Goal: Information Seeking & Learning: Compare options

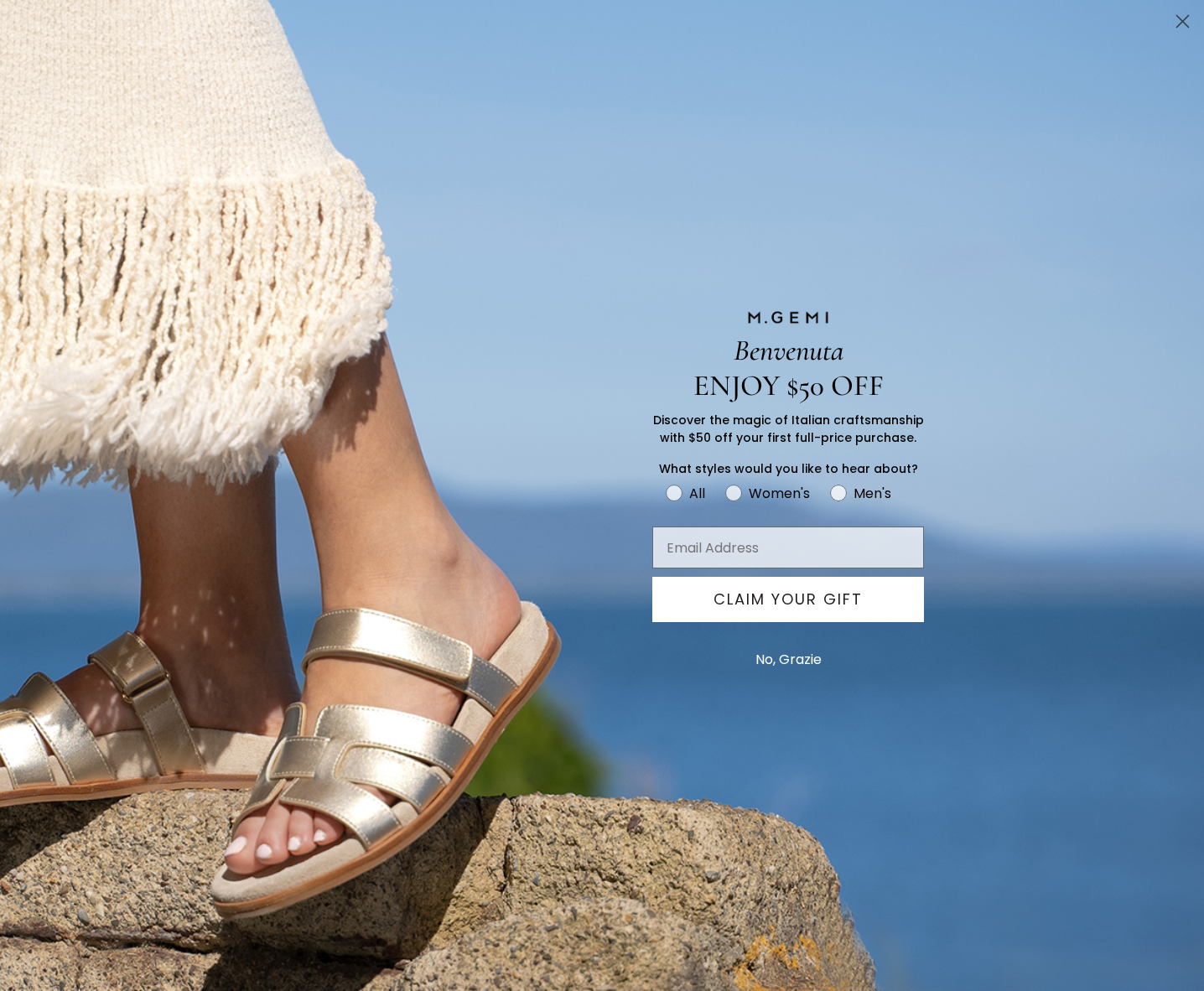
click at [1189, 19] on circle "Close dialog" at bounding box center [1183, 22] width 28 height 28
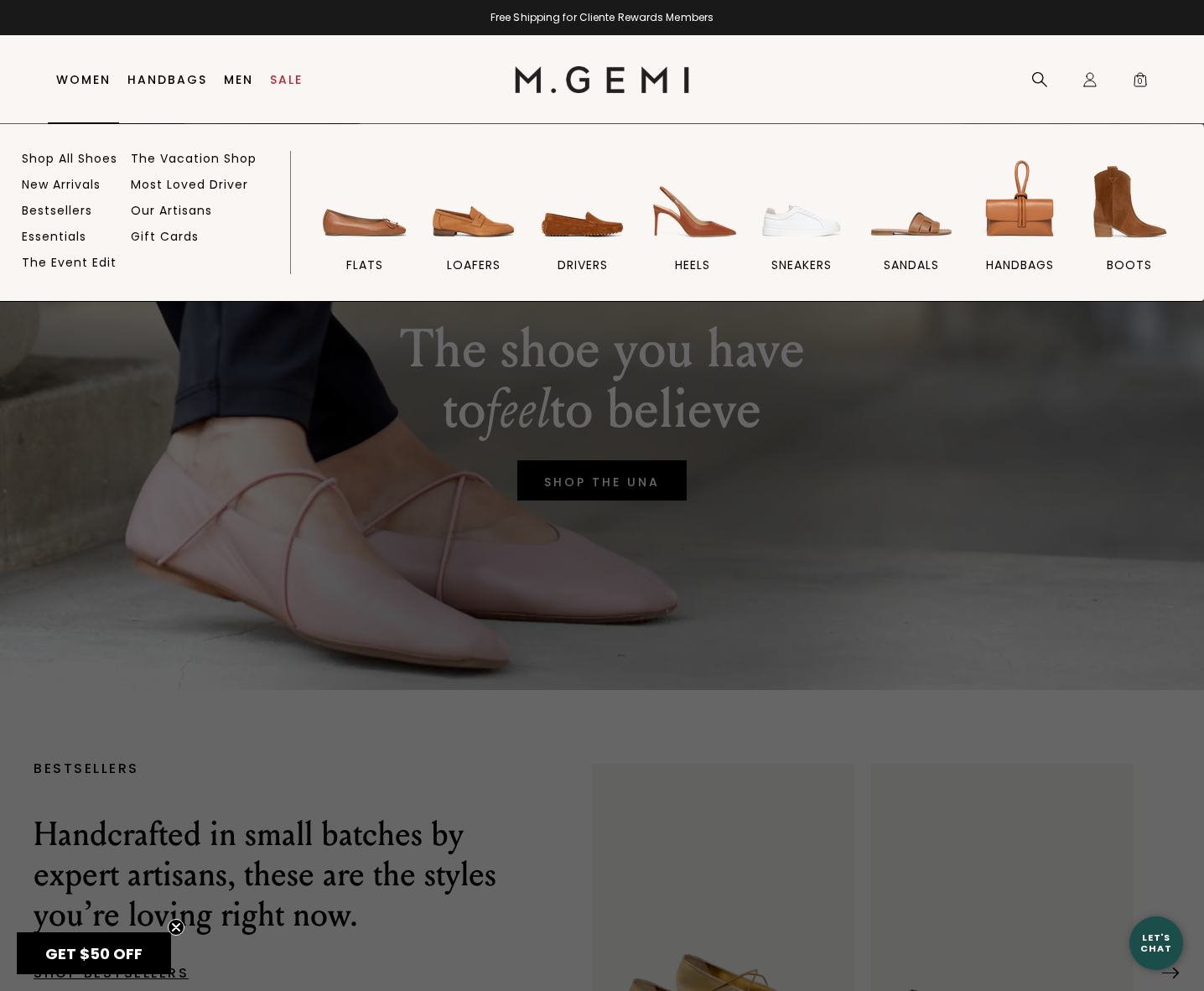
click at [85, 83] on link "Women" at bounding box center [84, 79] width 55 height 13
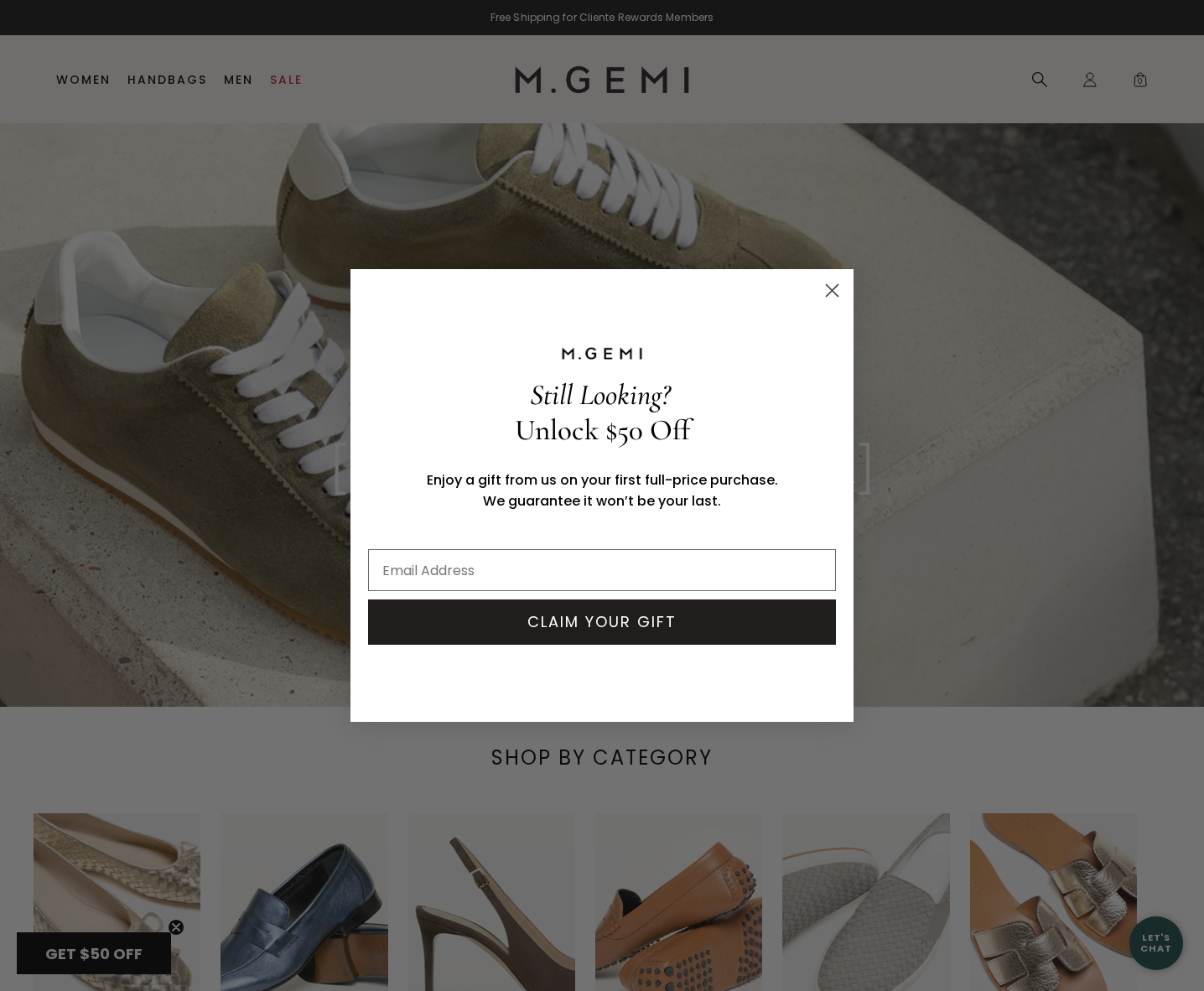
click at [826, 286] on circle "Close dialog" at bounding box center [832, 290] width 28 height 28
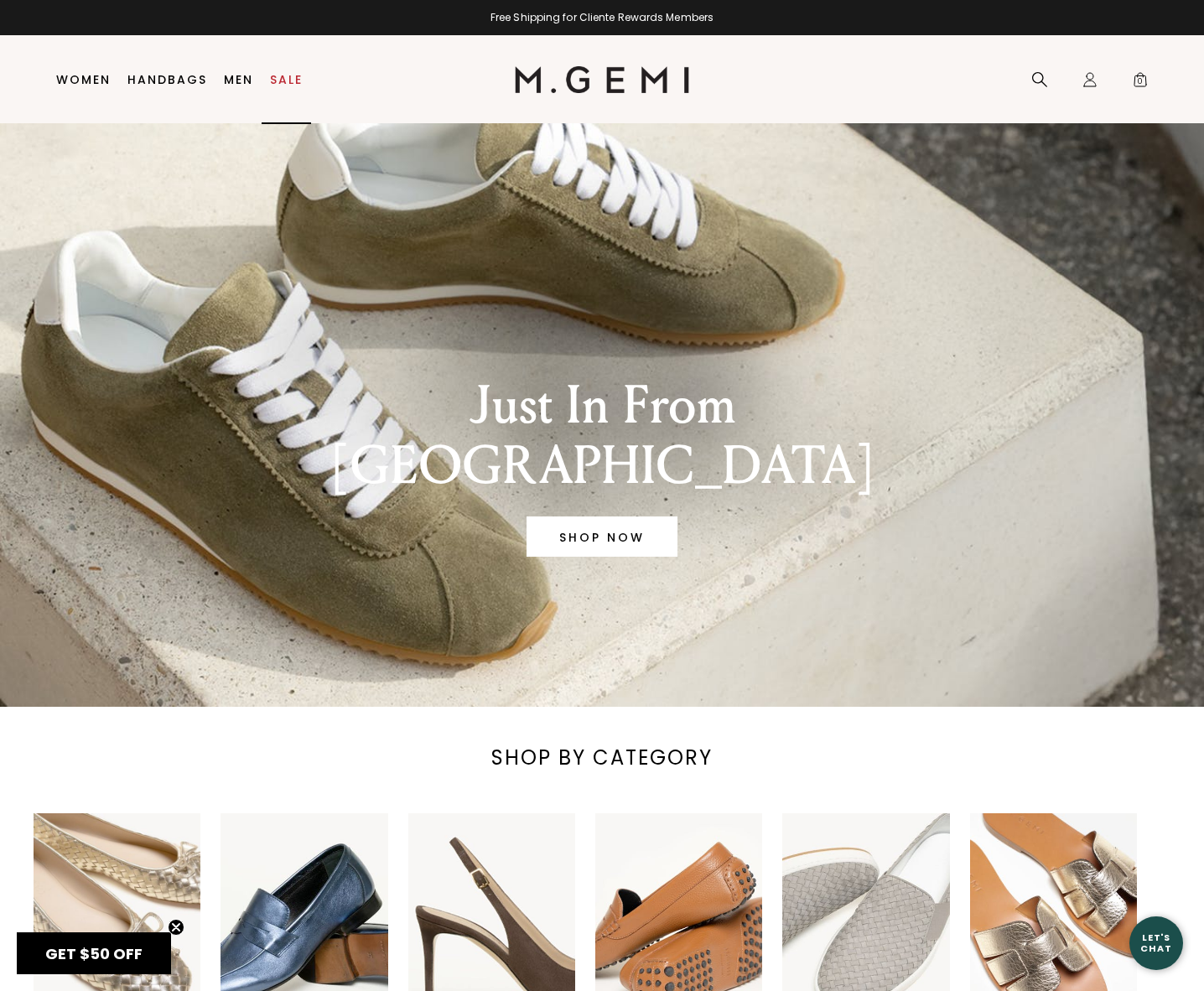
click at [286, 78] on link "Sale" at bounding box center [286, 79] width 33 height 13
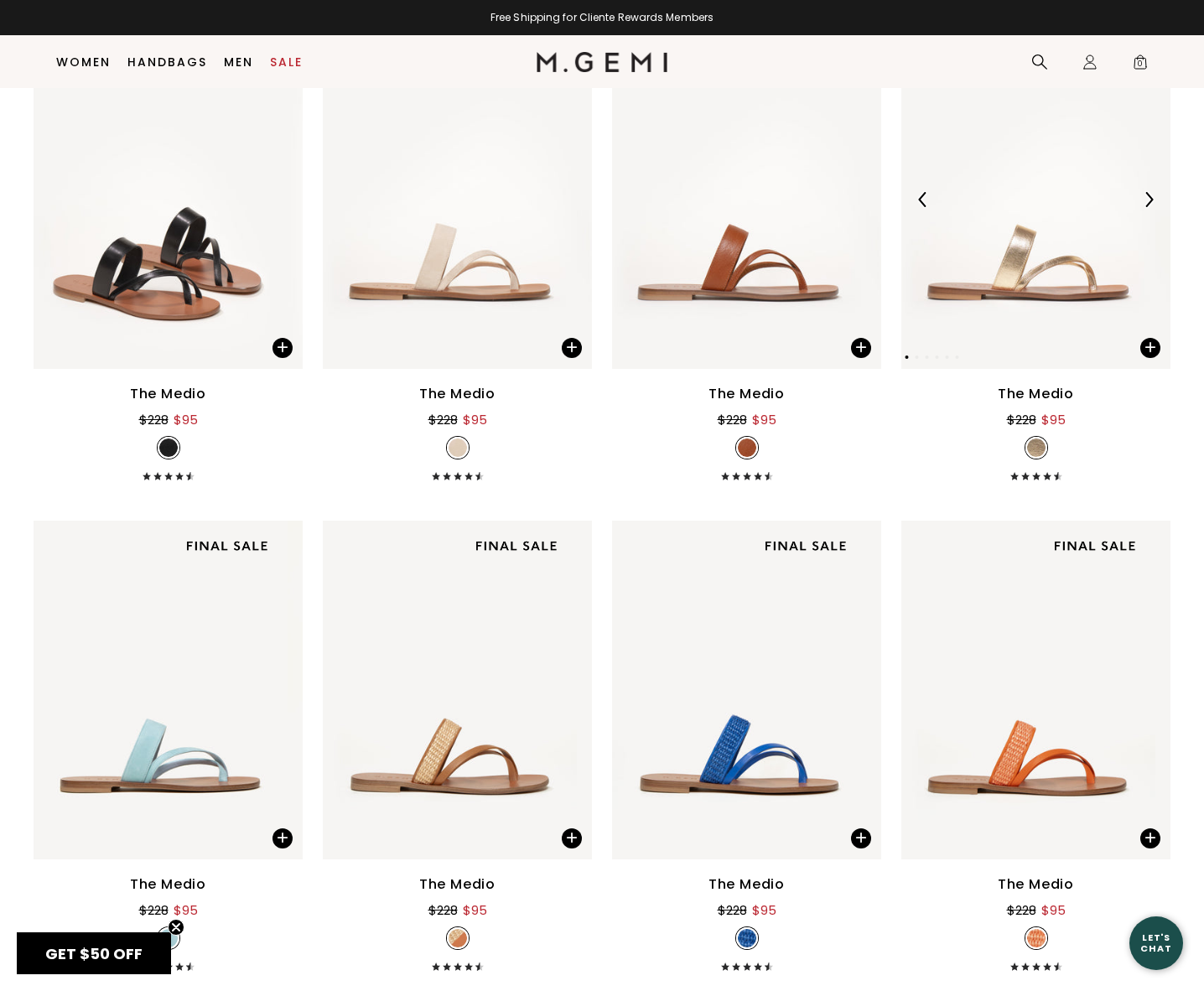
scroll to position [720, 0]
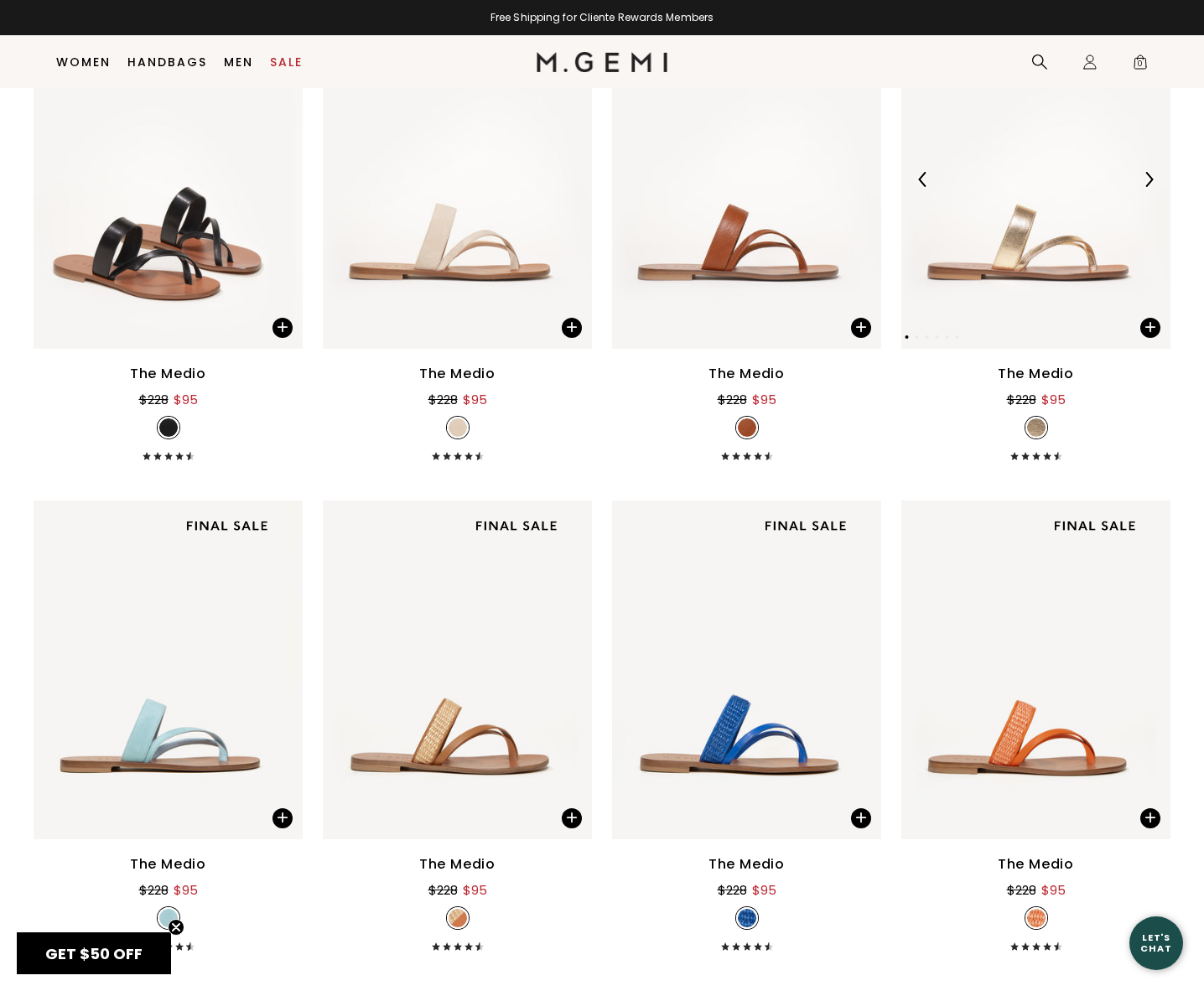
click at [1141, 181] on img at bounding box center [1148, 179] width 15 height 15
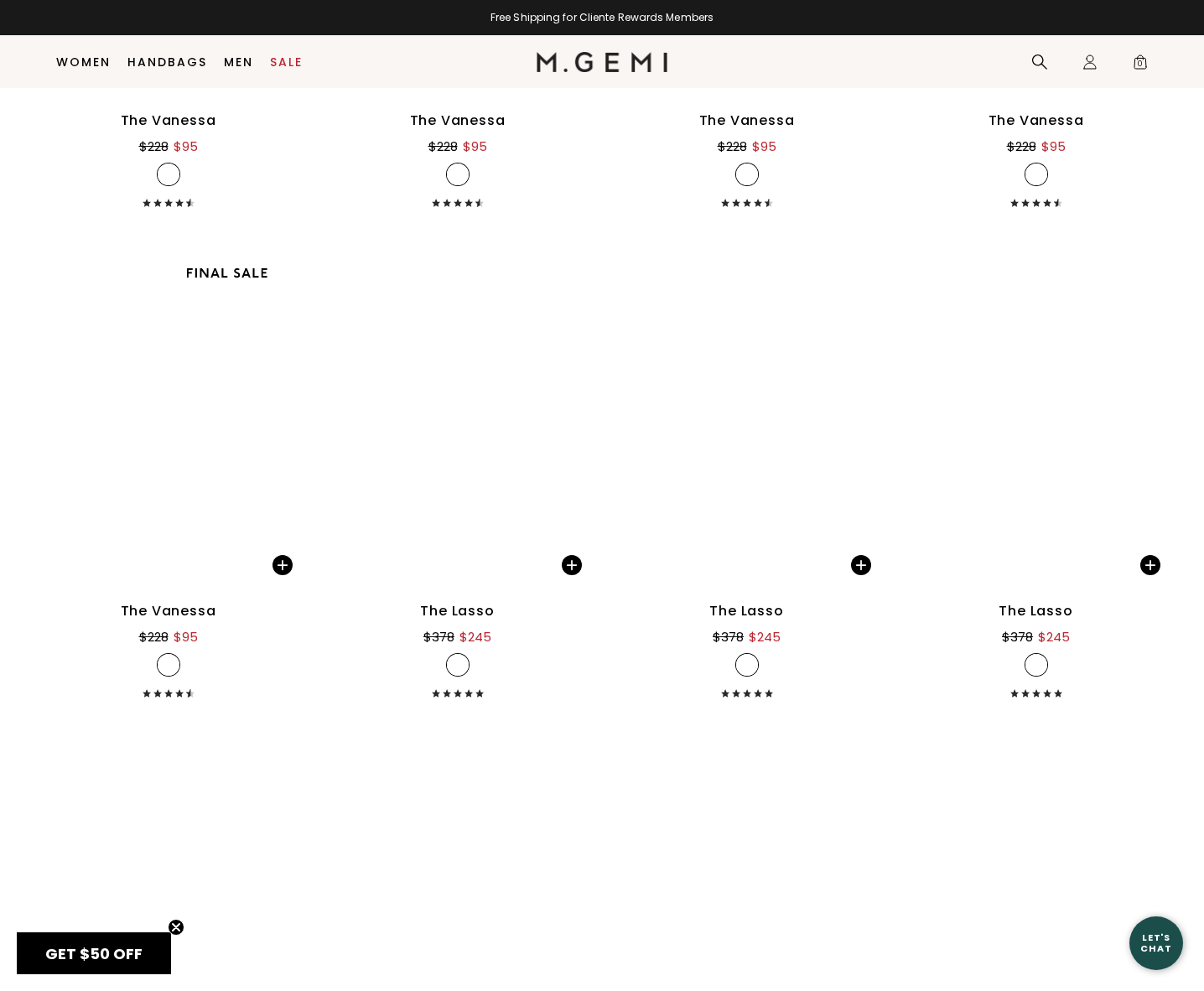
scroll to position [4828, 0]
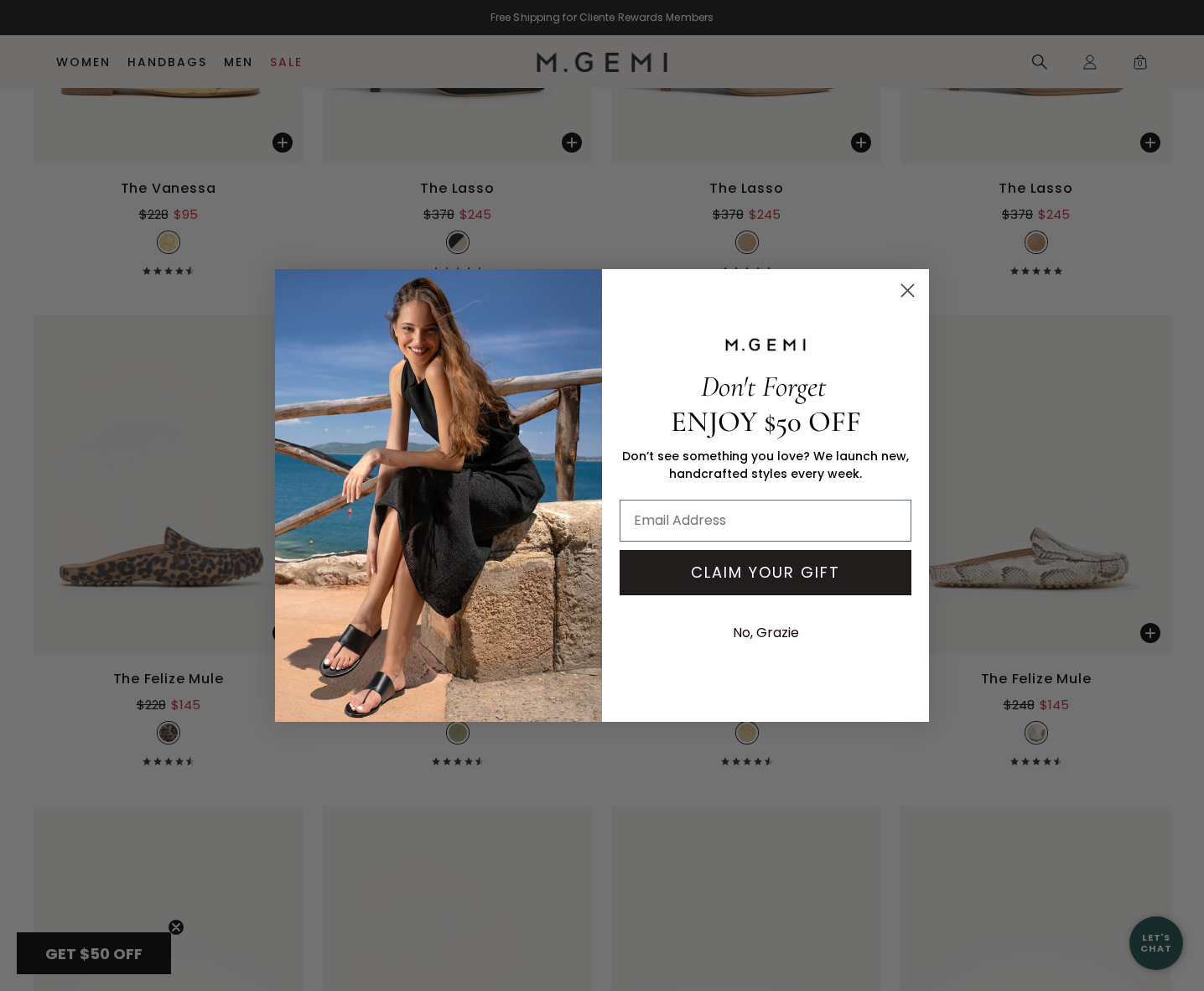
click at [903, 294] on icon "Close dialog" at bounding box center [909, 291] width 12 height 12
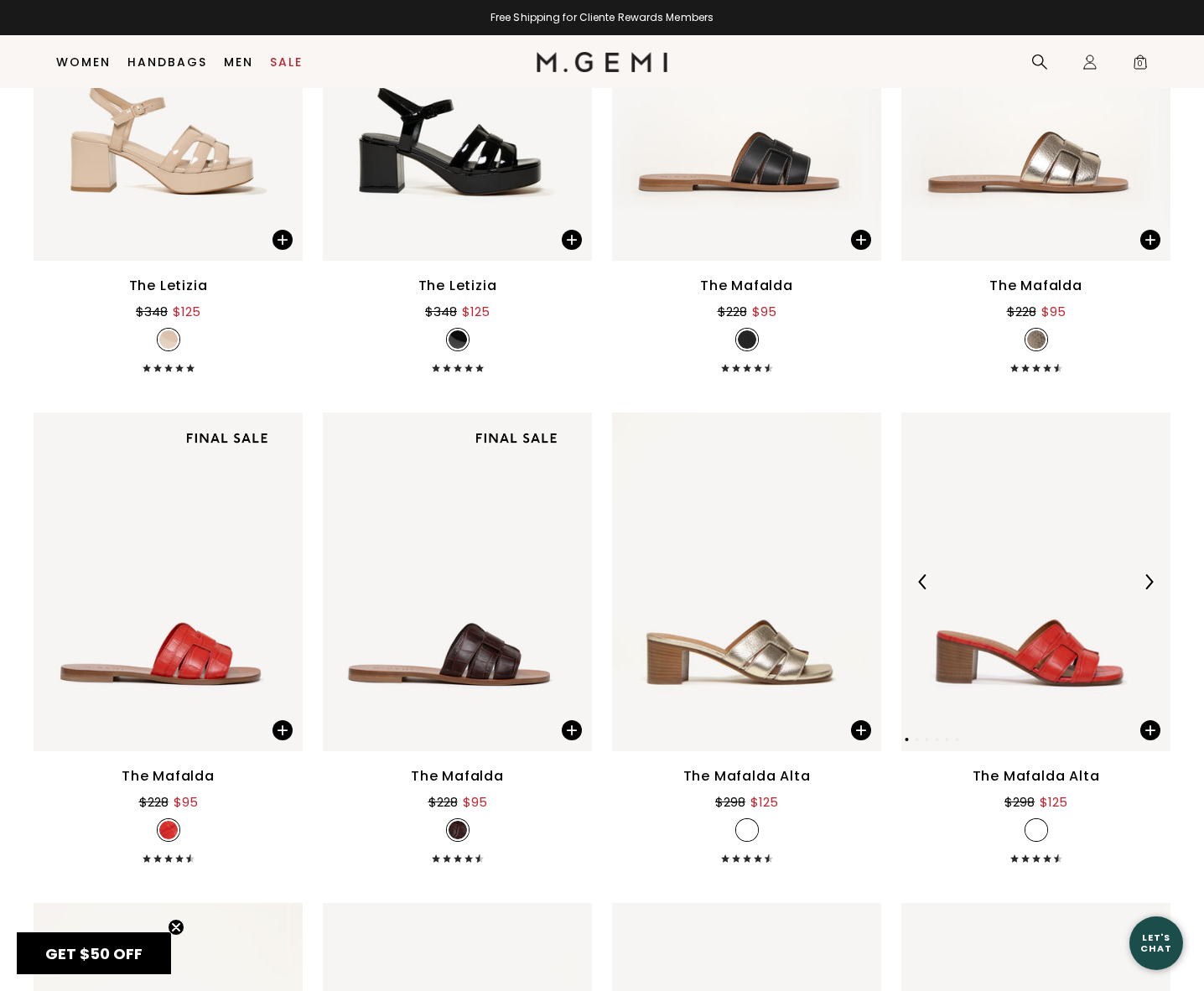
scroll to position [7713, 0]
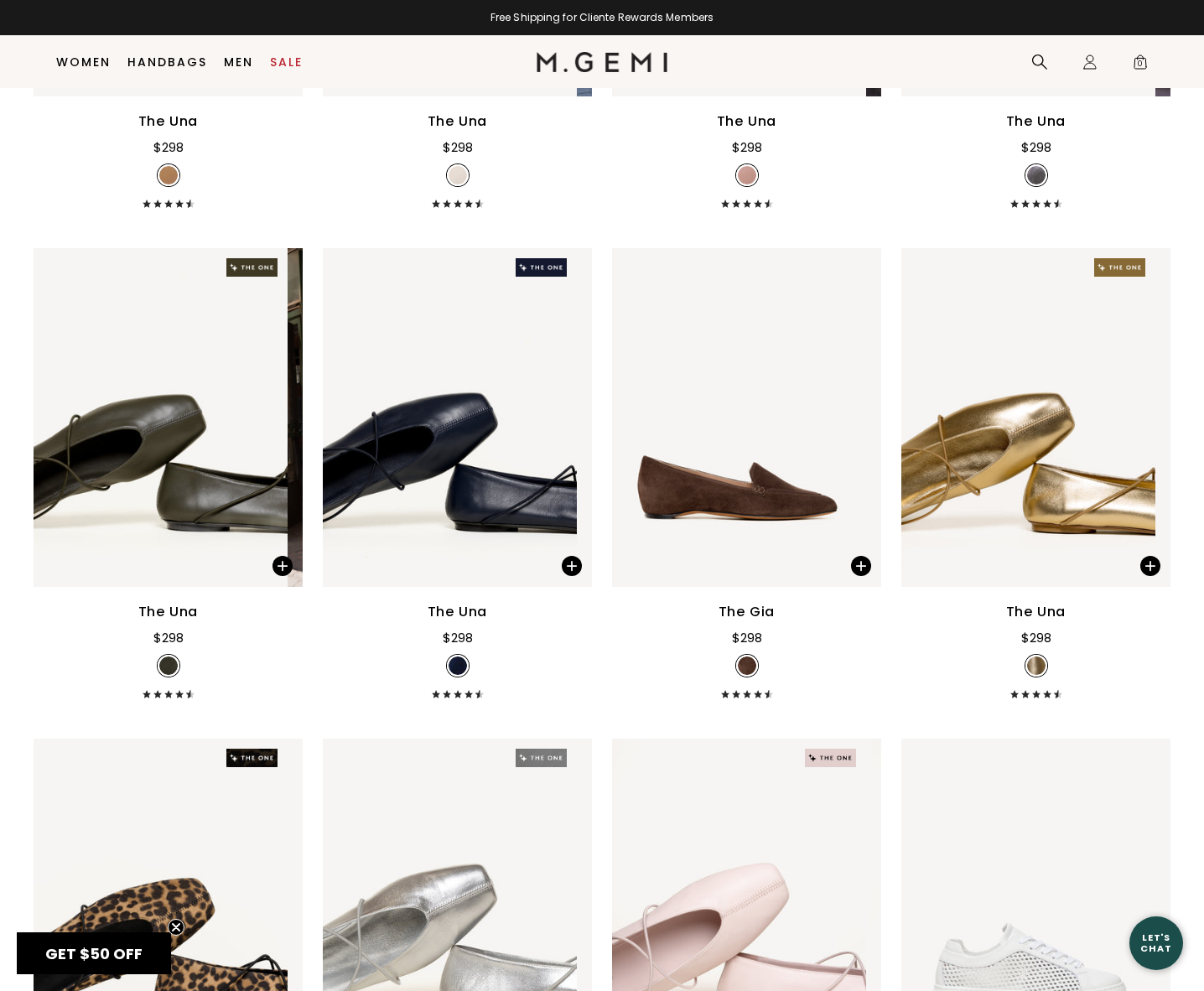
scroll to position [1563, 0]
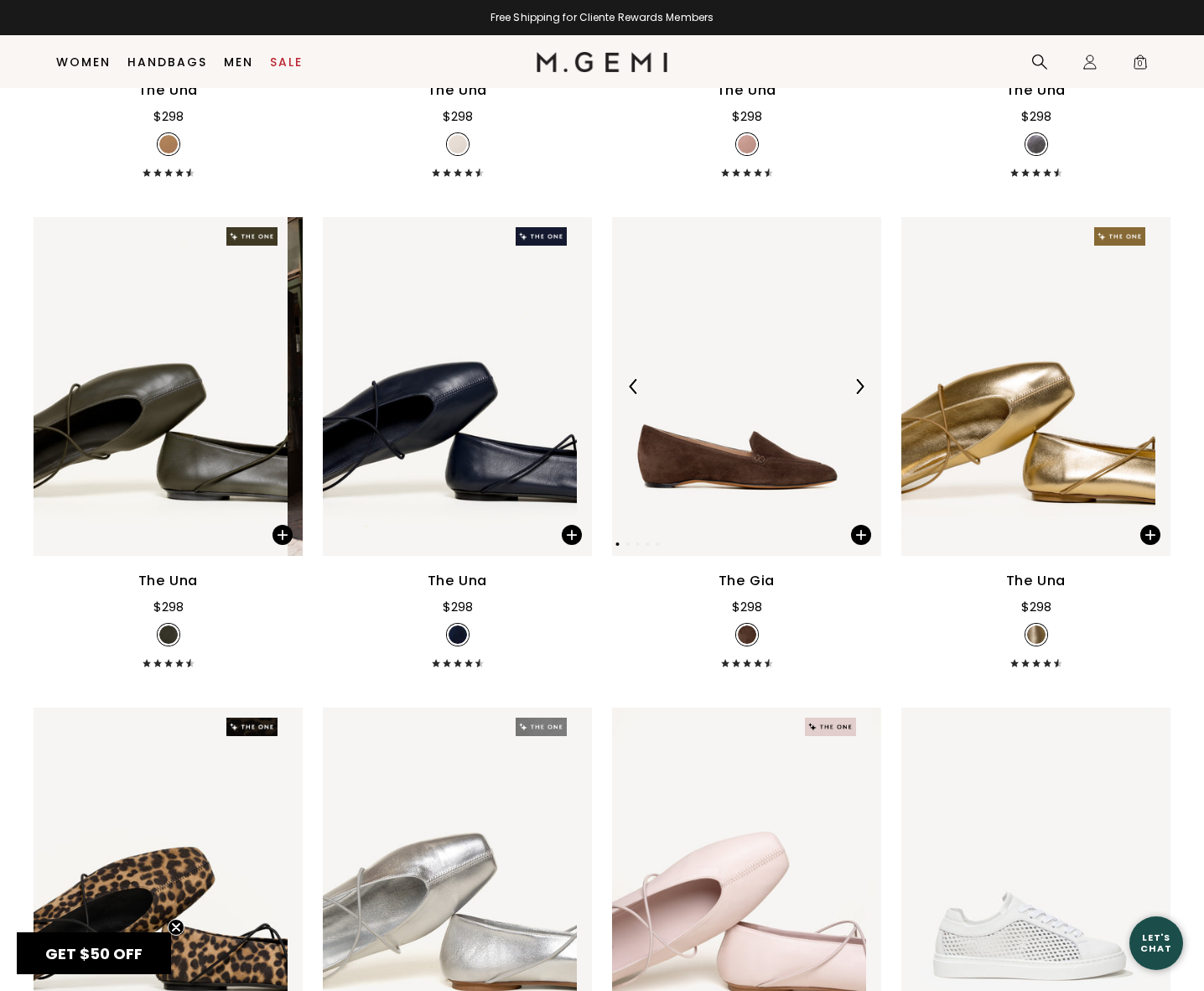
click at [852, 394] on img at bounding box center [859, 386] width 15 height 15
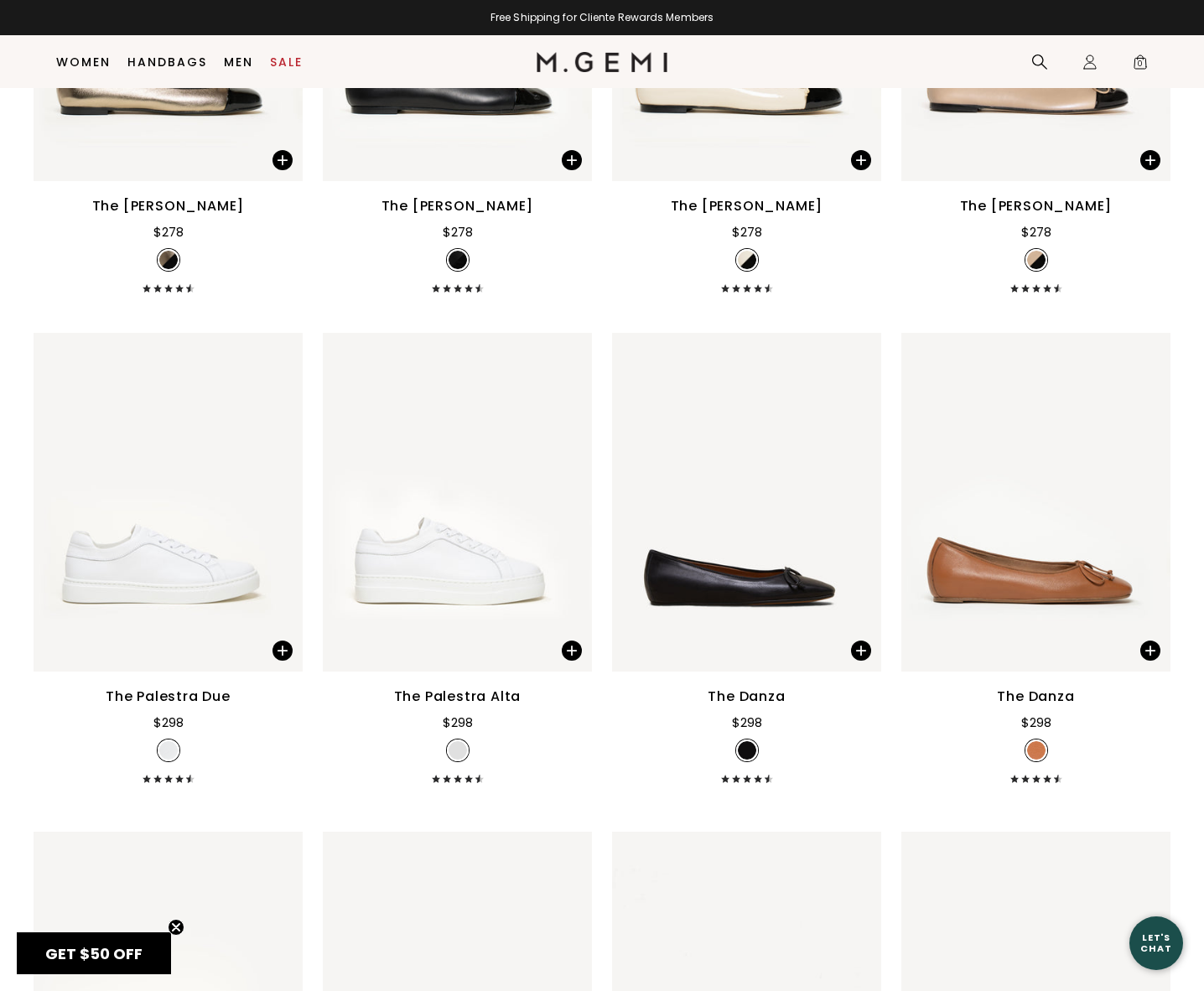
scroll to position [8819, 0]
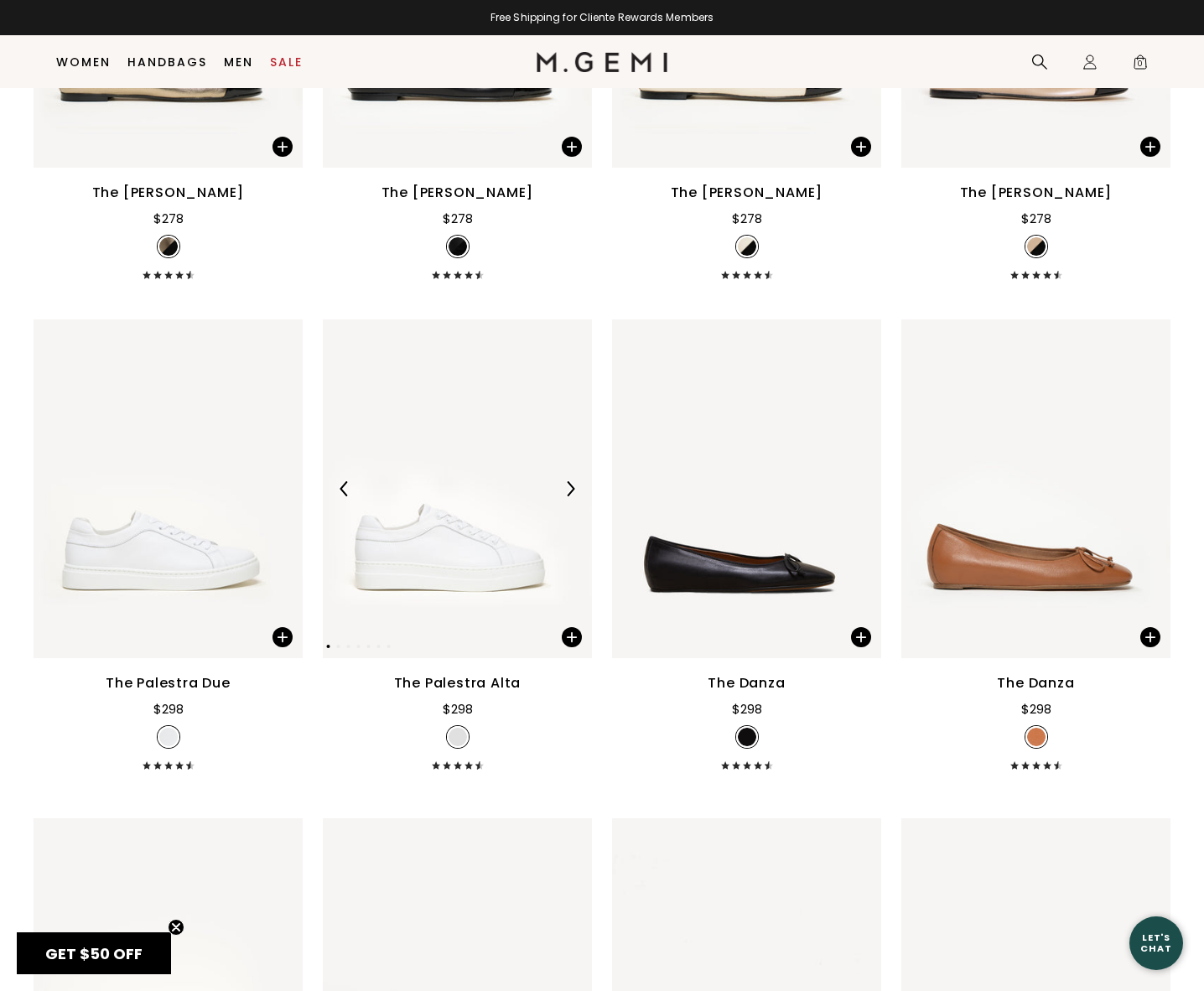
click at [565, 496] on img at bounding box center [570, 488] width 15 height 15
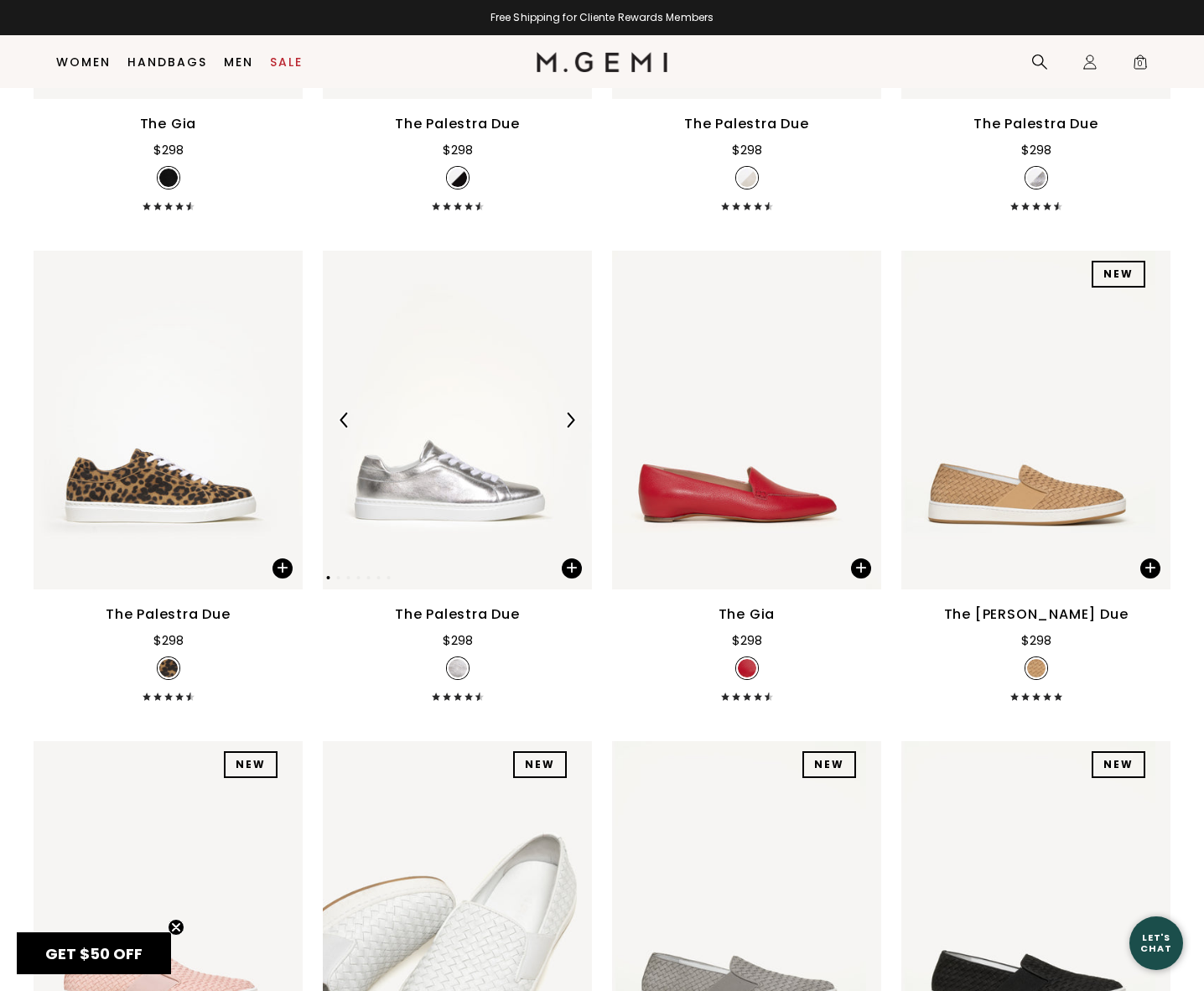
scroll to position [10495, 0]
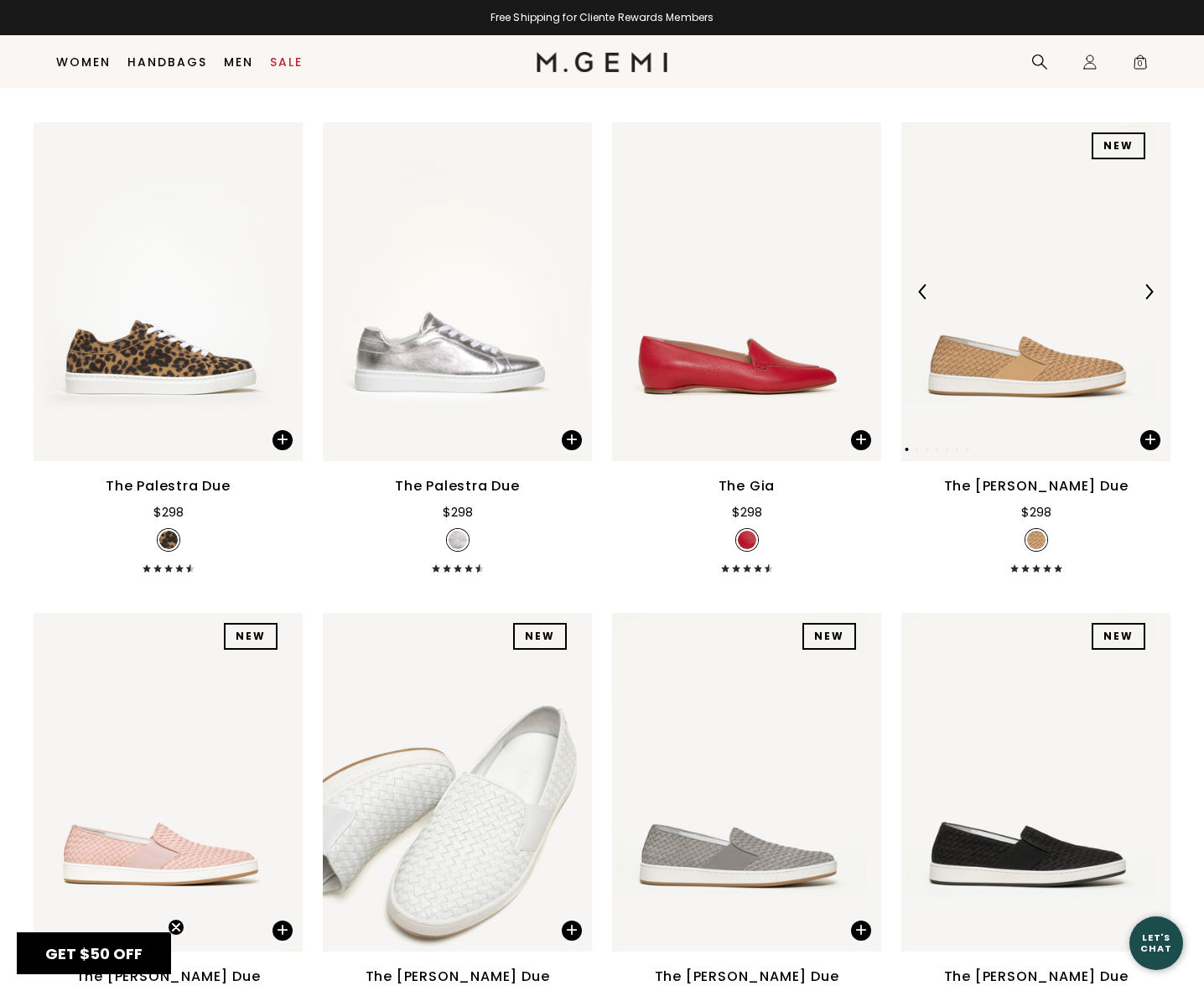
click at [1141, 299] on img at bounding box center [1148, 291] width 15 height 15
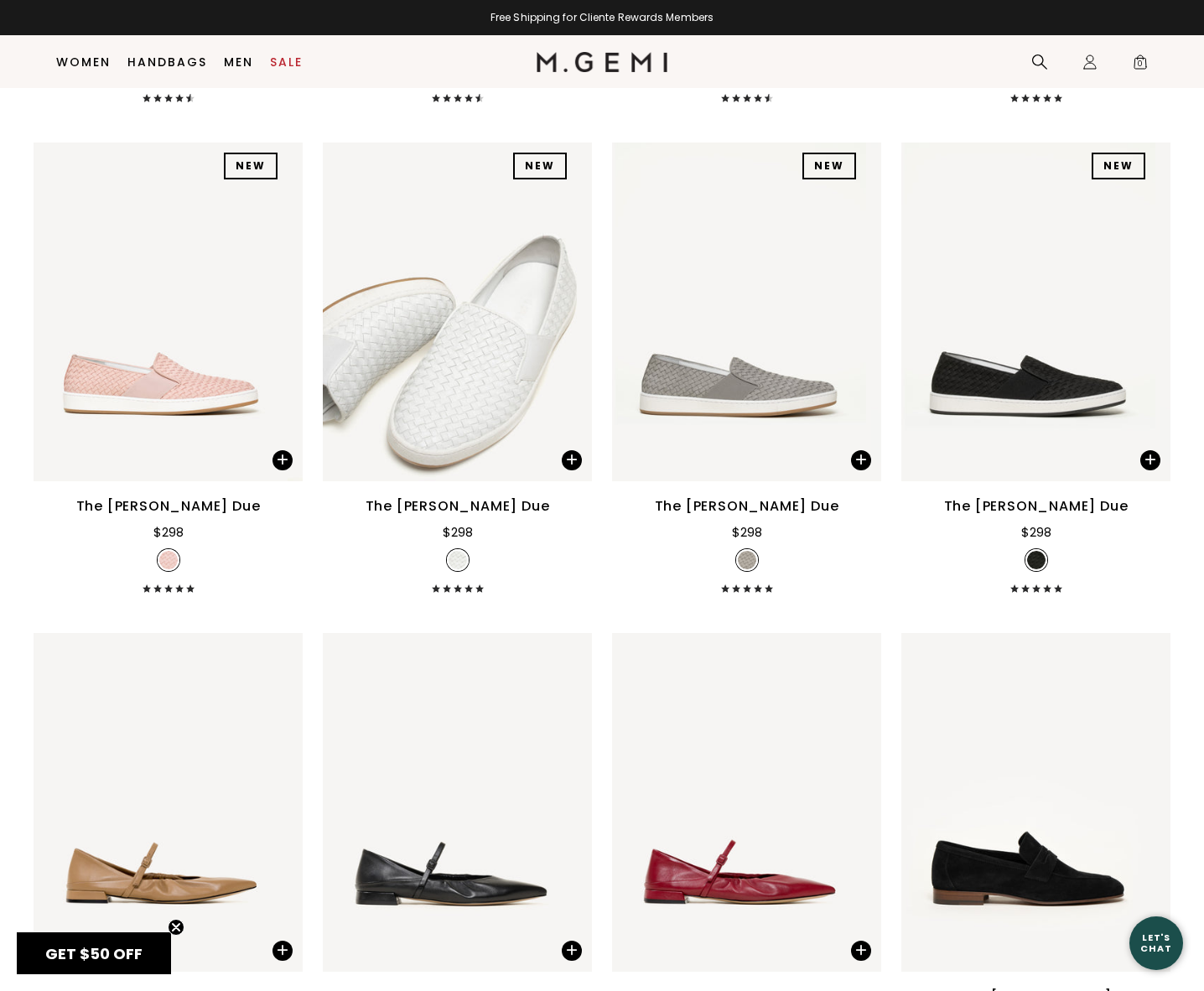
scroll to position [10998, 0]
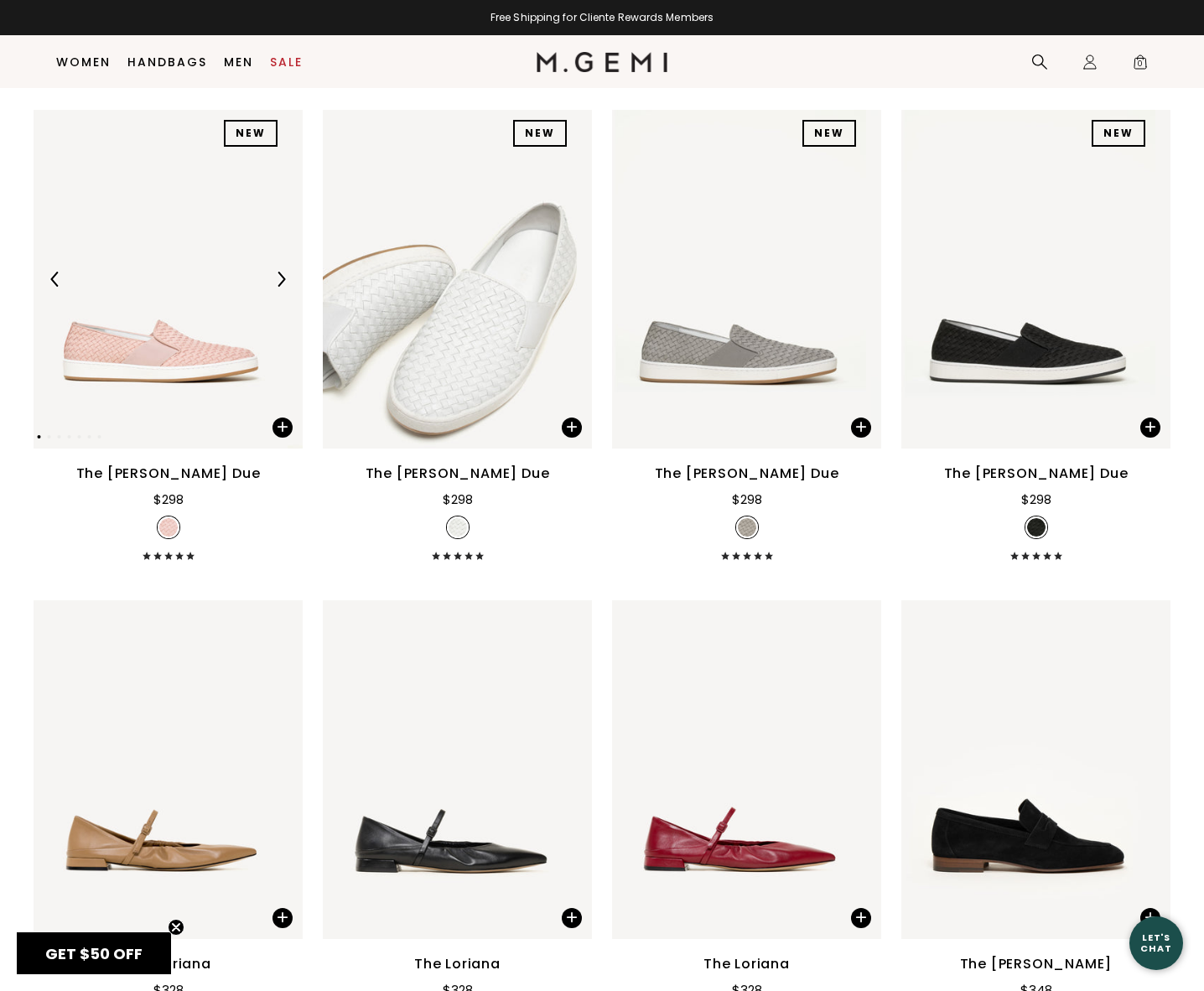
click at [281, 286] on img at bounding box center [280, 278] width 15 height 15
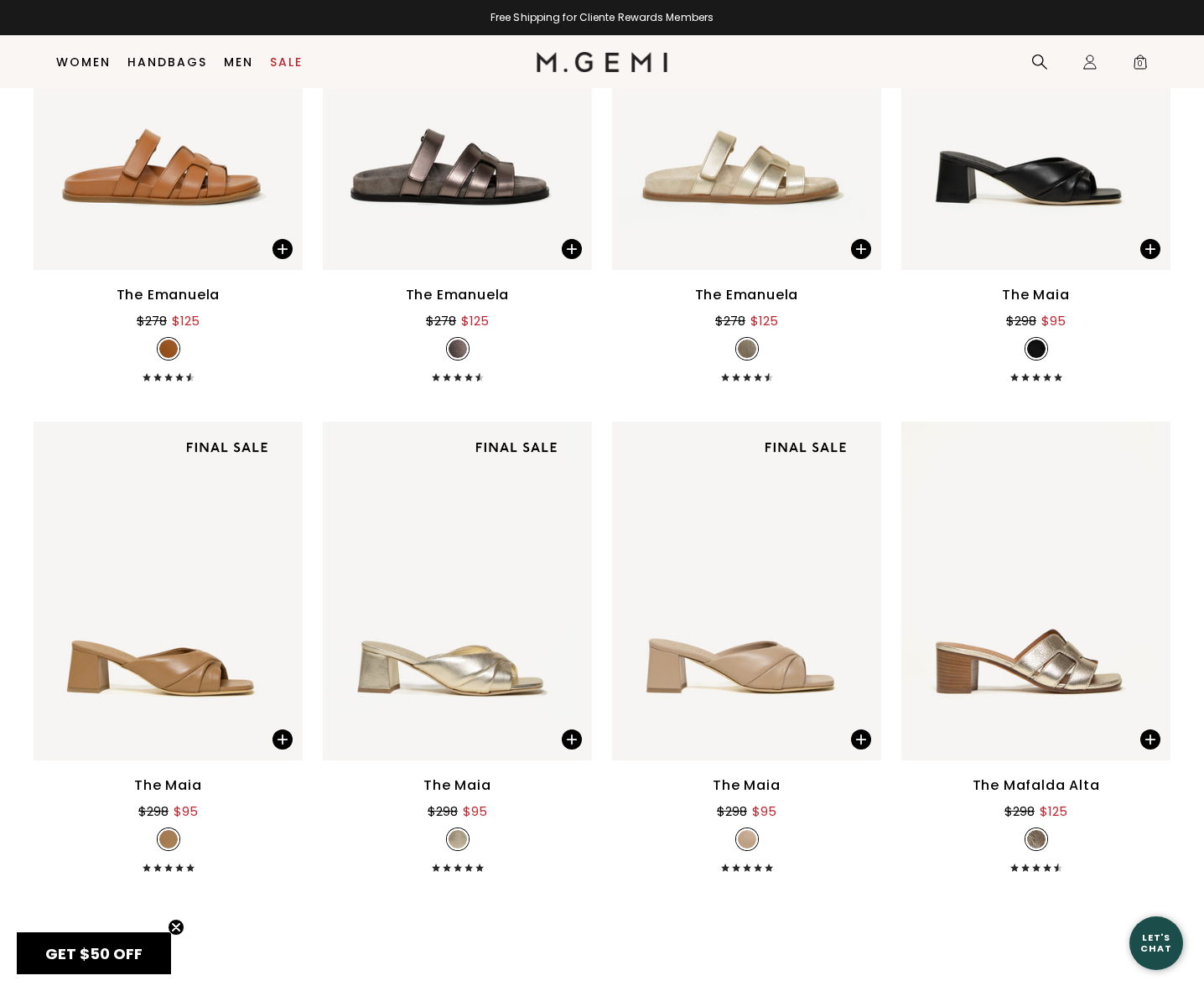
scroll to position [21311, 0]
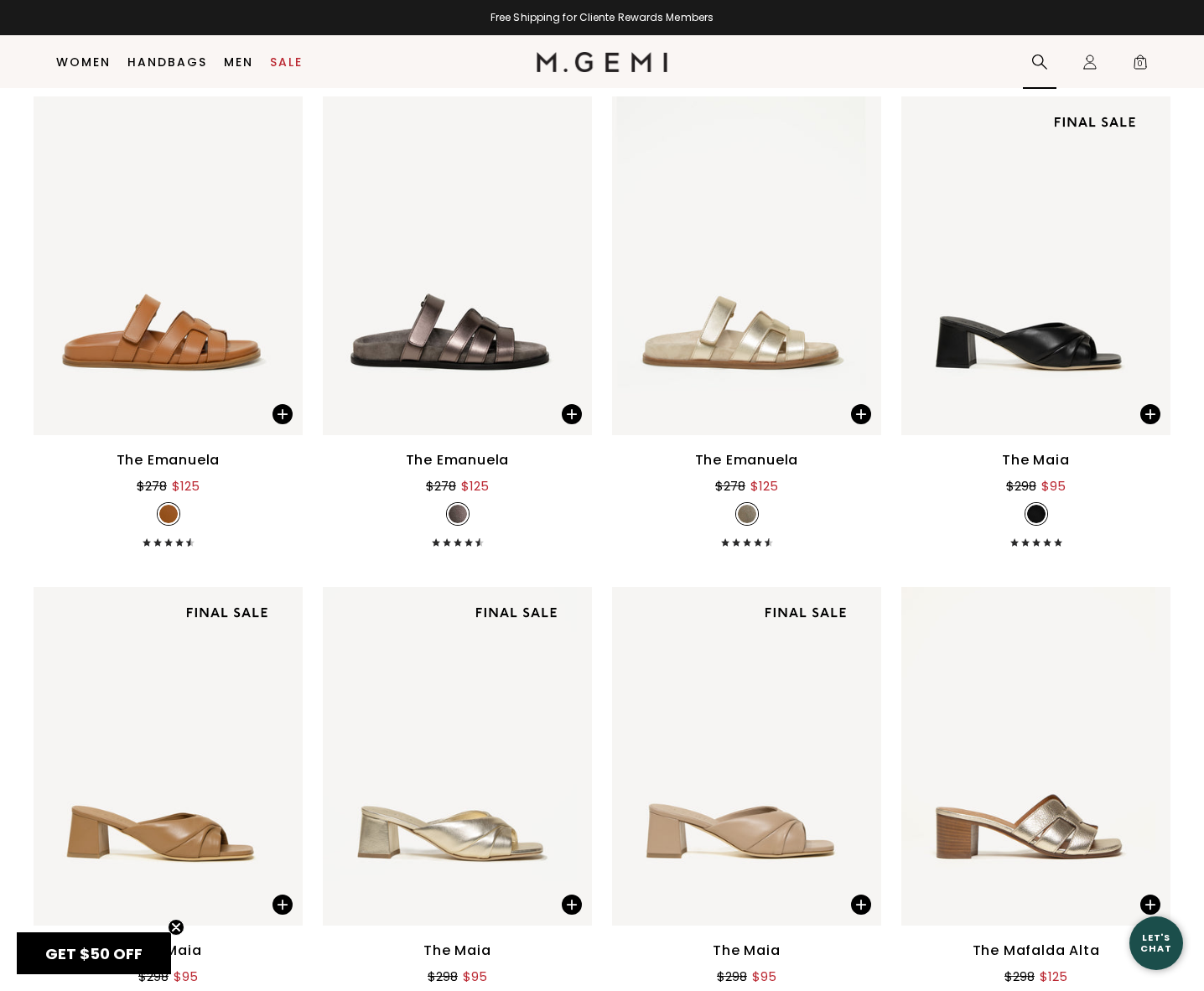
click at [1043, 54] on icon at bounding box center [1040, 62] width 17 height 17
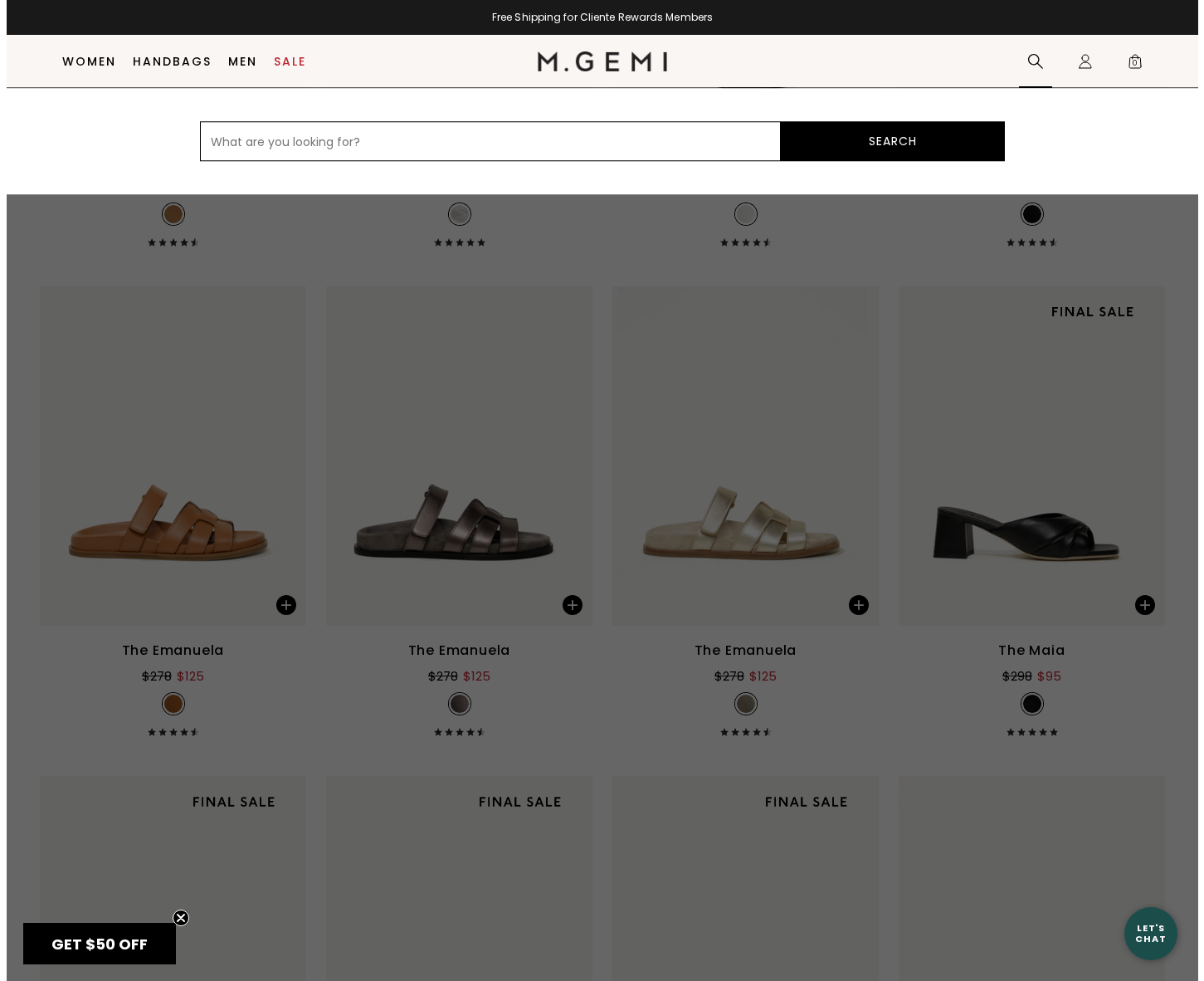
scroll to position [21282, 0]
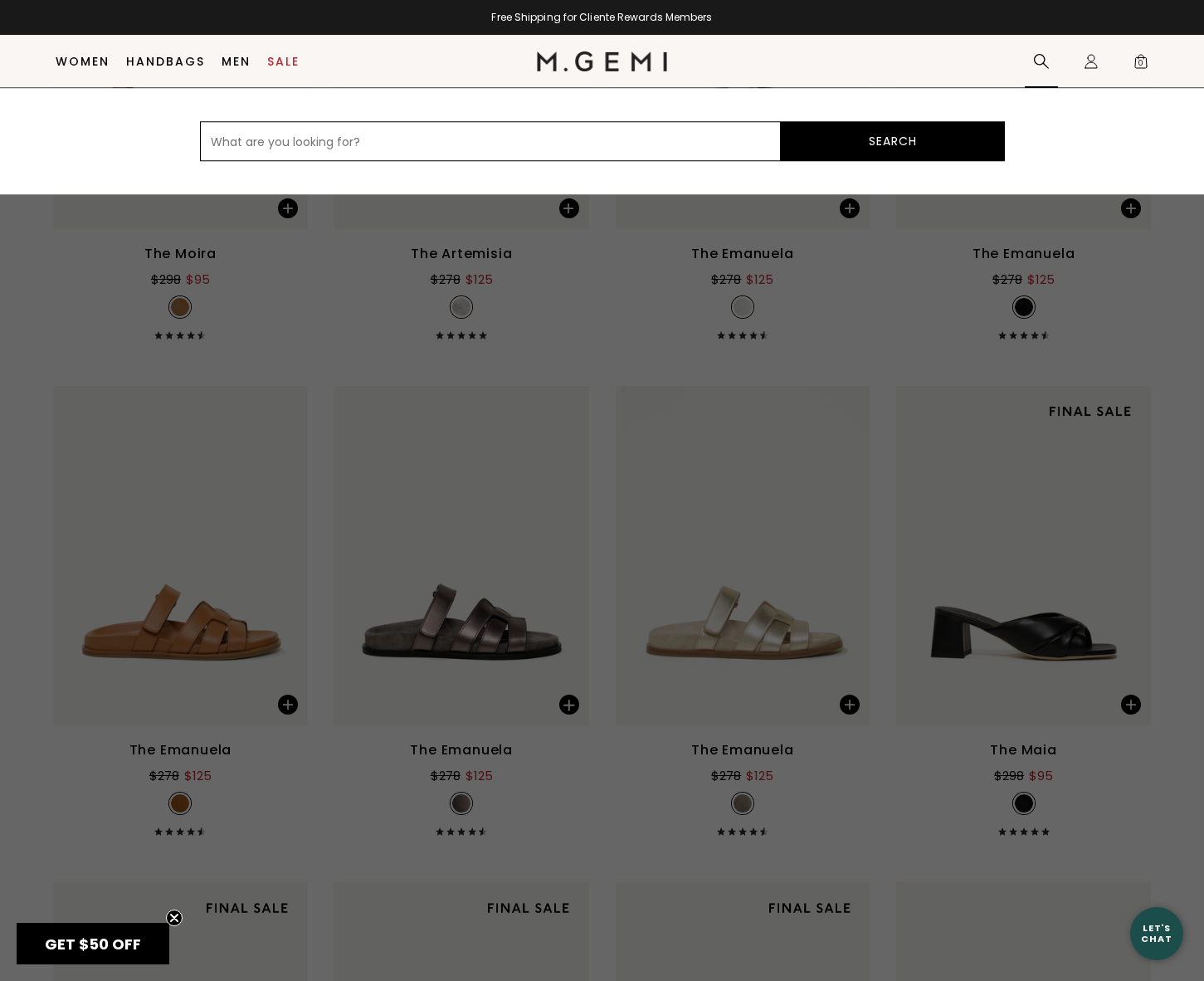
paste input "Cerchio"
type input "Cerchio"
click at [891, 130] on button "Search" at bounding box center [893, 141] width 224 height 39
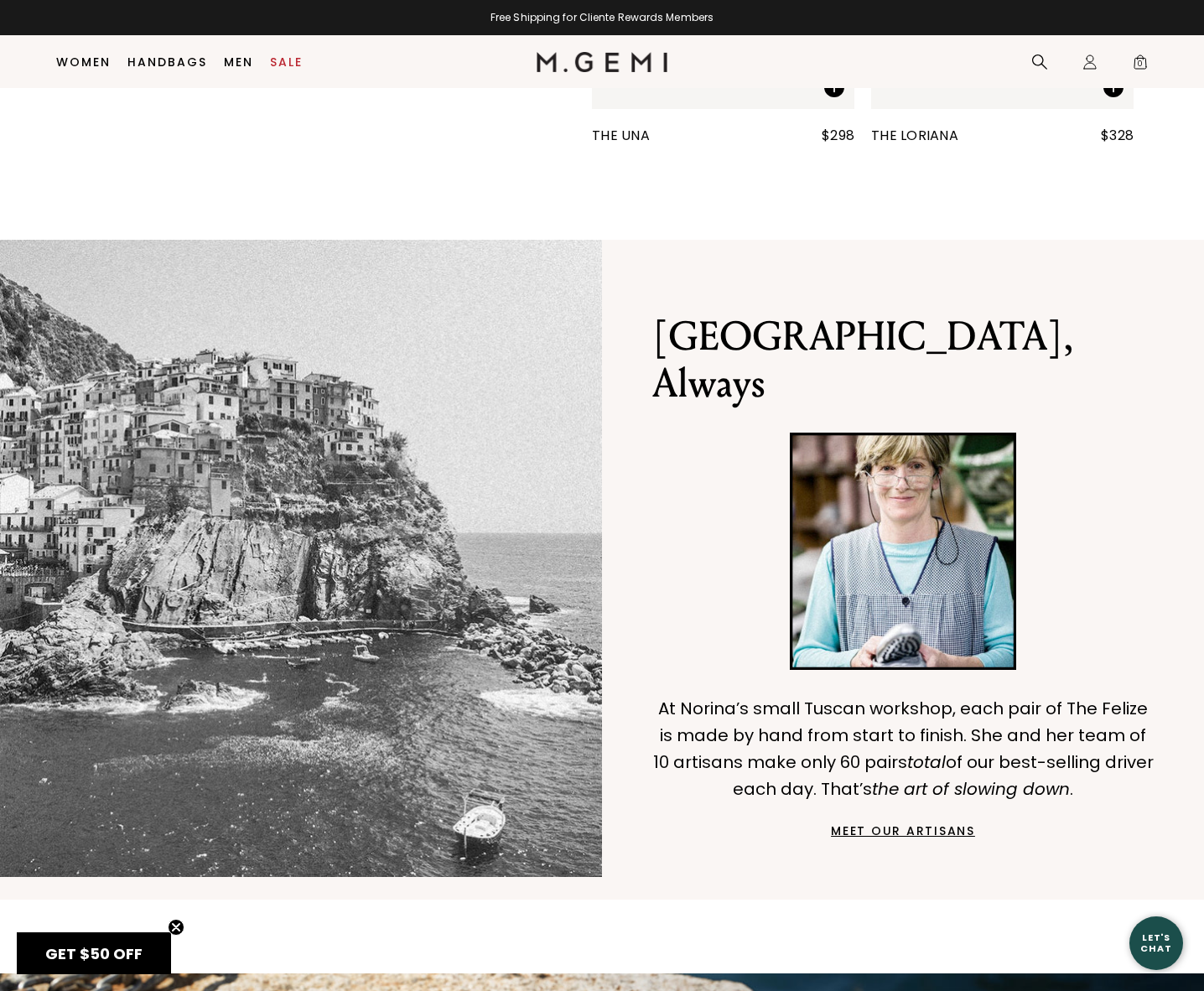
scroll to position [971, 0]
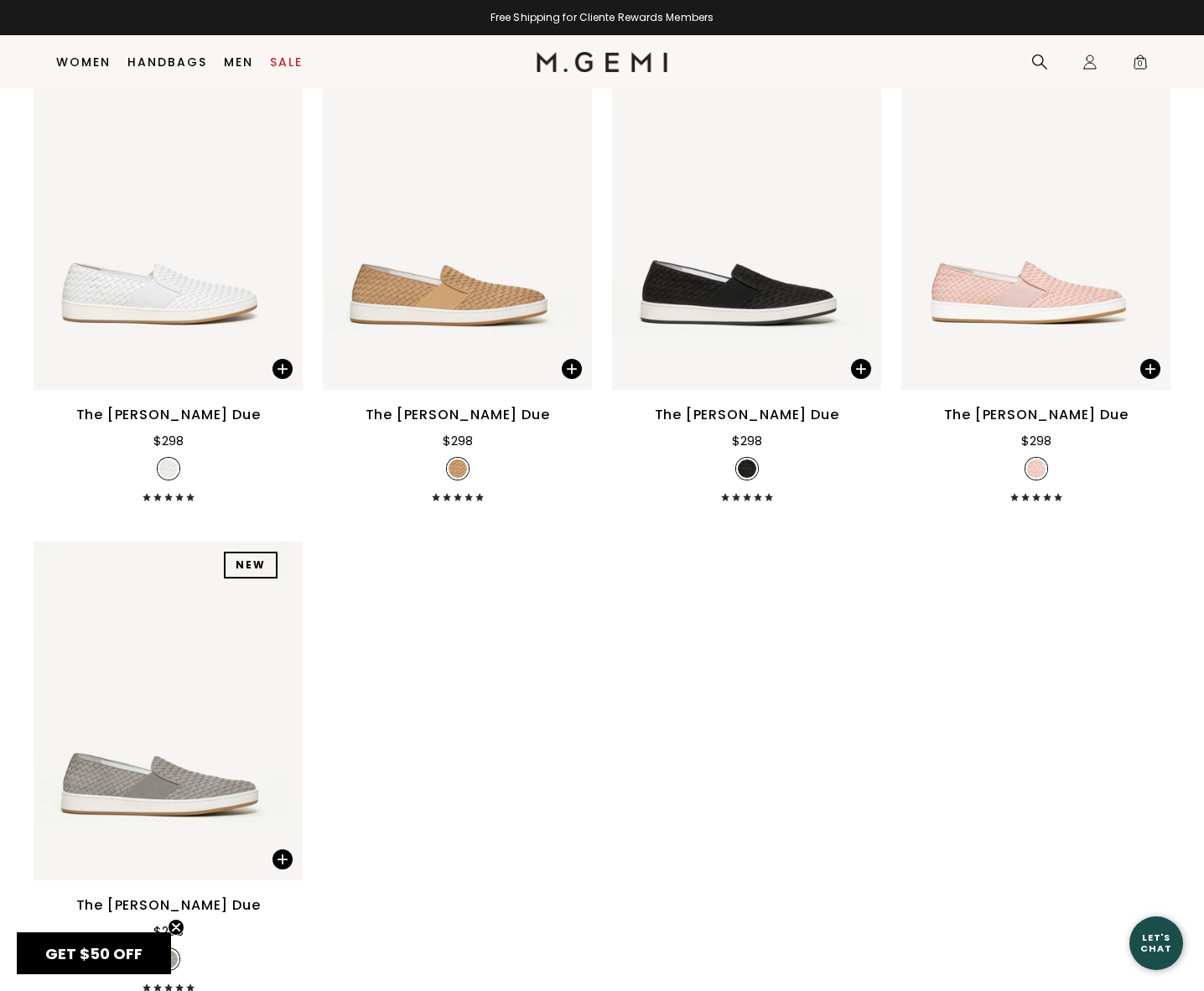
scroll to position [217, 0]
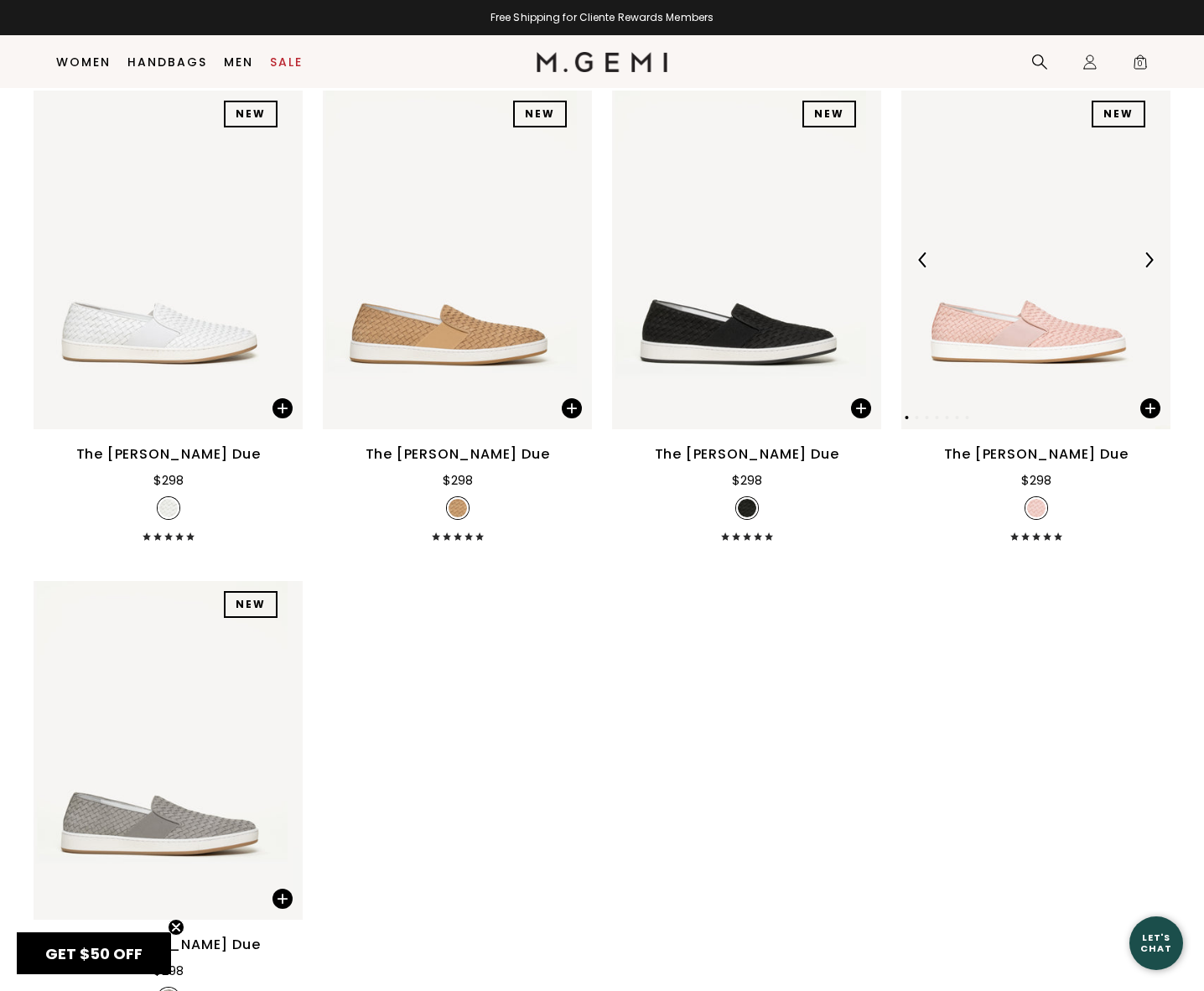
click at [1047, 365] on img at bounding box center [1029, 259] width 255 height 339
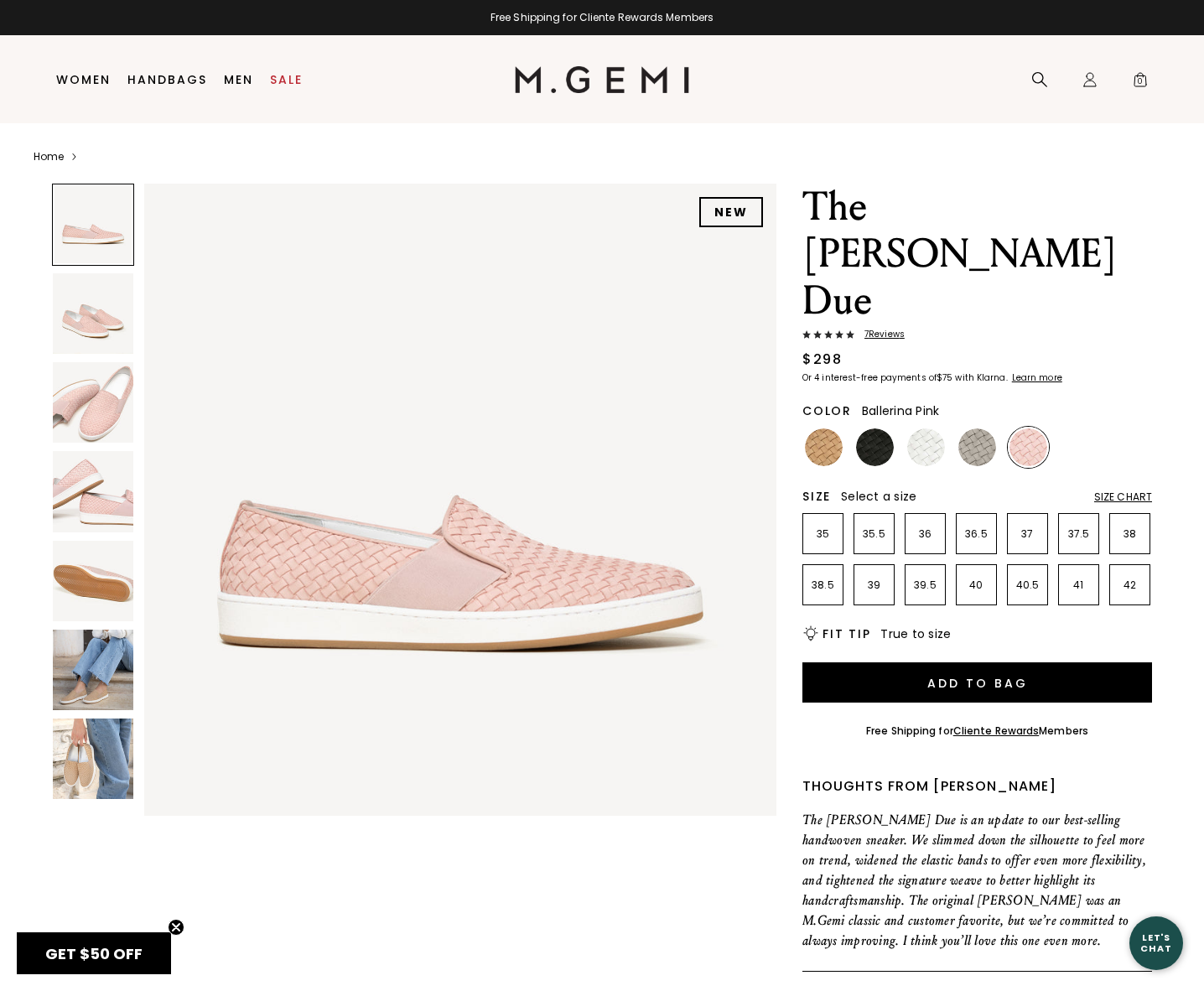
click at [109, 666] on img at bounding box center [92, 670] width 81 height 81
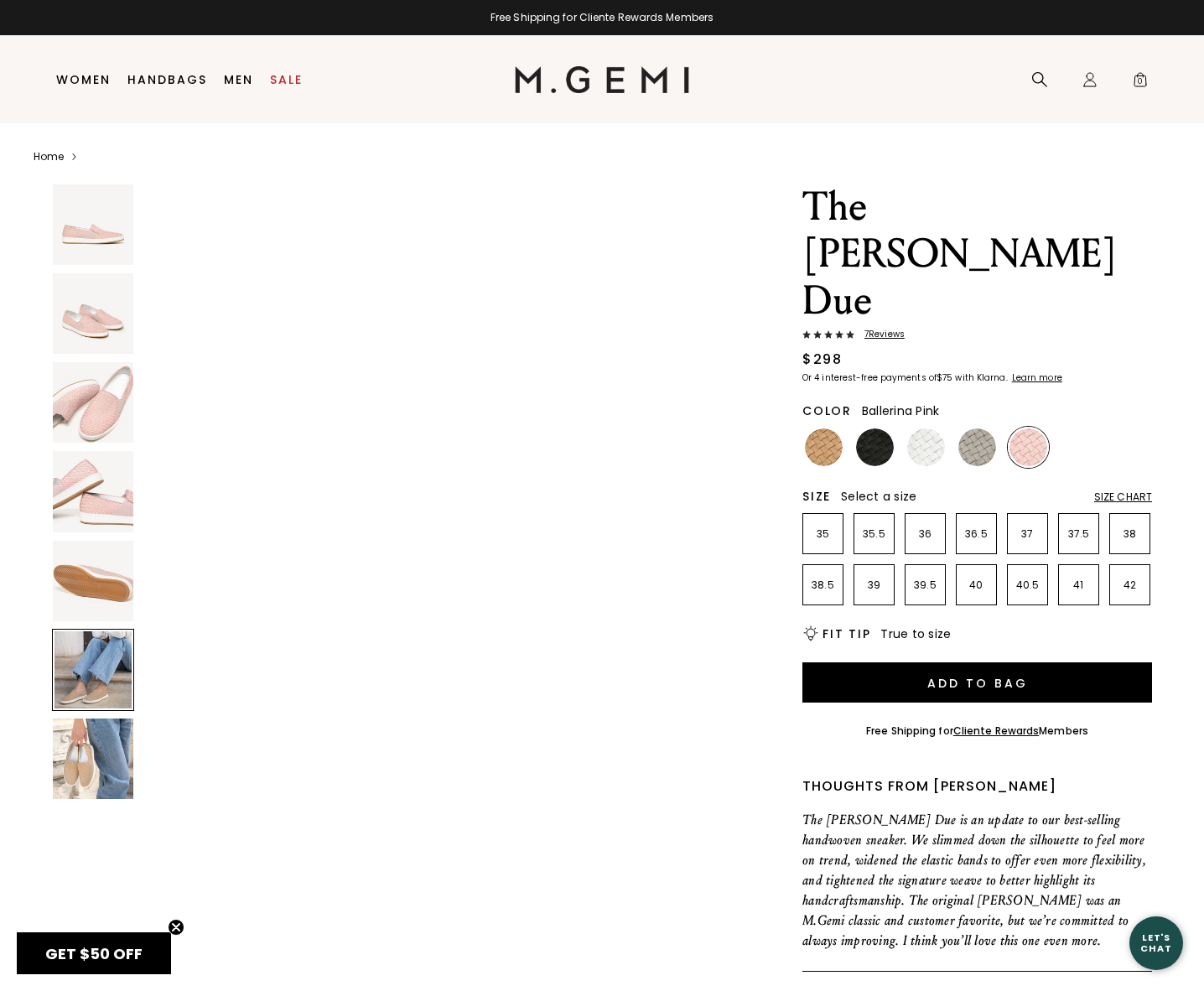
scroll to position [3165, 0]
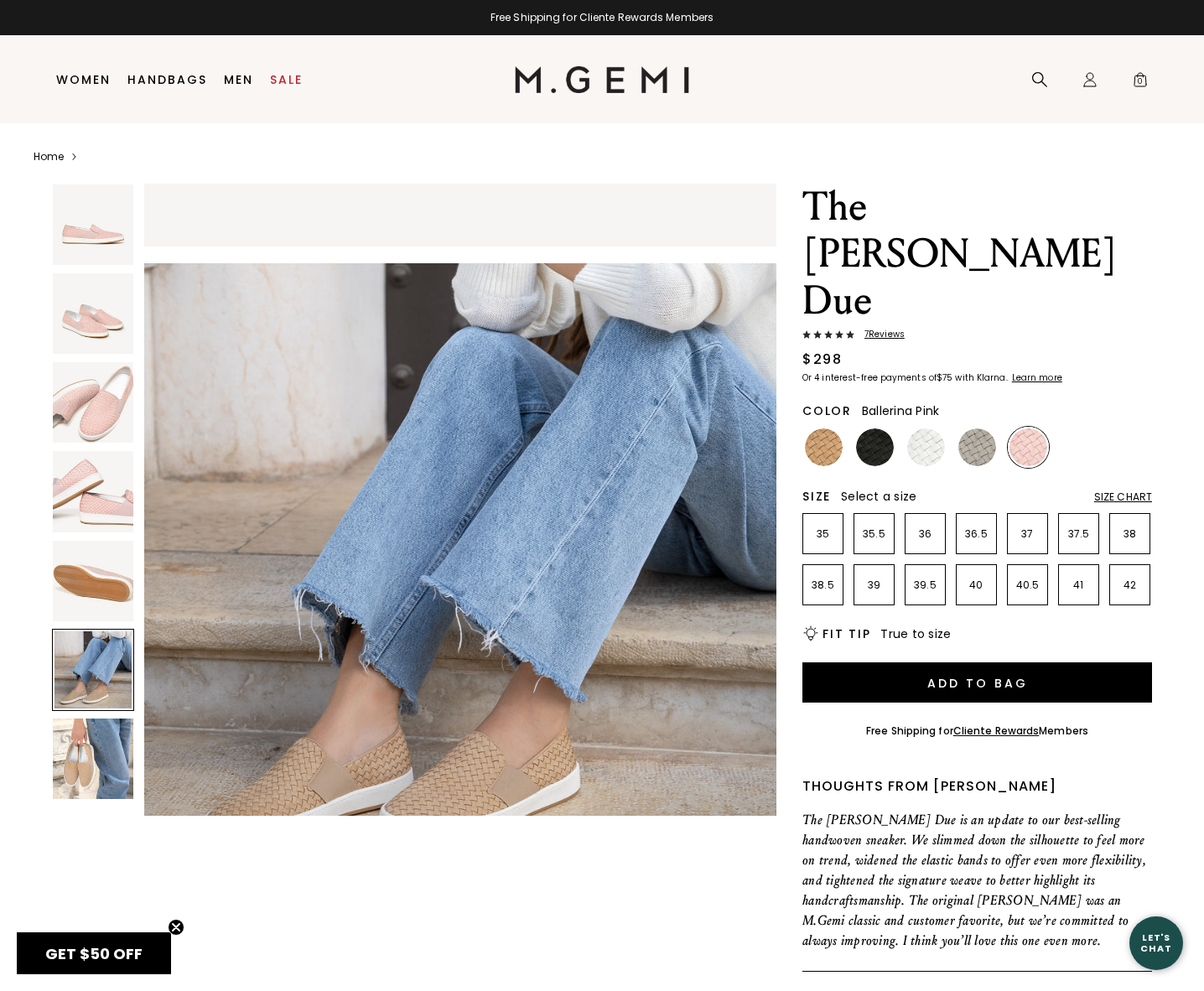
click at [96, 592] on img at bounding box center [92, 580] width 81 height 81
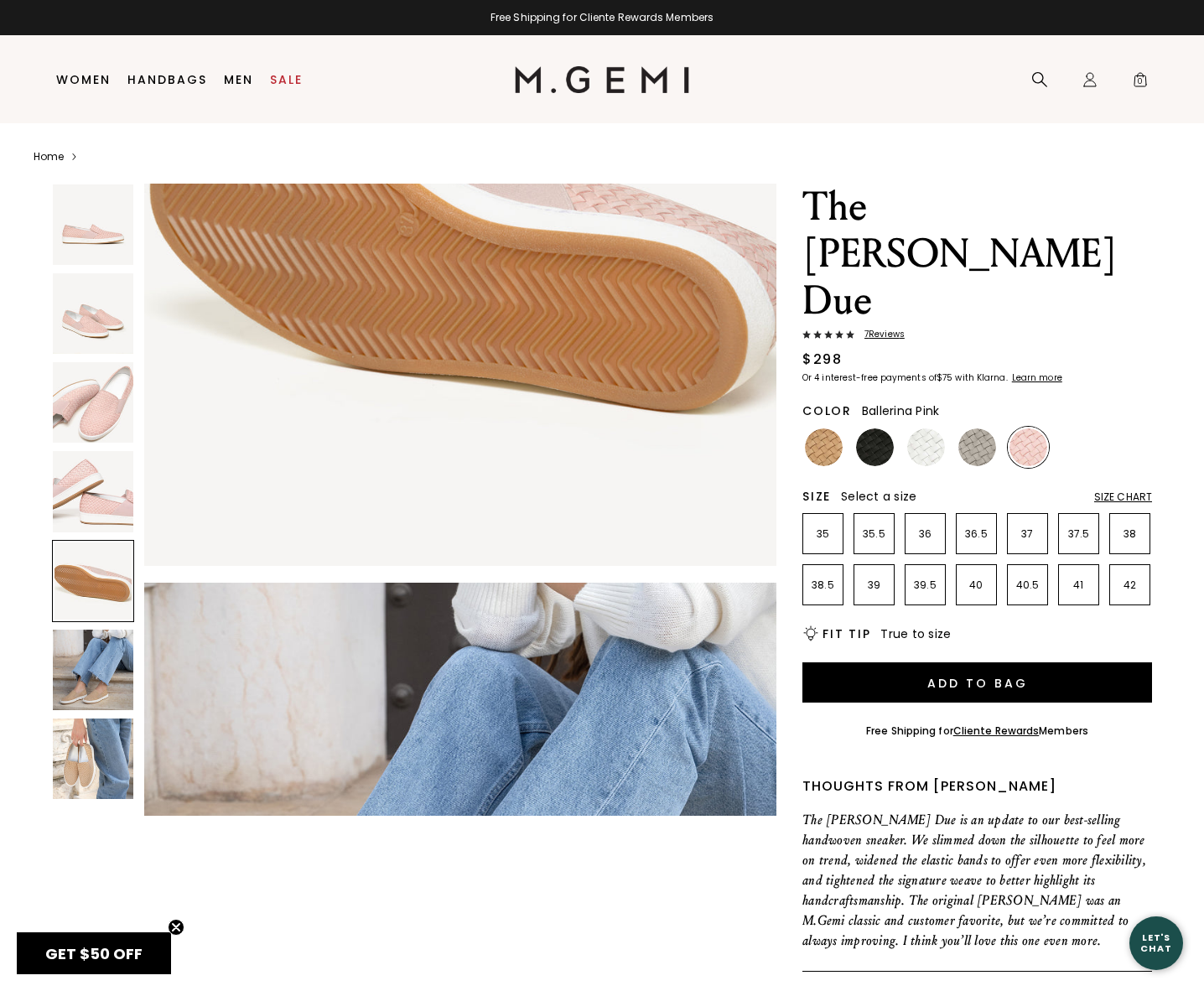
scroll to position [2533, 0]
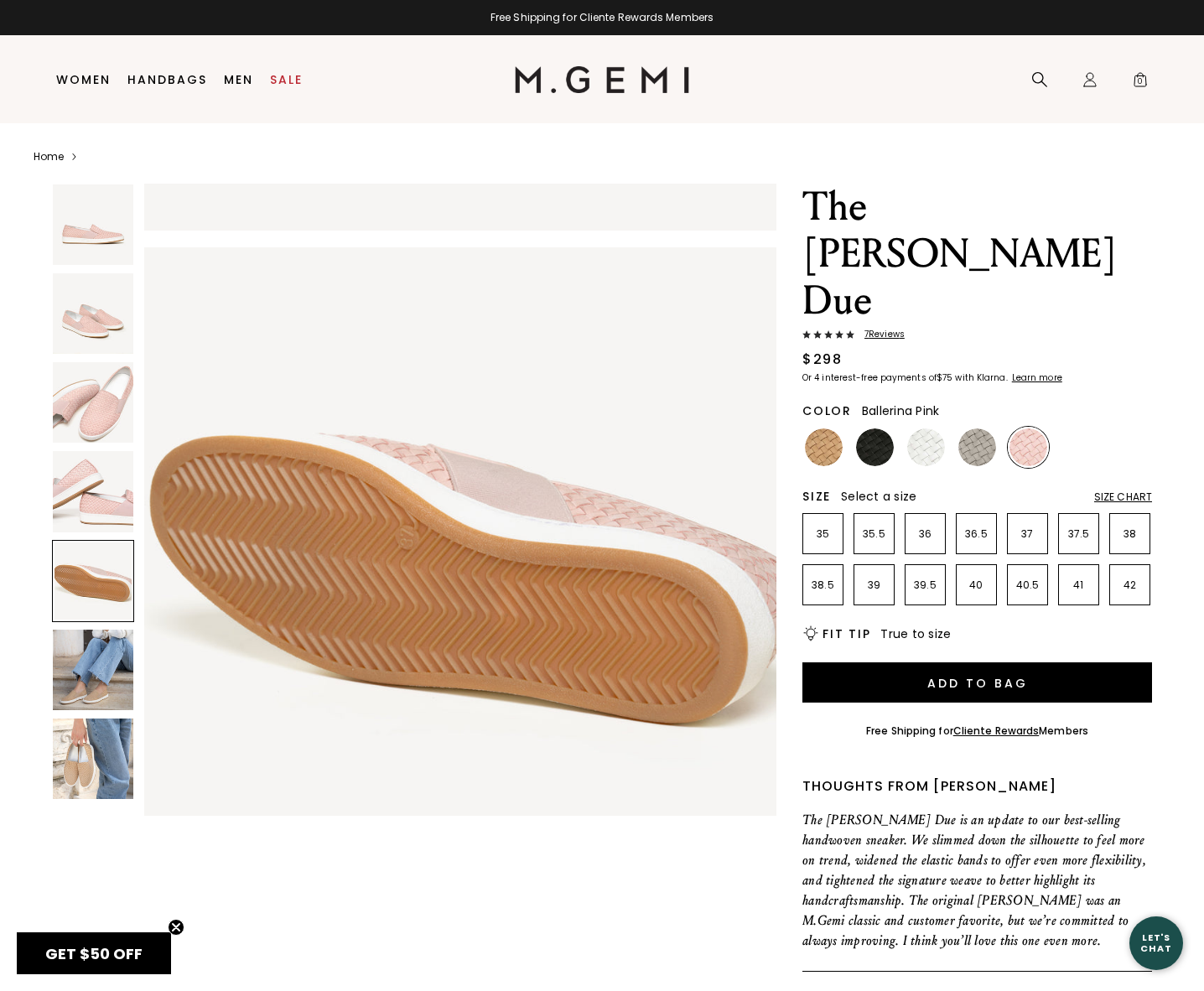
click at [105, 664] on img at bounding box center [92, 670] width 81 height 81
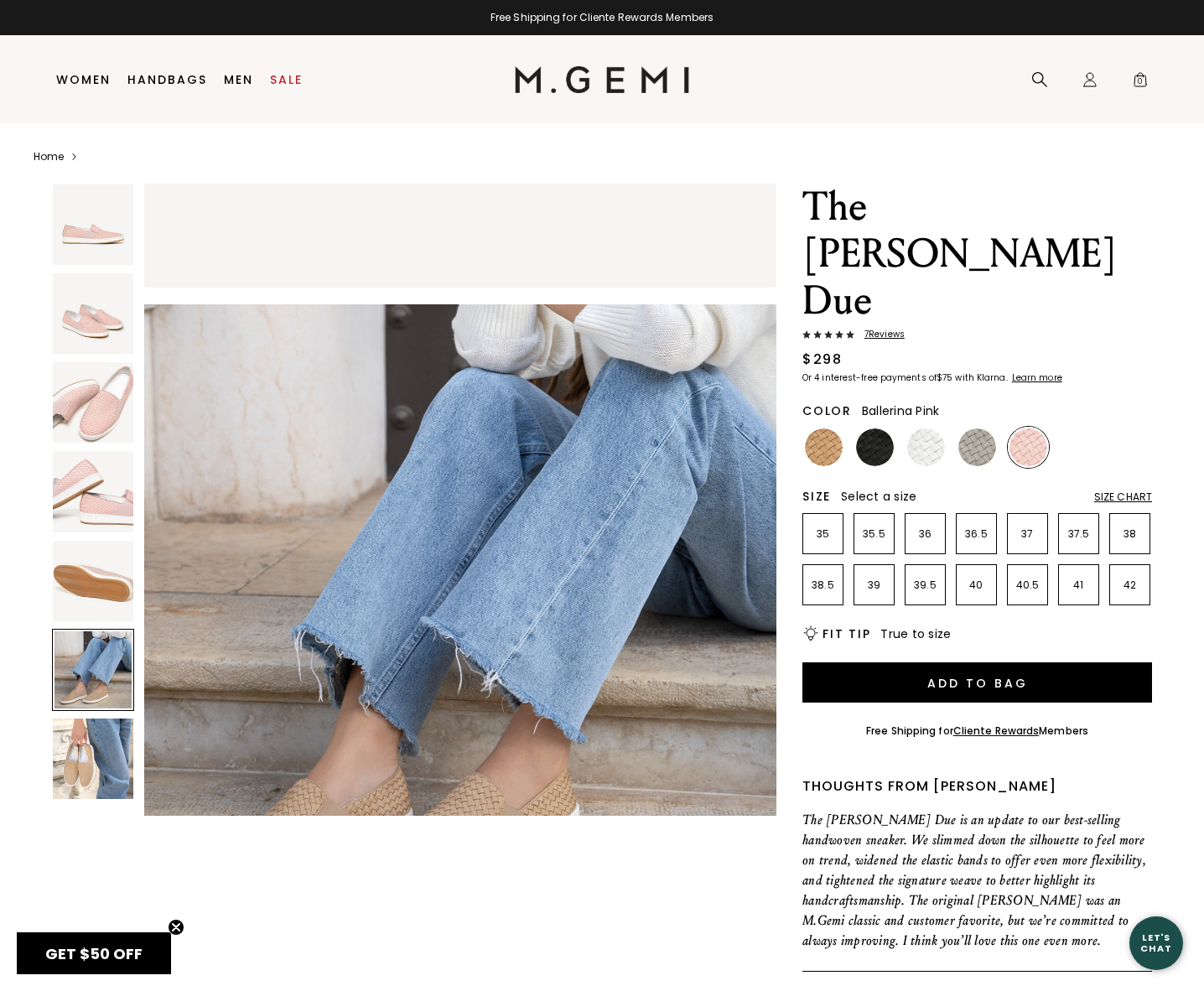
scroll to position [3165, 0]
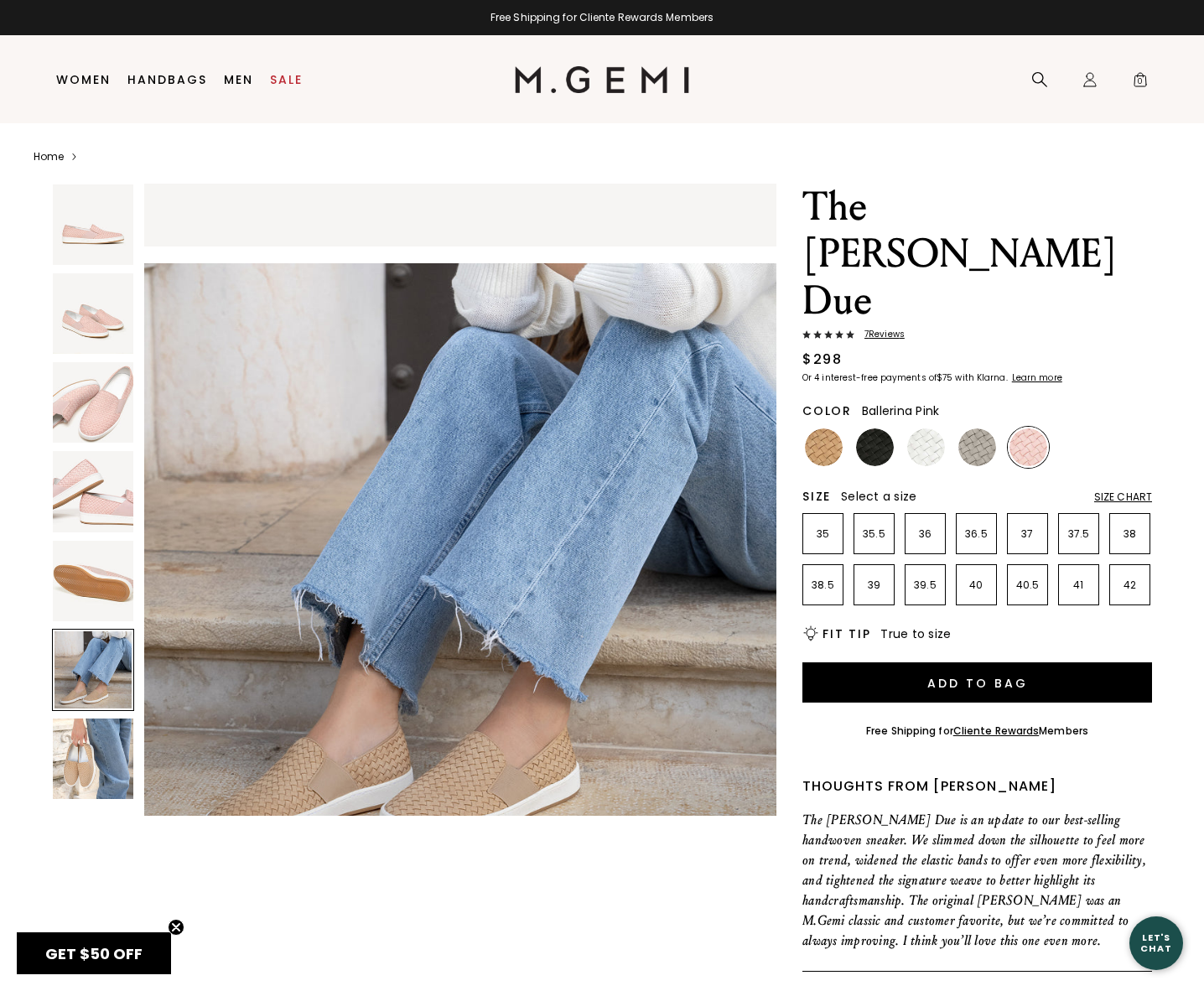
click at [876, 330] on span "7 Review s" at bounding box center [880, 335] width 51 height 10
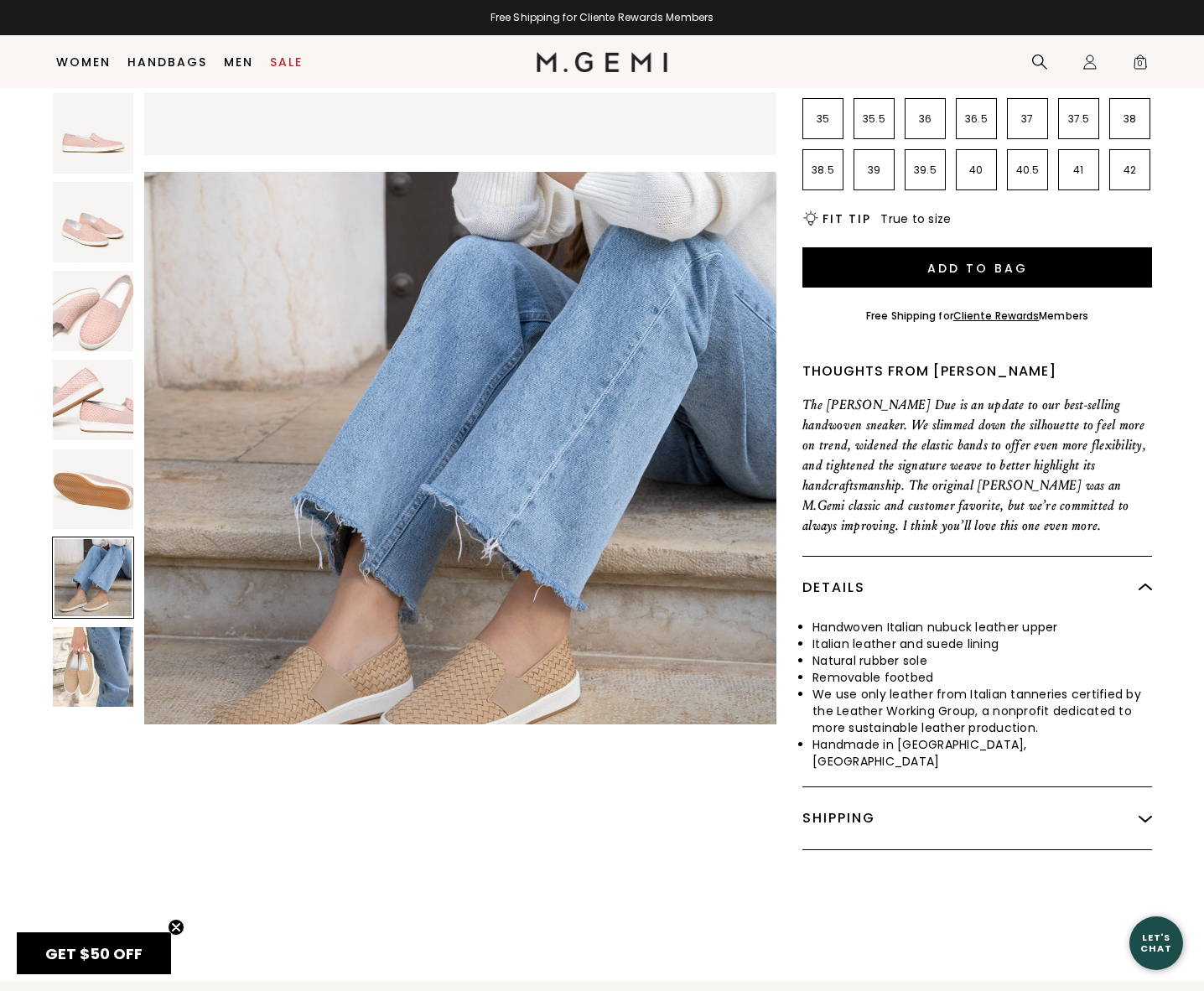
scroll to position [373, 0]
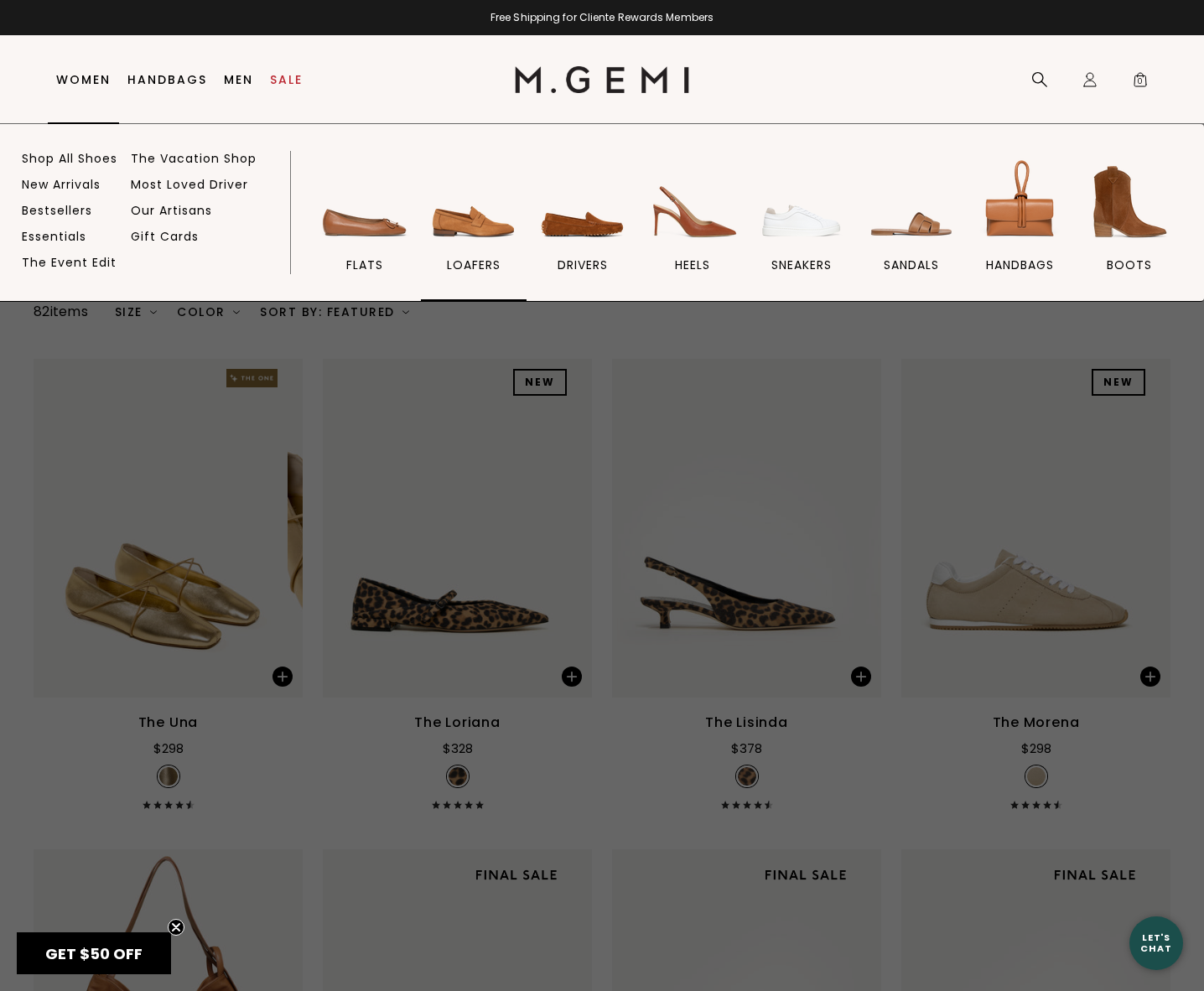
click at [501, 246] on img at bounding box center [473, 202] width 93 height 93
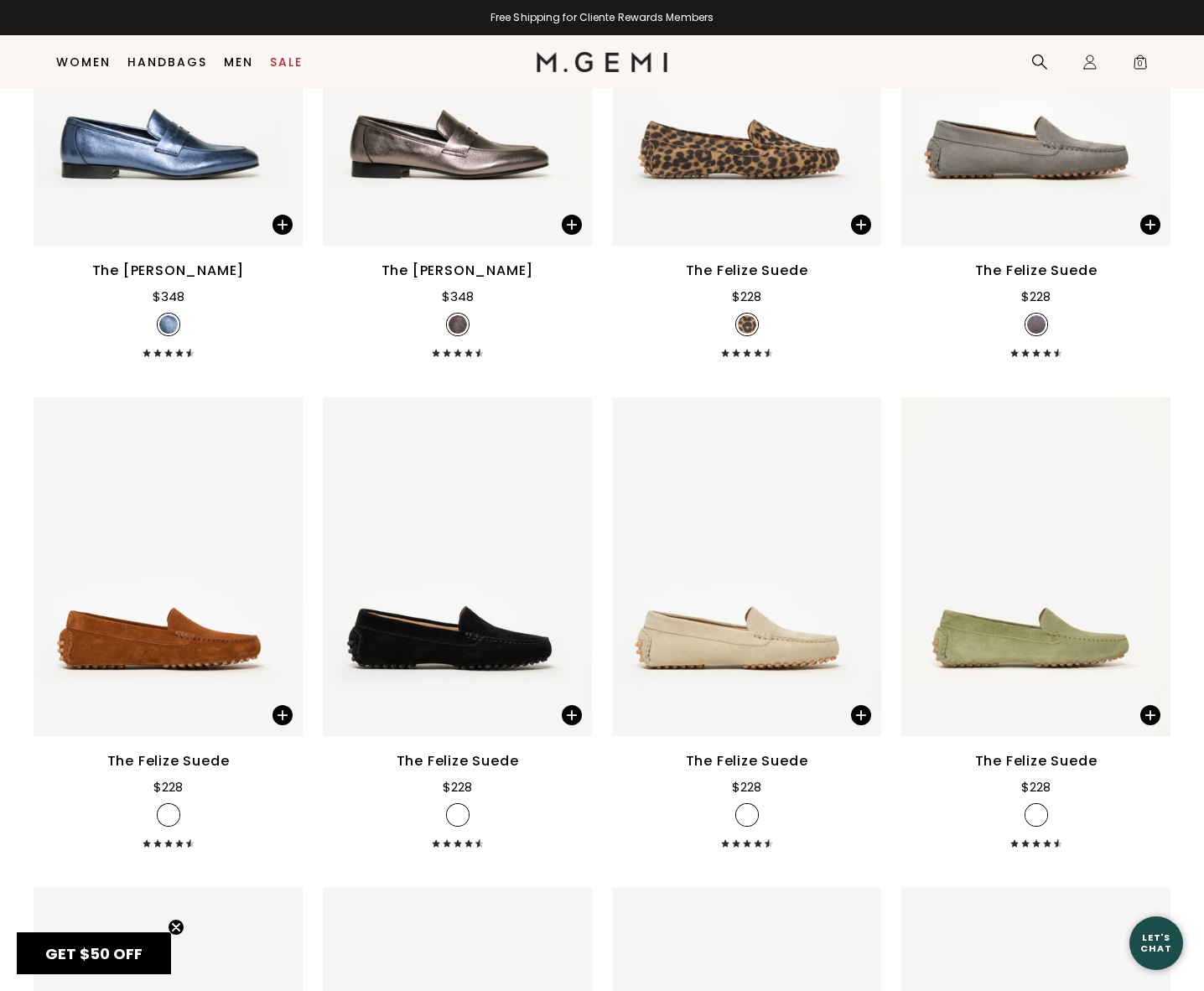
scroll to position [1953, 0]
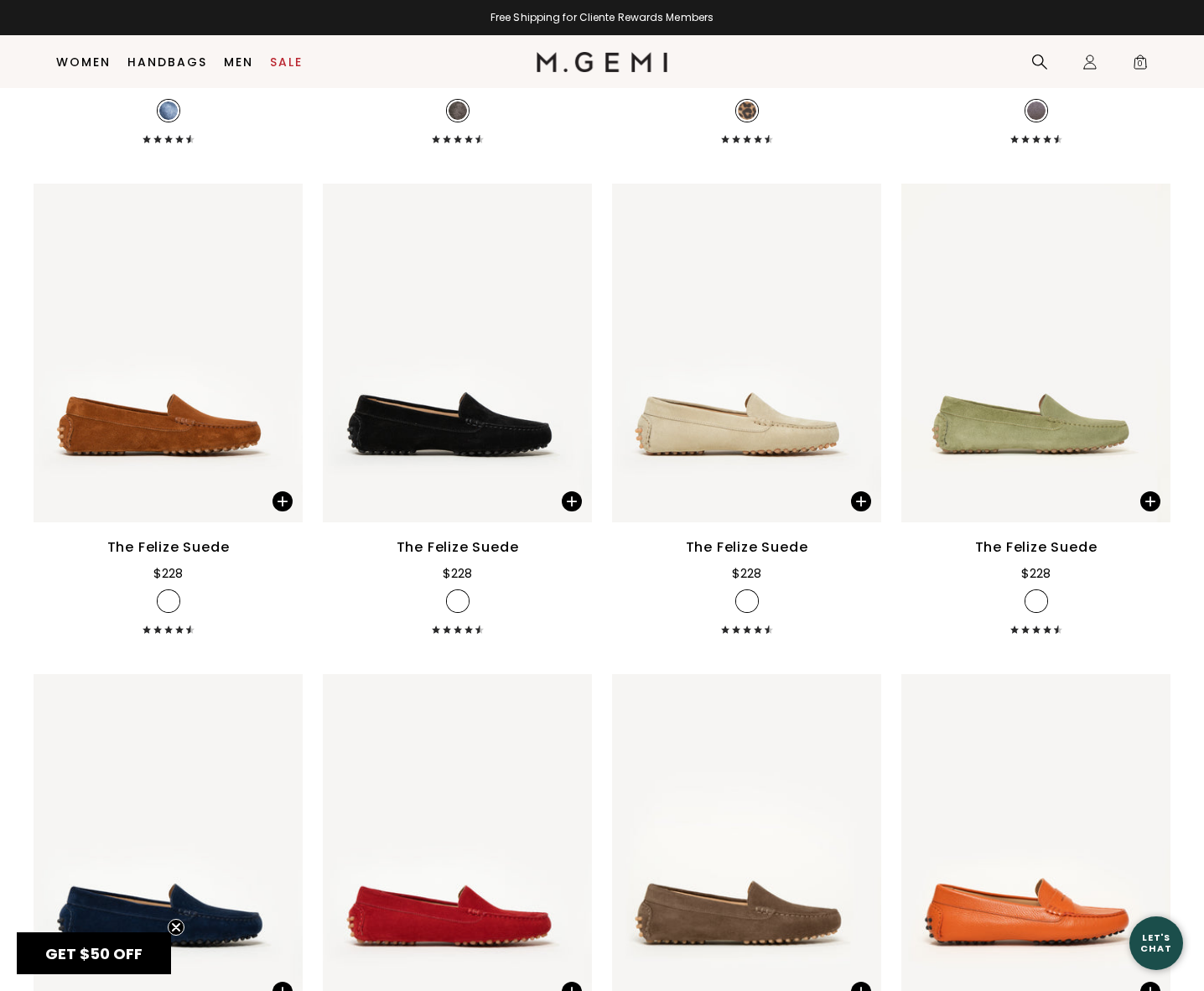
drag, startPoint x: 1209, startPoint y: 135, endPoint x: 1185, endPoint y: 903, distance: 768.4
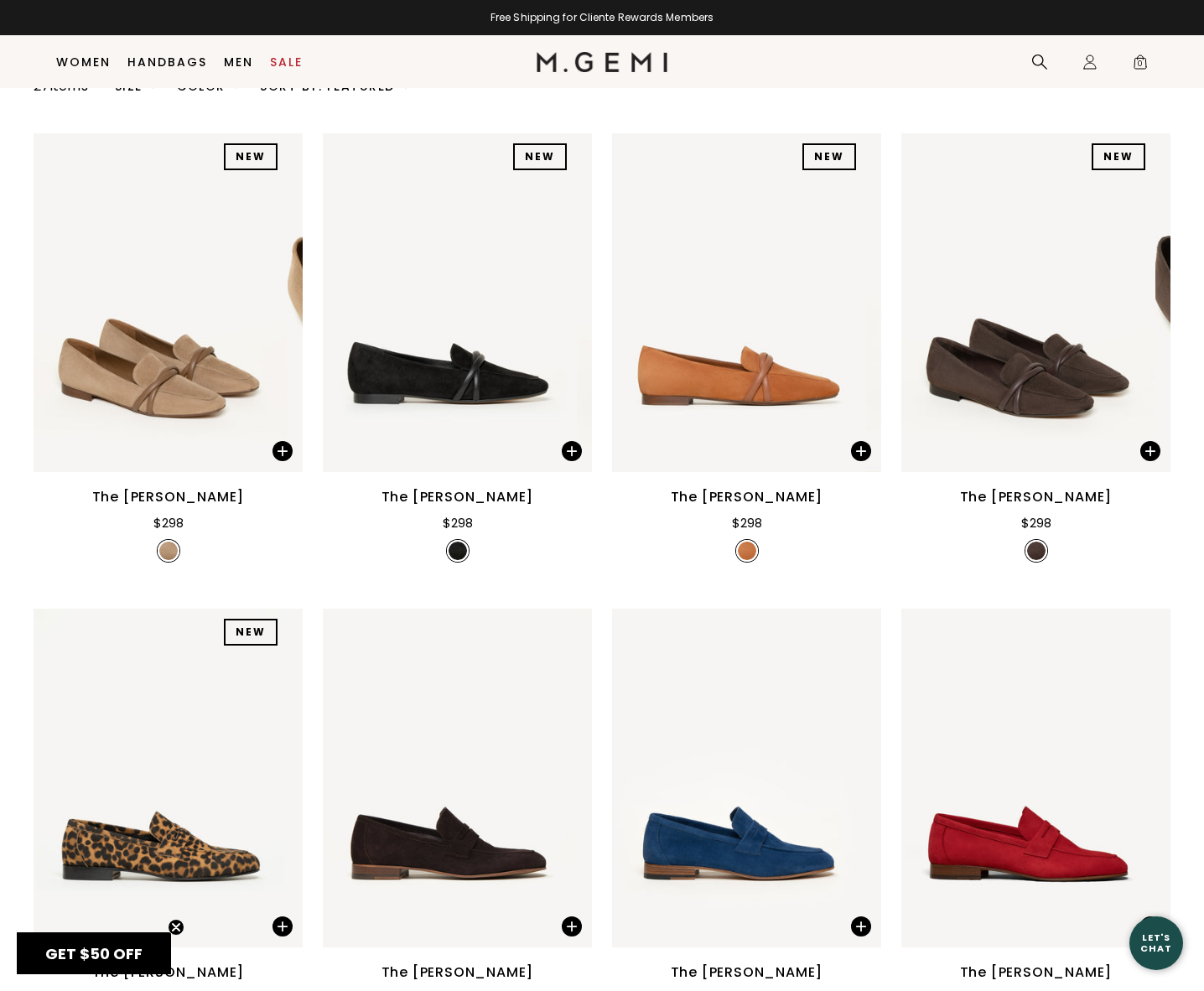
scroll to position [228, 0]
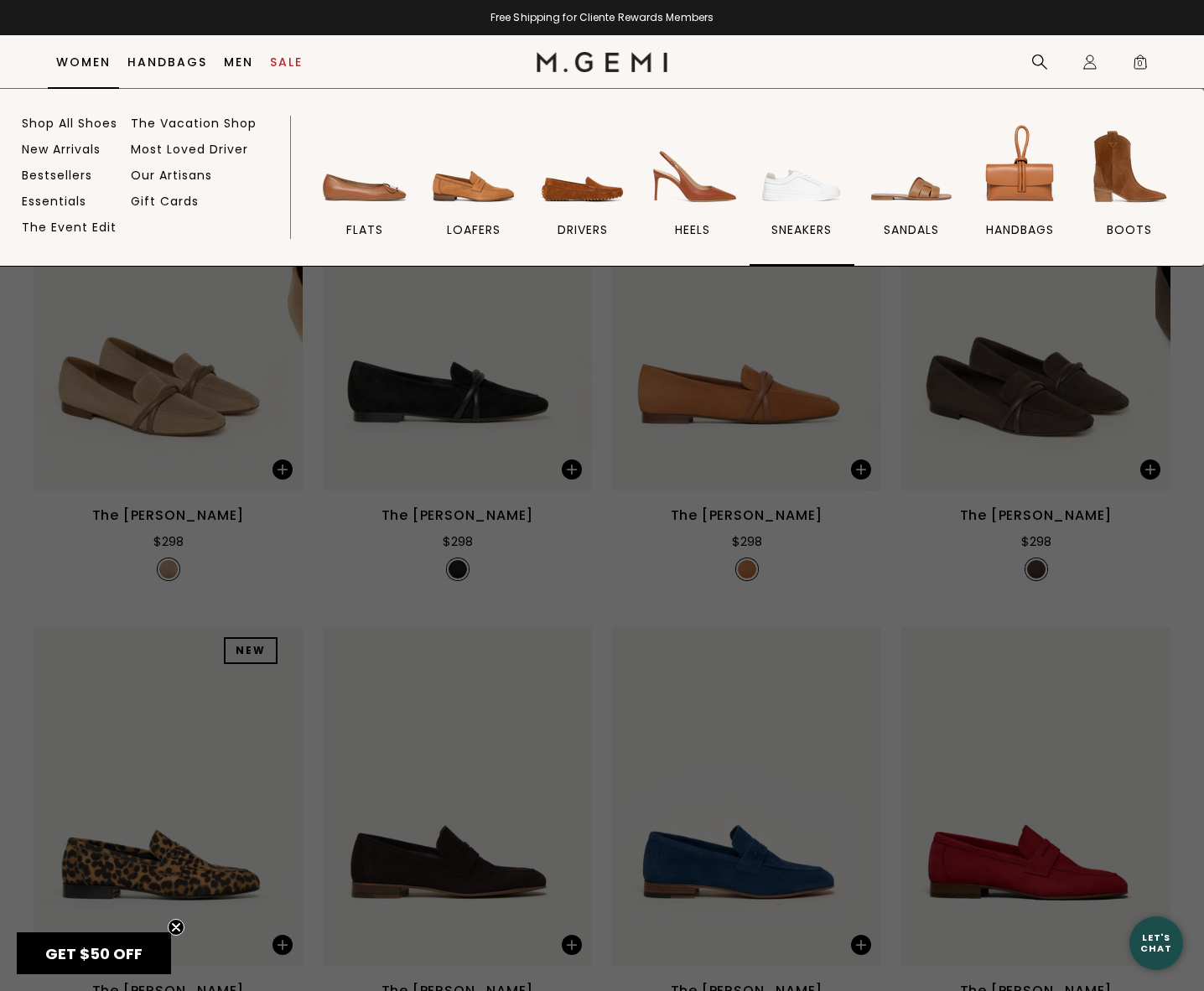
click at [779, 216] on link "sneakers" at bounding box center [801, 193] width 104 height 146
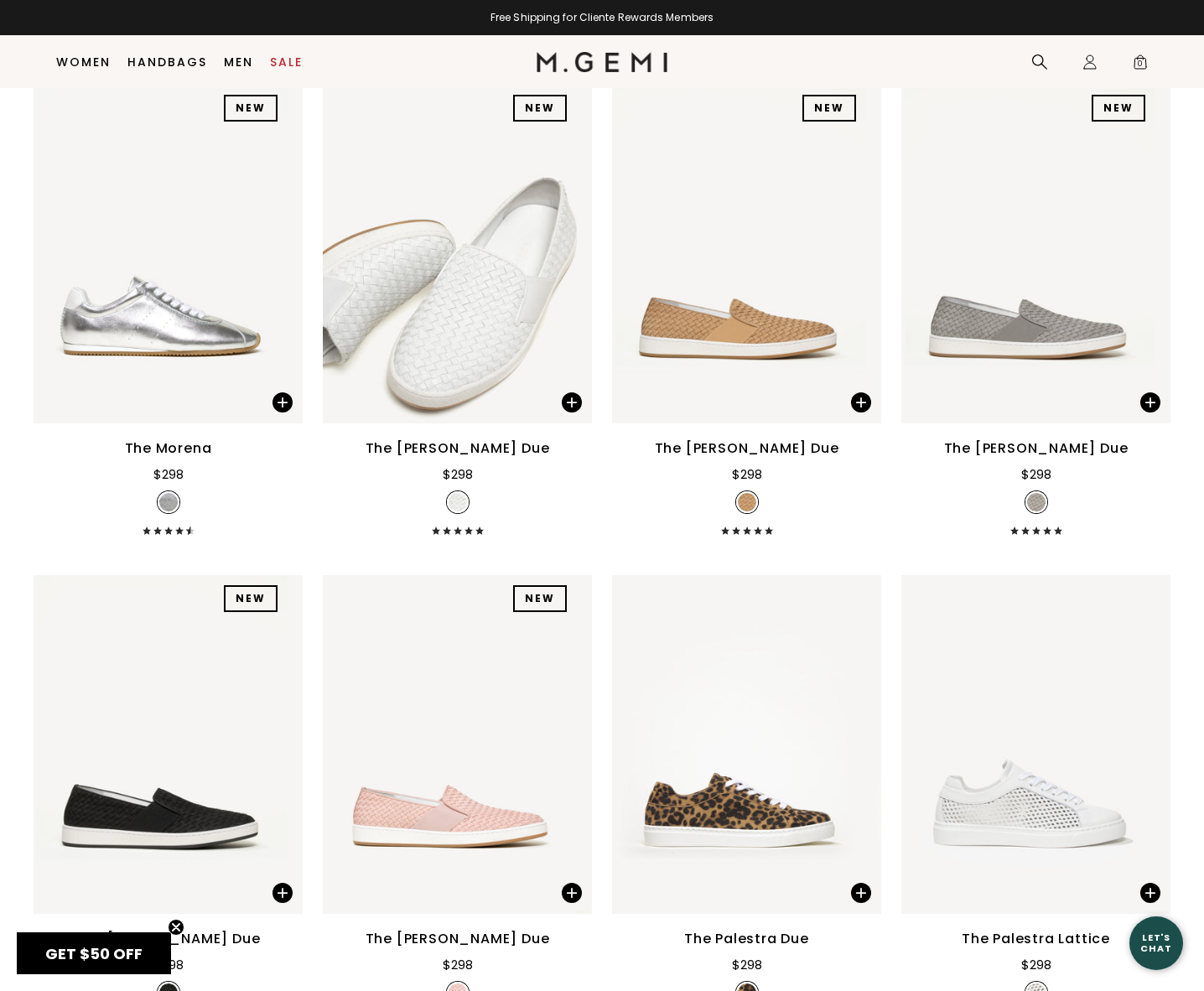
scroll to position [720, 0]
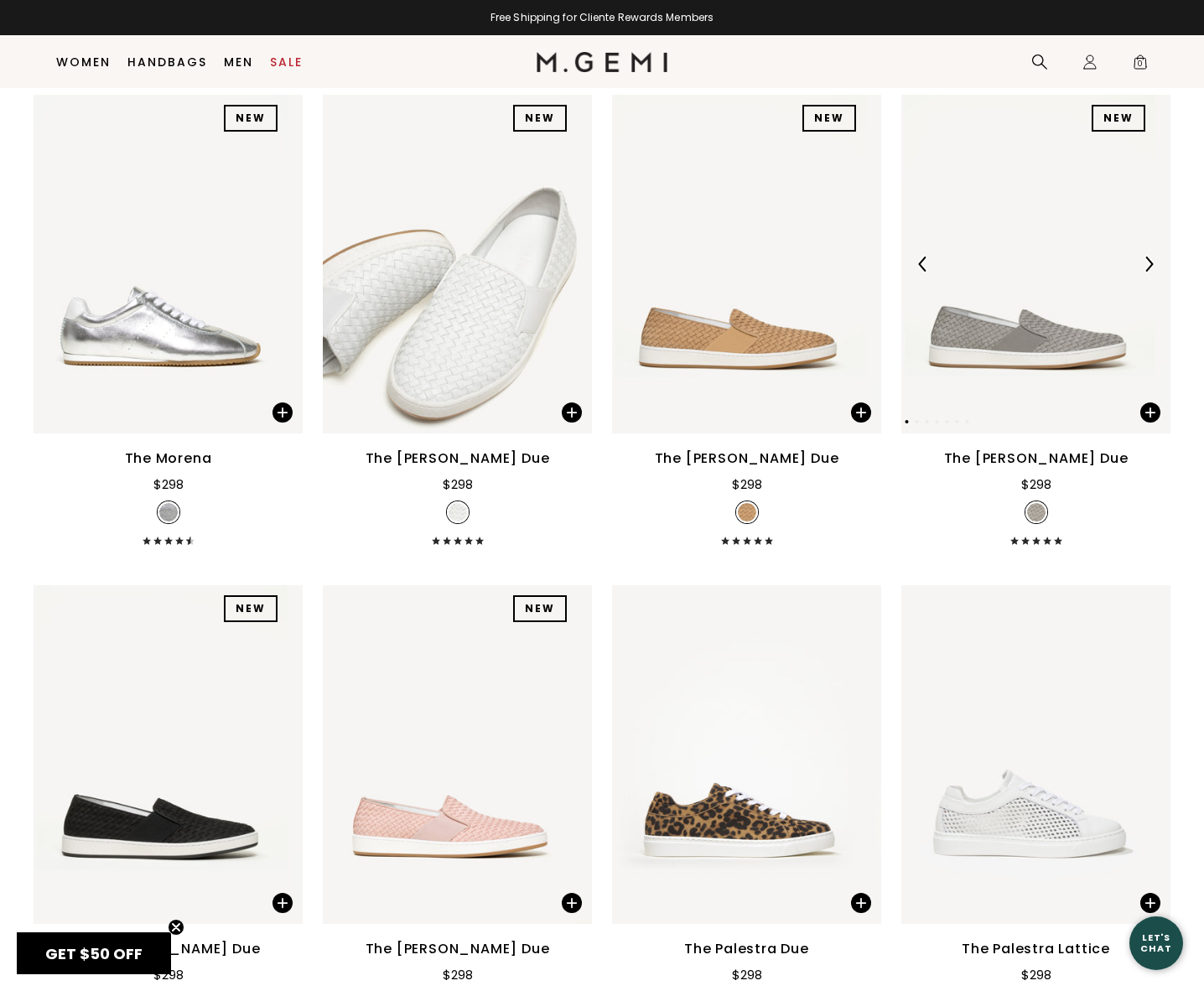
click at [1141, 271] on img at bounding box center [1148, 263] width 15 height 15
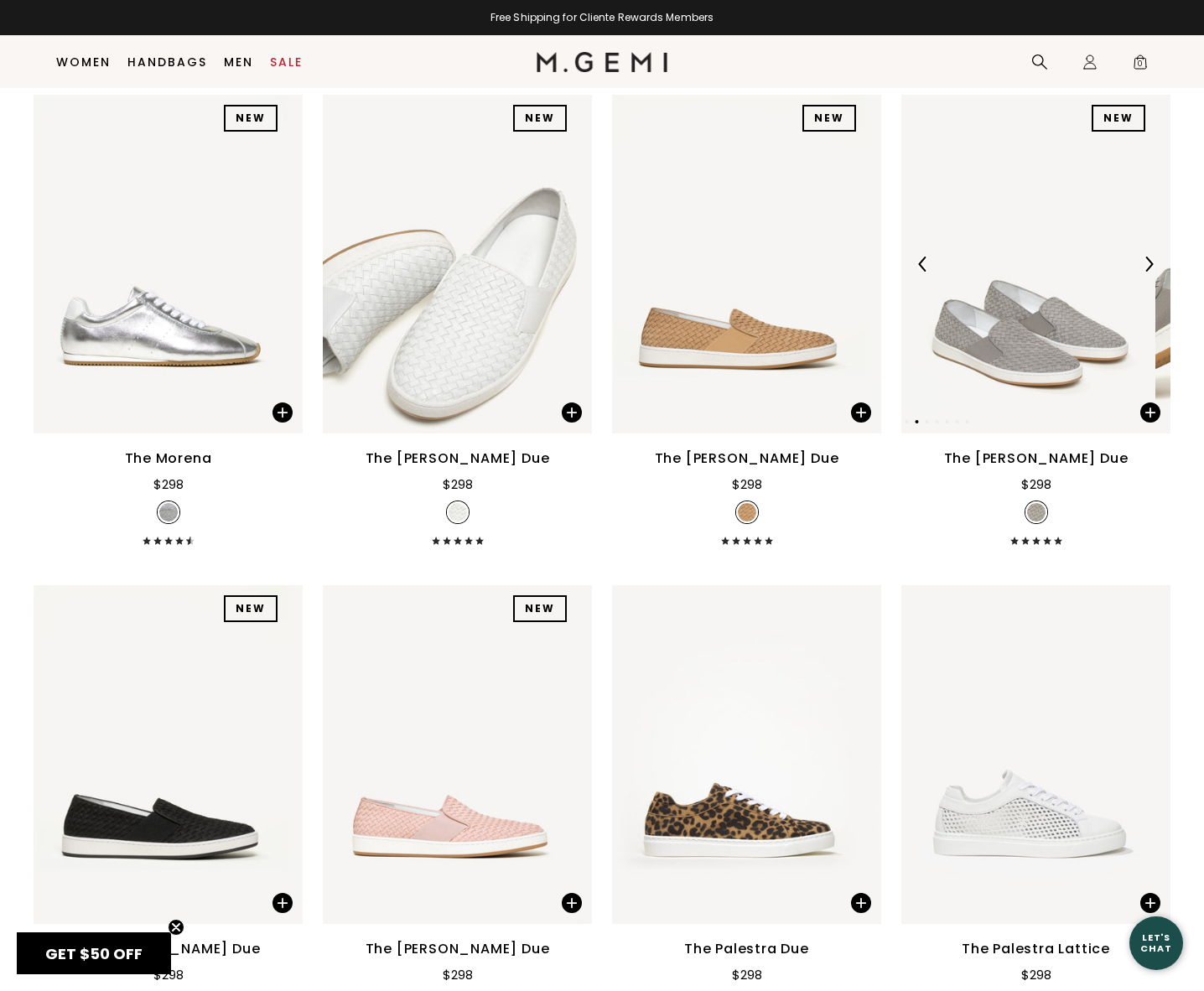
click at [1141, 271] on img at bounding box center [1148, 263] width 15 height 15
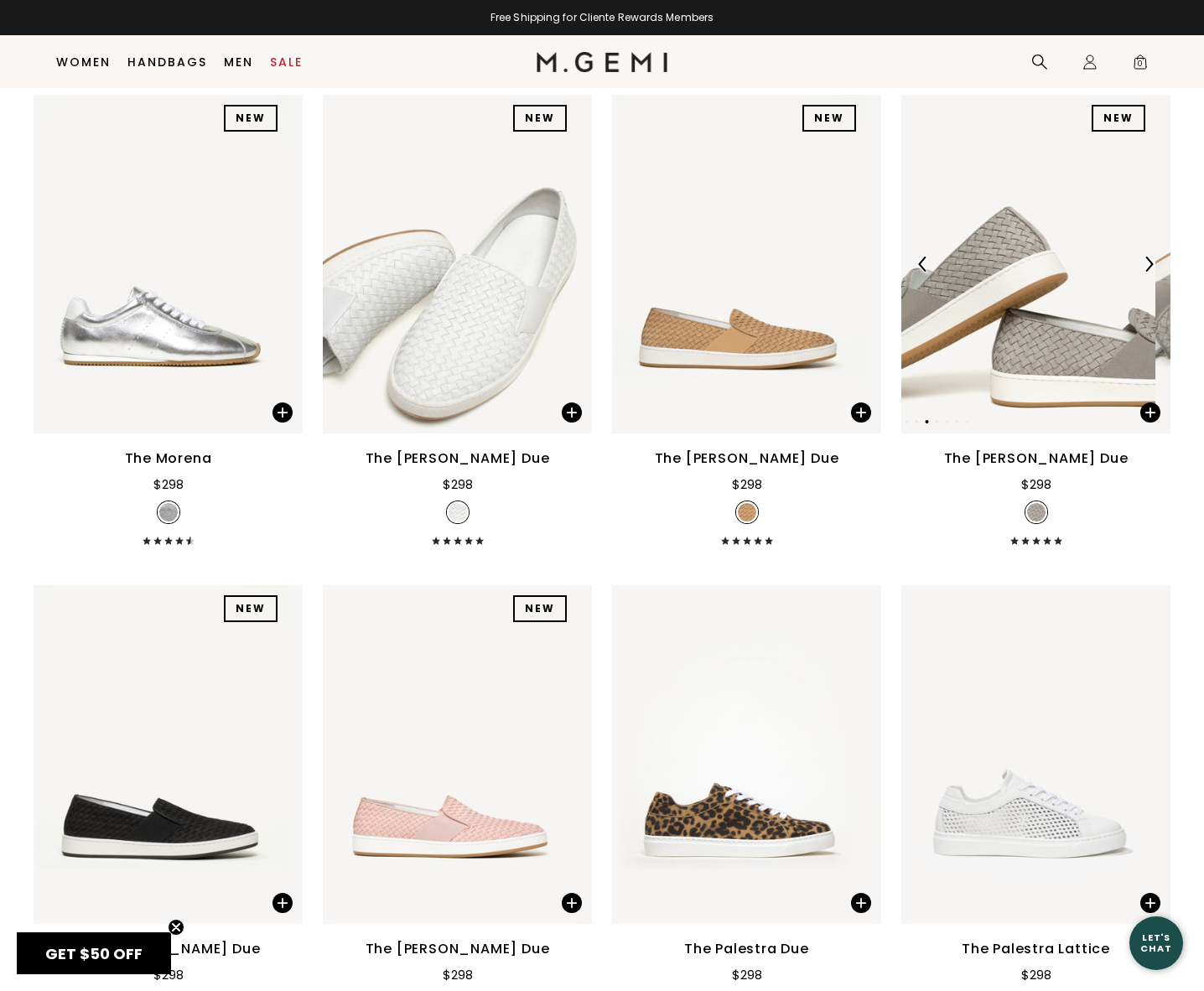
click at [1141, 271] on img at bounding box center [1148, 263] width 15 height 15
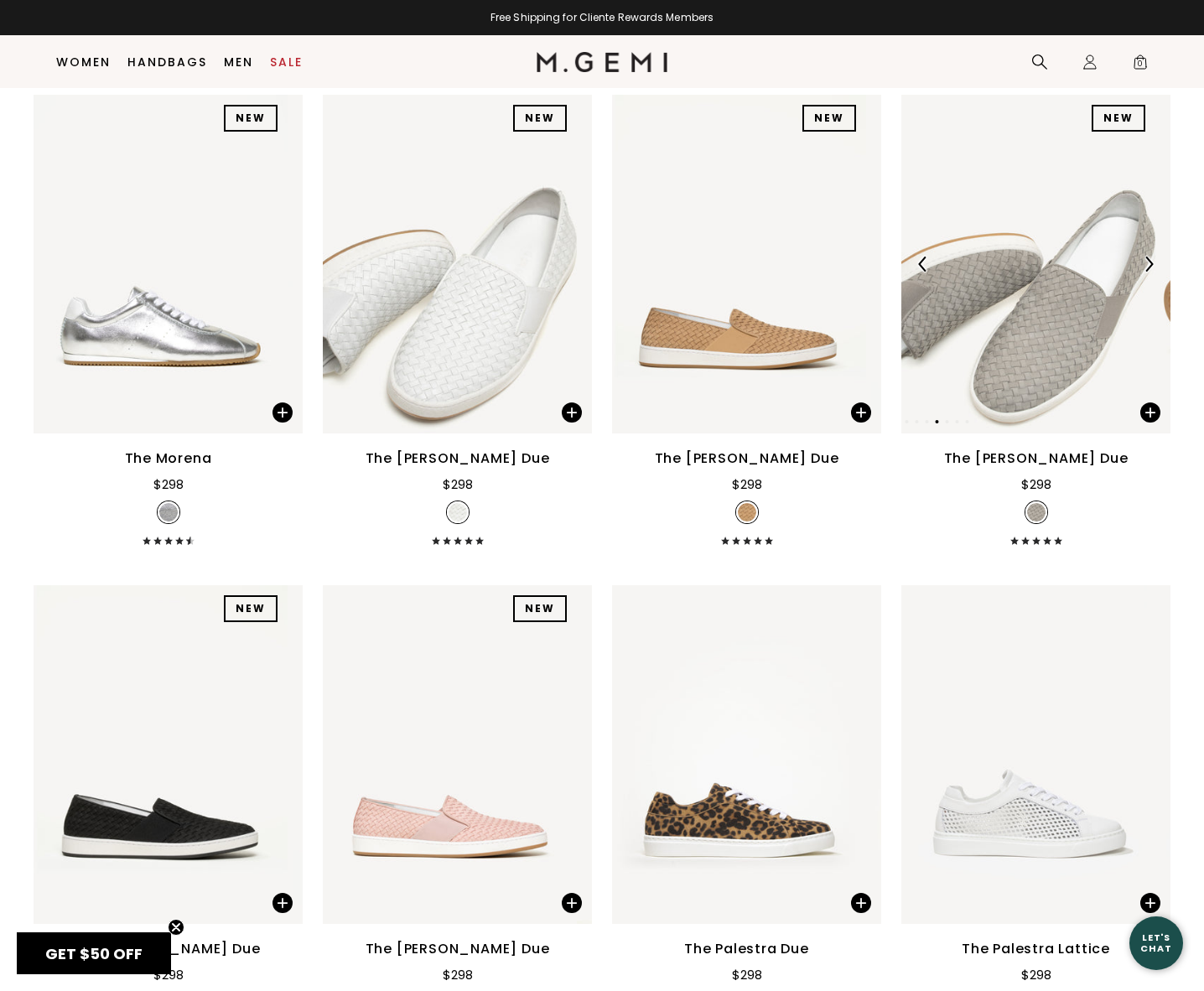
click at [1141, 271] on img at bounding box center [1148, 263] width 15 height 15
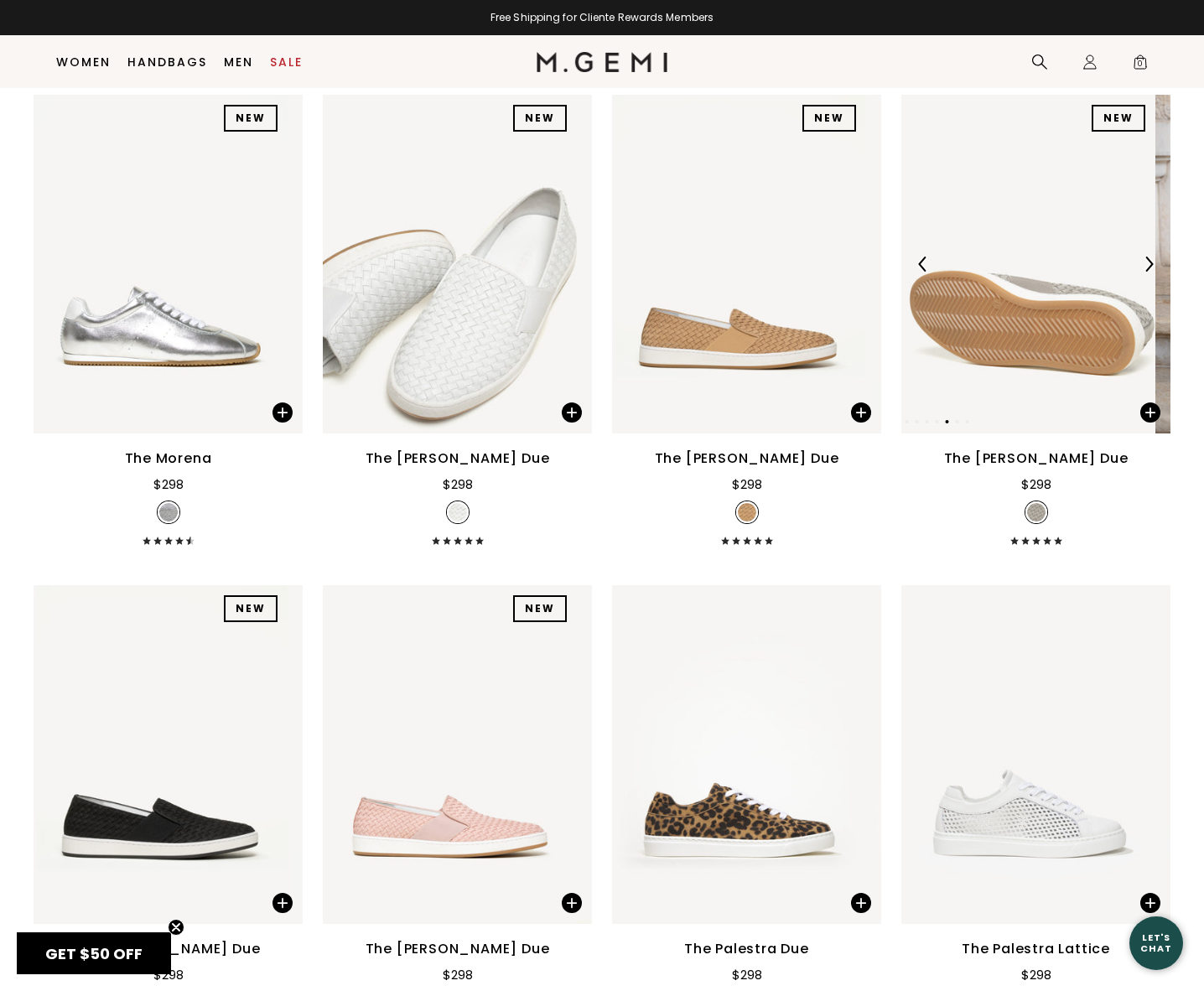
click at [1141, 271] on img at bounding box center [1148, 263] width 15 height 15
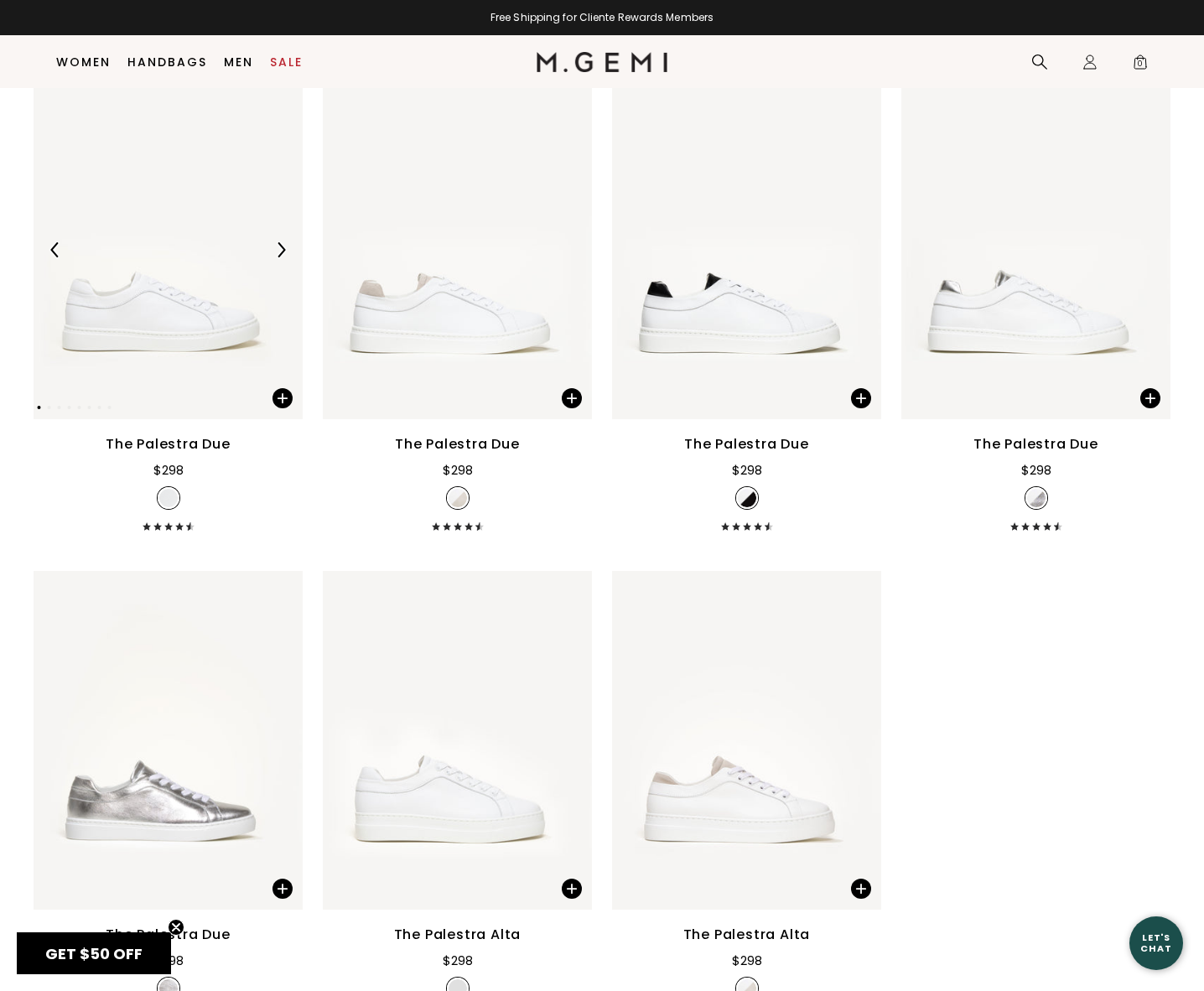
scroll to position [1894, 0]
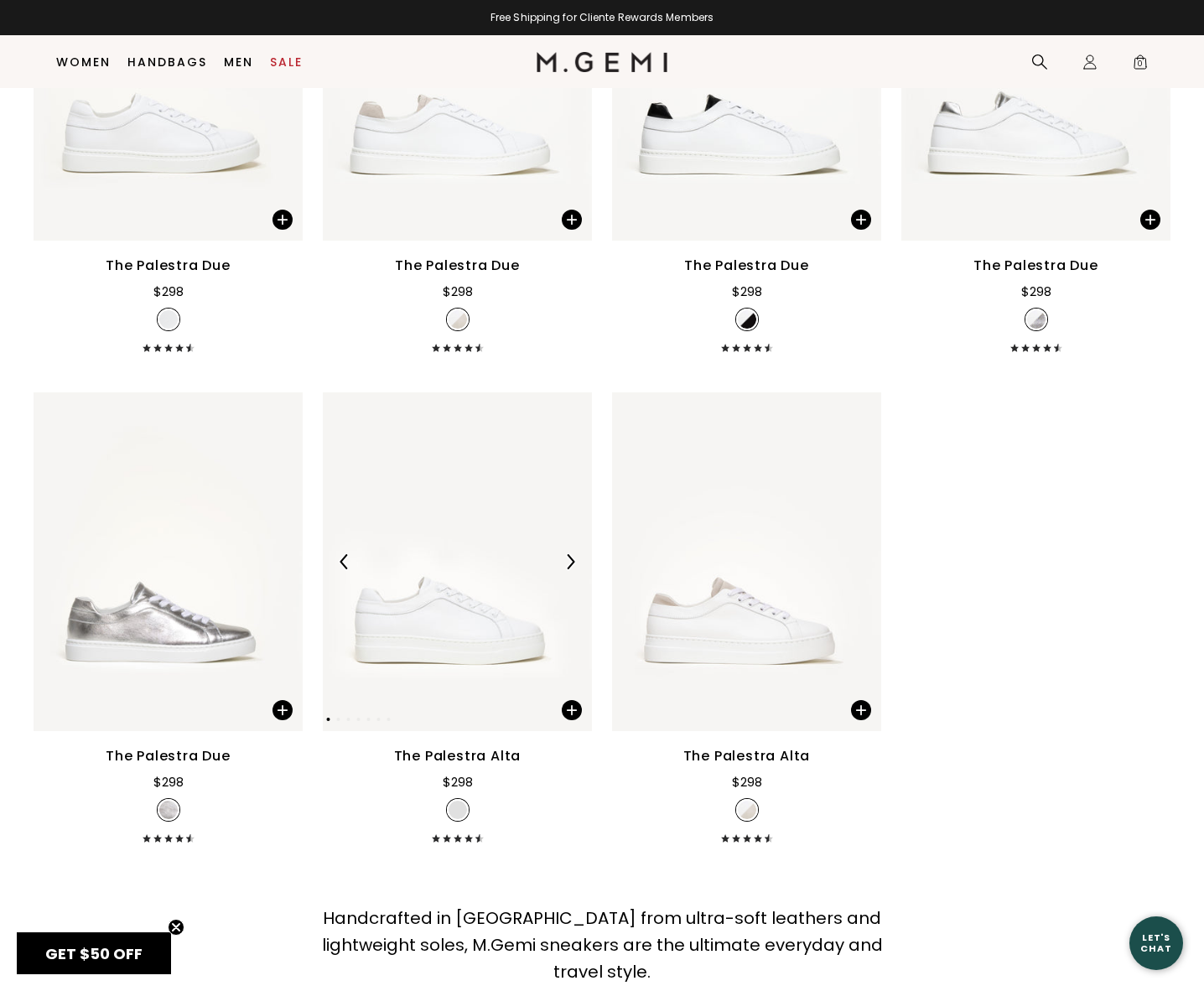
click at [567, 570] on img at bounding box center [570, 562] width 15 height 15
click at [572, 570] on img at bounding box center [570, 562] width 15 height 15
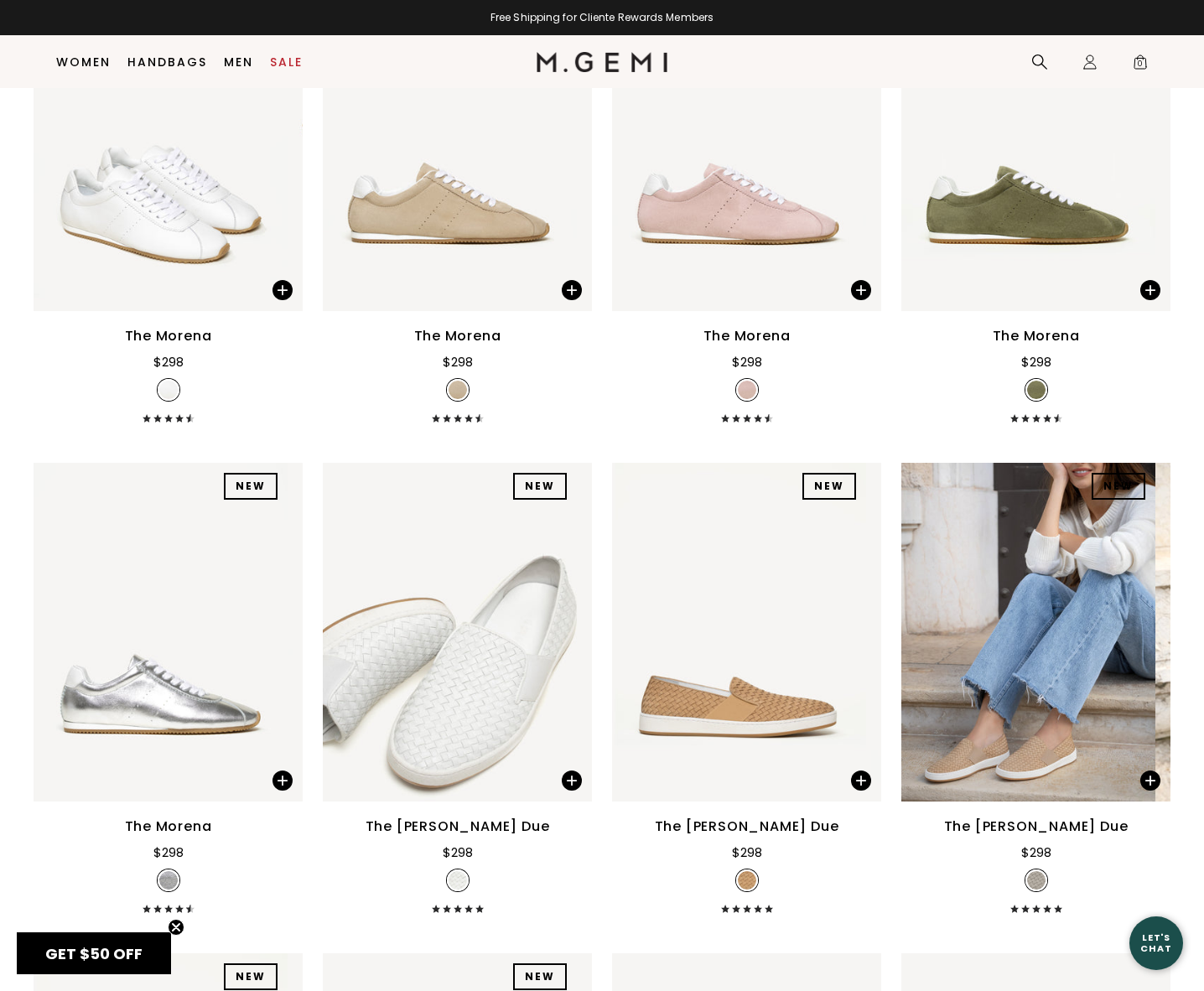
scroll to position [635, 0]
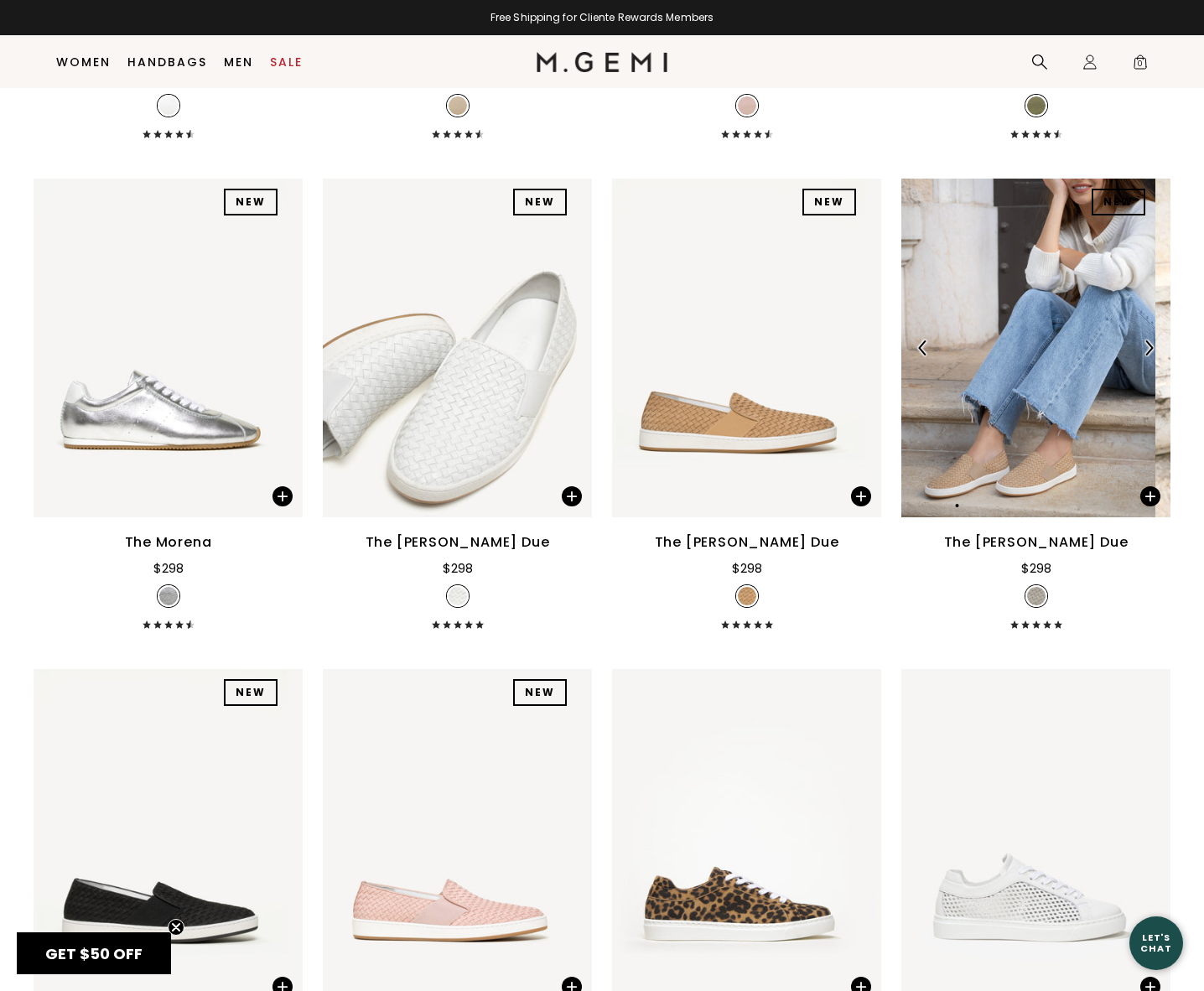
click at [1141, 354] on img at bounding box center [1148, 347] width 15 height 15
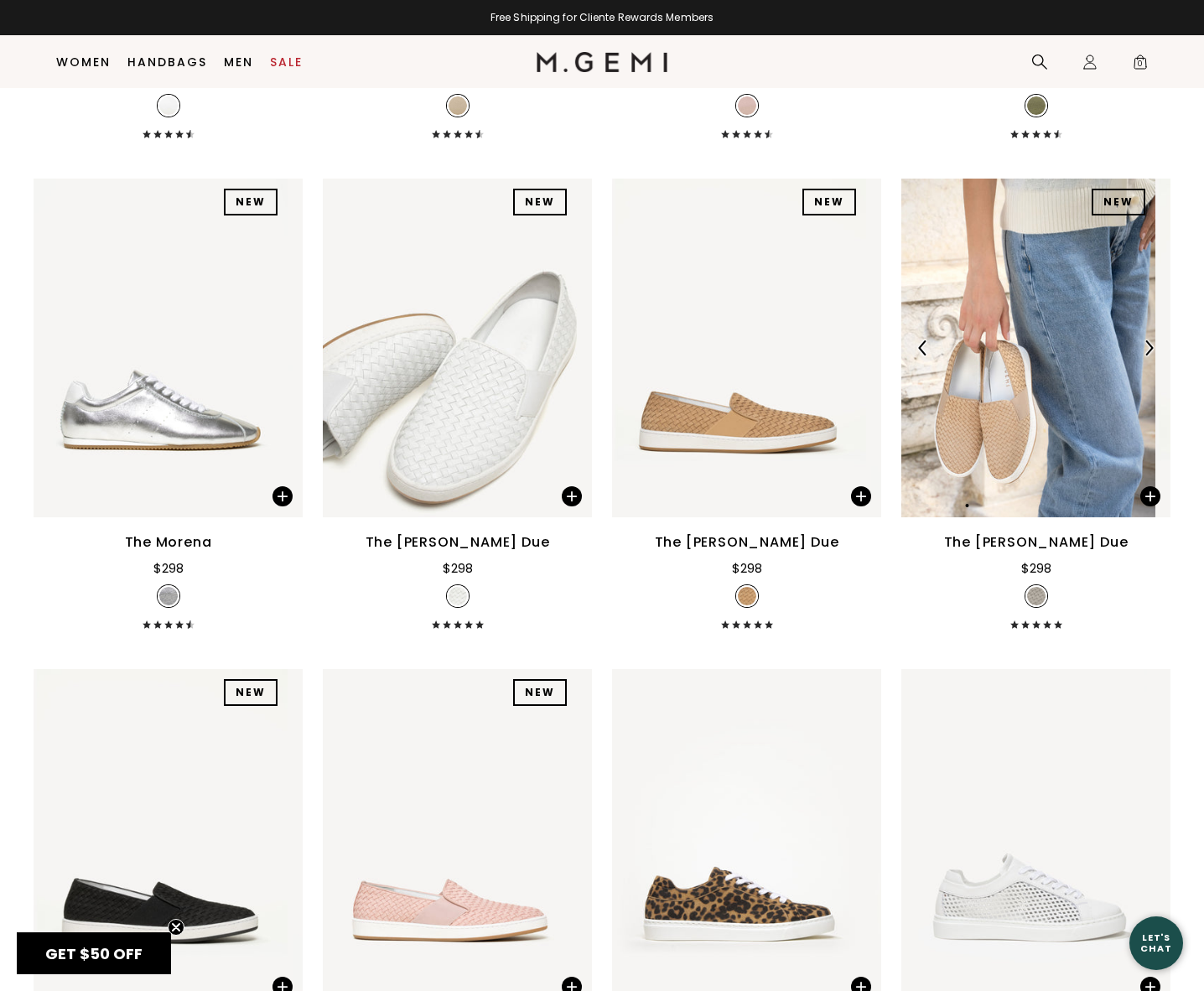
click at [1141, 354] on img at bounding box center [1148, 347] width 15 height 15
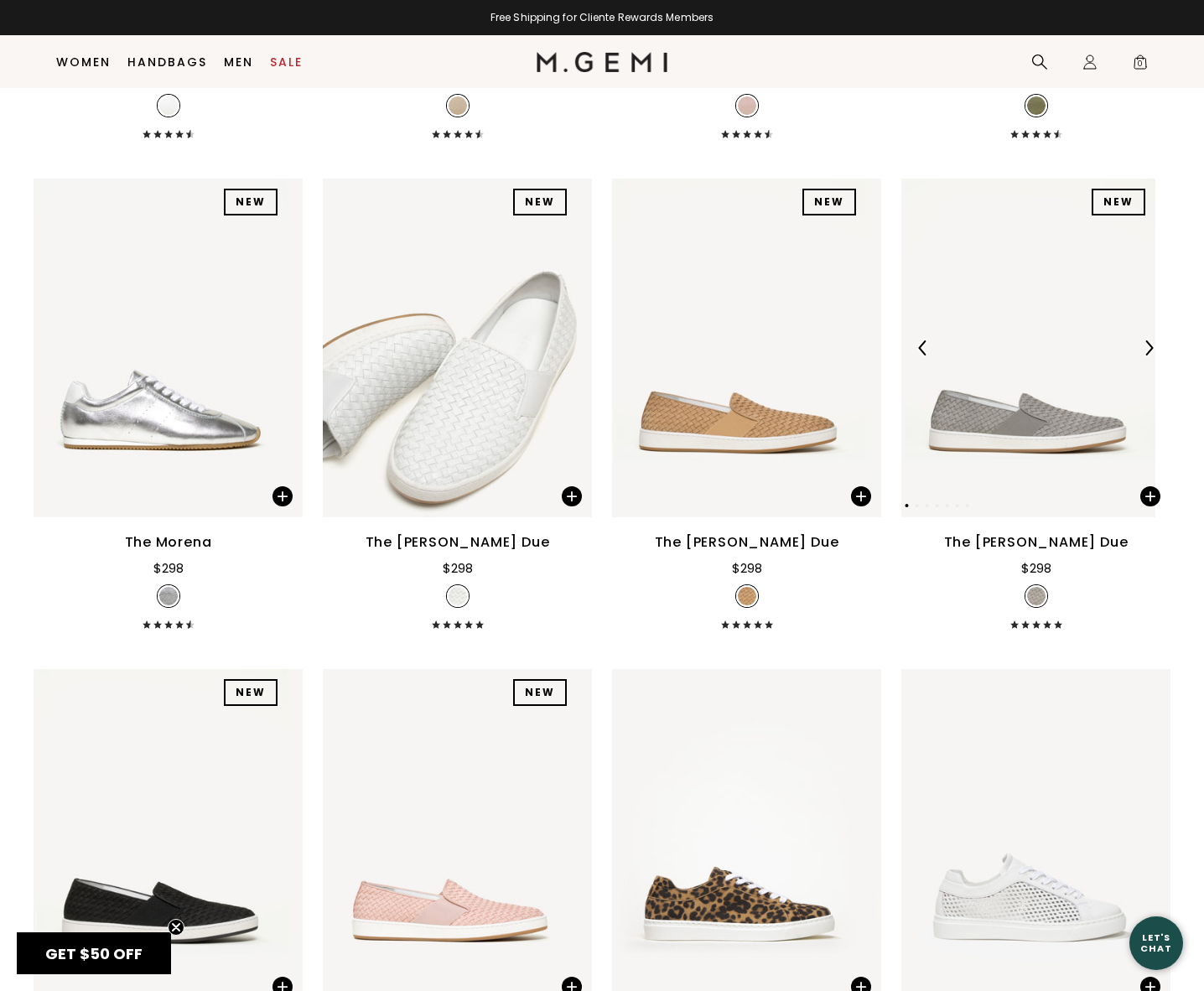
click at [920, 356] on img at bounding box center [923, 347] width 15 height 15
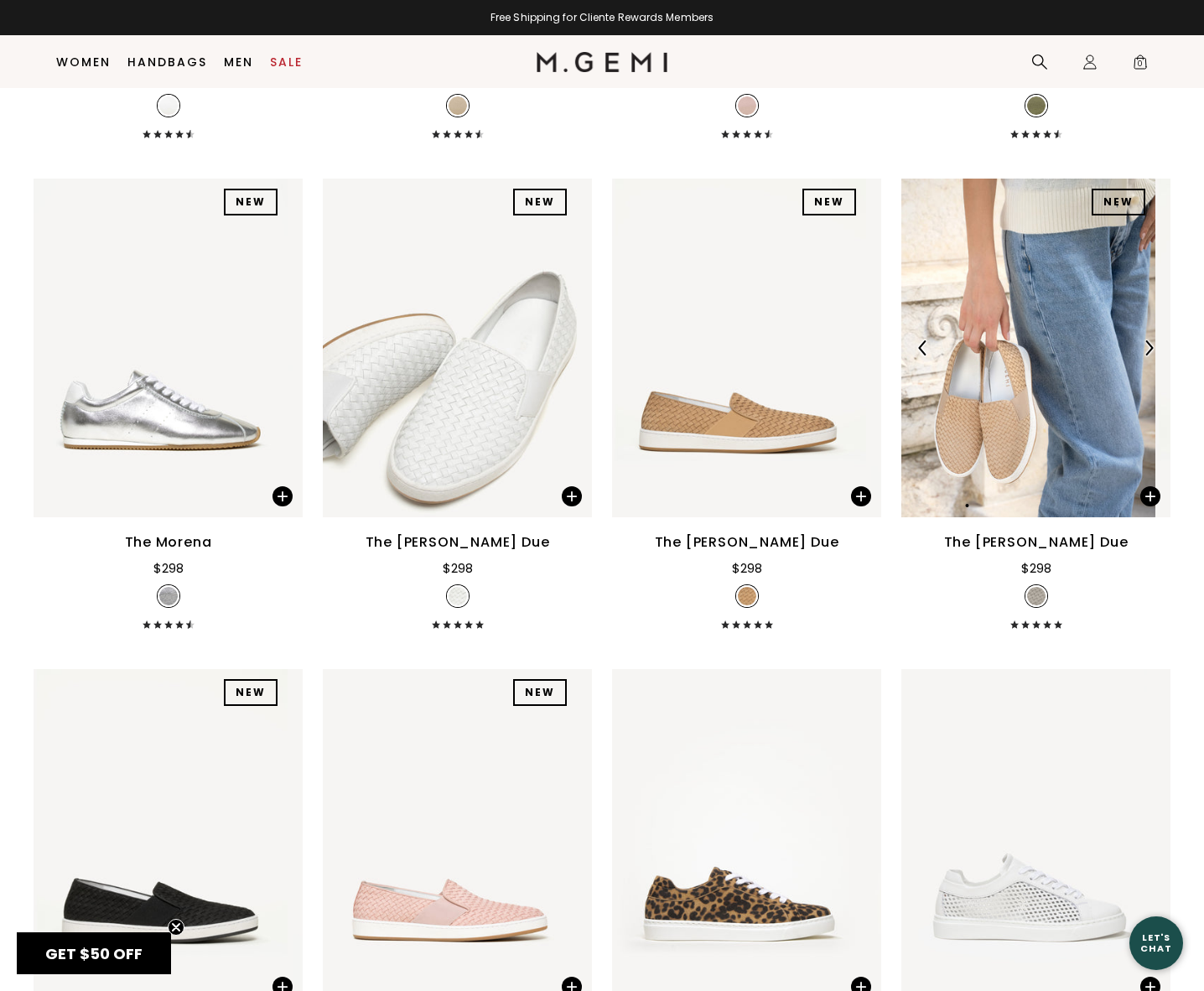
click at [1141, 351] on img at bounding box center [1148, 347] width 15 height 15
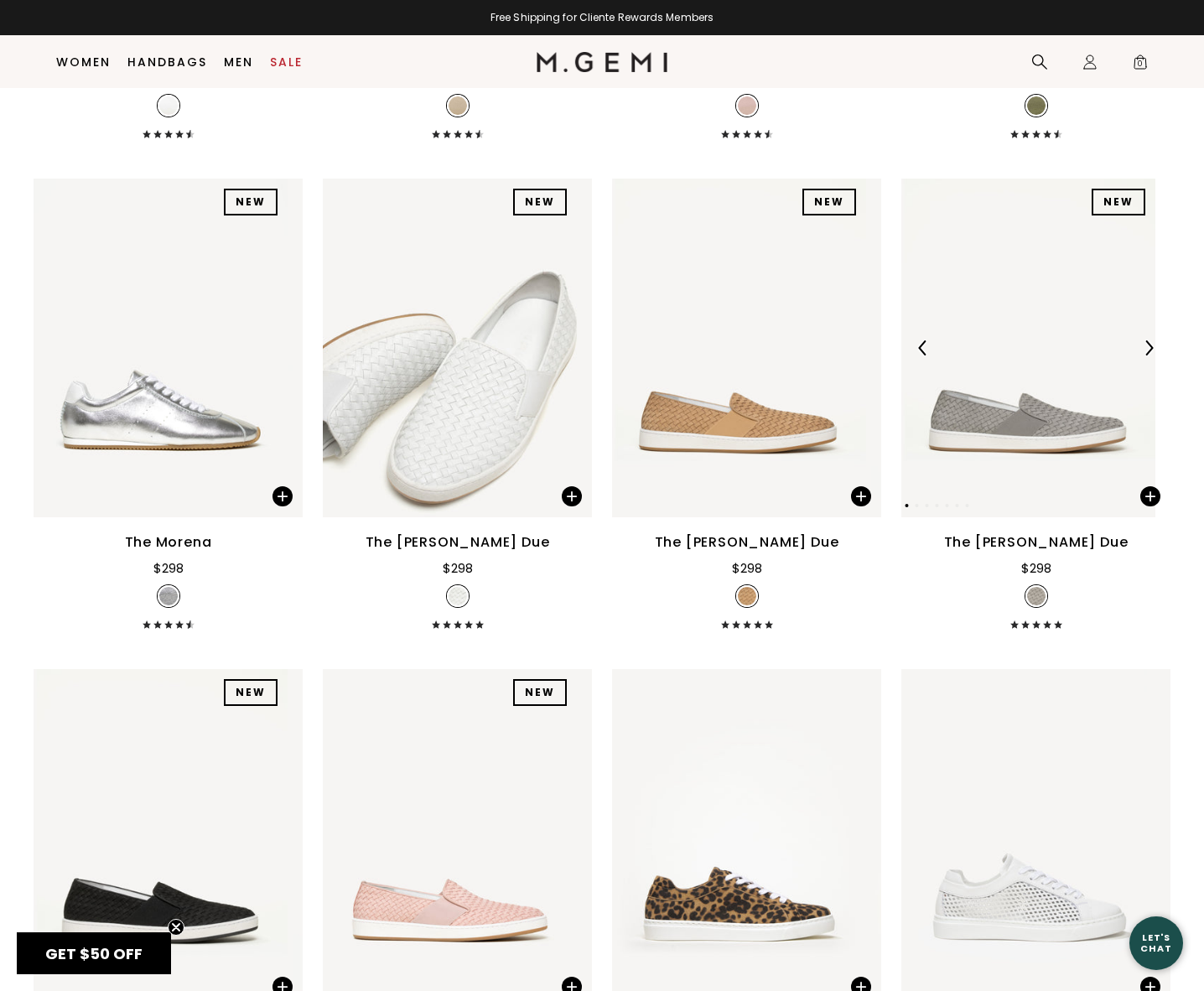
click at [1141, 351] on img at bounding box center [1148, 347] width 15 height 15
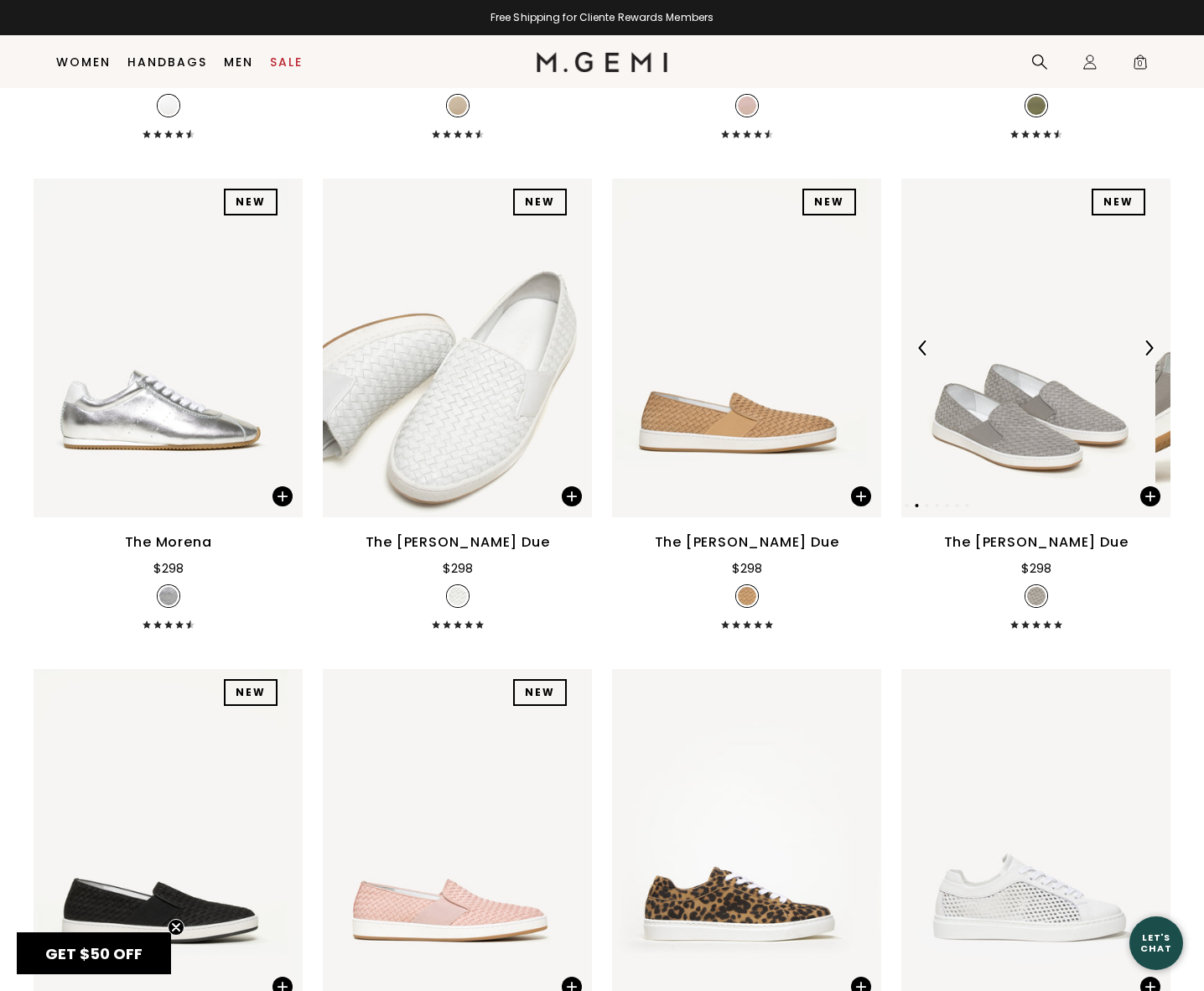
click at [1141, 351] on img at bounding box center [1148, 347] width 15 height 15
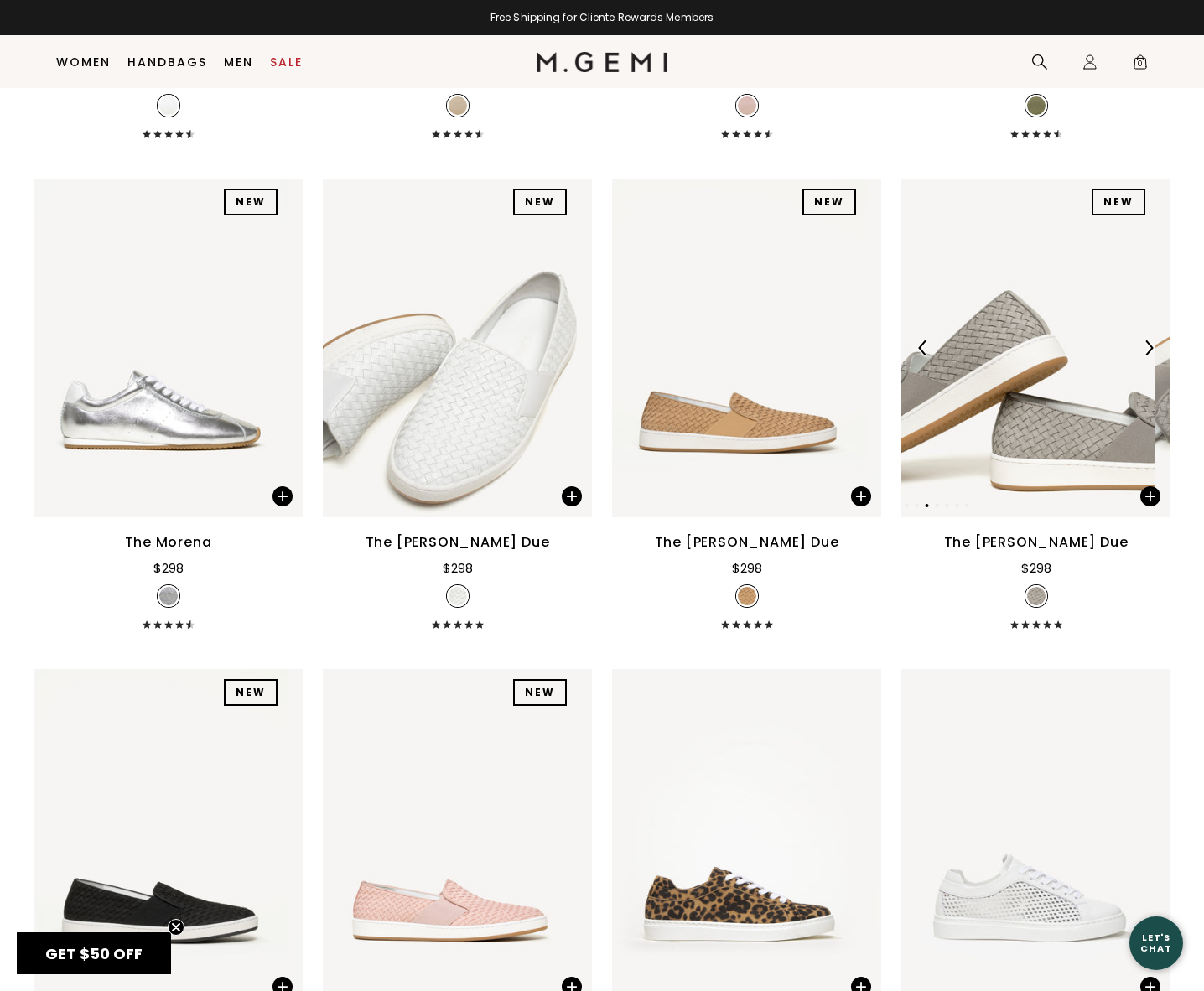
click at [1141, 351] on img at bounding box center [1148, 347] width 15 height 15
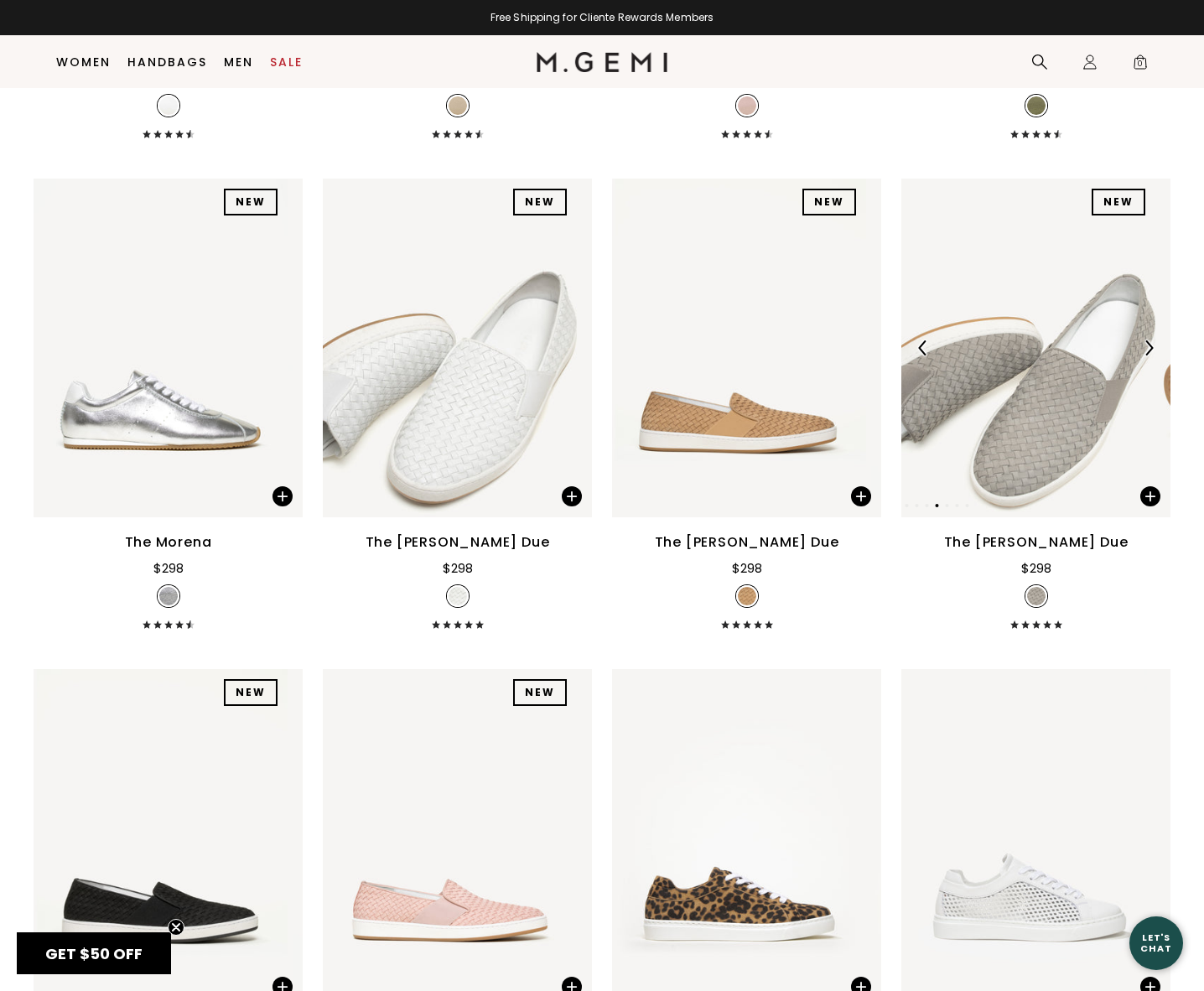
click at [1141, 351] on img at bounding box center [1148, 347] width 15 height 15
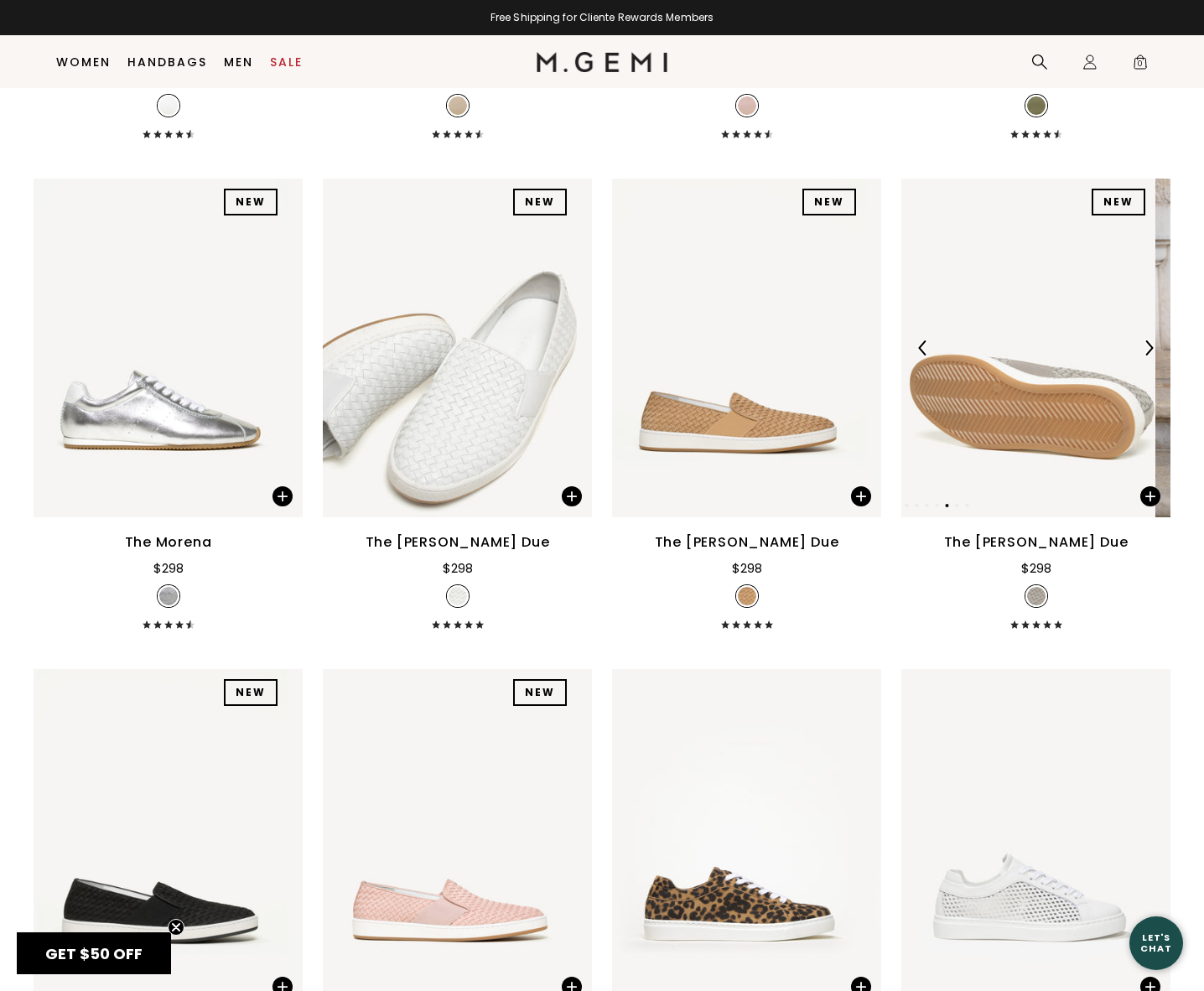
click at [1141, 351] on img at bounding box center [1148, 347] width 15 height 15
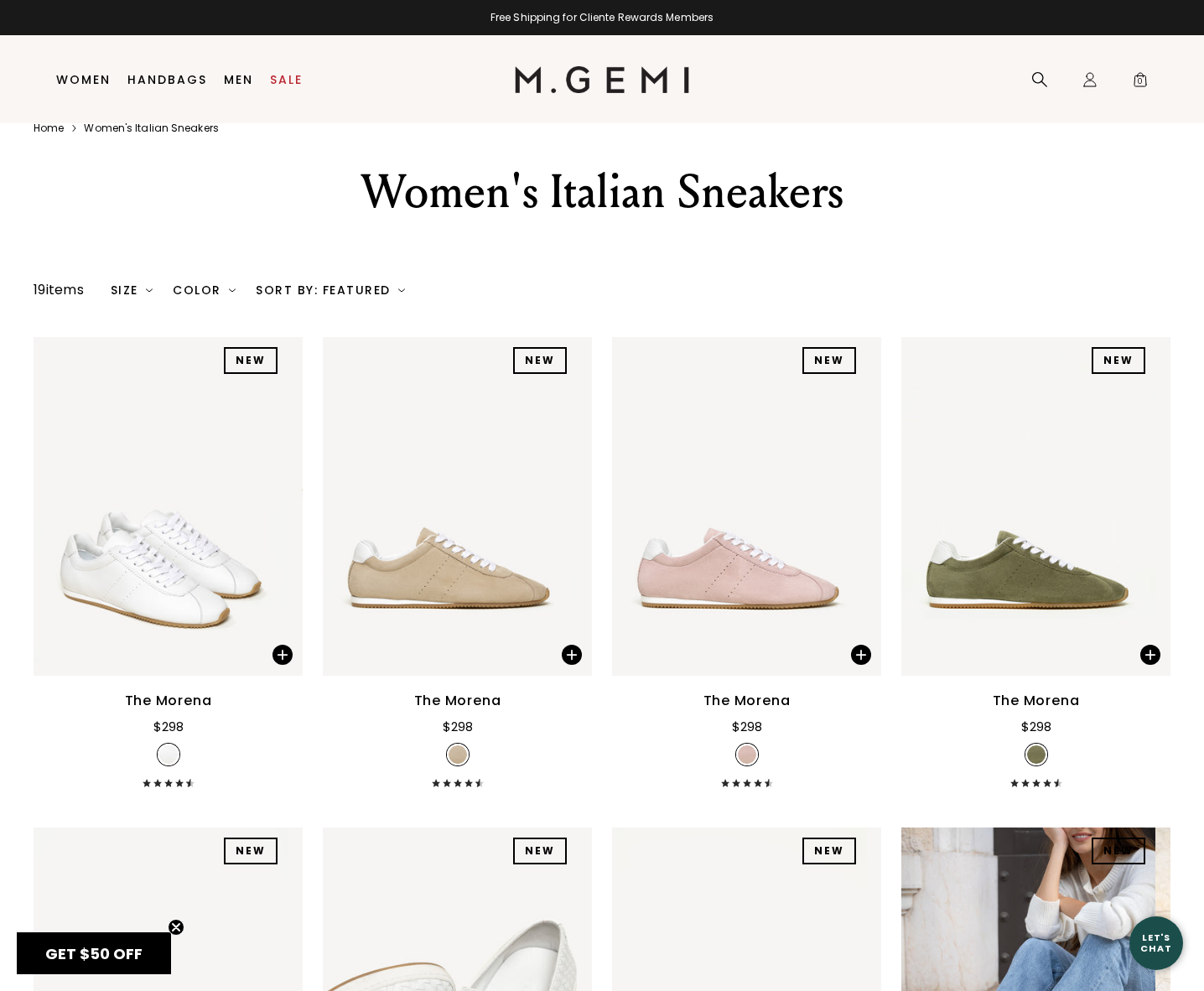
scroll to position [0, 0]
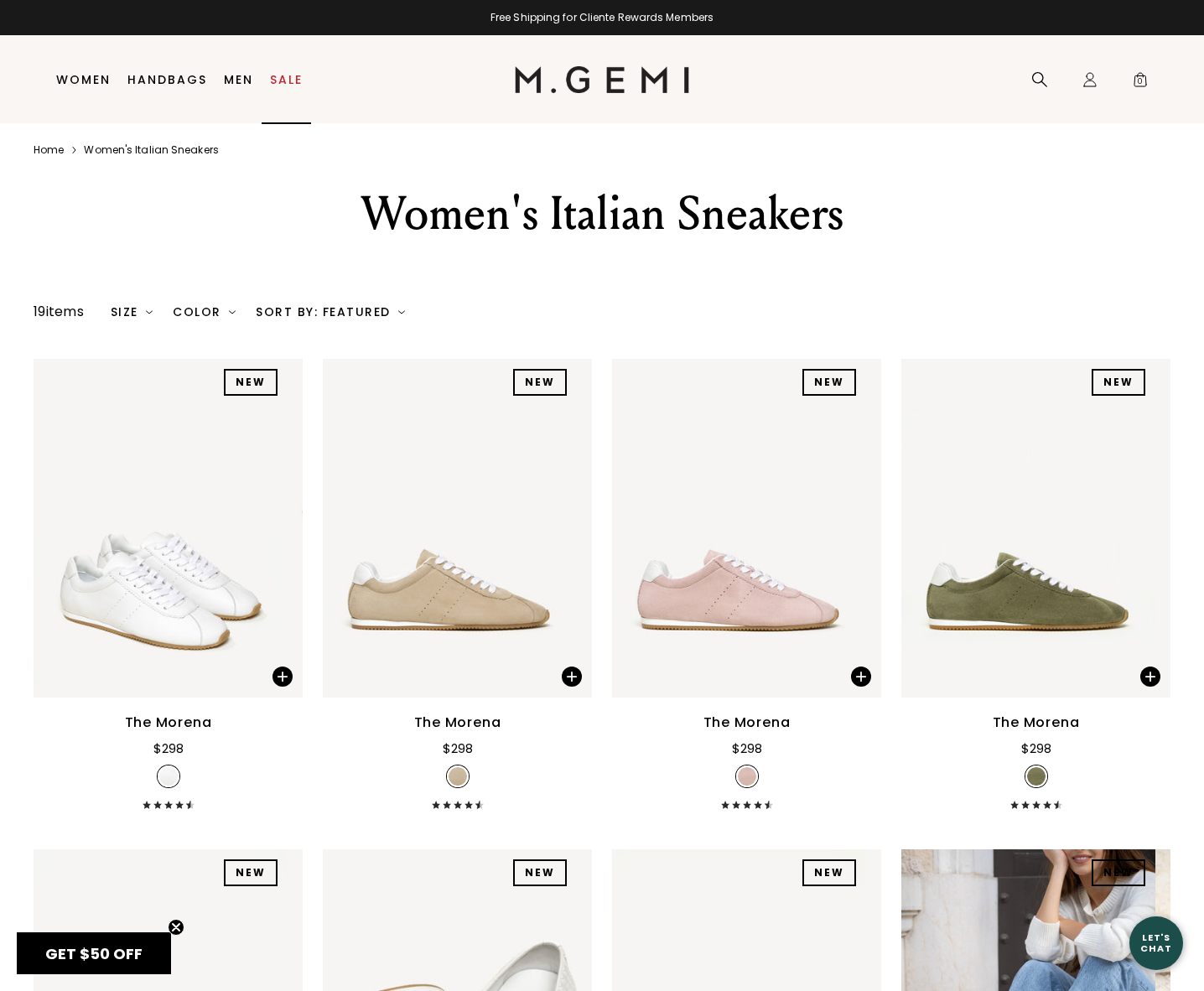
click at [278, 81] on link "Sale" at bounding box center [286, 79] width 33 height 13
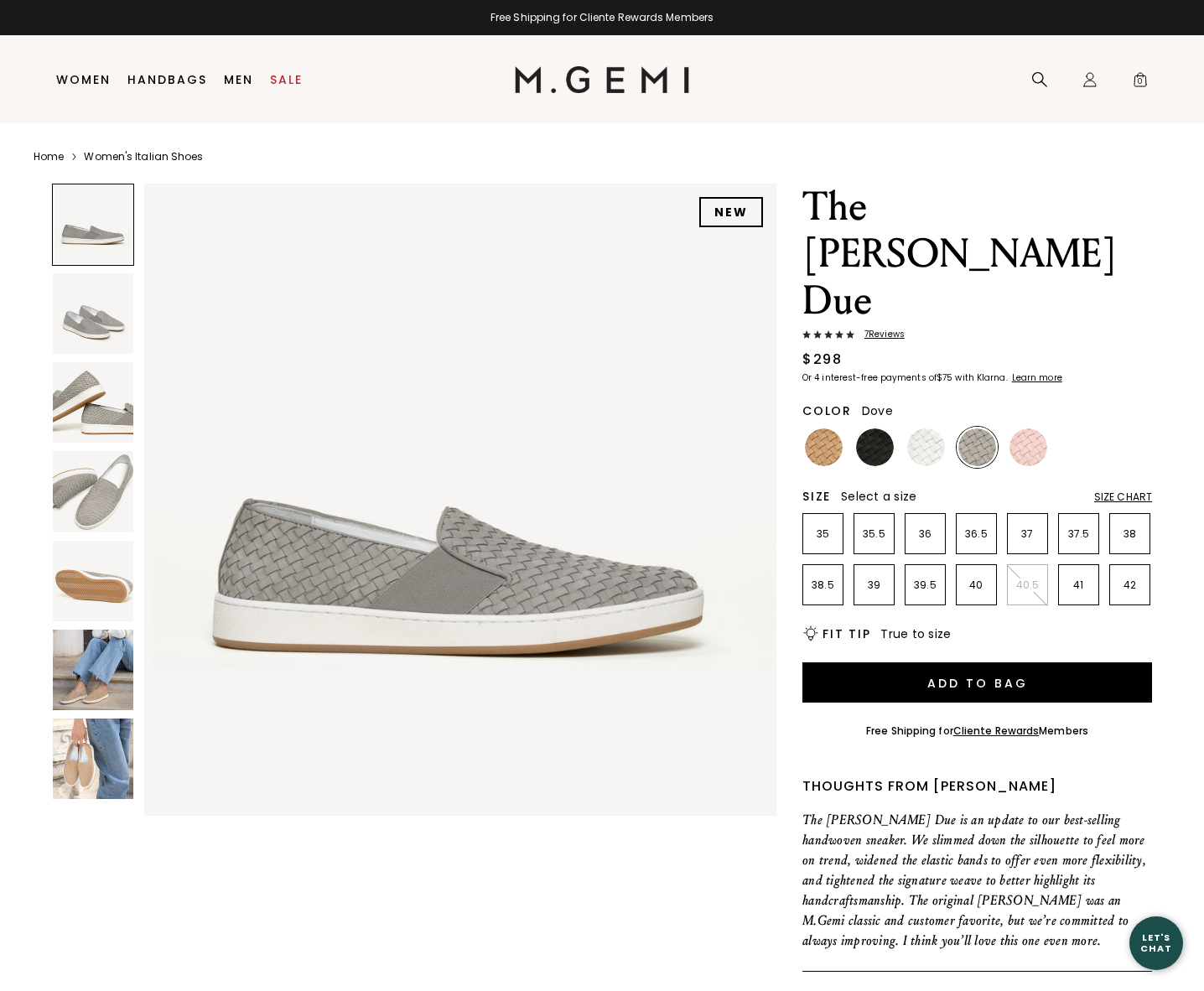
click at [98, 331] on img at bounding box center [92, 313] width 81 height 81
click at [82, 569] on img at bounding box center [92, 580] width 81 height 81
drag, startPoint x: 86, startPoint y: 740, endPoint x: 95, endPoint y: 728, distance: 15.0
click at [87, 740] on img at bounding box center [92, 758] width 81 height 81
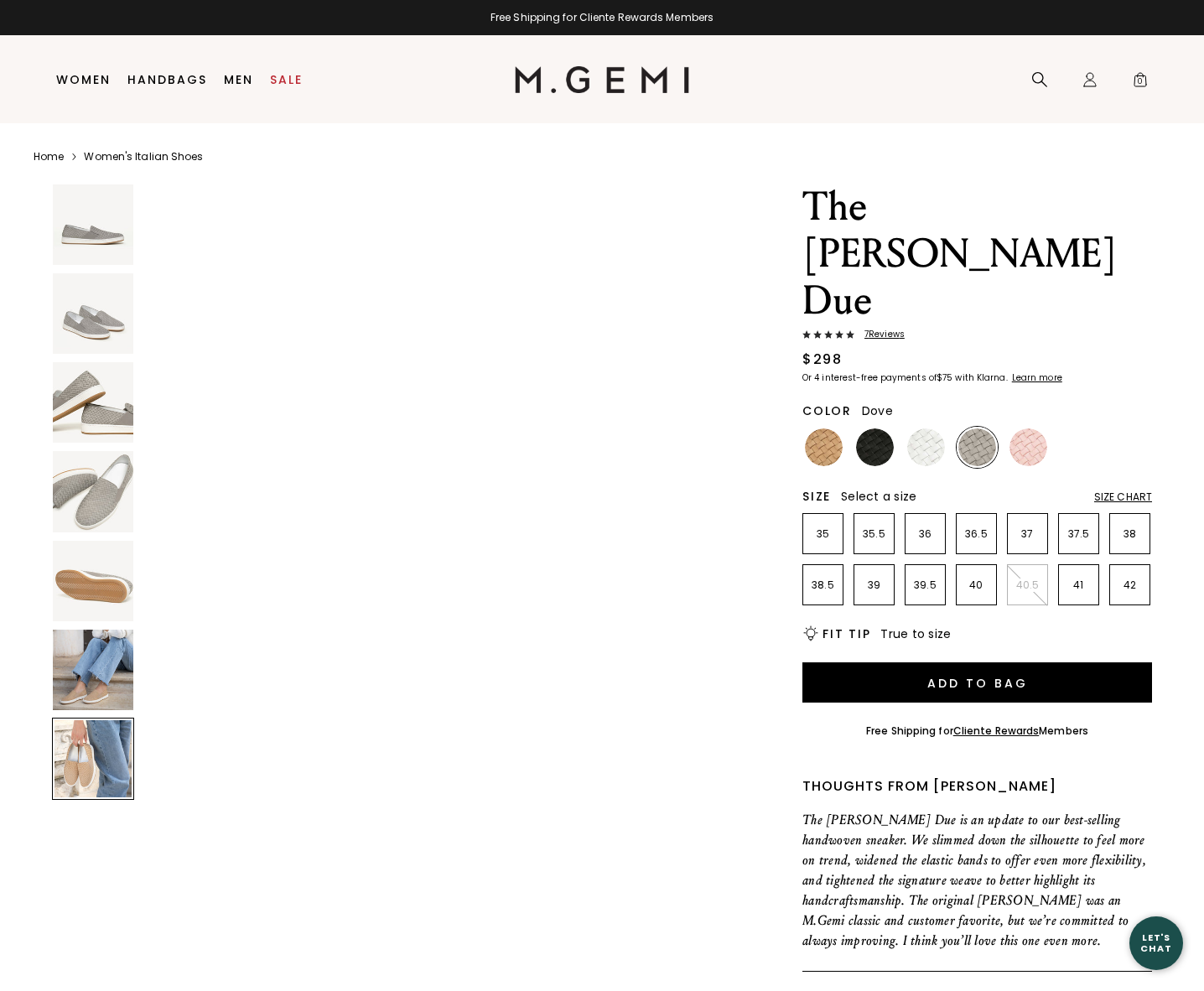
click at [102, 682] on img at bounding box center [92, 670] width 81 height 81
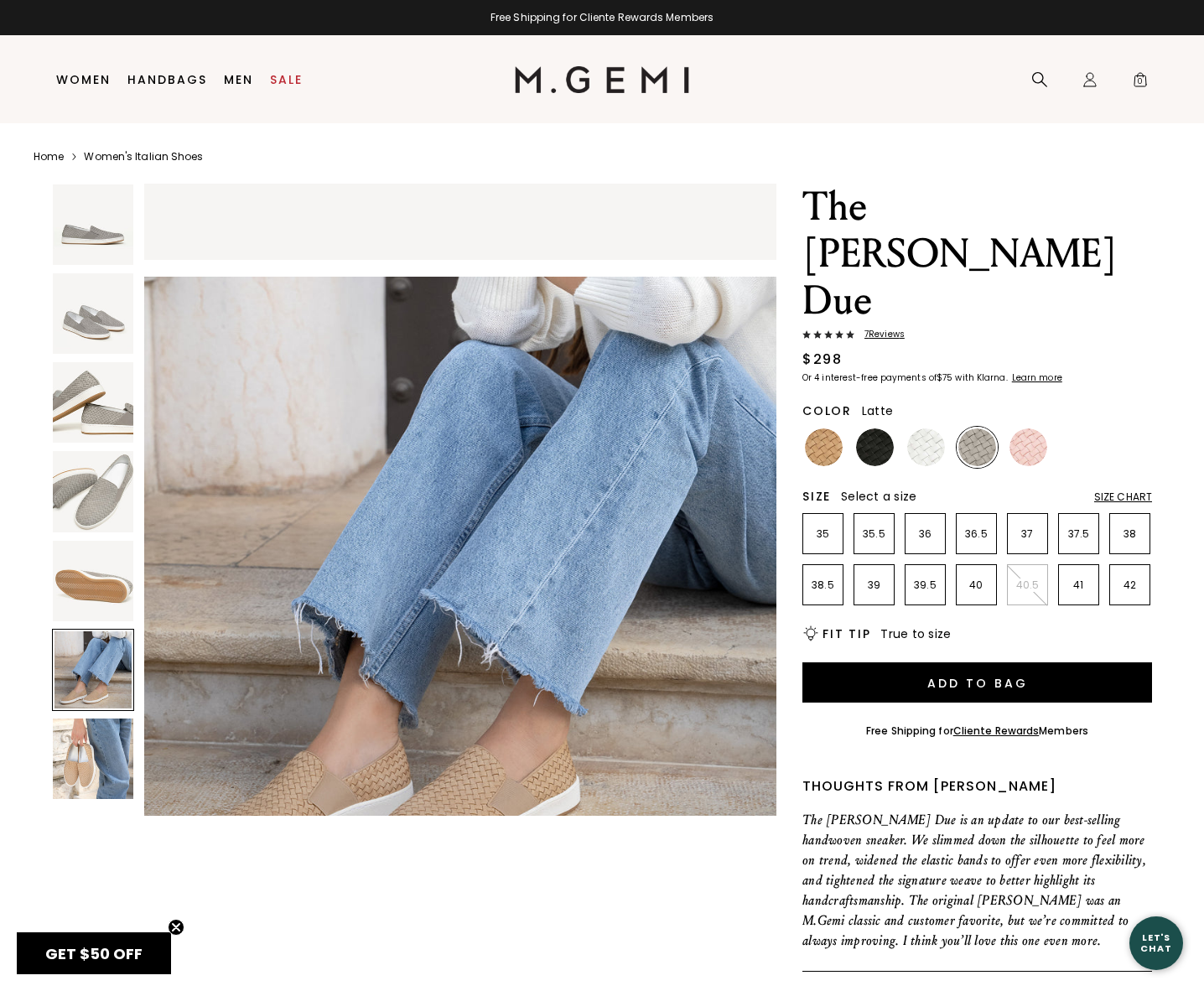
click at [807, 428] on img at bounding box center [824, 447] width 38 height 38
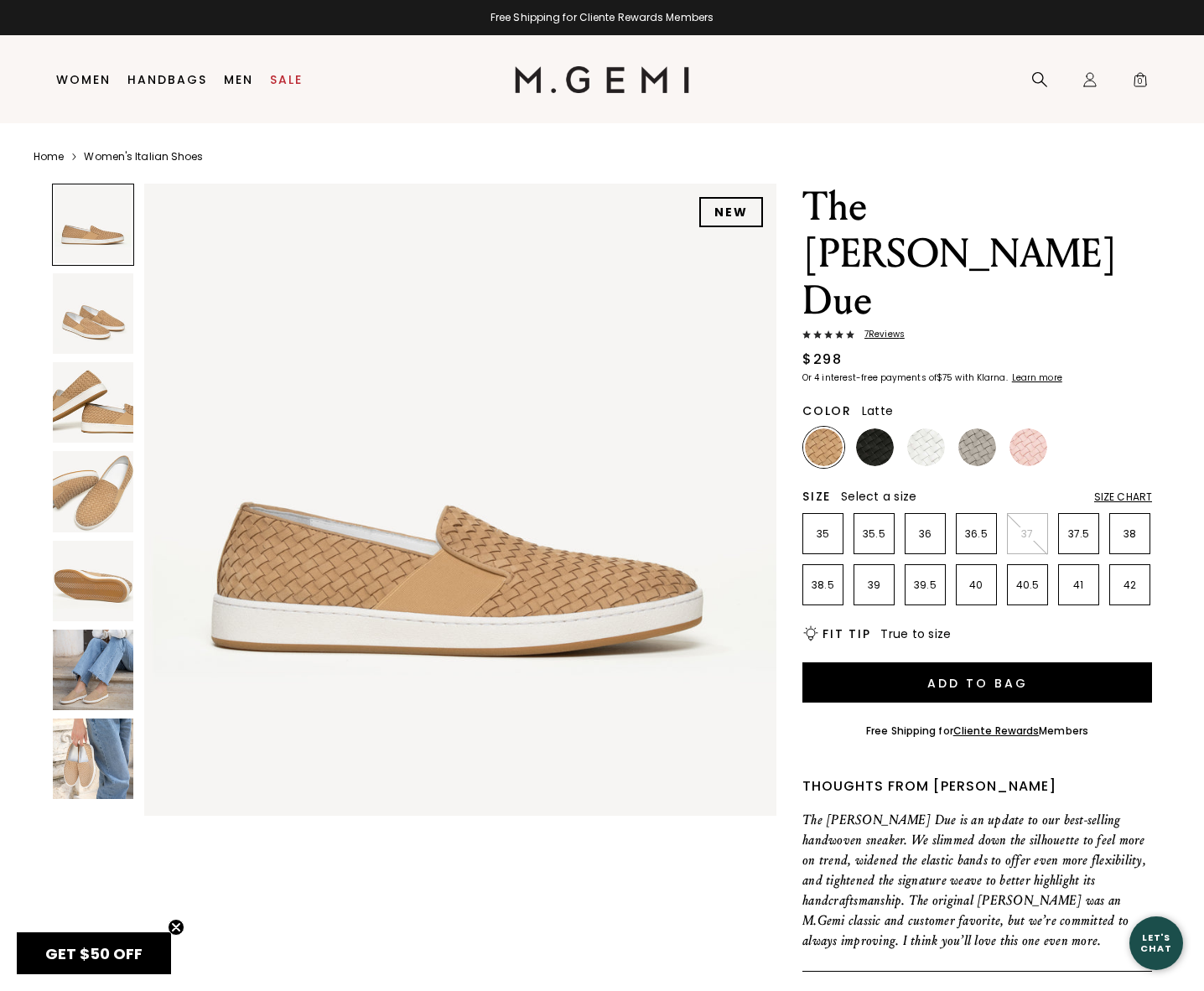
click at [109, 683] on img at bounding box center [92, 670] width 81 height 81
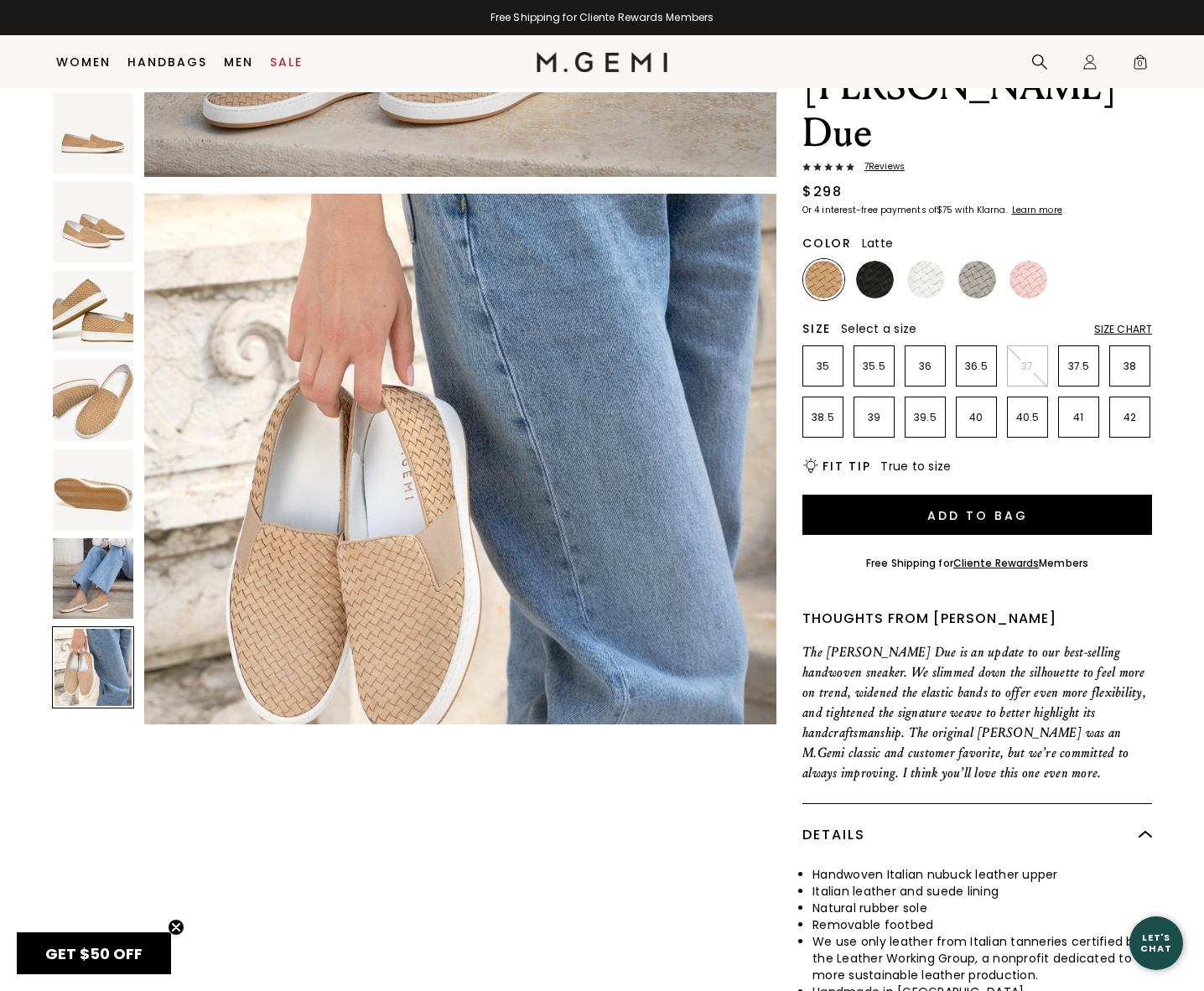
scroll to position [3814, 0]
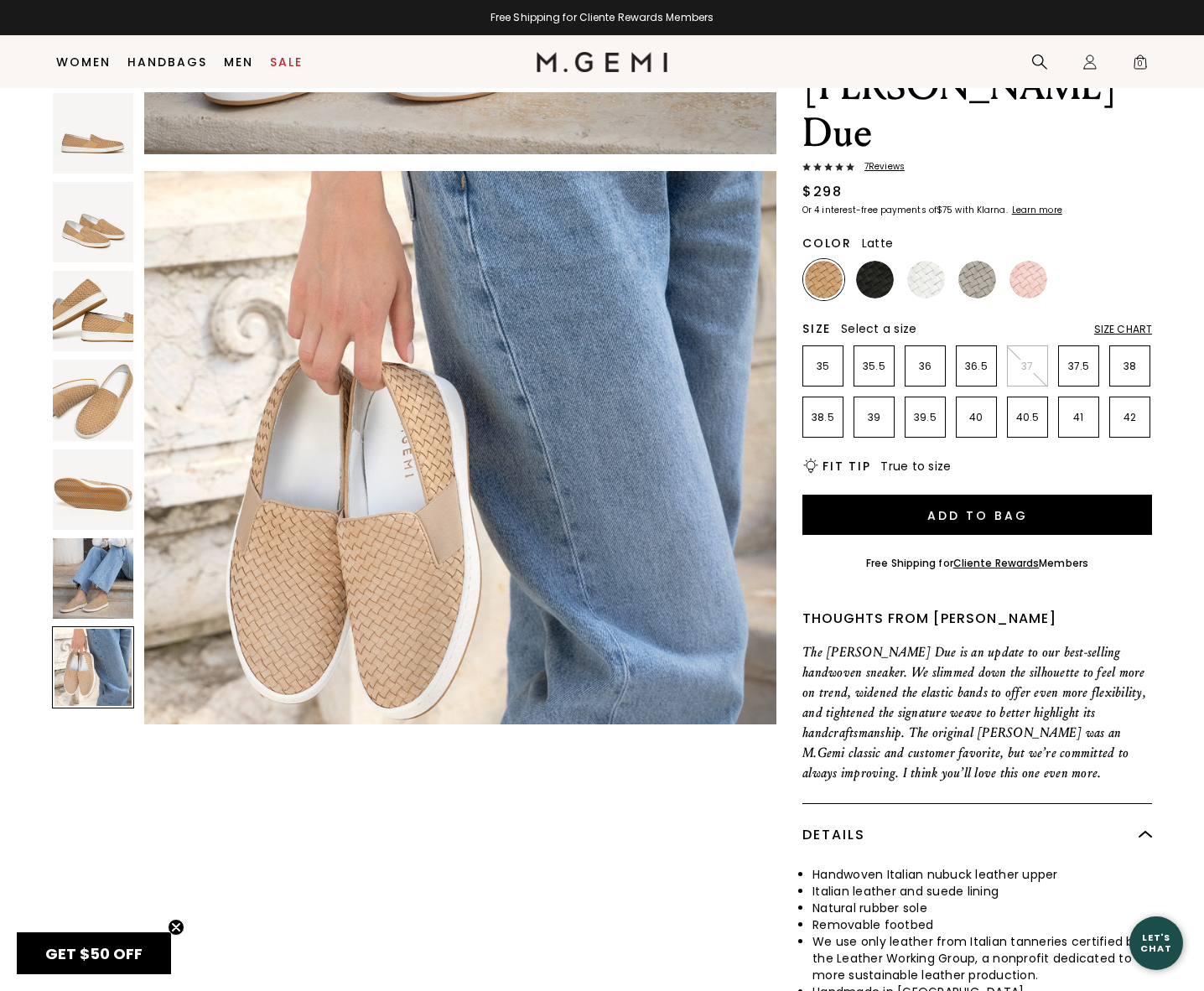
click at [100, 613] on img at bounding box center [92, 578] width 81 height 81
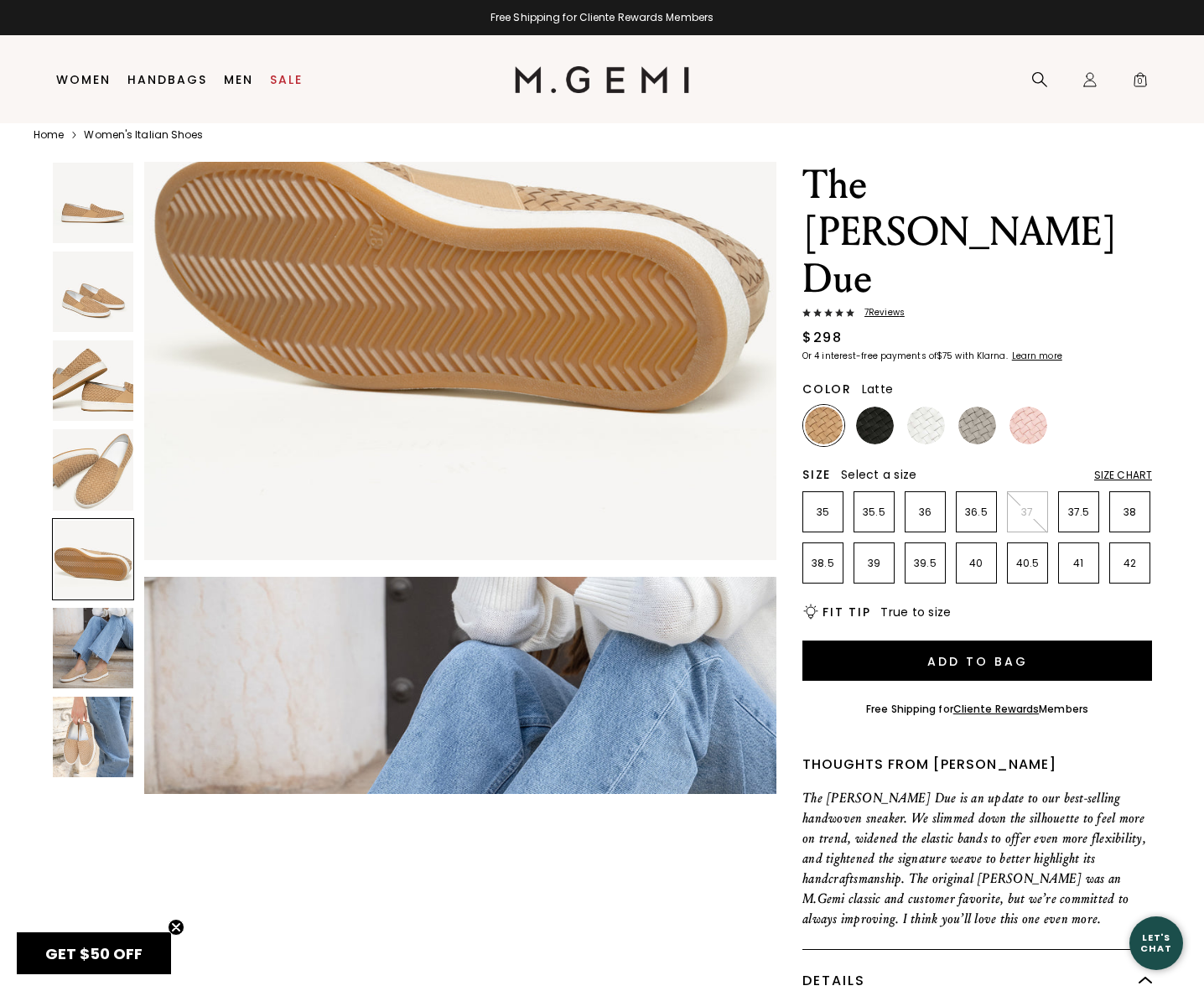
scroll to position [0, 0]
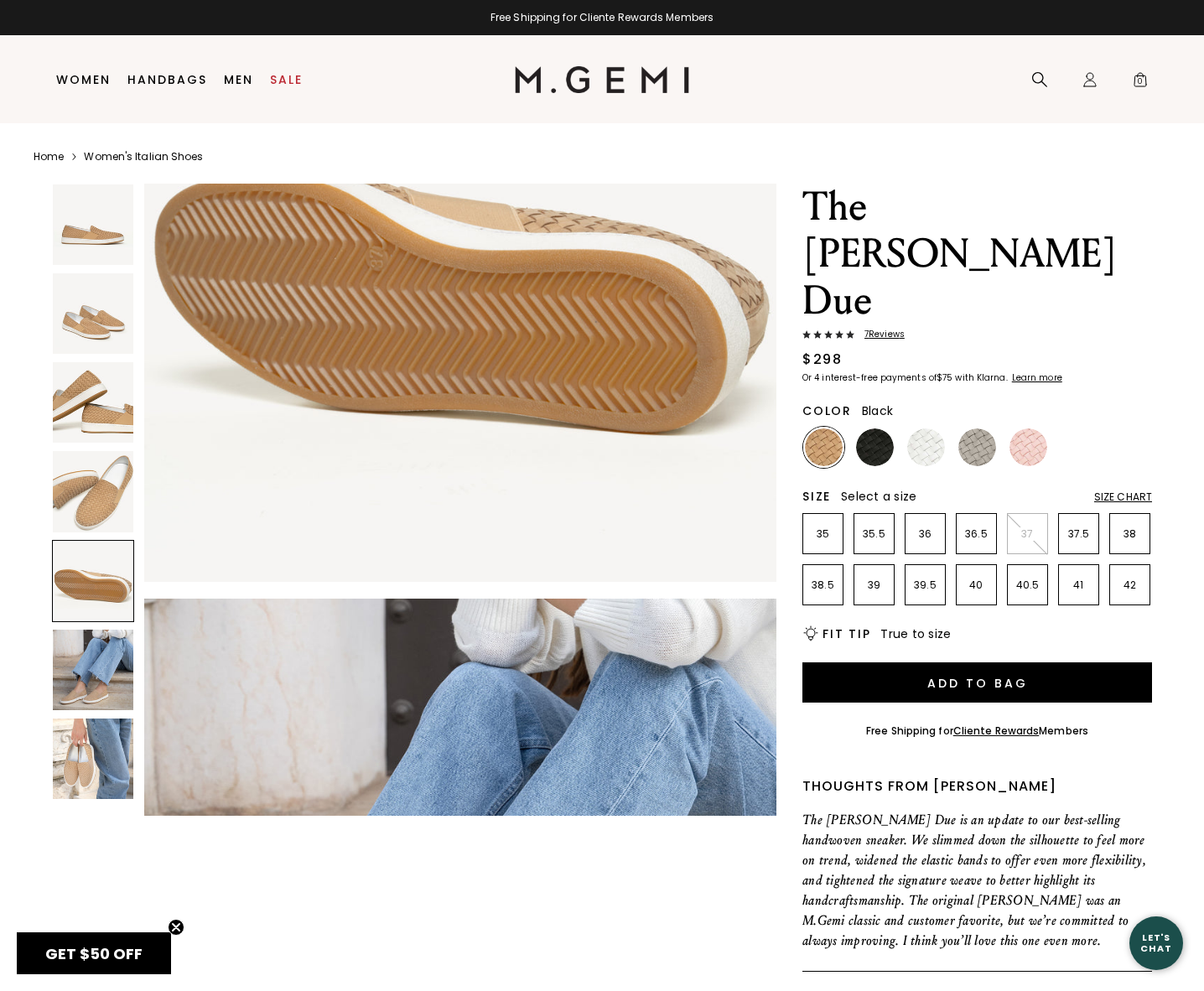
click at [882, 428] on img at bounding box center [875, 447] width 38 height 38
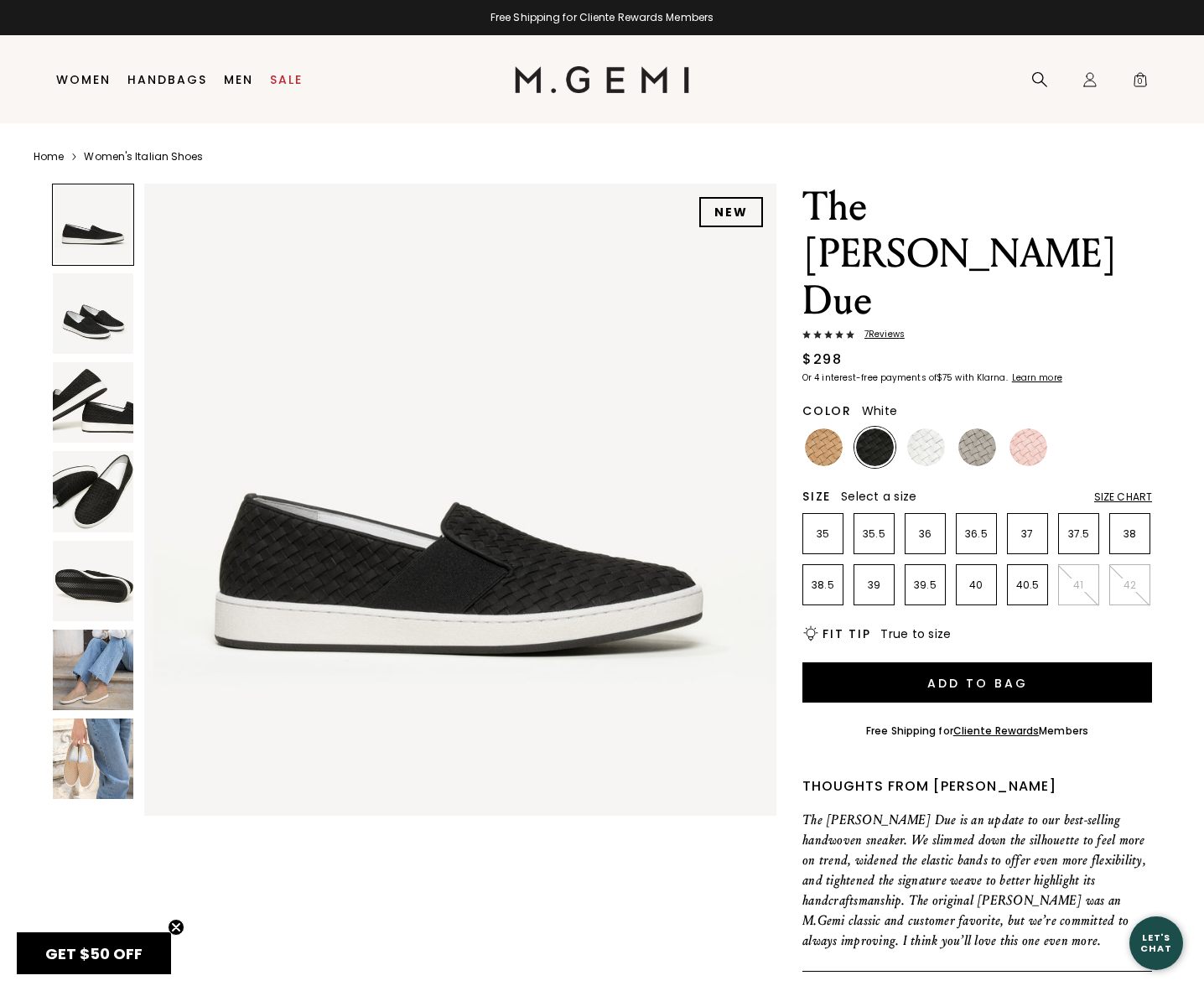
click at [920, 428] on img at bounding box center [927, 447] width 38 height 38
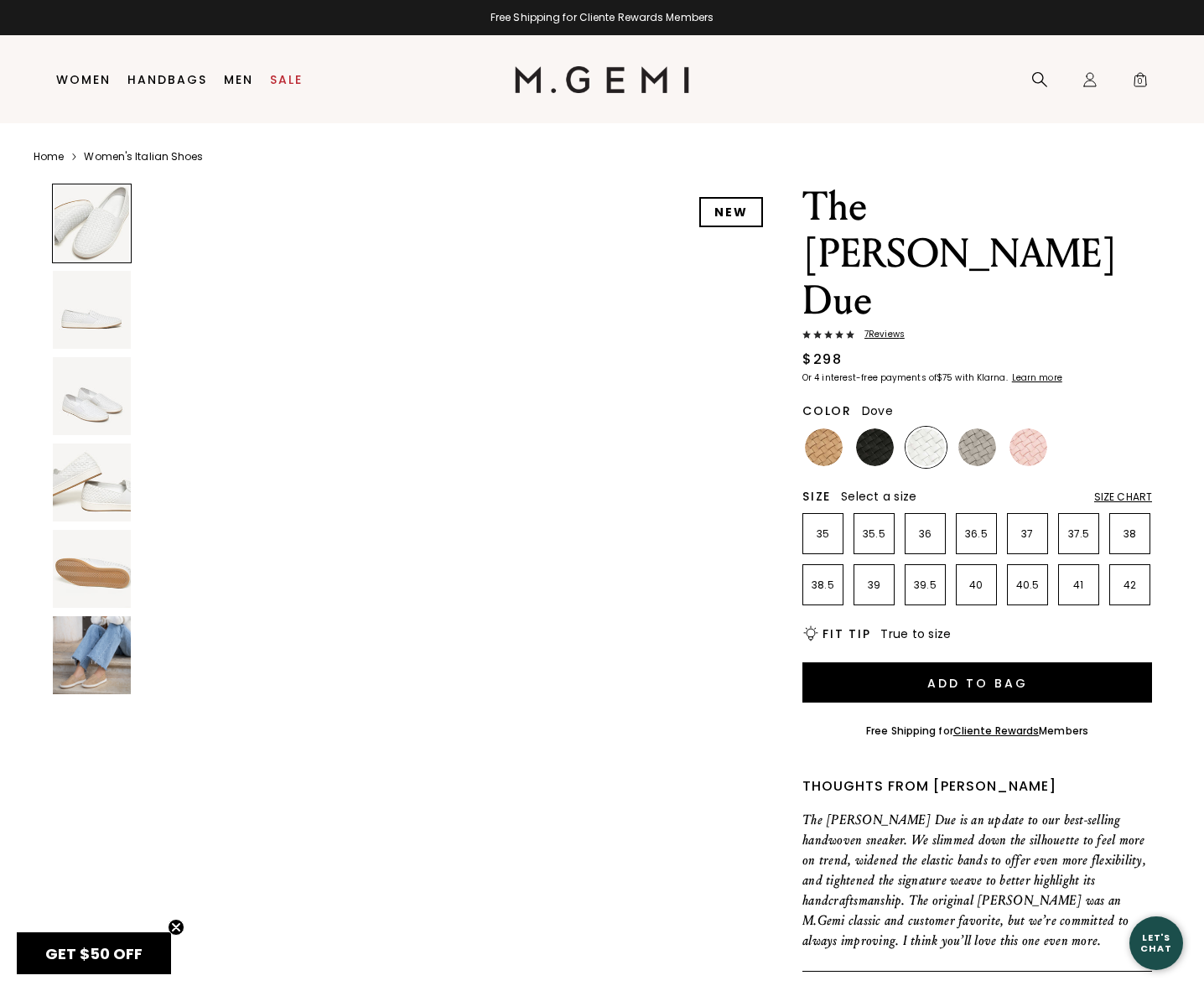
click at [978, 428] on img at bounding box center [977, 447] width 38 height 38
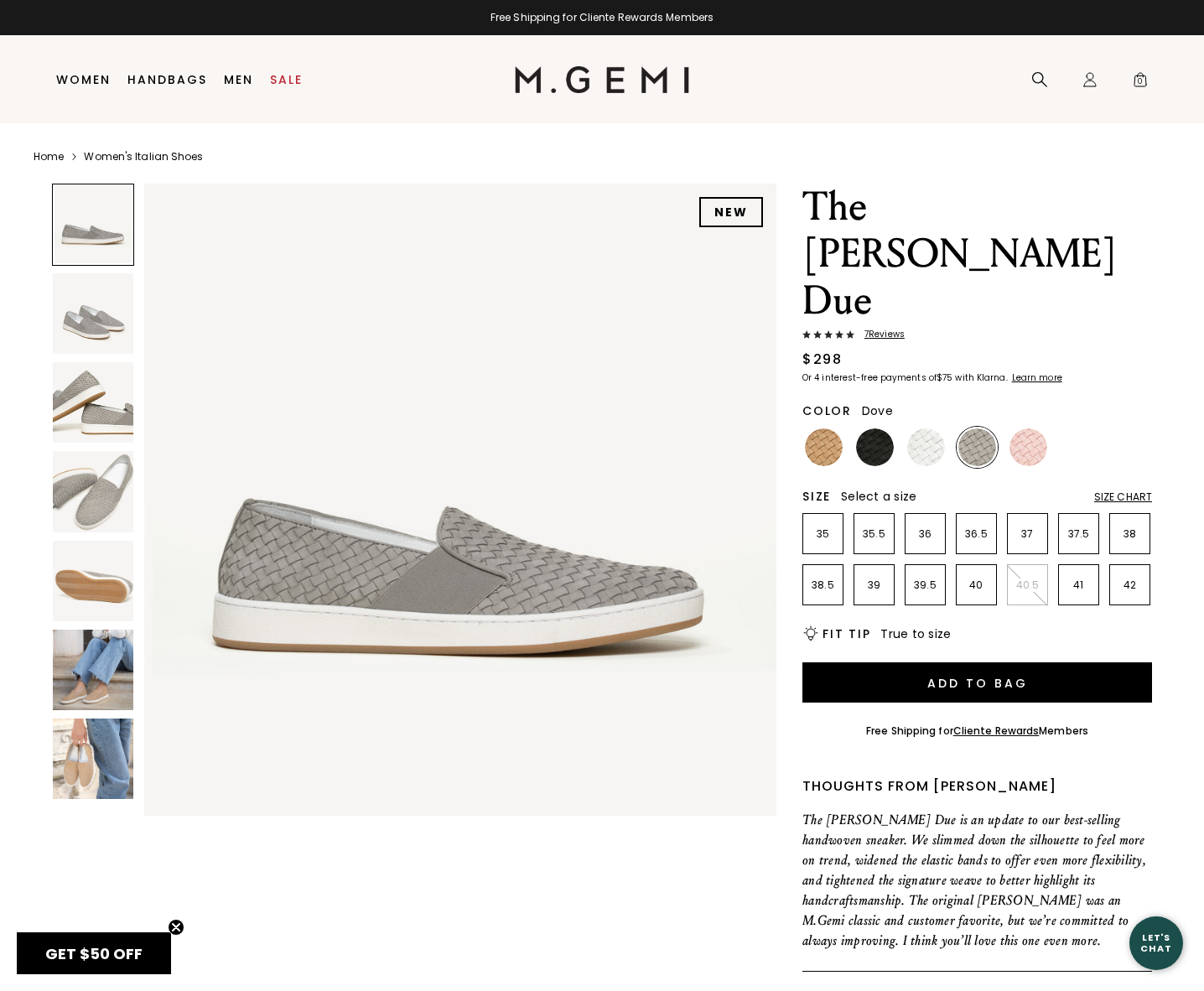
click at [106, 677] on img at bounding box center [92, 670] width 81 height 81
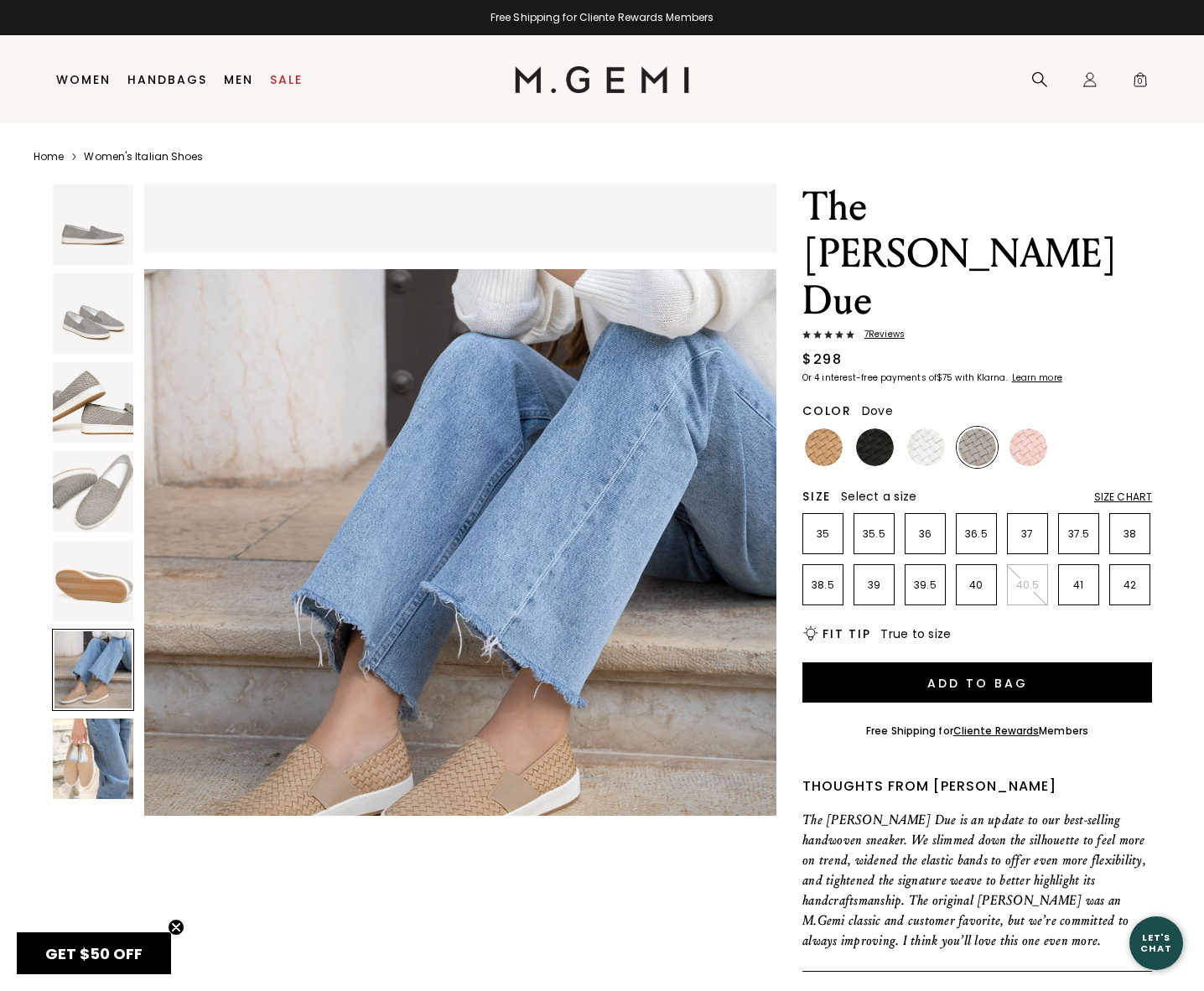
scroll to position [3165, 0]
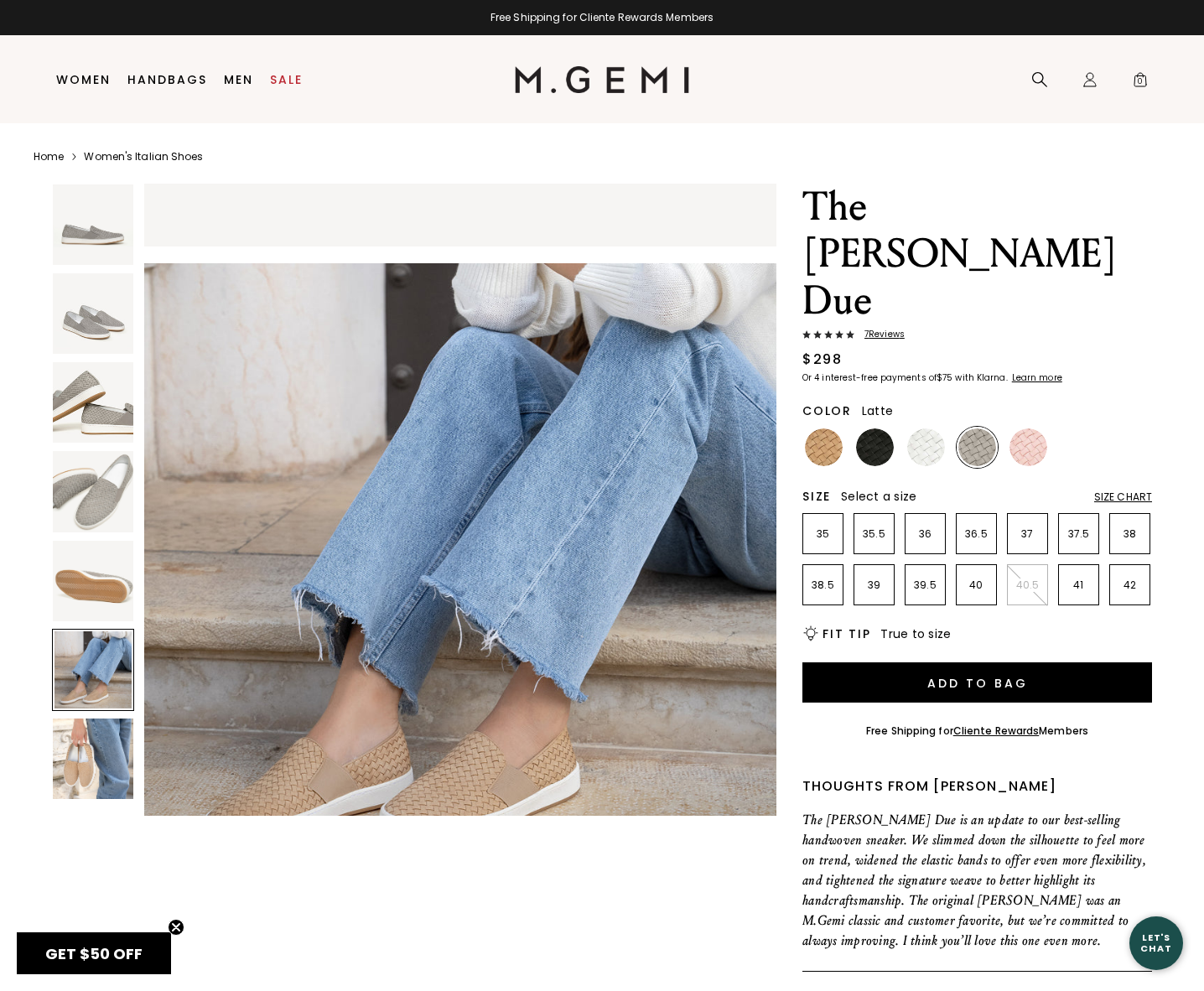
click at [810, 428] on img at bounding box center [824, 447] width 38 height 38
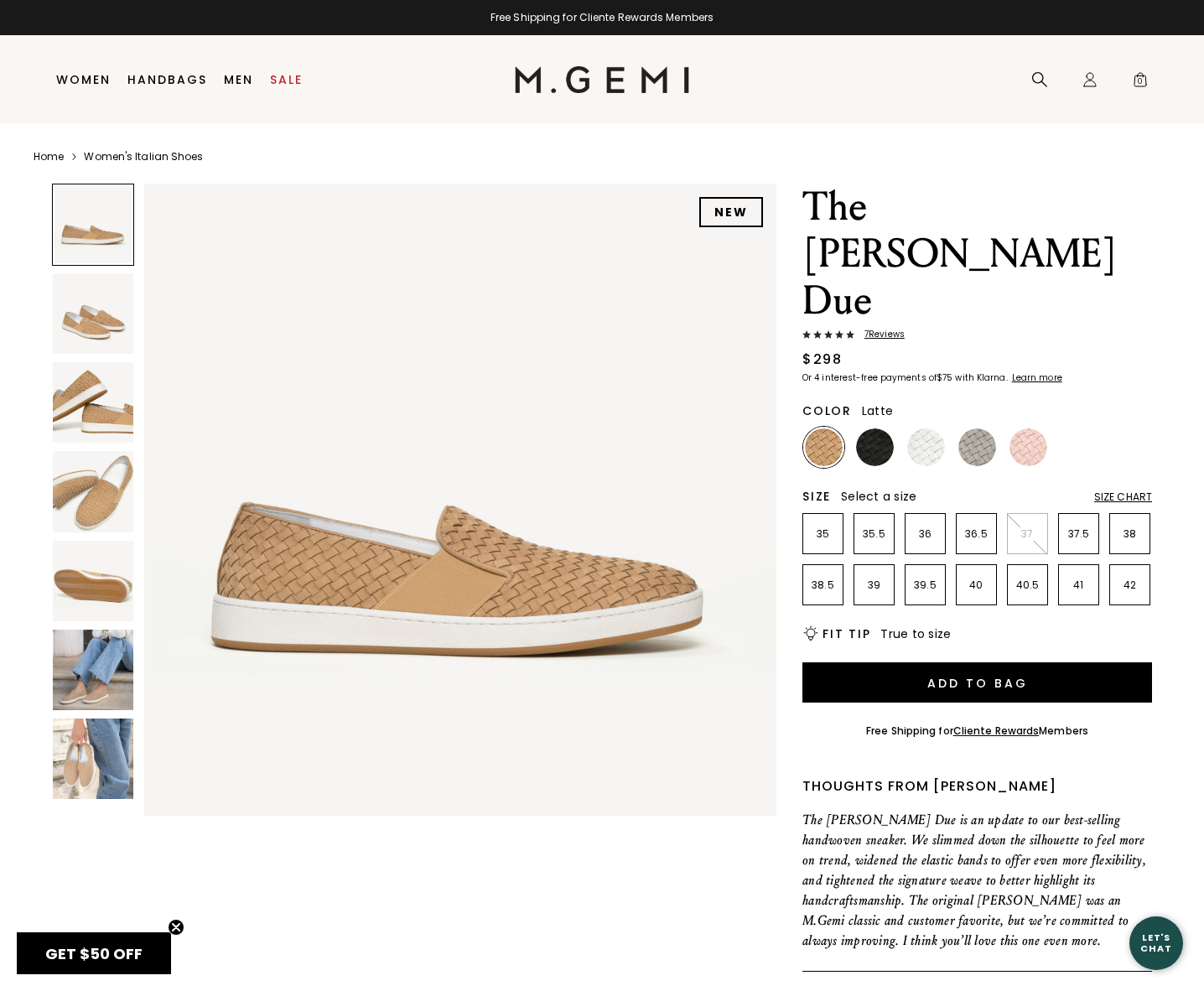
click at [84, 689] on img at bounding box center [92, 670] width 81 height 81
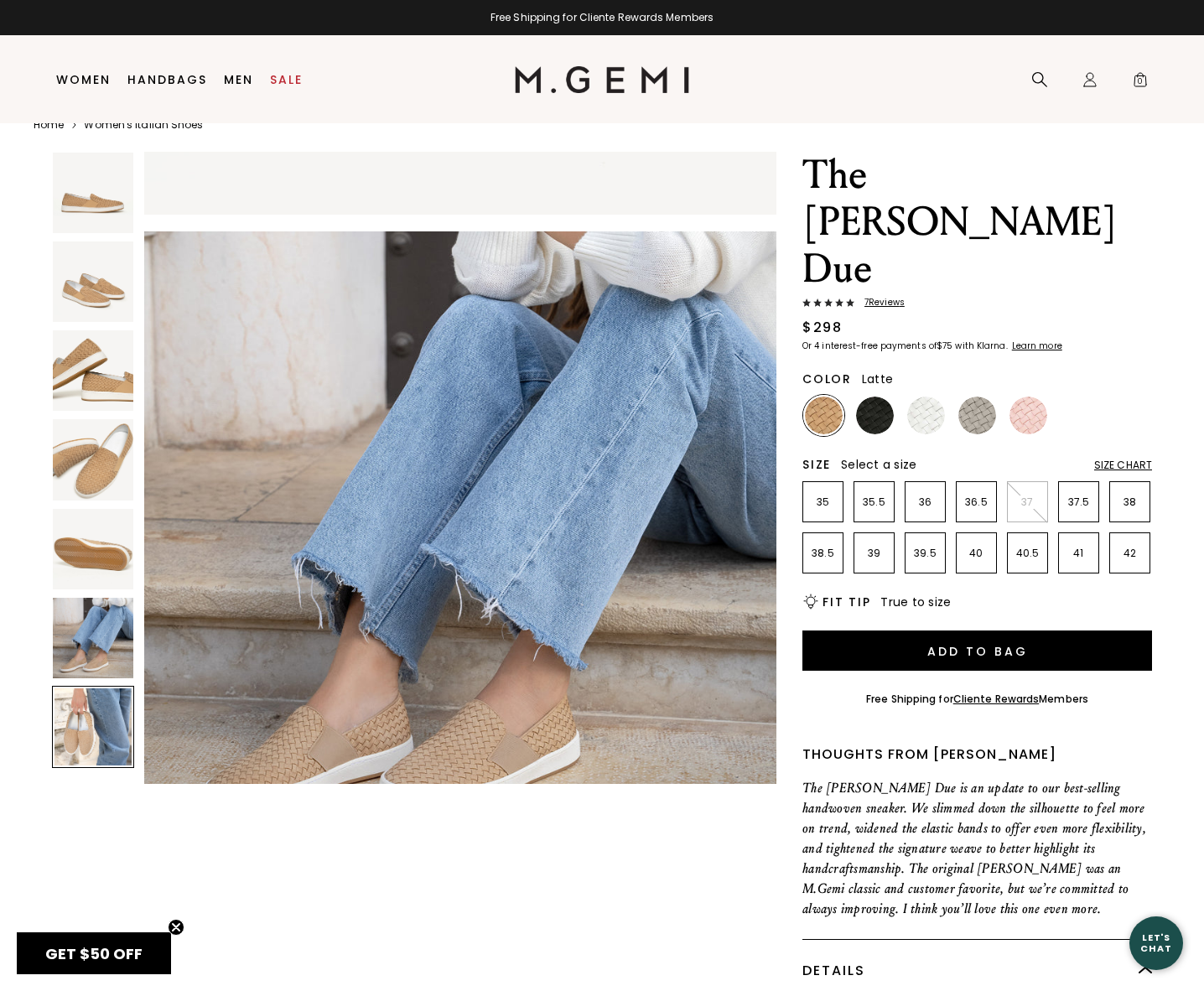
scroll to position [3500, 0]
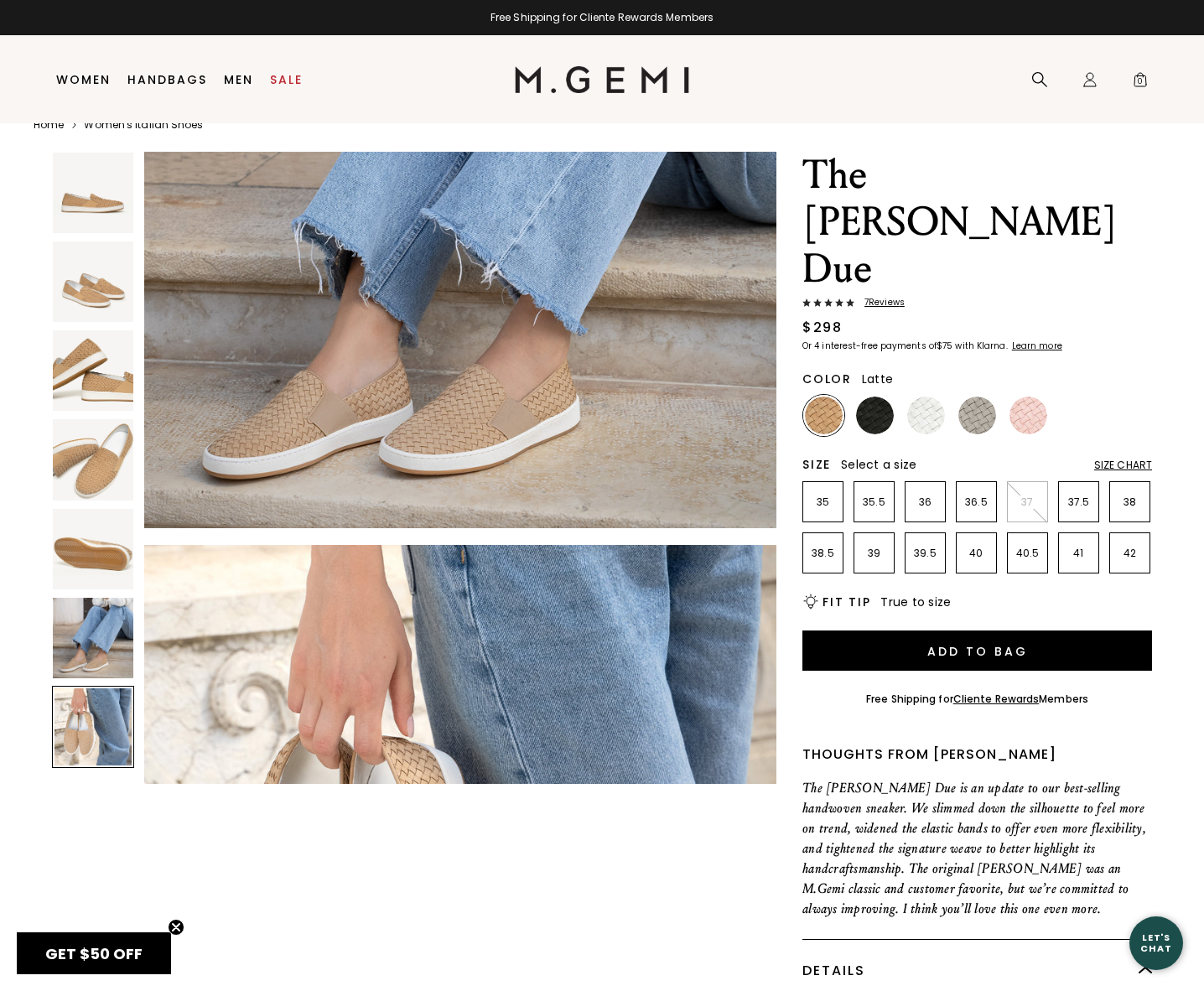
click at [885, 297] on span "7 Review s" at bounding box center [880, 302] width 51 height 10
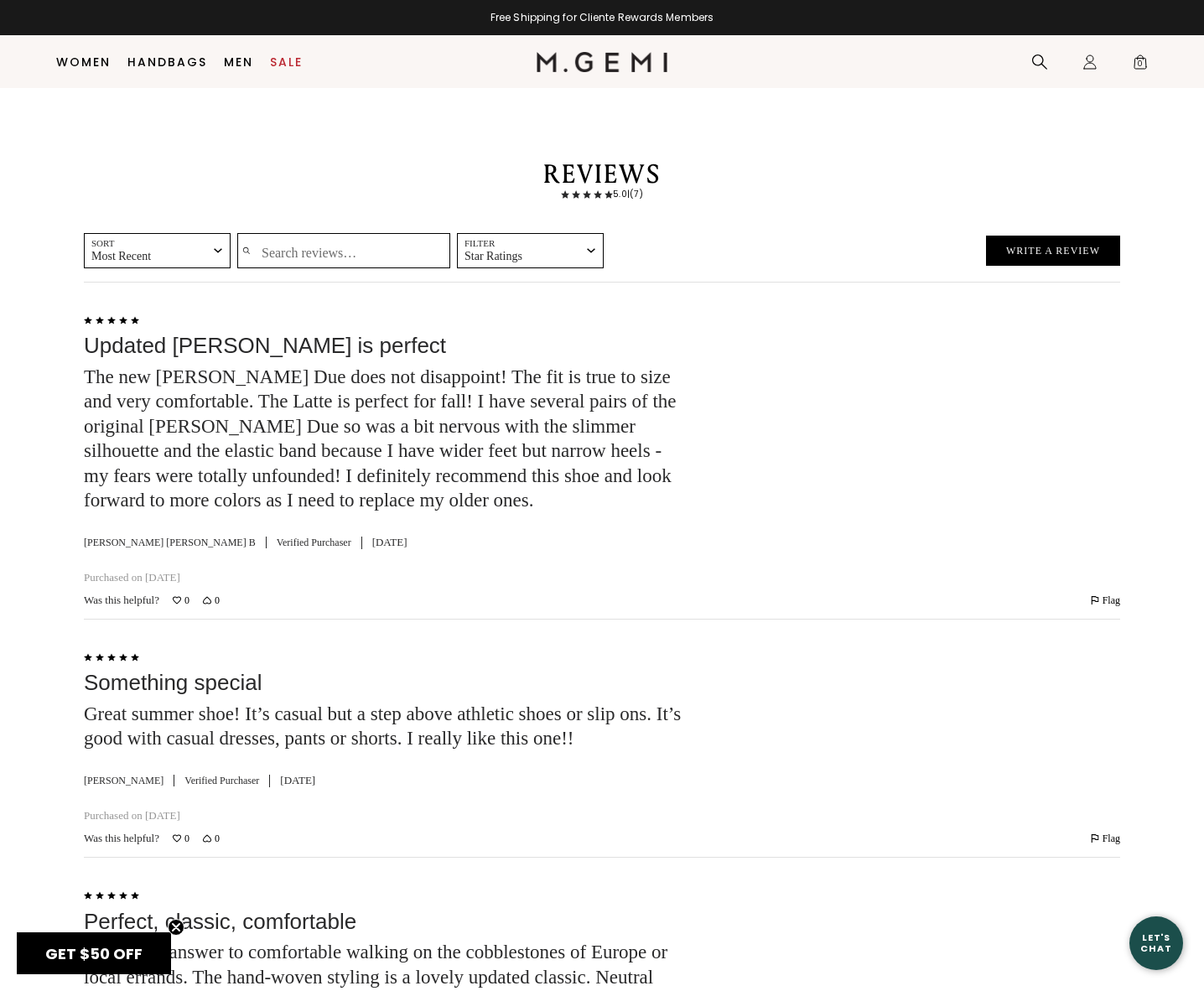
scroll to position [2637, 0]
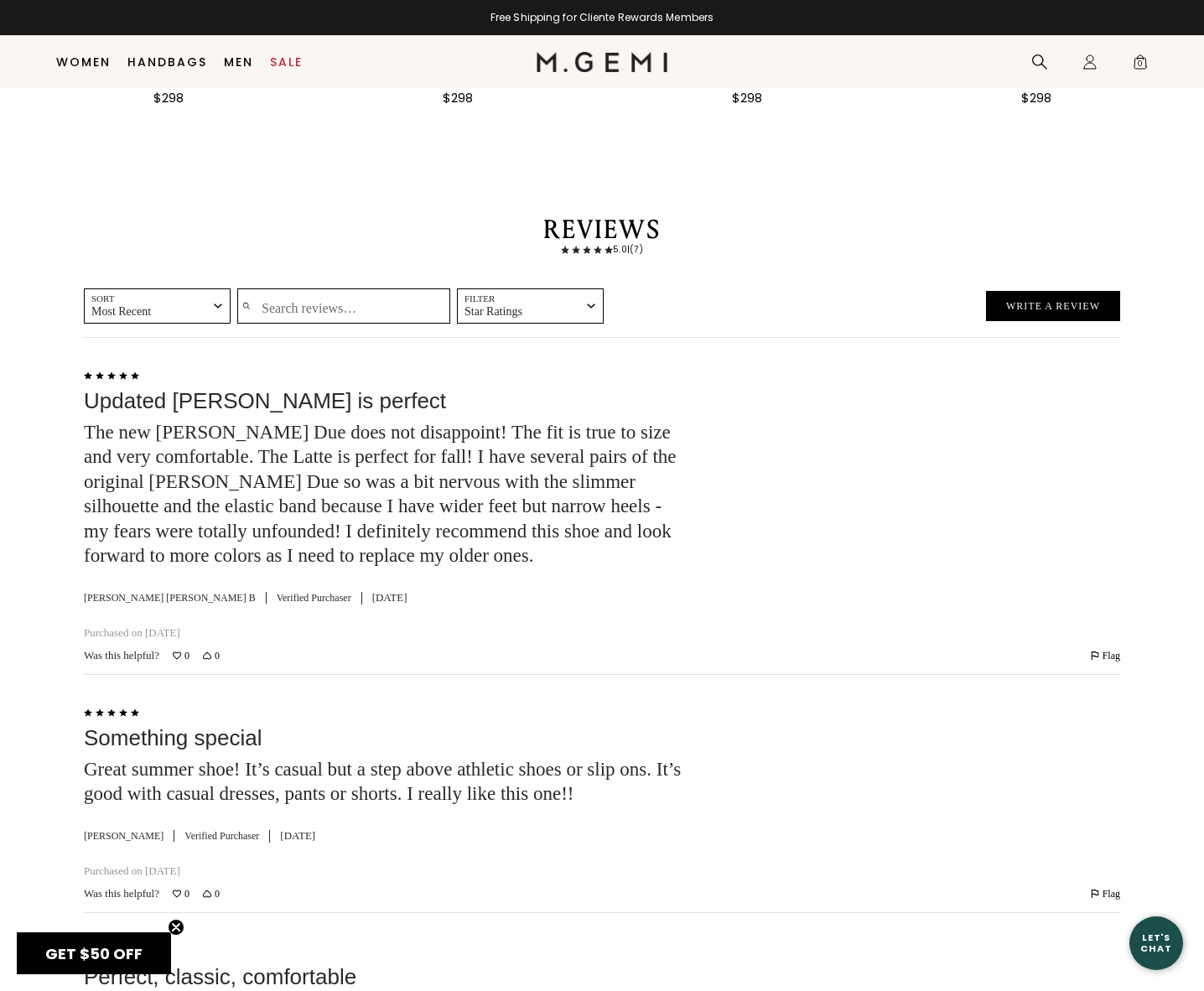
click at [314, 288] on input "Search reviews…" at bounding box center [344, 305] width 213 height 35
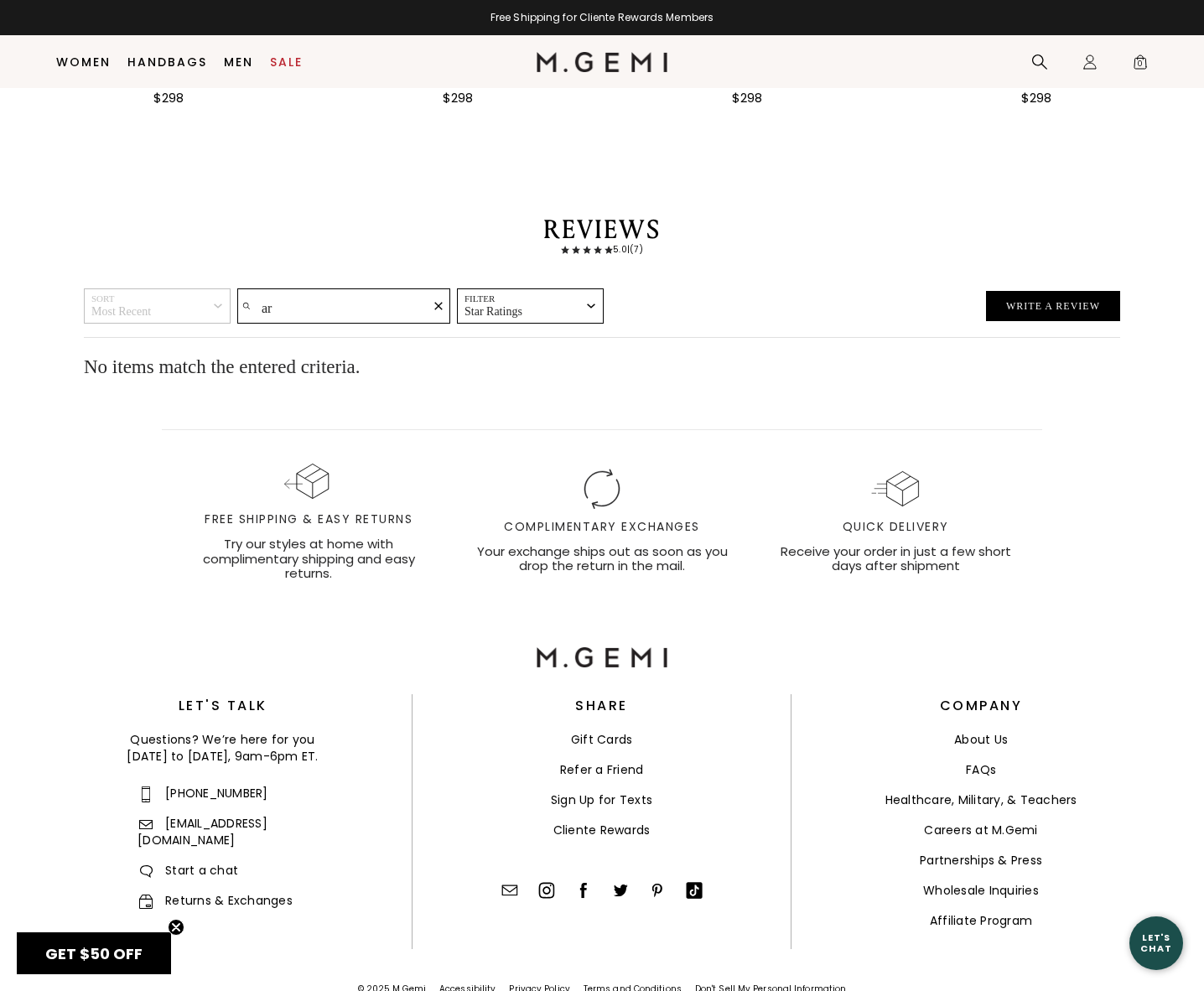
scroll to position [2585, 0]
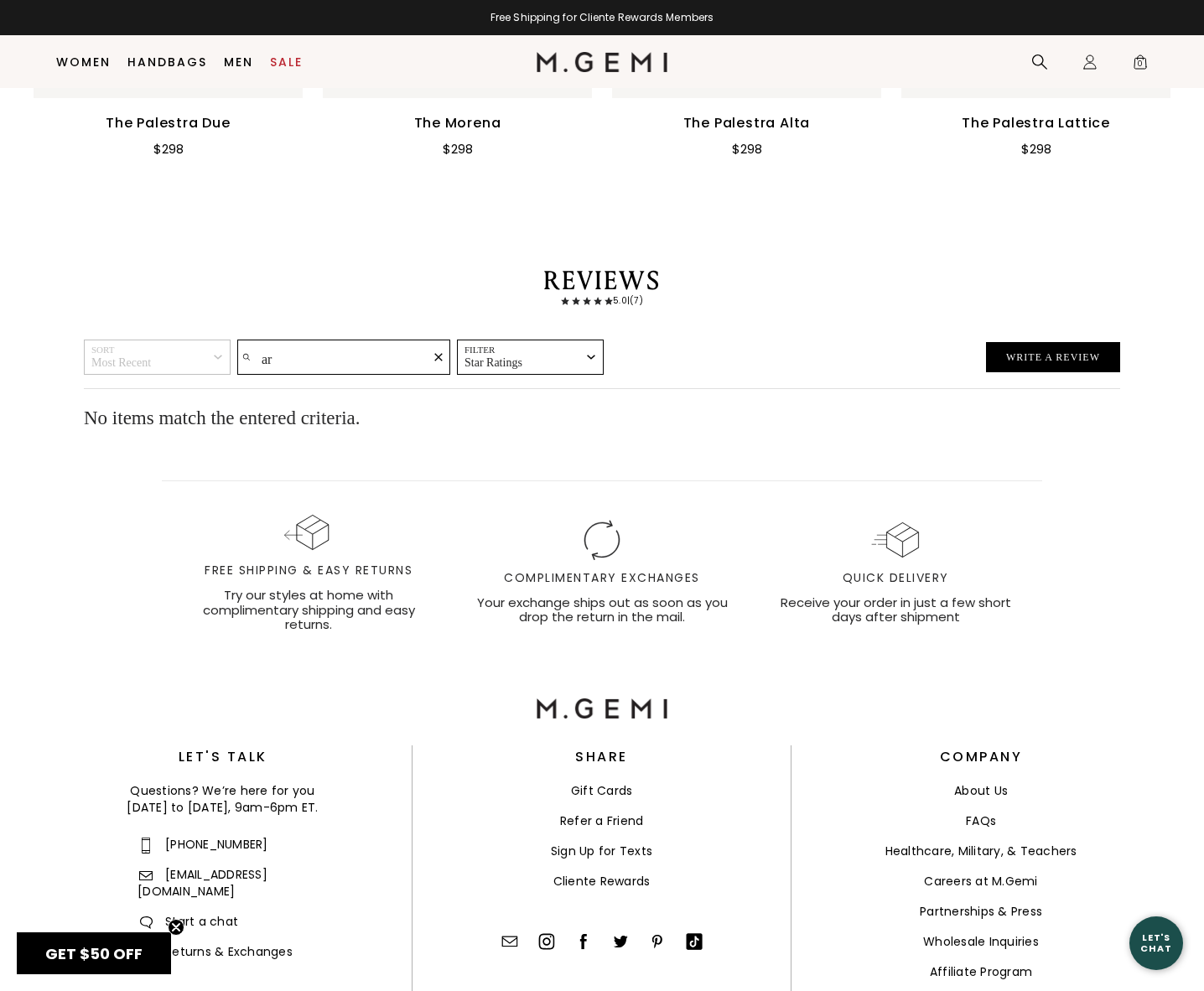
type input "a"
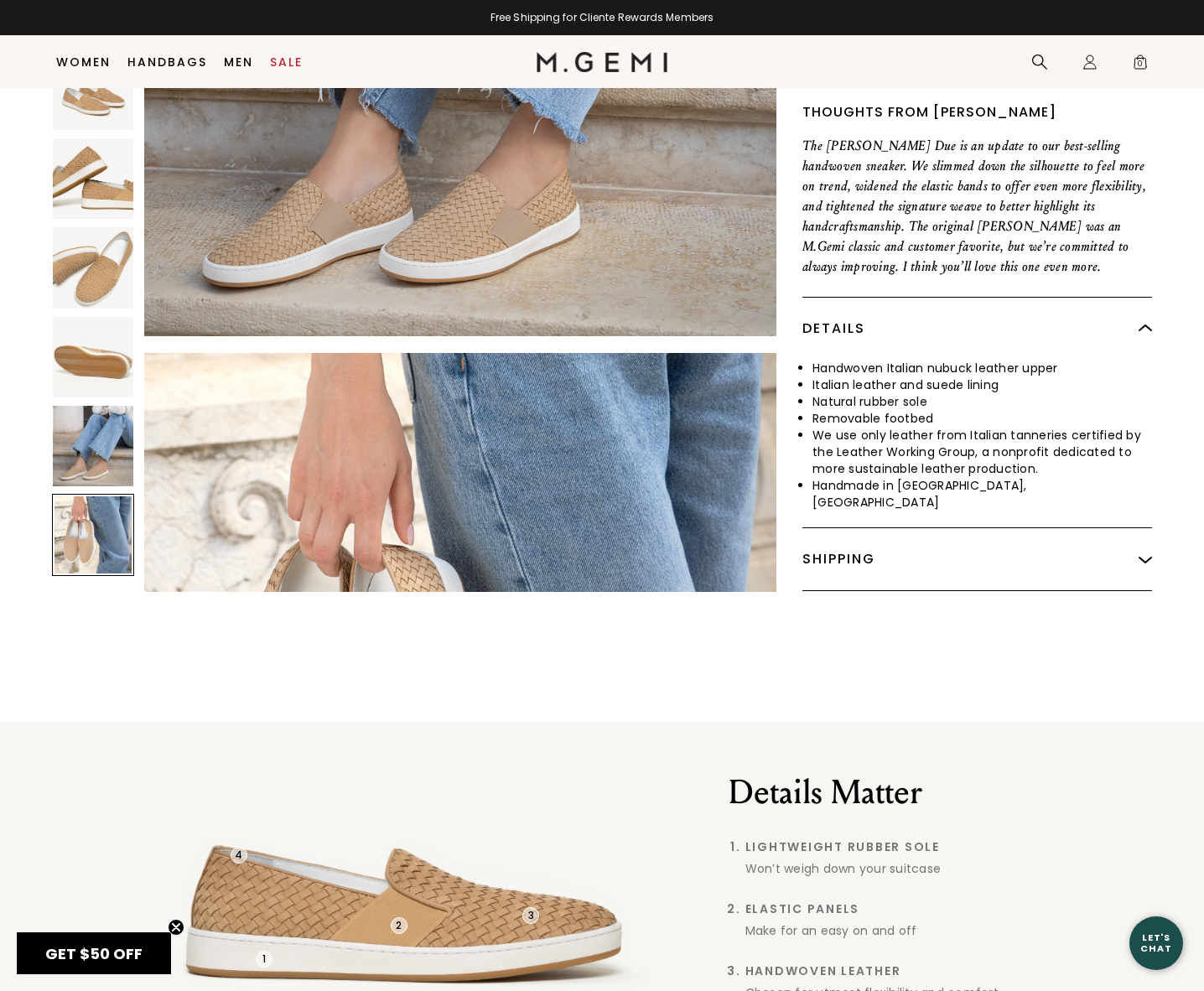
scroll to position [537, 0]
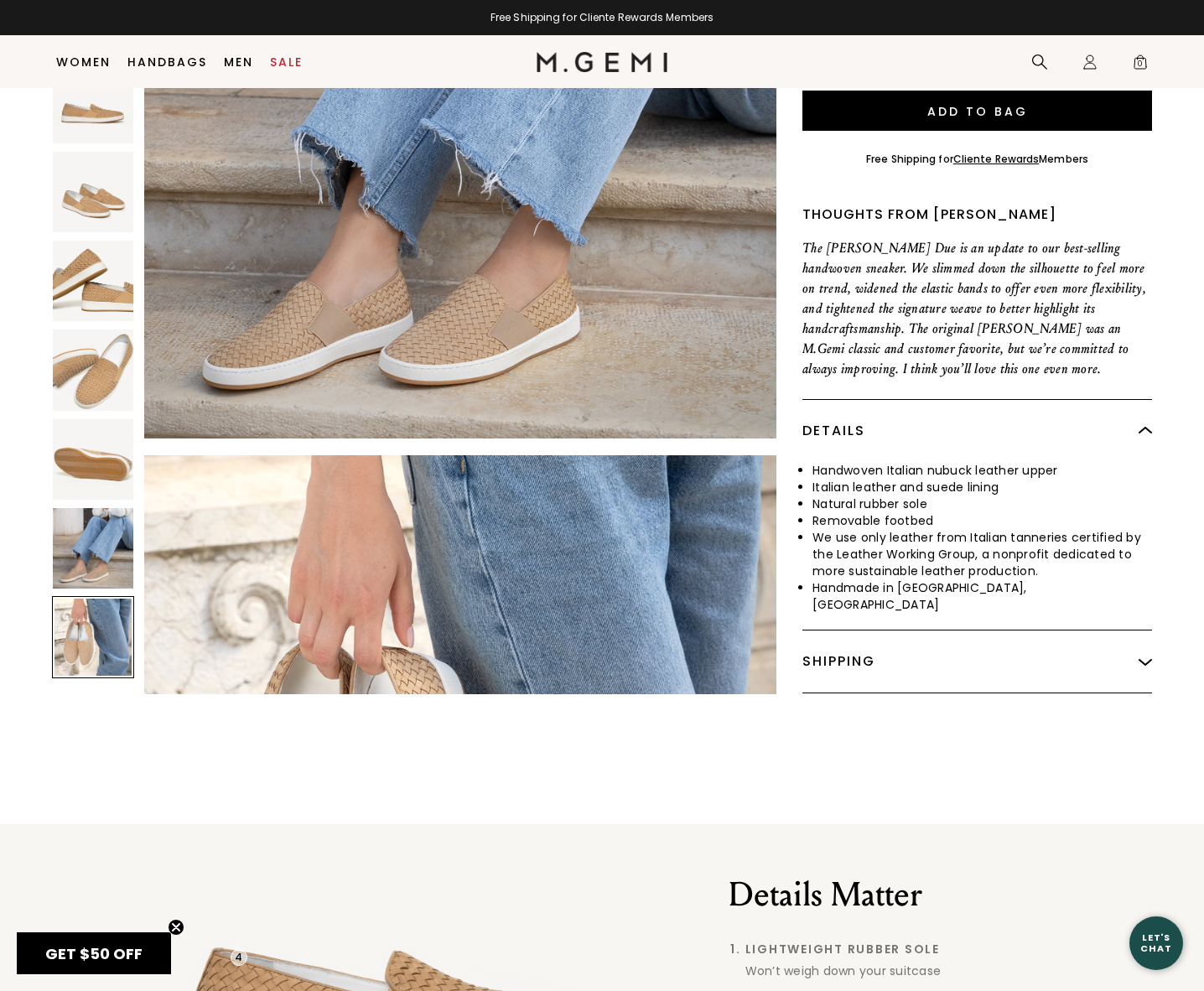
click at [76, 330] on img at bounding box center [92, 370] width 81 height 81
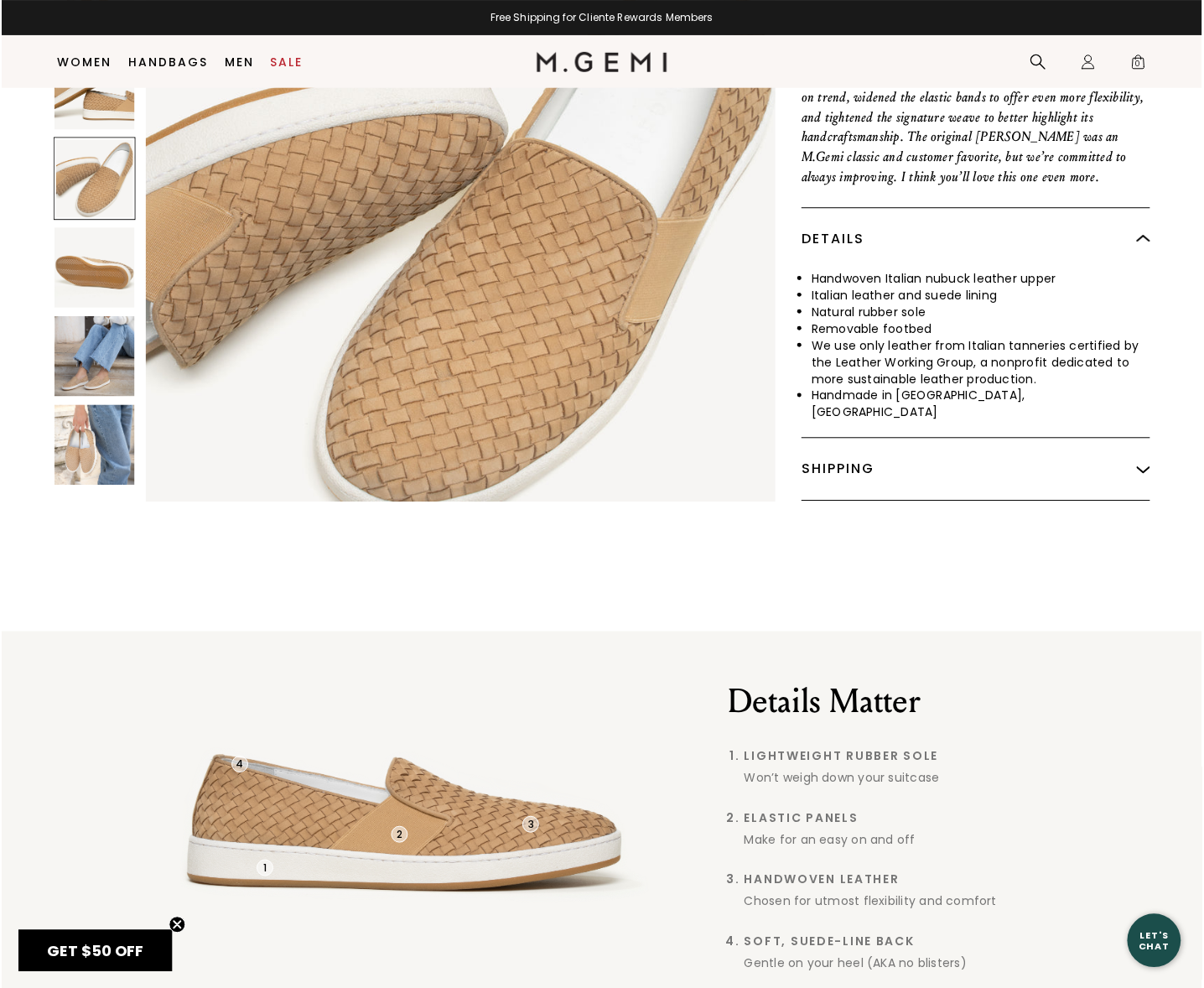
scroll to position [705, 0]
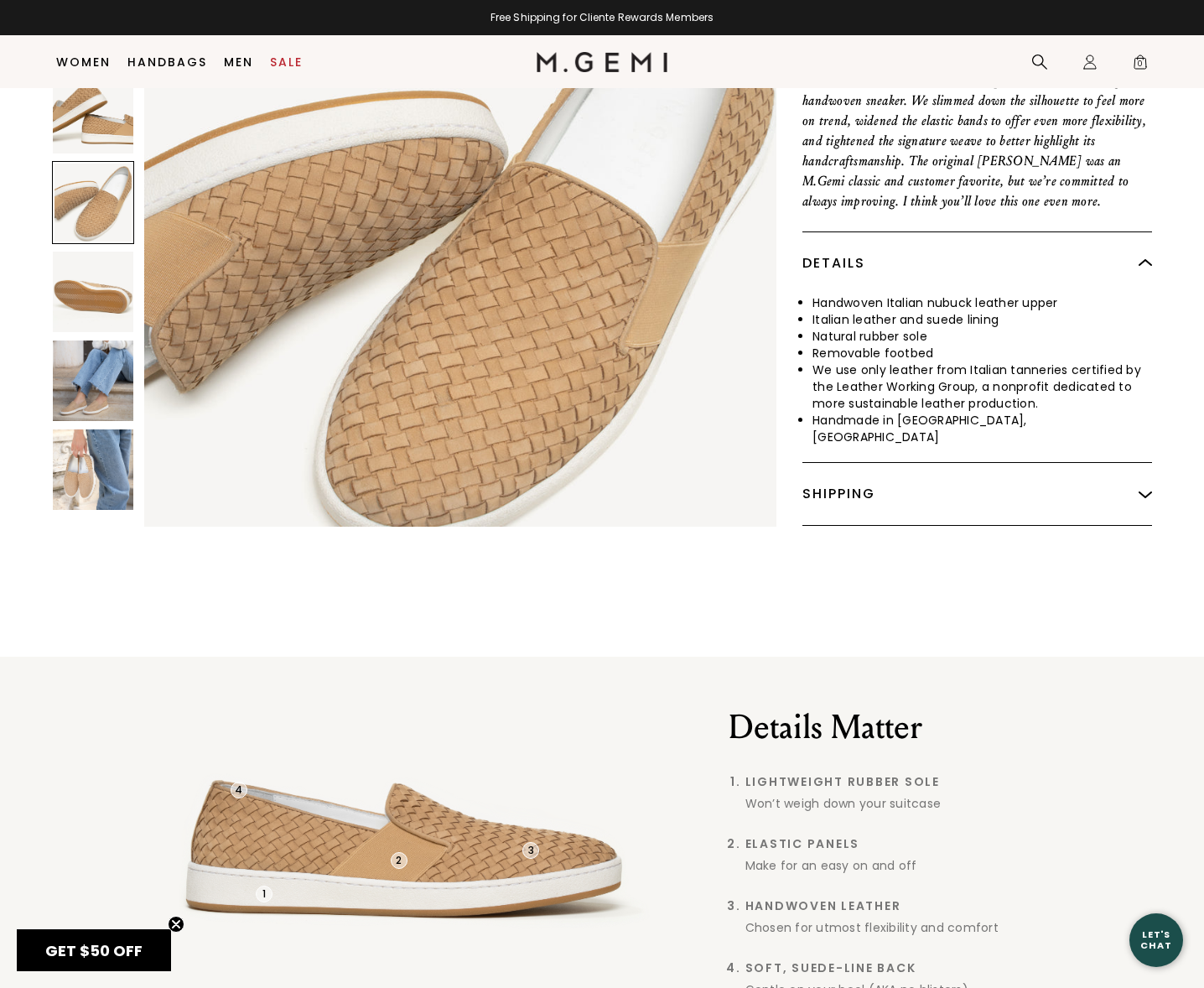
click at [110, 340] on img at bounding box center [92, 380] width 81 height 81
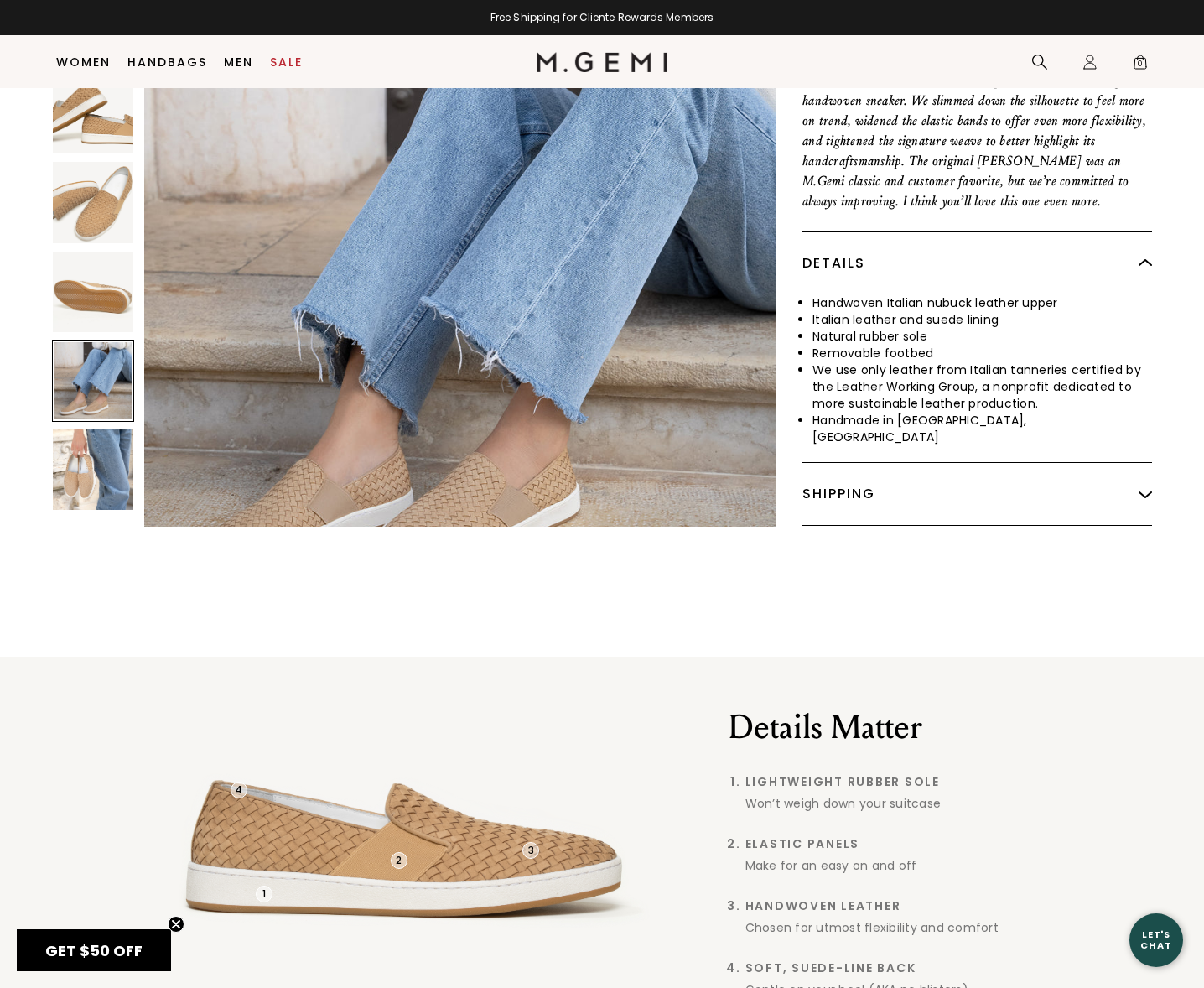
scroll to position [3165, 0]
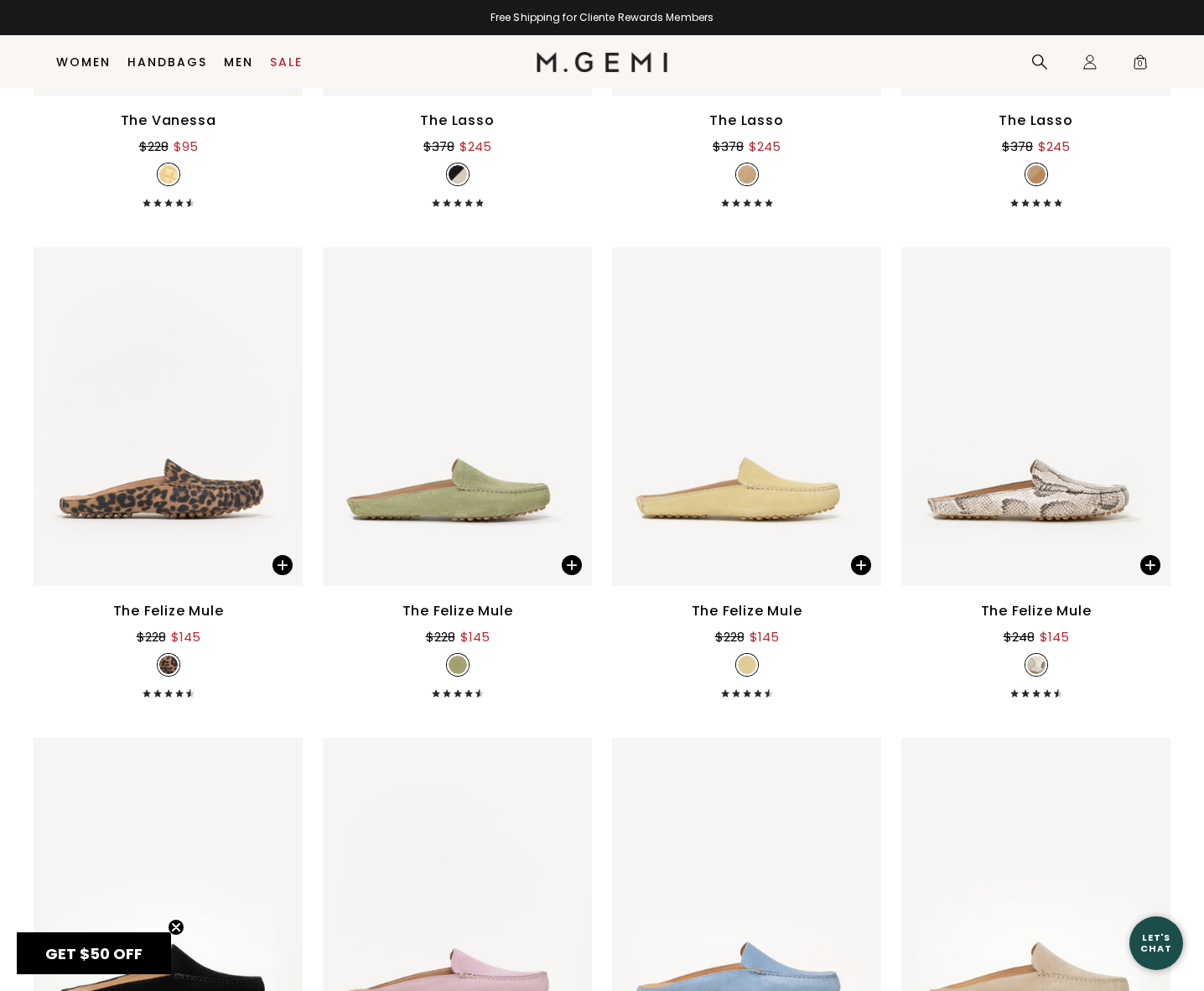
scroll to position [4975, 0]
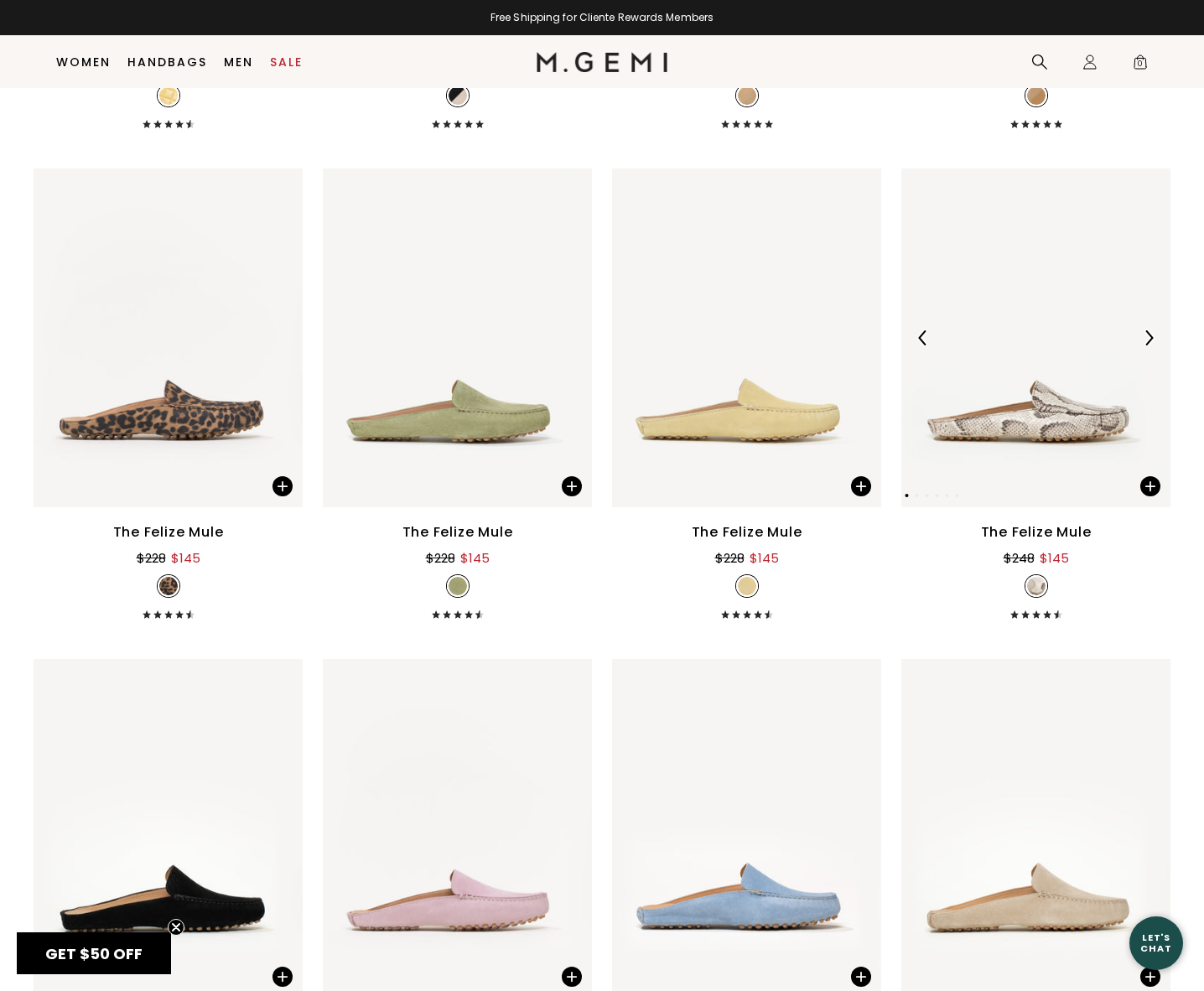
click at [1141, 346] on img at bounding box center [1148, 337] width 15 height 15
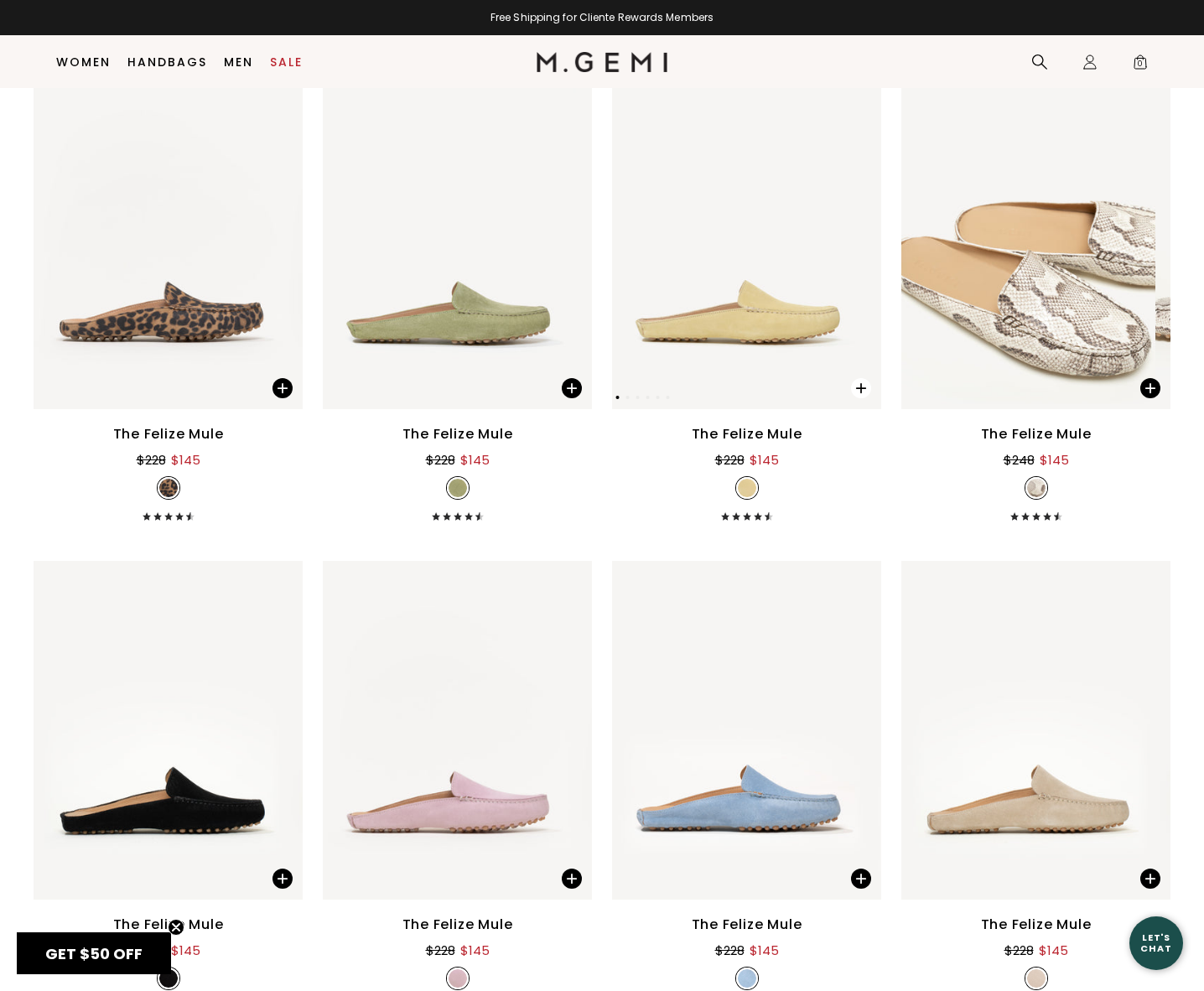
scroll to position [5058, 0]
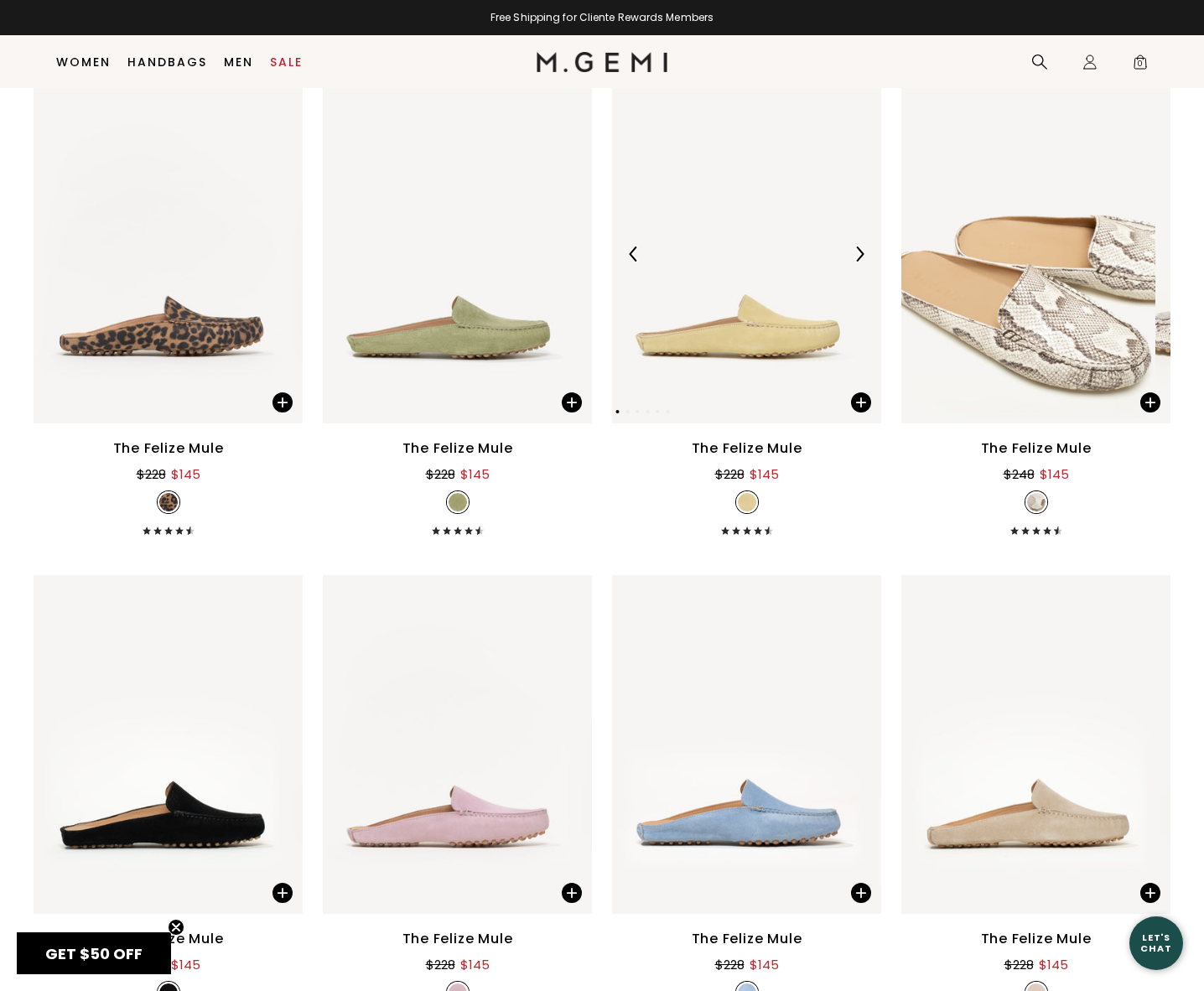
click at [852, 261] on img at bounding box center [859, 253] width 15 height 15
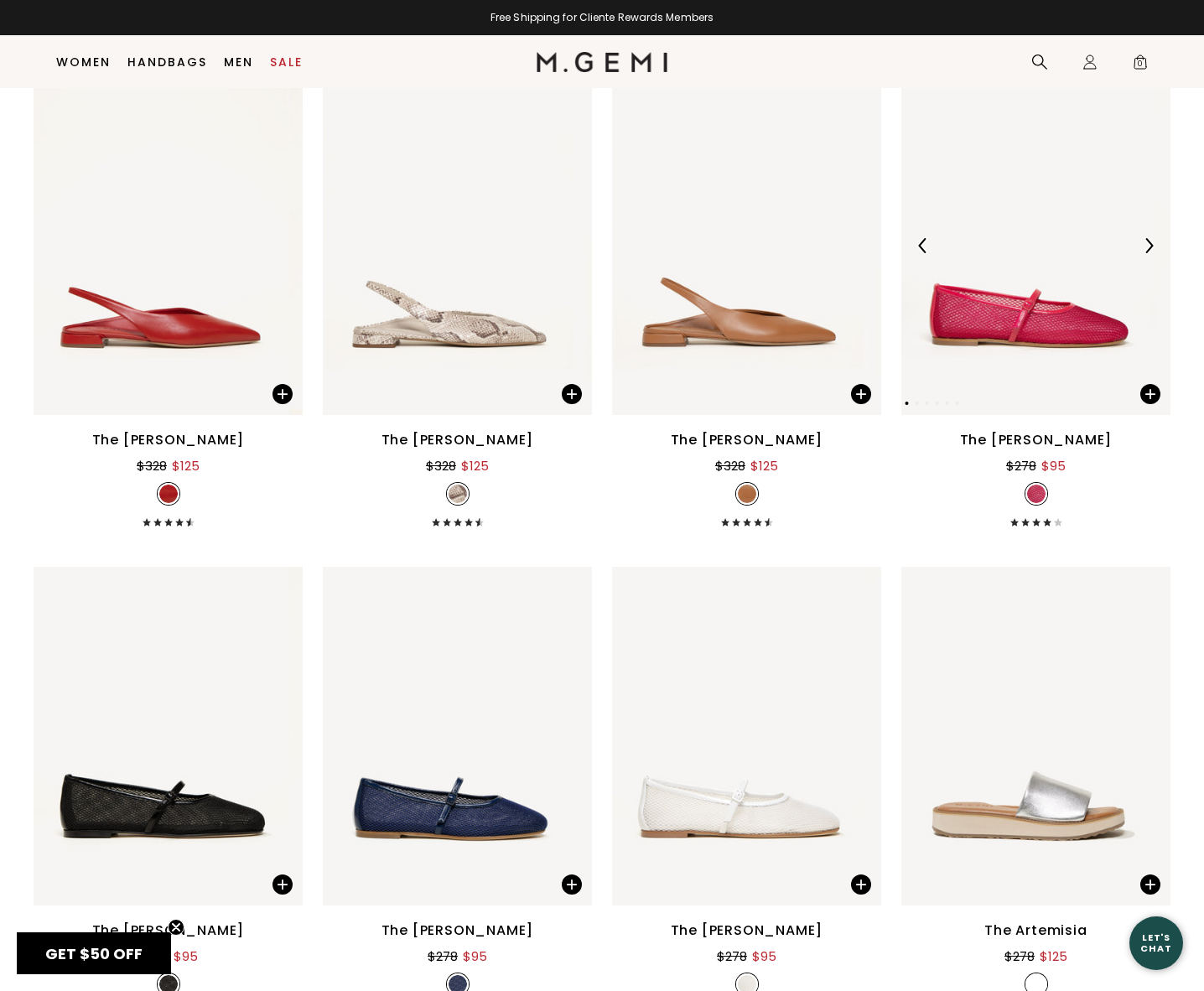
scroll to position [8580, 0]
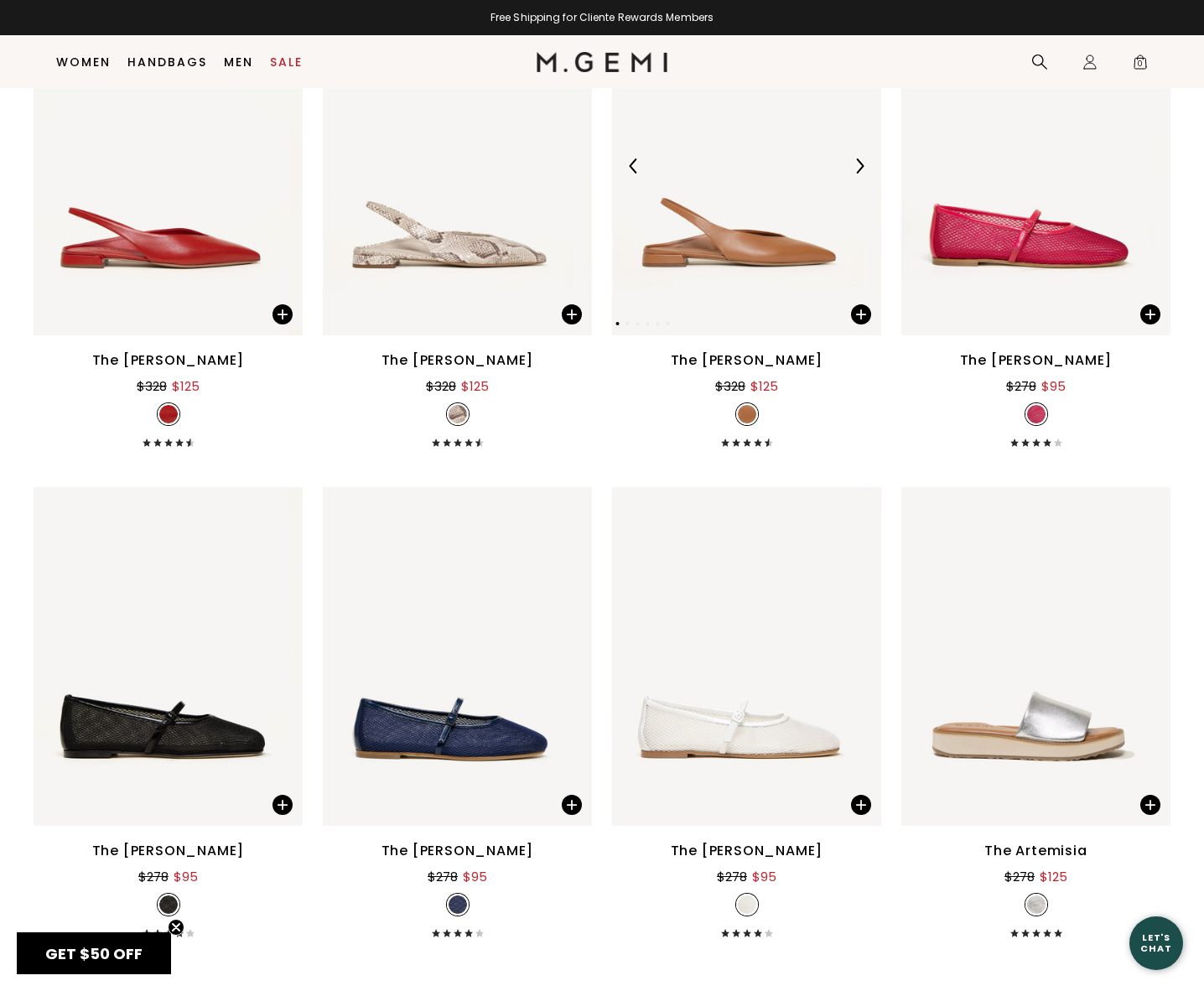
click at [852, 174] on img at bounding box center [859, 165] width 15 height 15
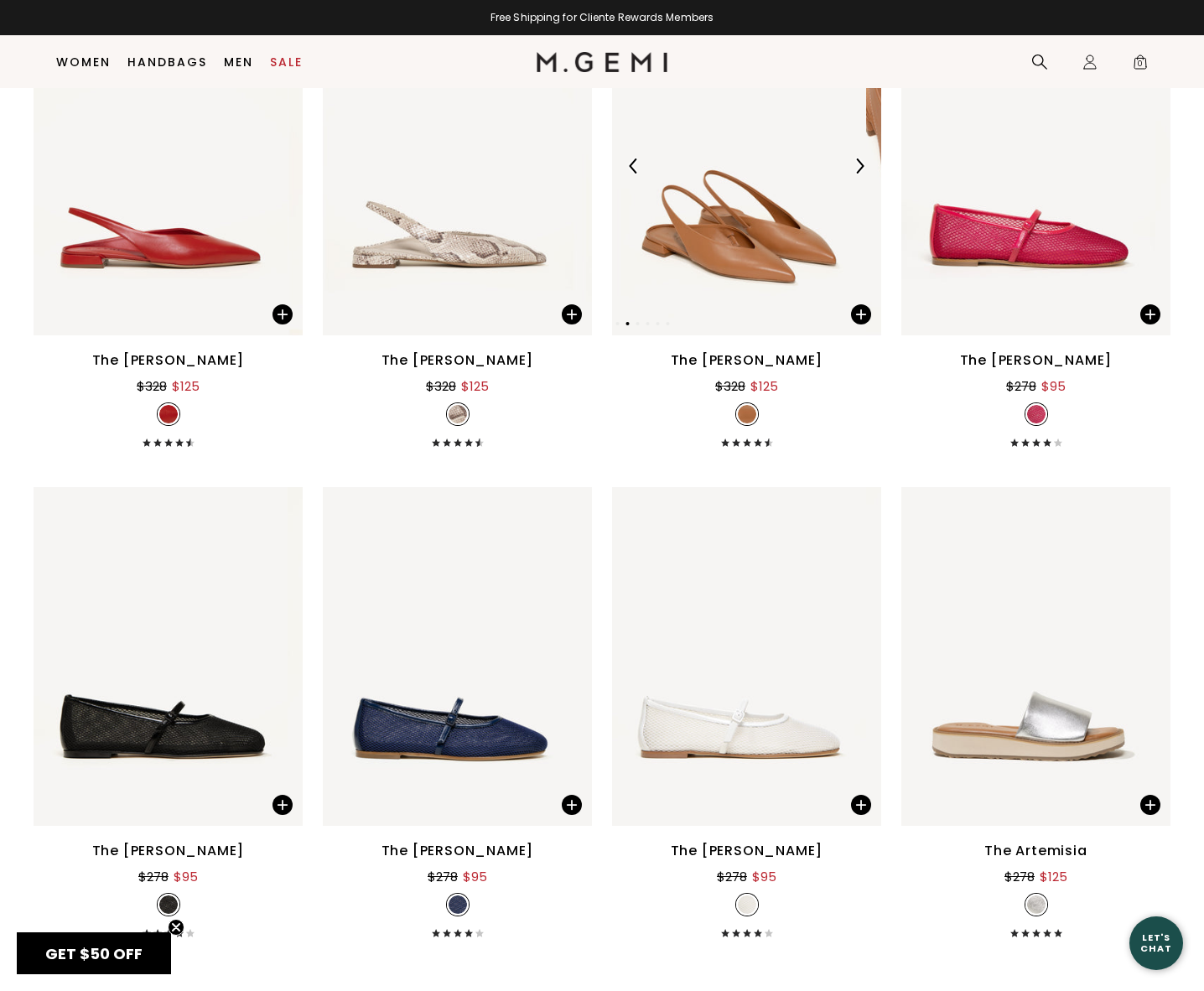
click at [852, 174] on img at bounding box center [859, 165] width 15 height 15
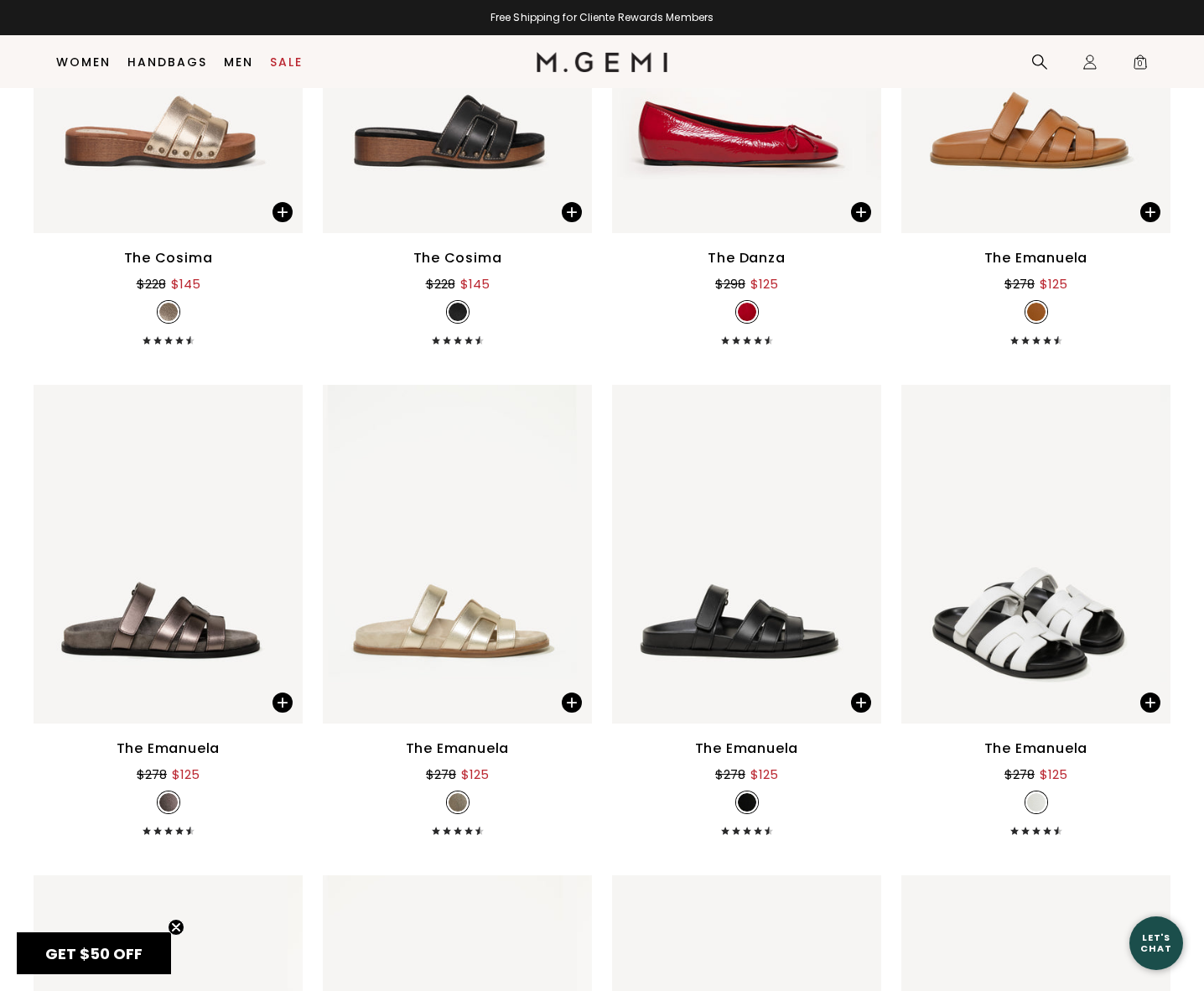
scroll to position [9670, 0]
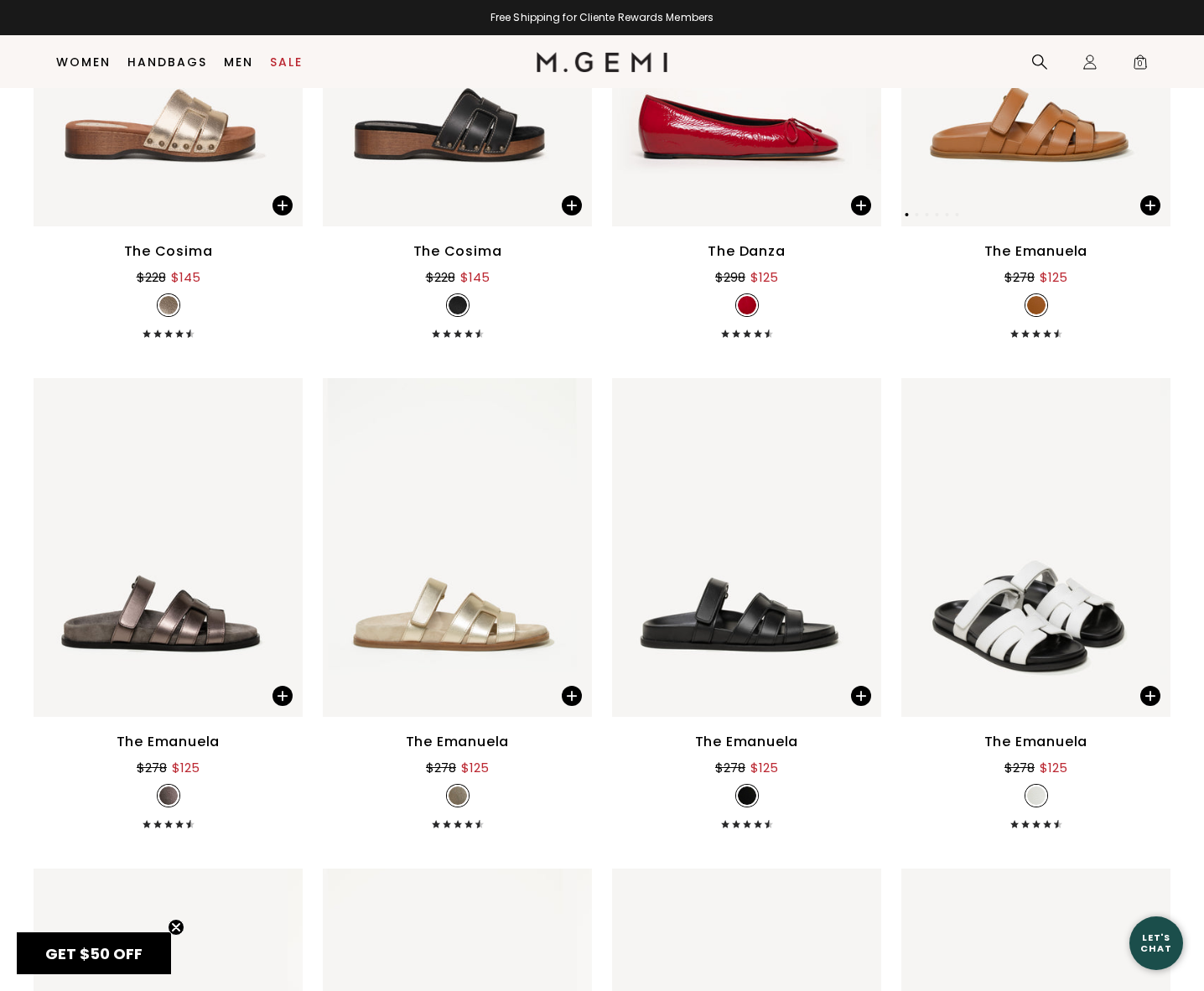
click at [1141, 65] on img at bounding box center [1148, 57] width 15 height 15
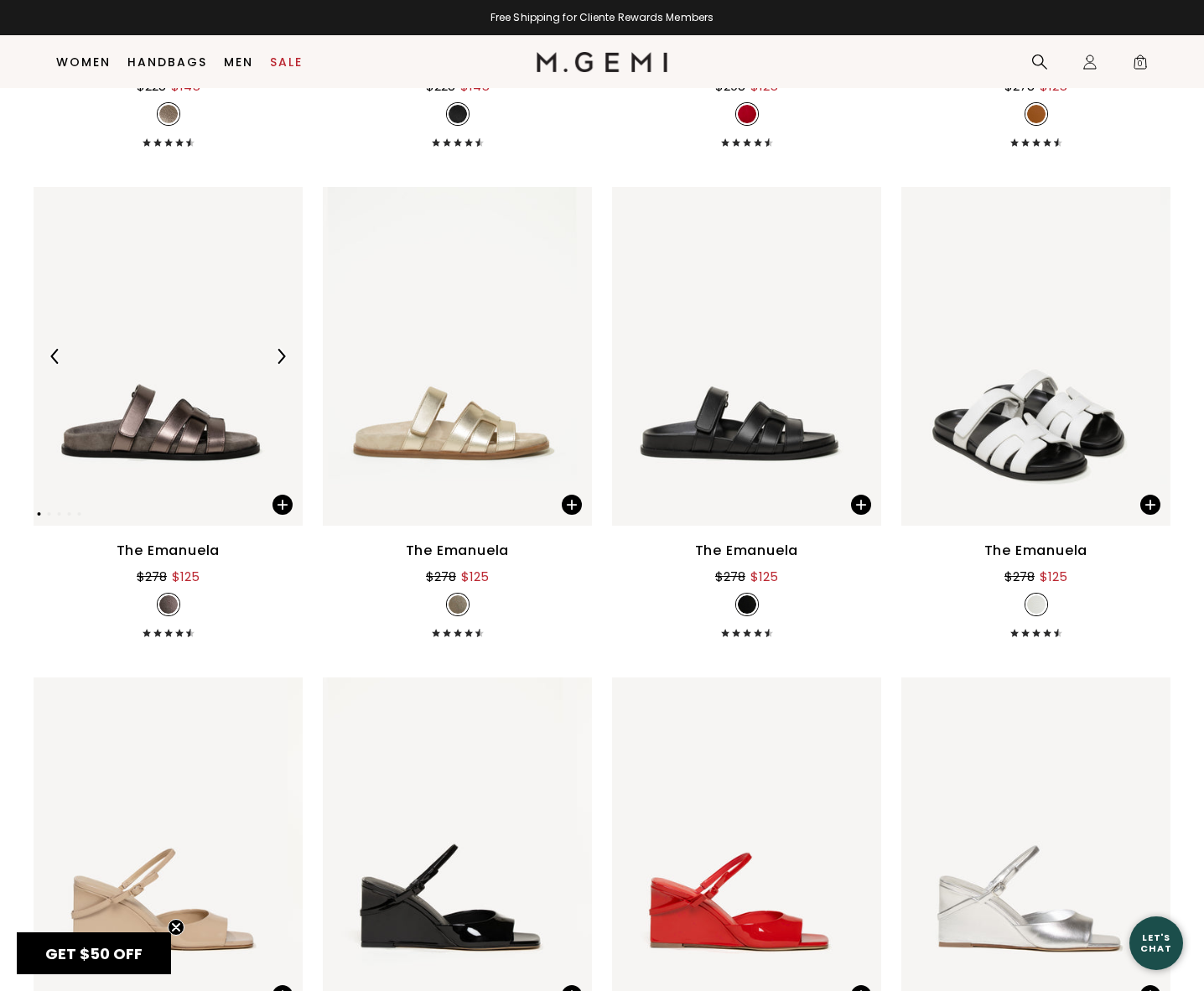
scroll to position [10005, 0]
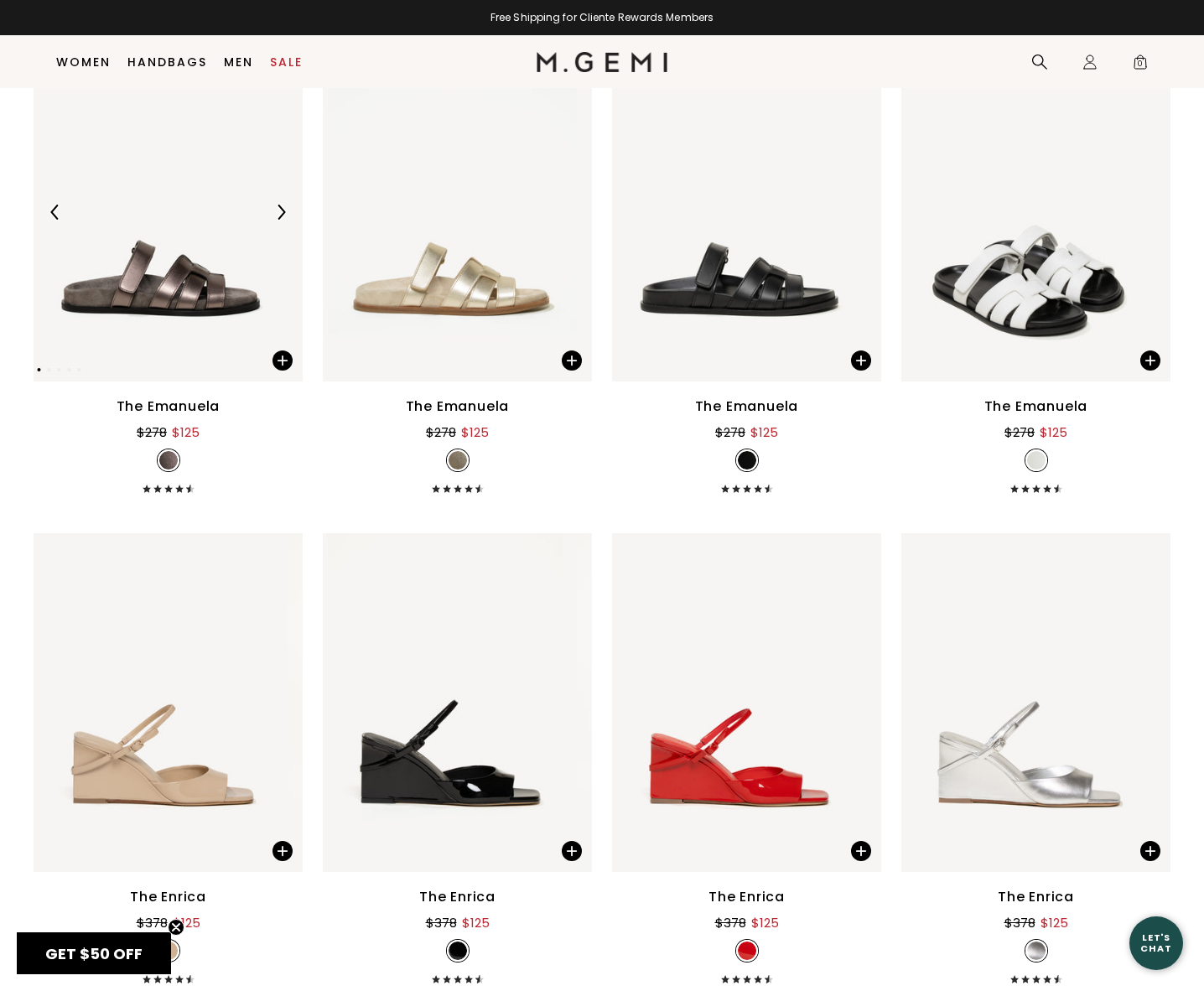
click at [288, 220] on img at bounding box center [280, 212] width 15 height 15
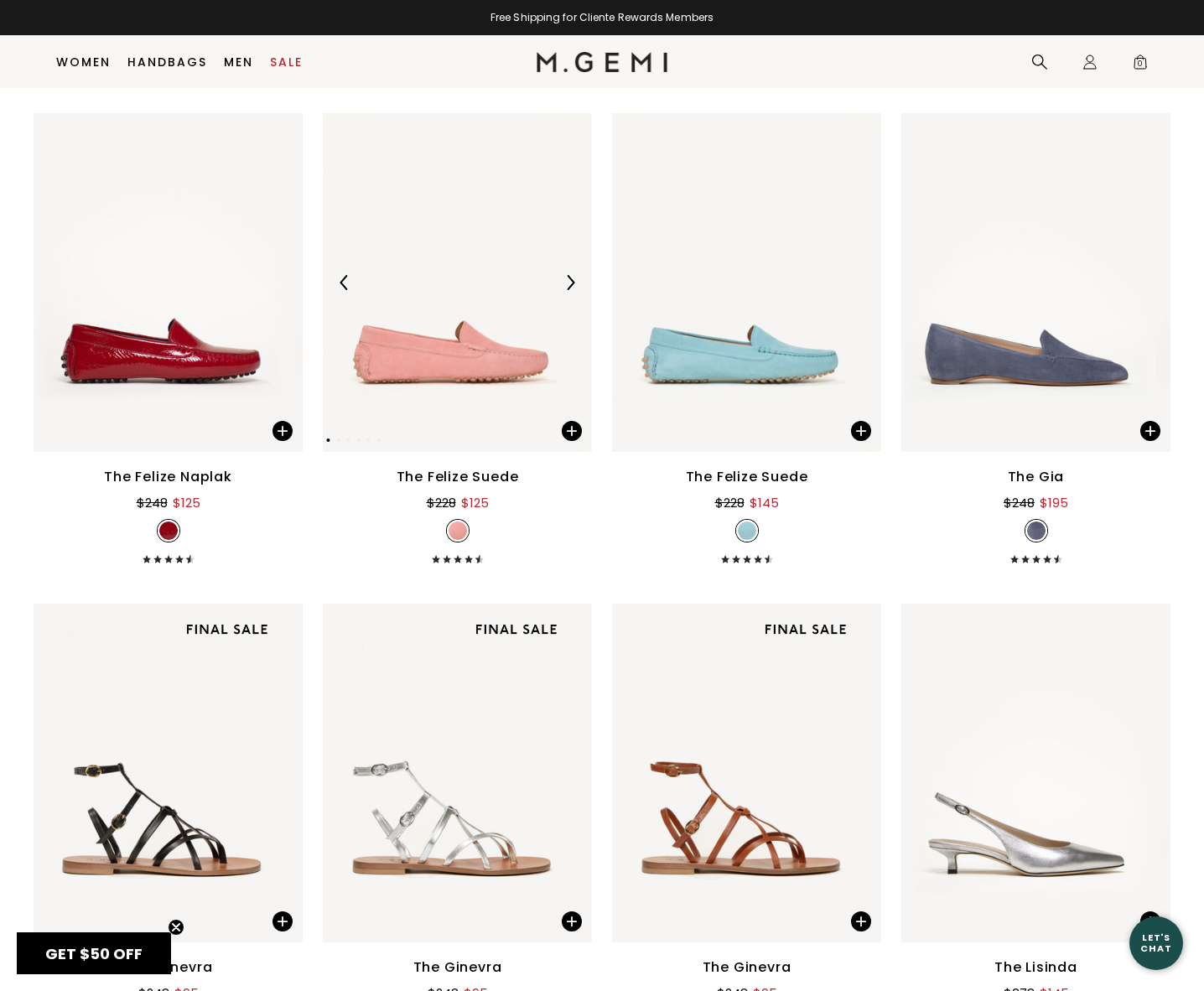
scroll to position [10928, 0]
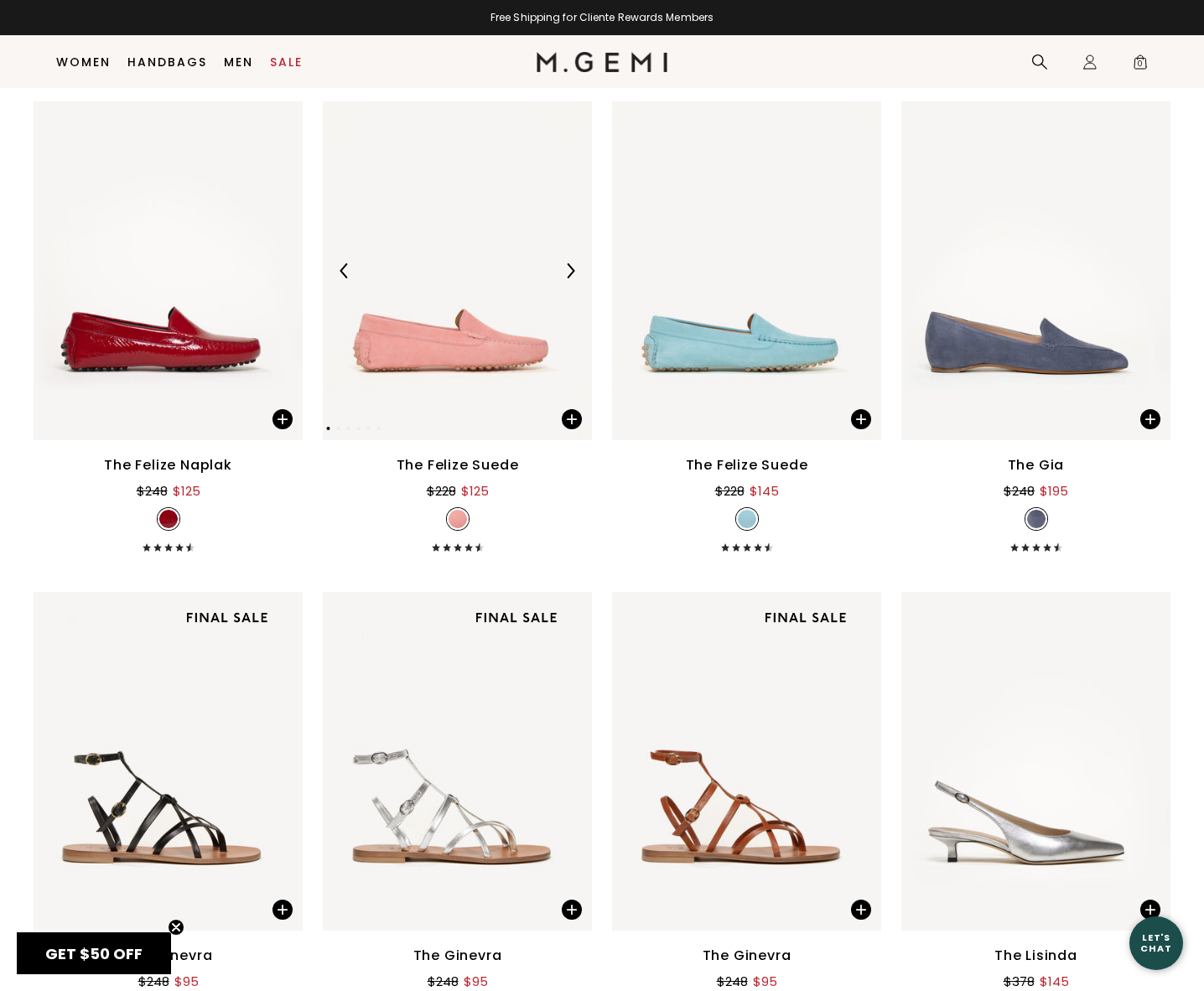
click at [568, 278] on img at bounding box center [570, 270] width 15 height 15
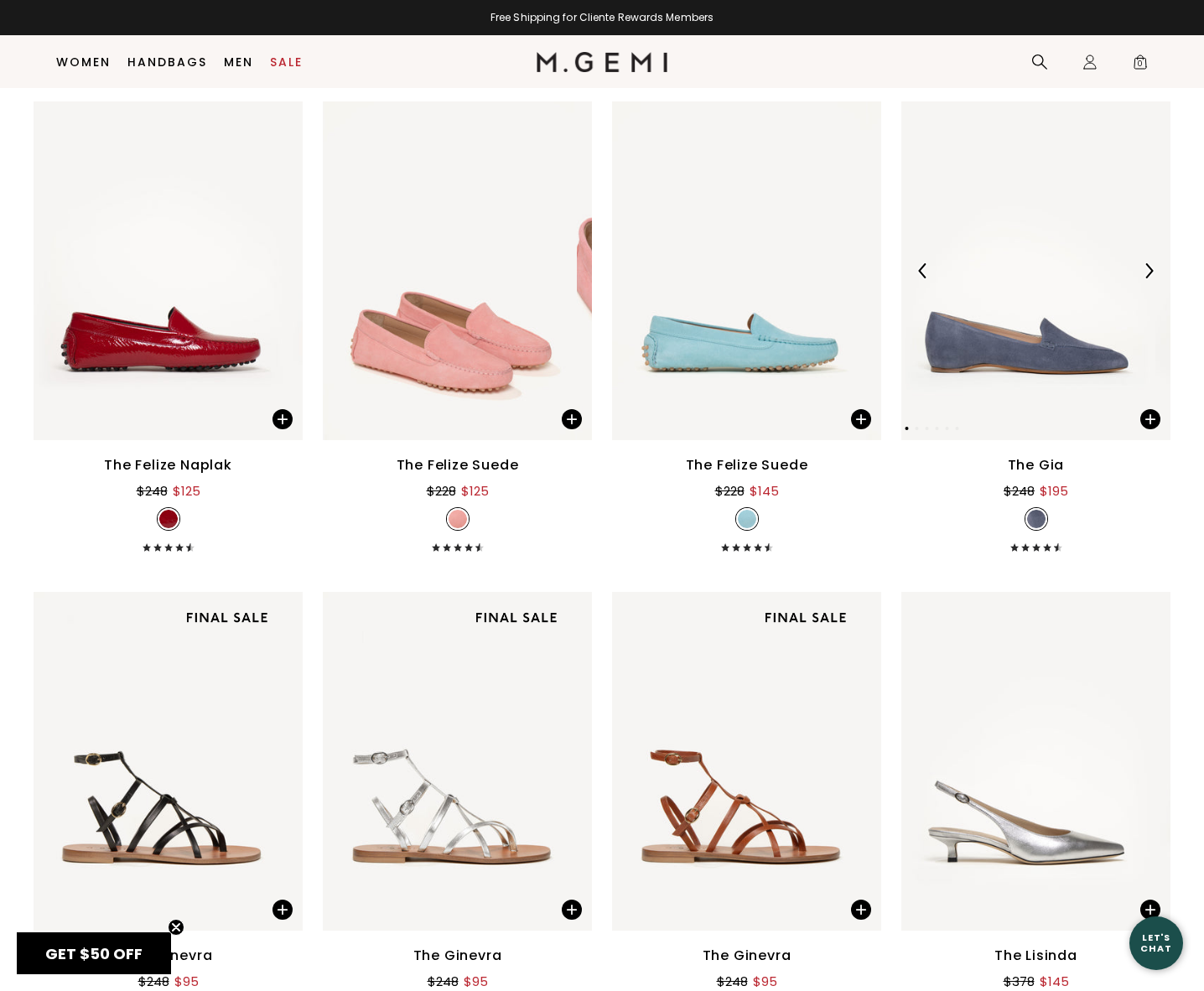
click at [1141, 278] on img at bounding box center [1148, 270] width 15 height 15
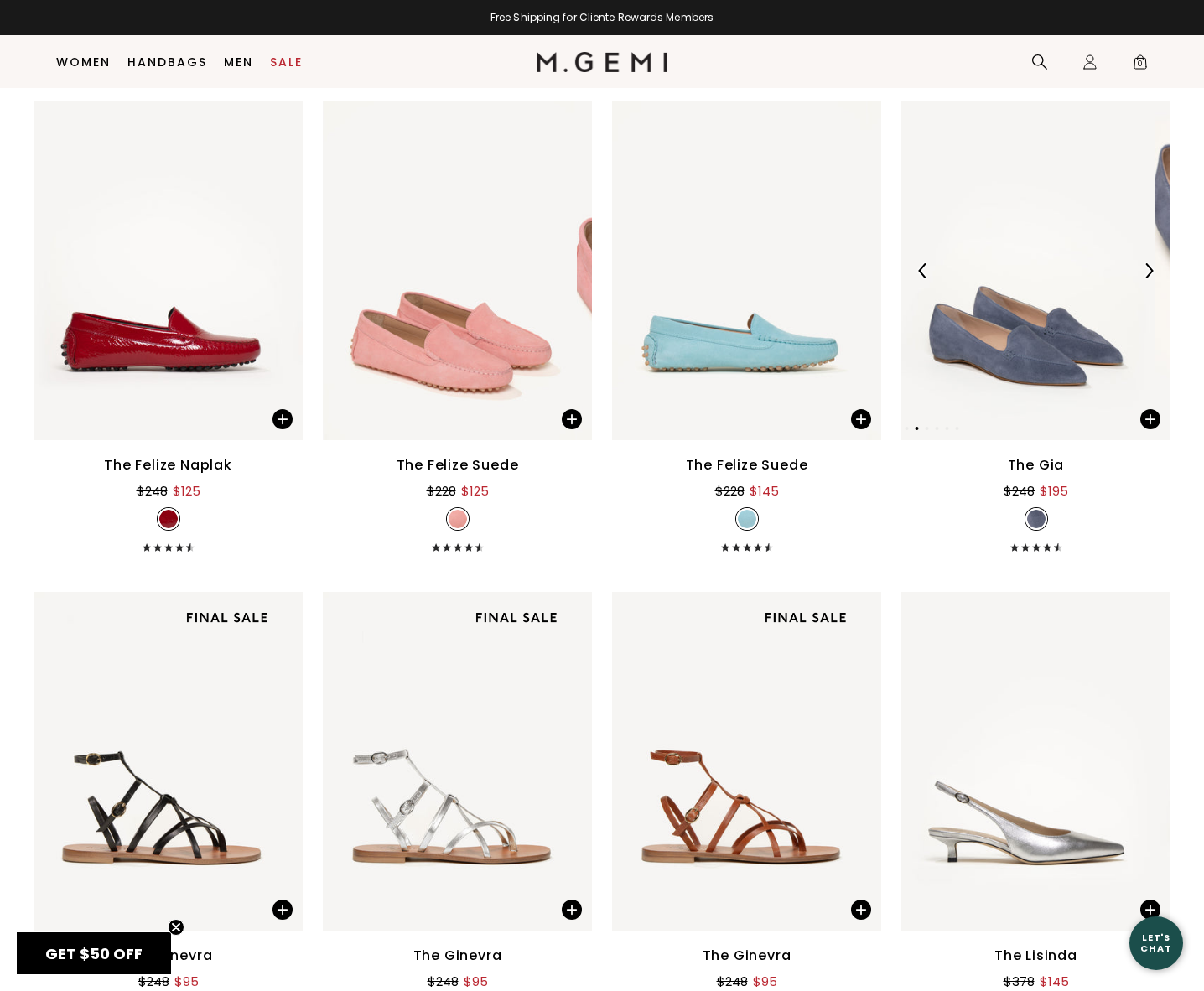
click at [1141, 278] on img at bounding box center [1148, 270] width 15 height 15
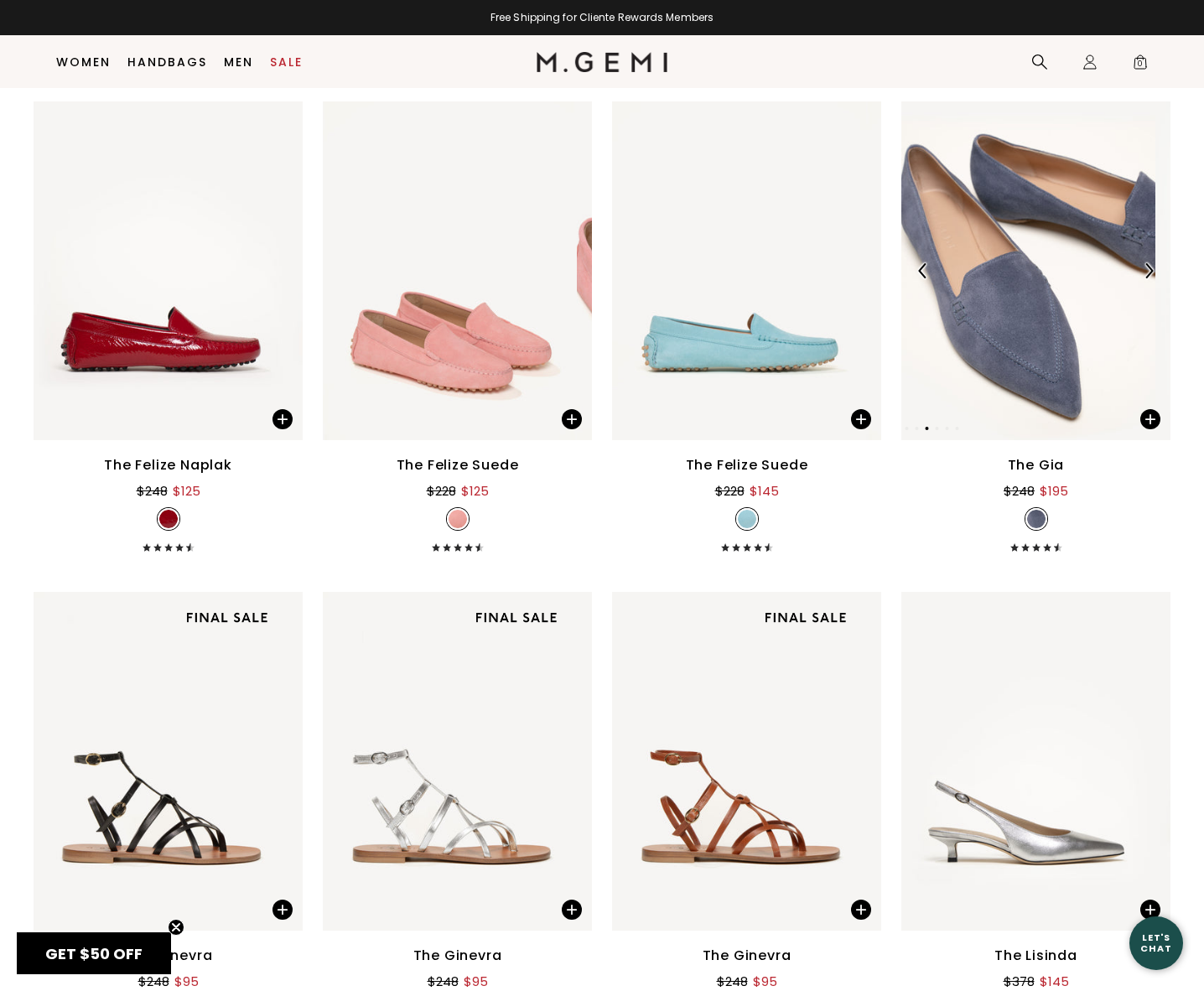
click at [1141, 278] on img at bounding box center [1148, 270] width 15 height 15
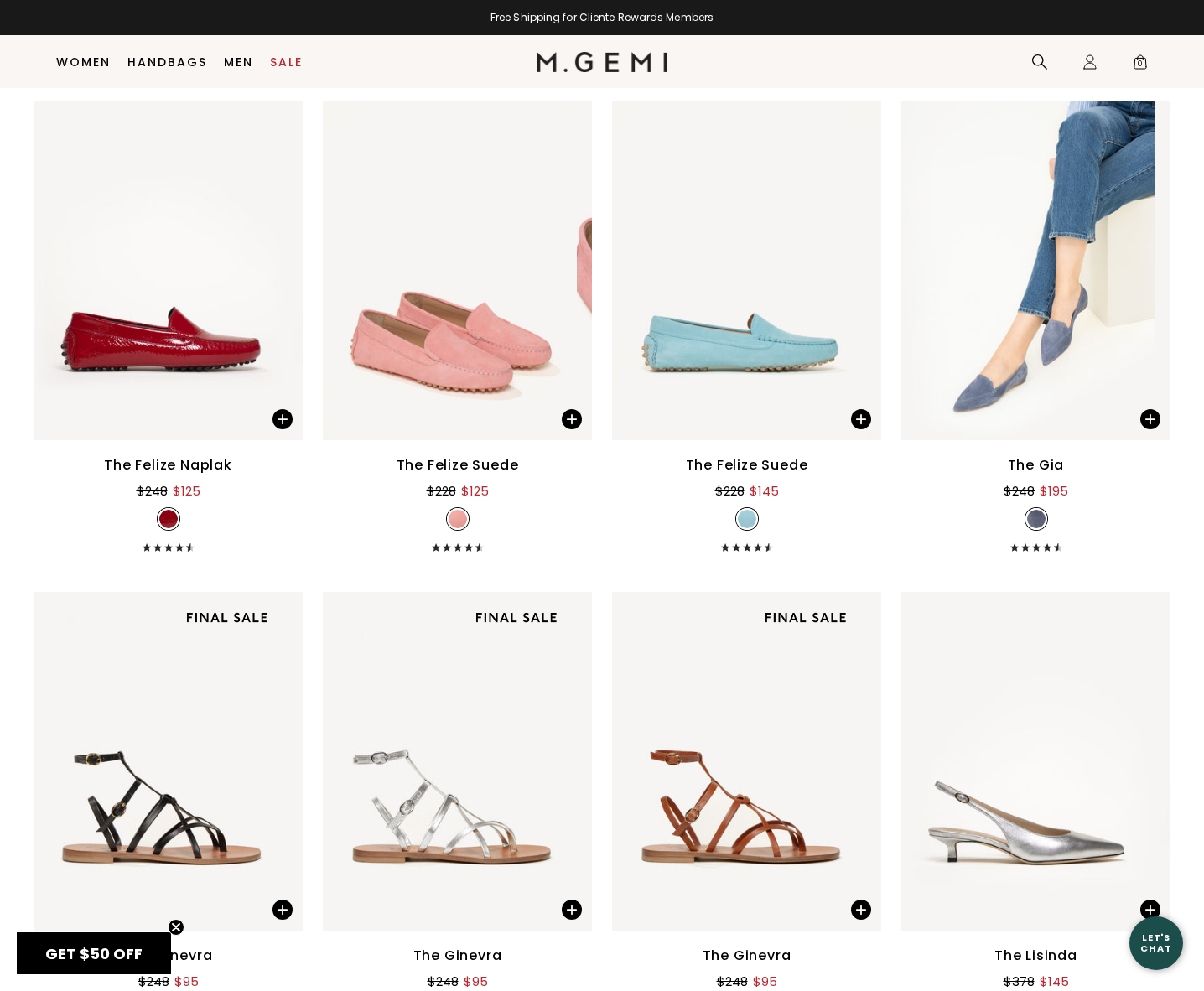
scroll to position [11431, 0]
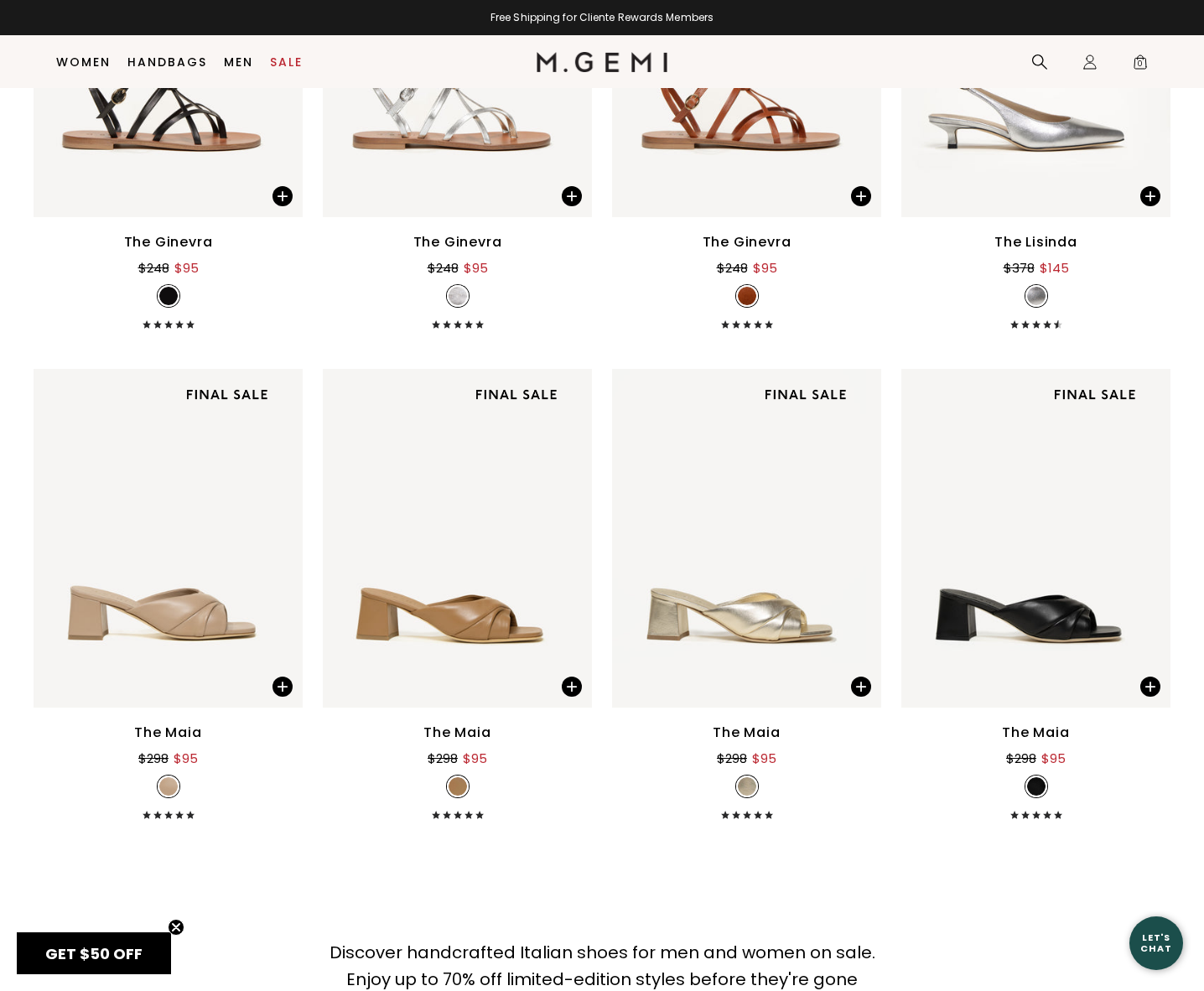
scroll to position [11682, 0]
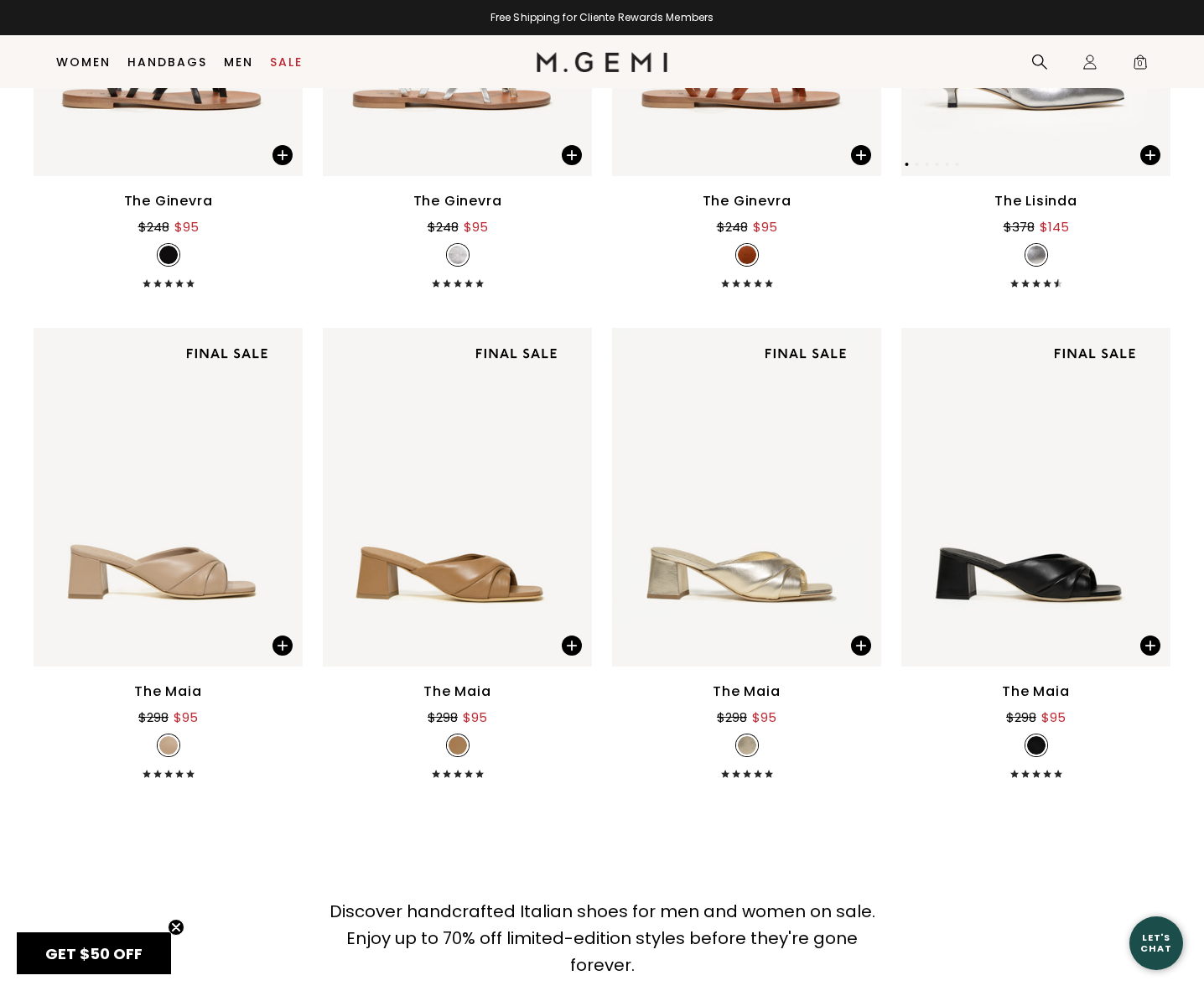
click at [1141, 14] on img at bounding box center [1148, 6] width 15 height 15
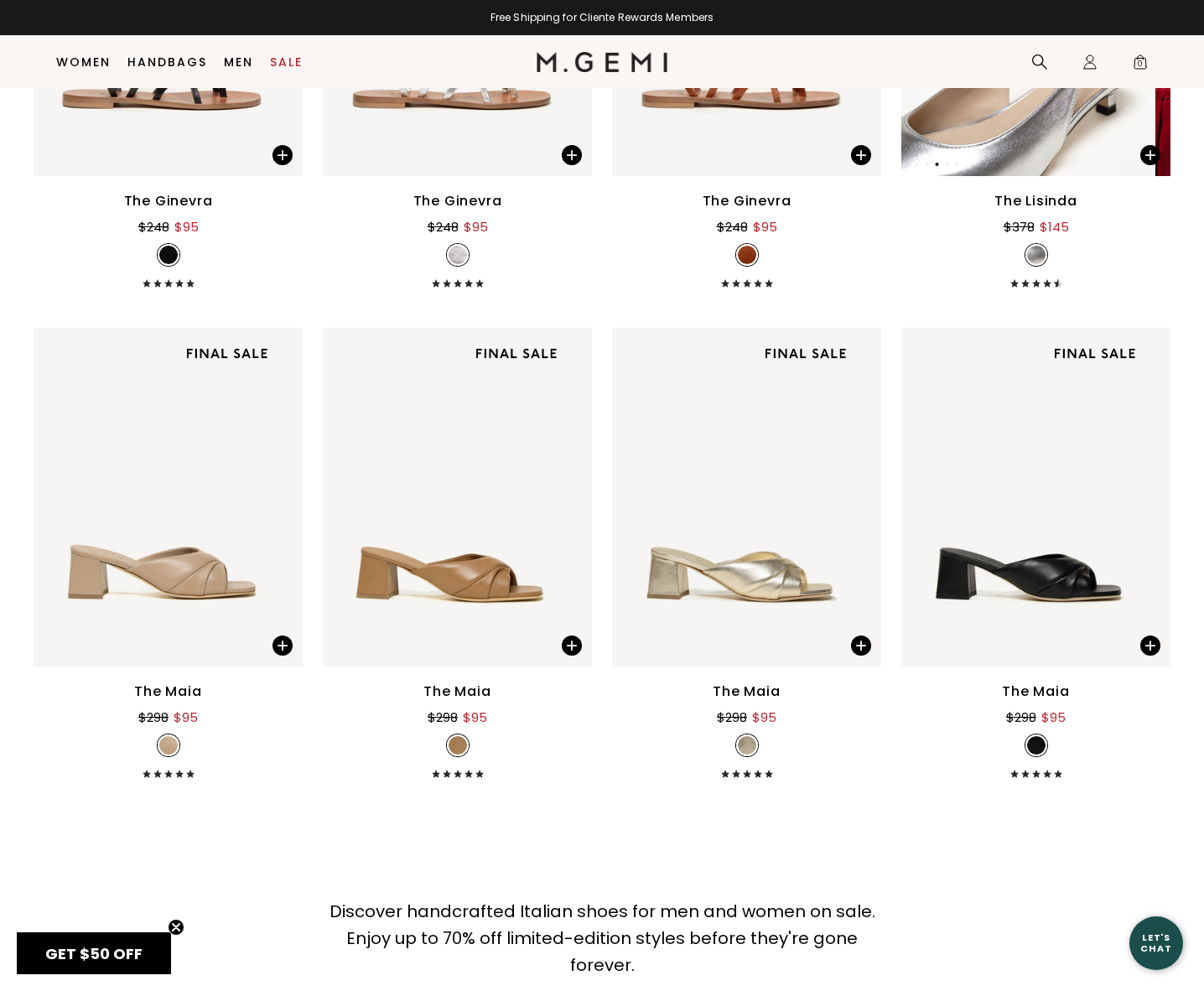
click at [1141, 14] on img at bounding box center [1148, 6] width 15 height 15
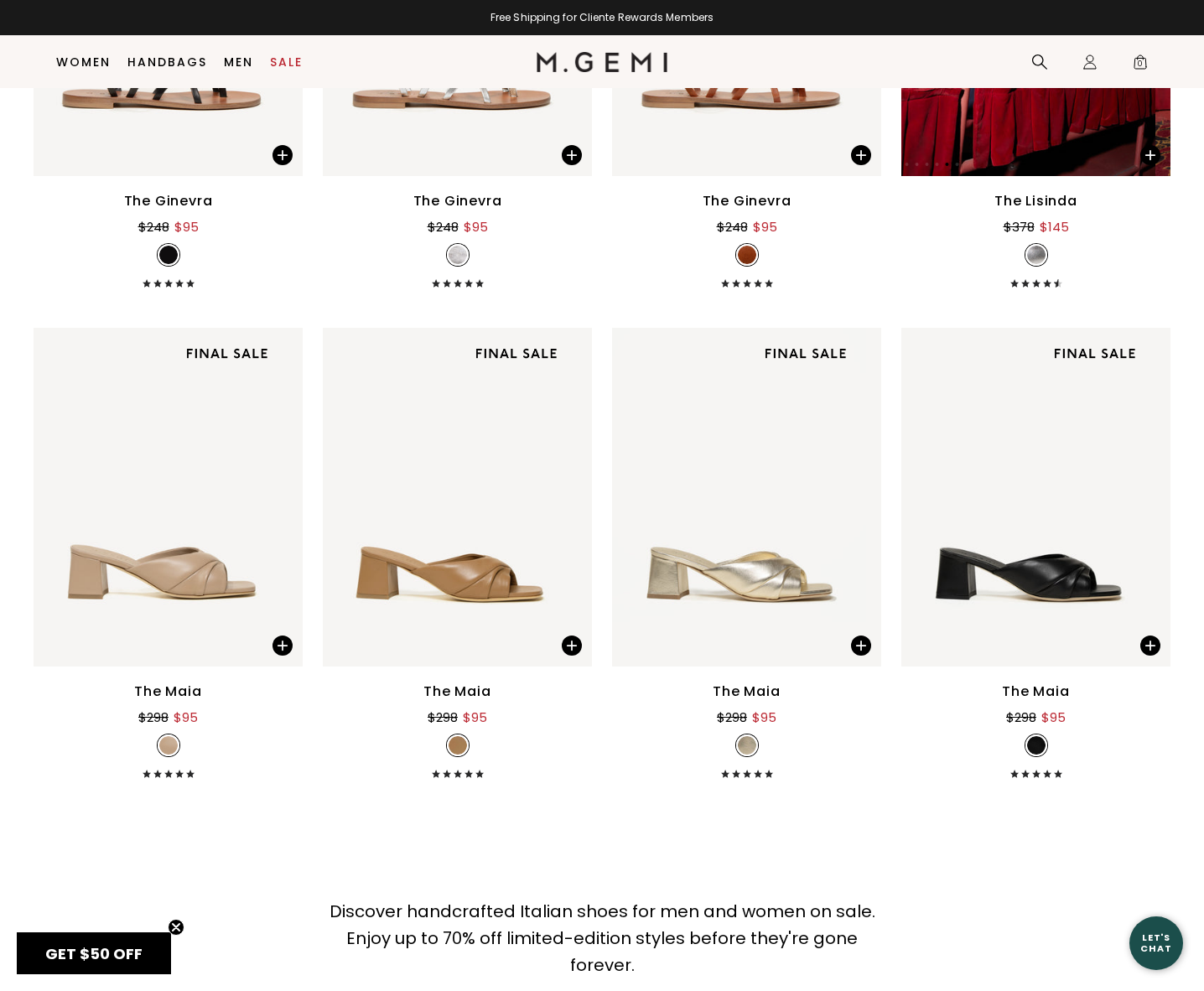
click at [1141, 14] on img at bounding box center [1148, 6] width 15 height 15
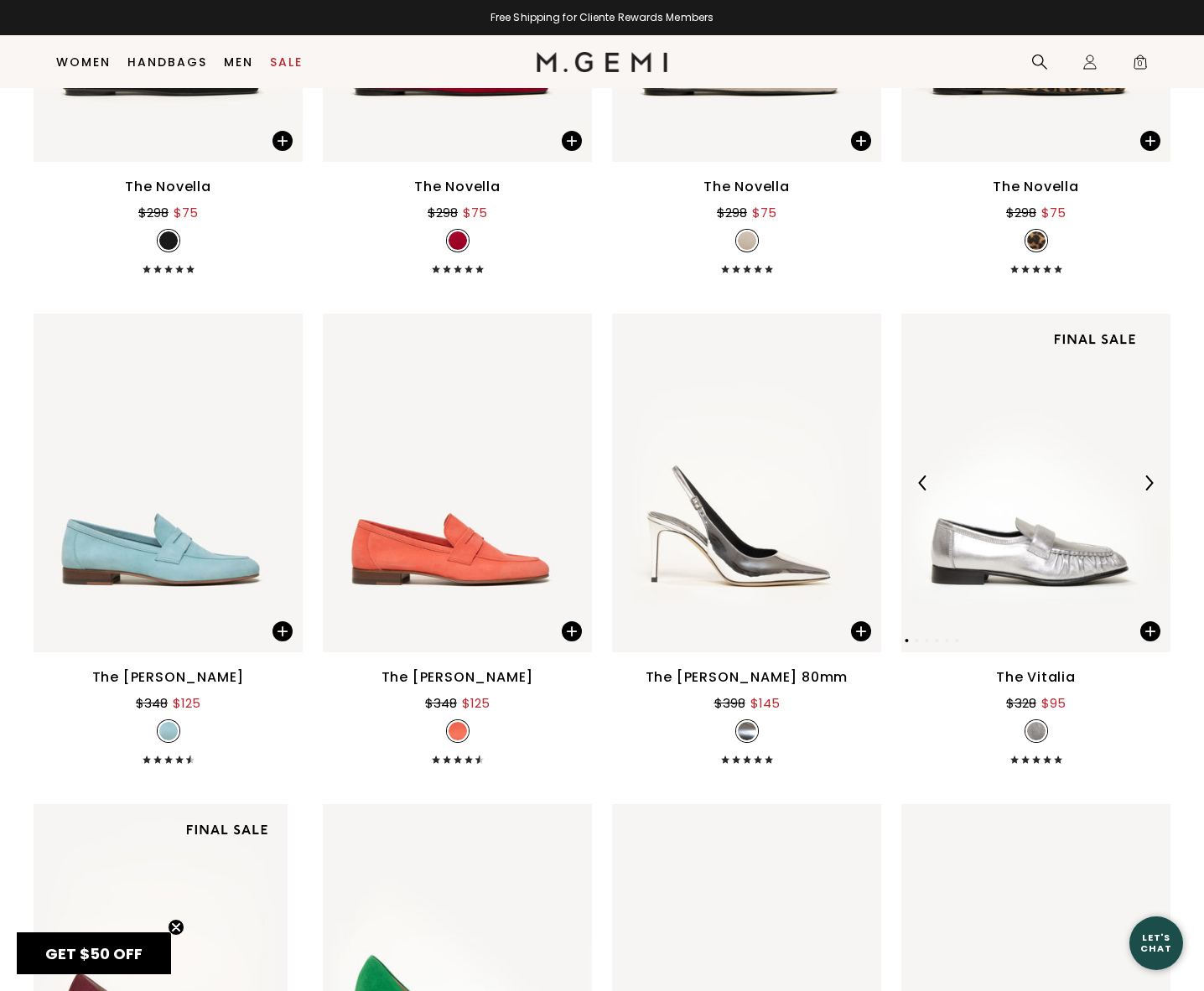
scroll to position [13359, 0]
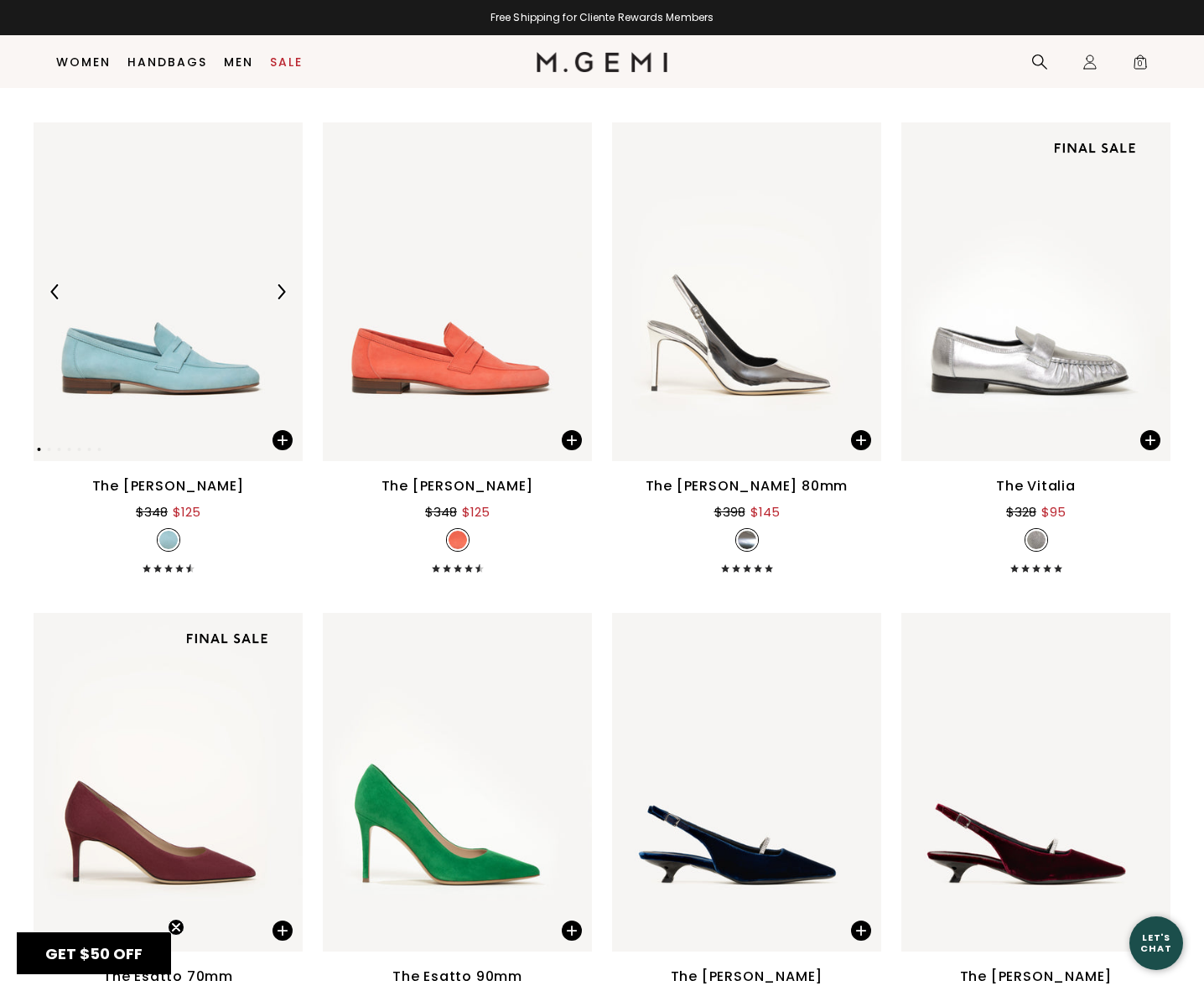
click at [285, 299] on img at bounding box center [280, 291] width 15 height 15
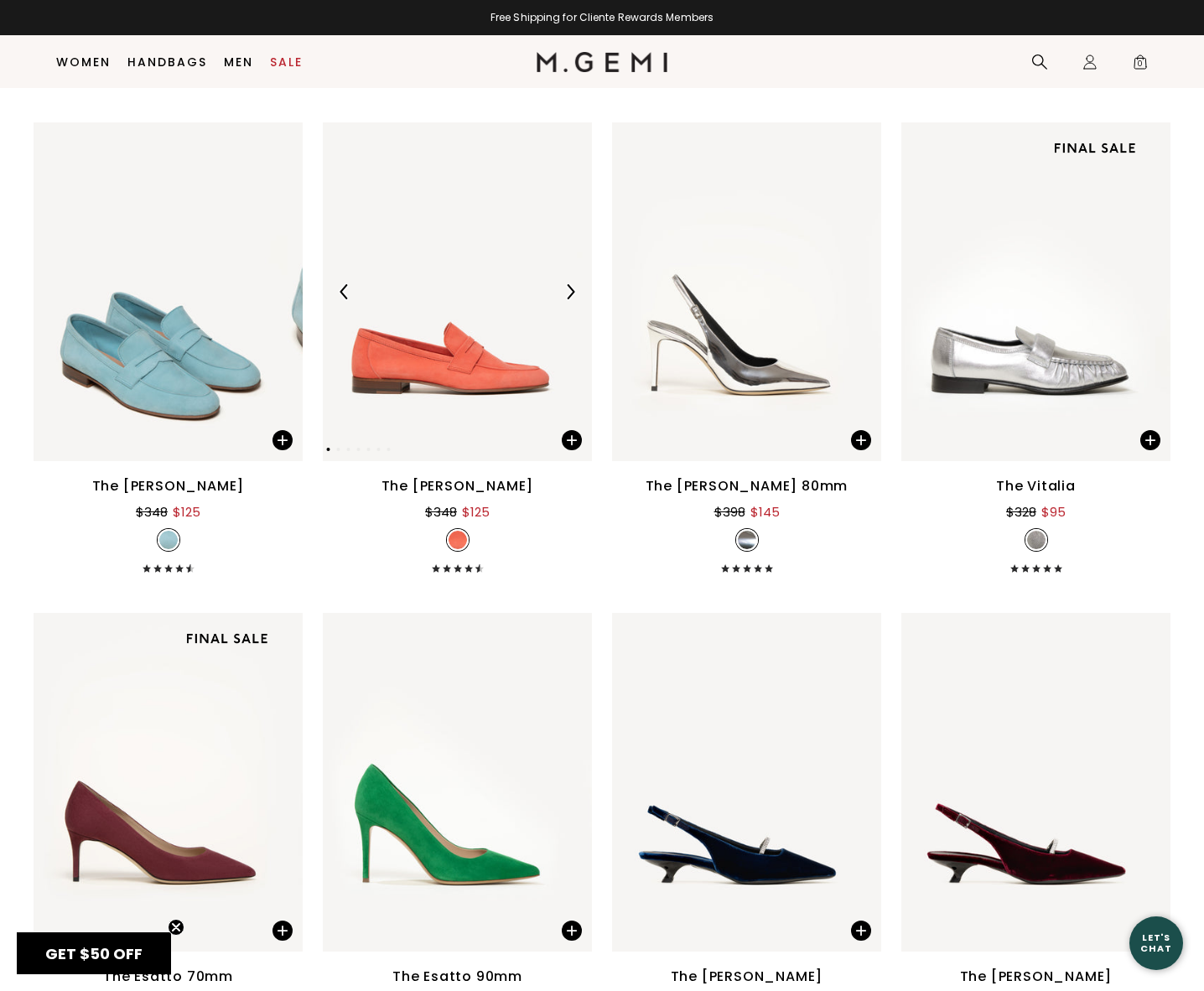
click at [570, 299] on img at bounding box center [570, 291] width 15 height 15
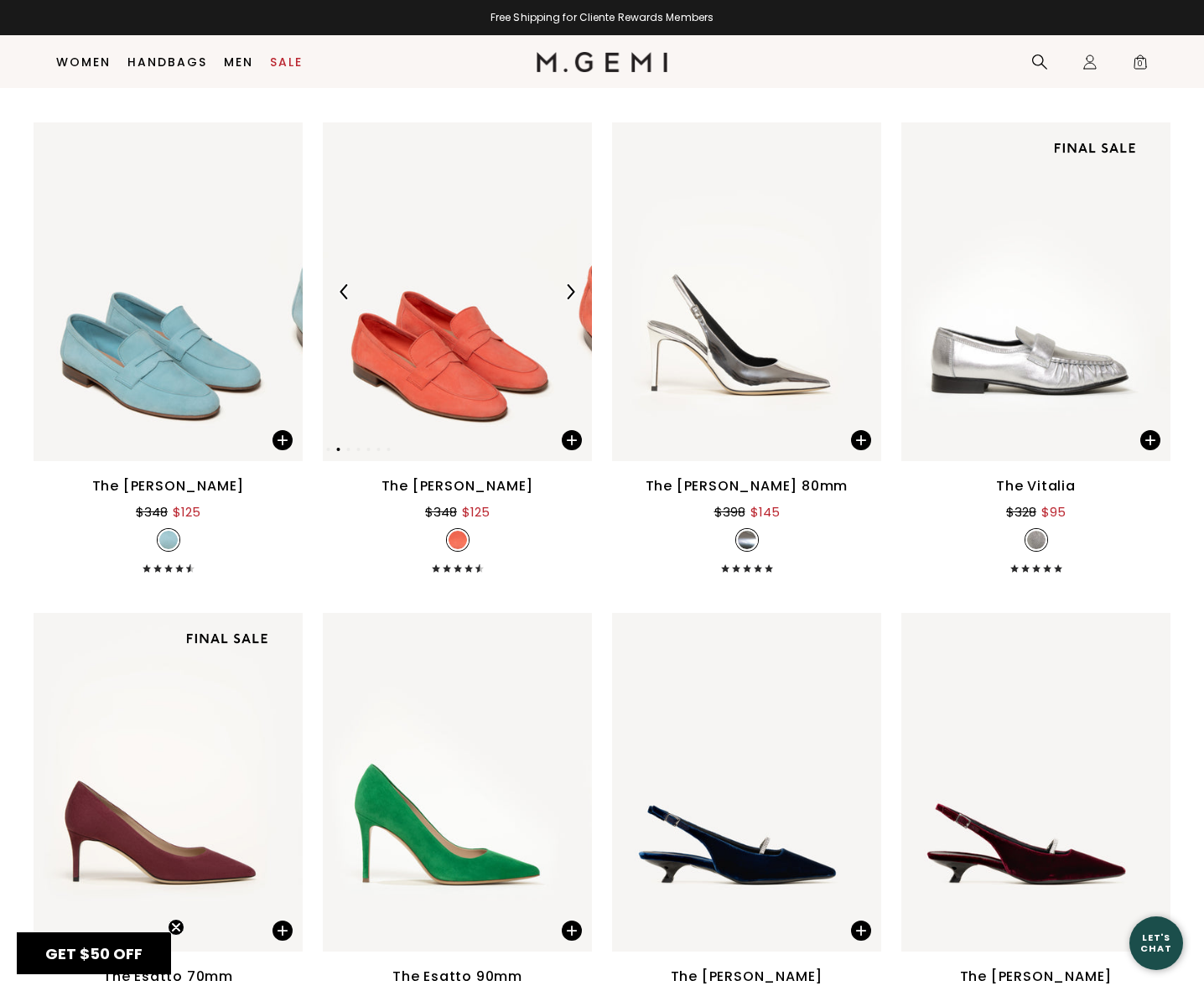
click at [570, 299] on img at bounding box center [570, 291] width 15 height 15
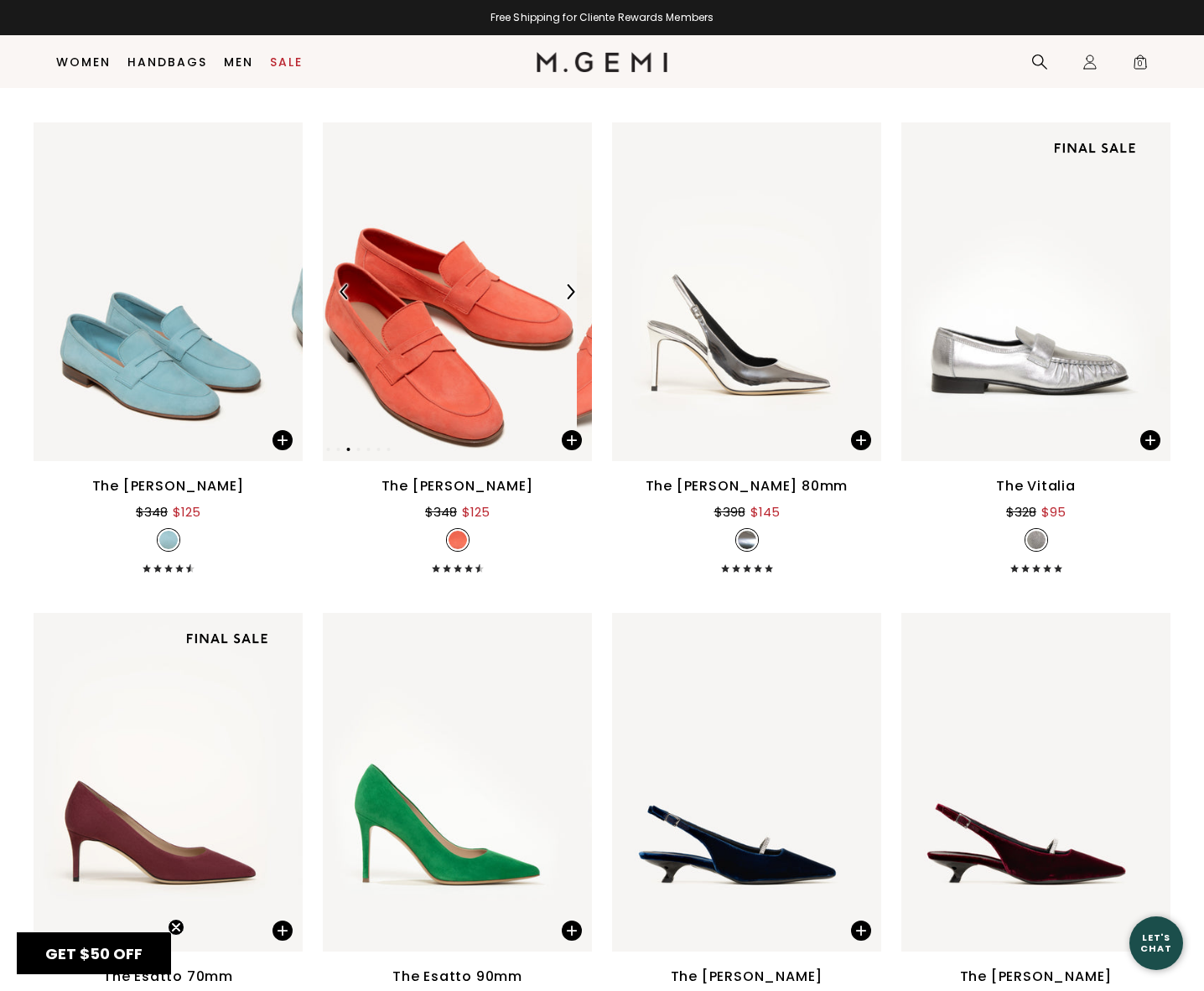
click at [570, 299] on img at bounding box center [570, 291] width 15 height 15
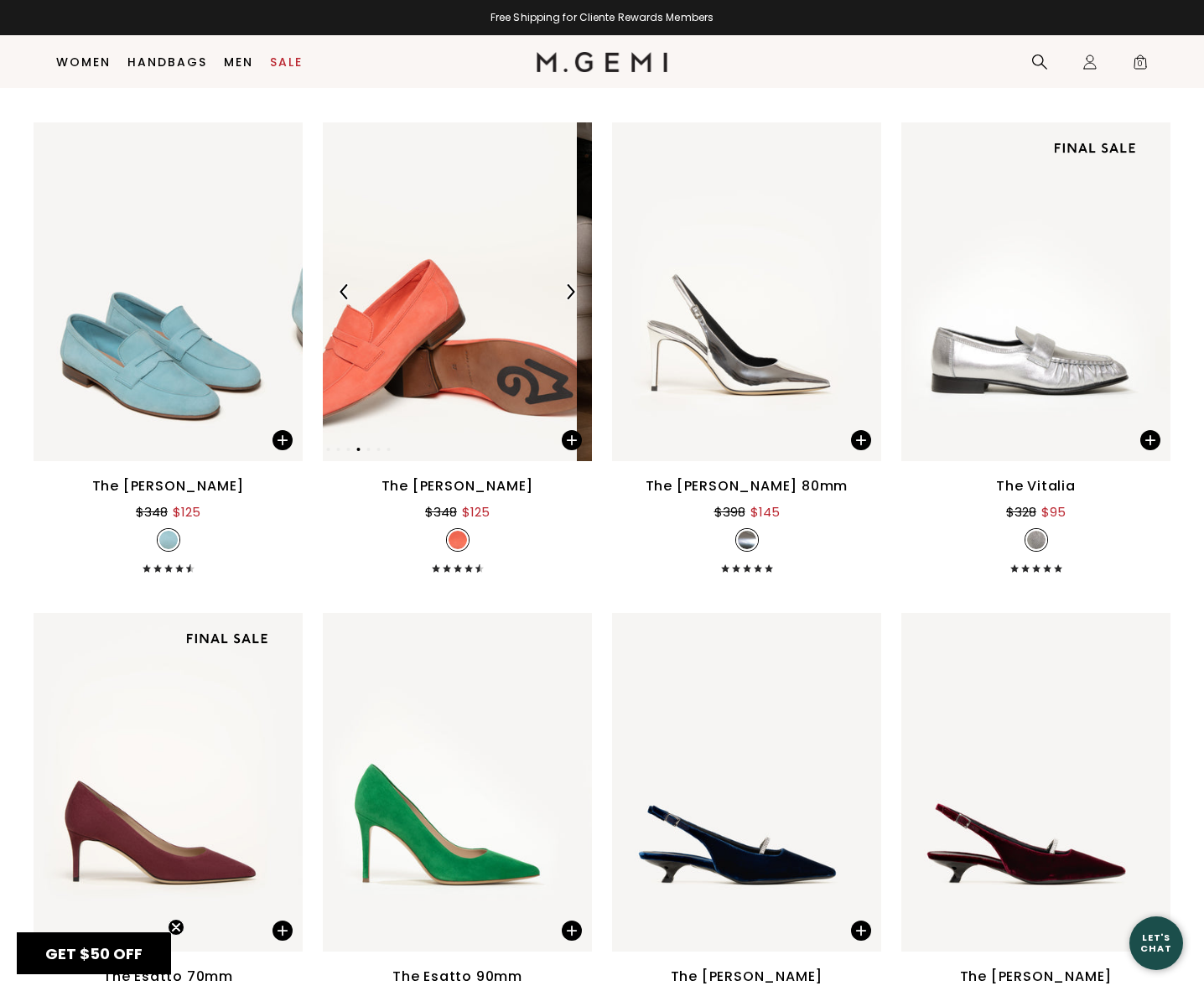
click at [570, 299] on img at bounding box center [570, 291] width 15 height 15
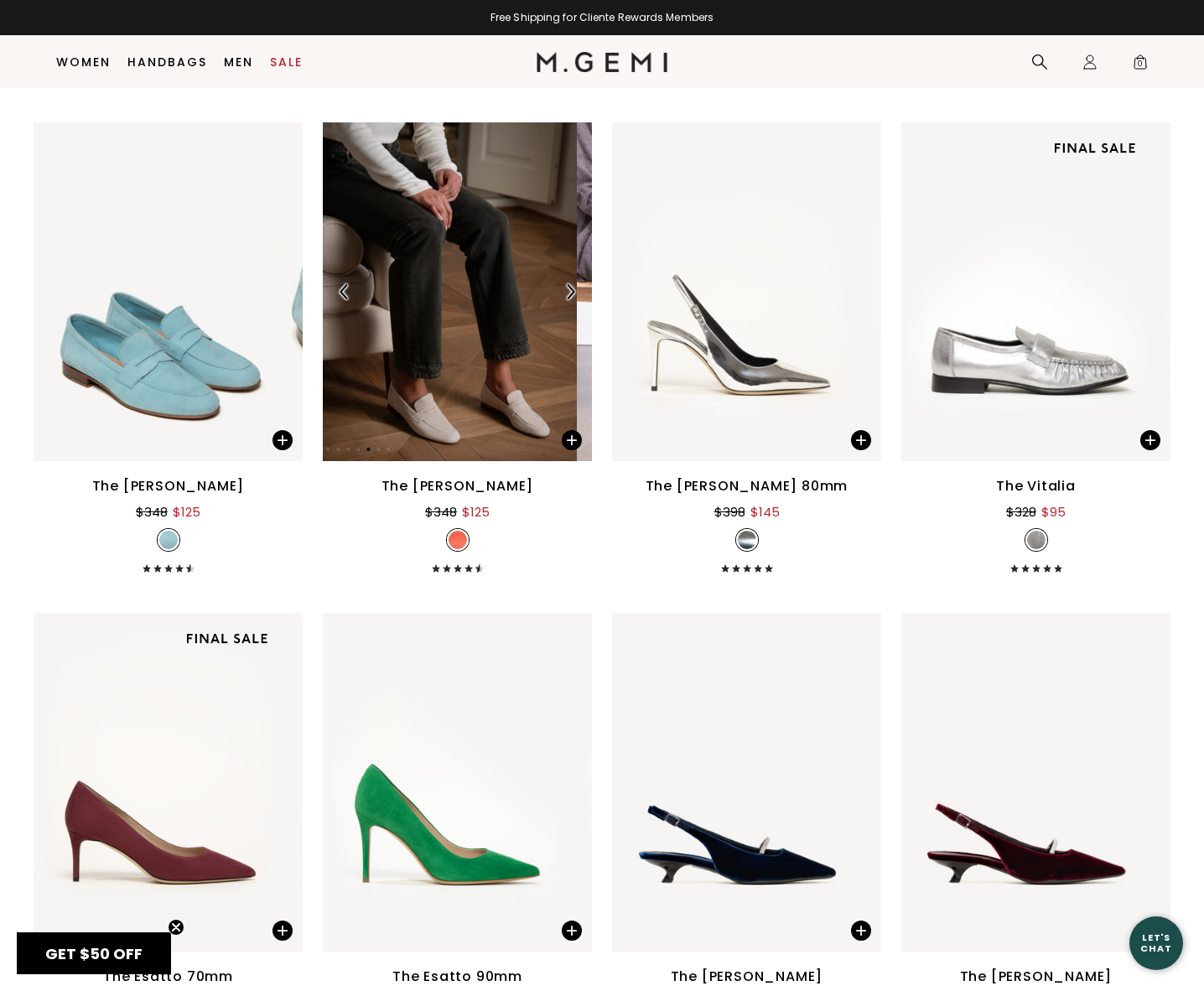
click at [570, 299] on img at bounding box center [570, 291] width 15 height 15
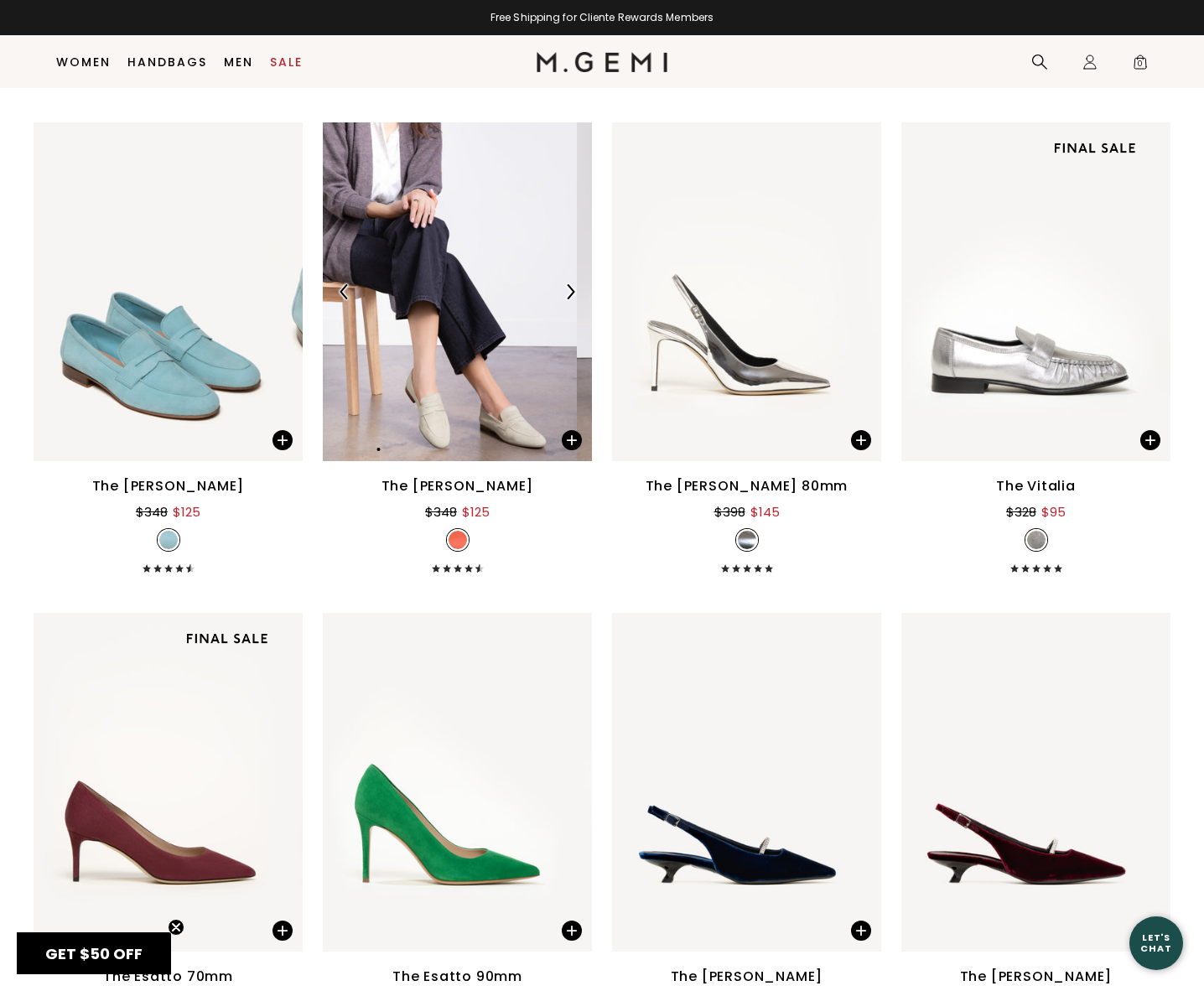
click at [570, 299] on img at bounding box center [570, 291] width 15 height 15
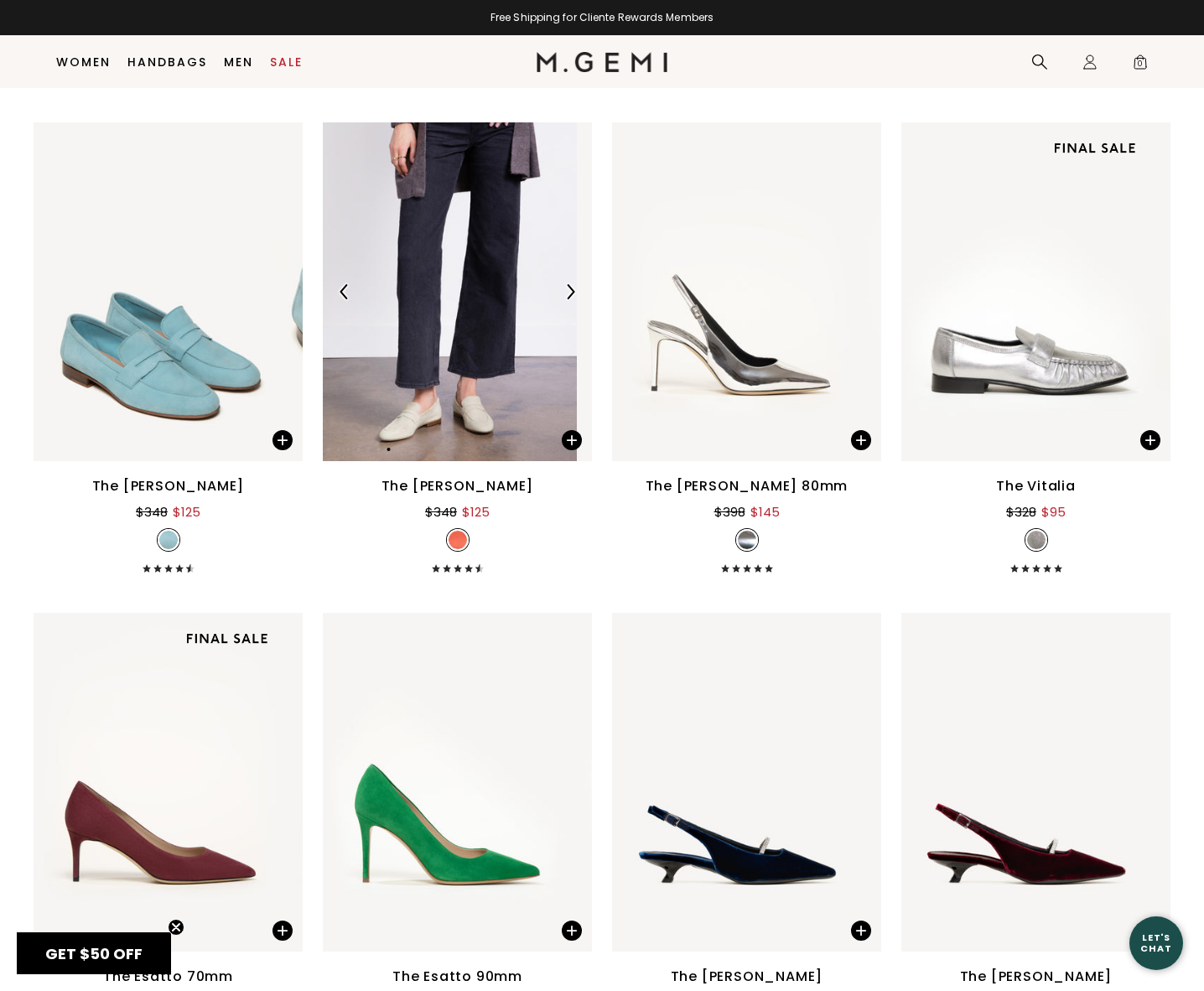
click at [570, 299] on img at bounding box center [570, 291] width 15 height 15
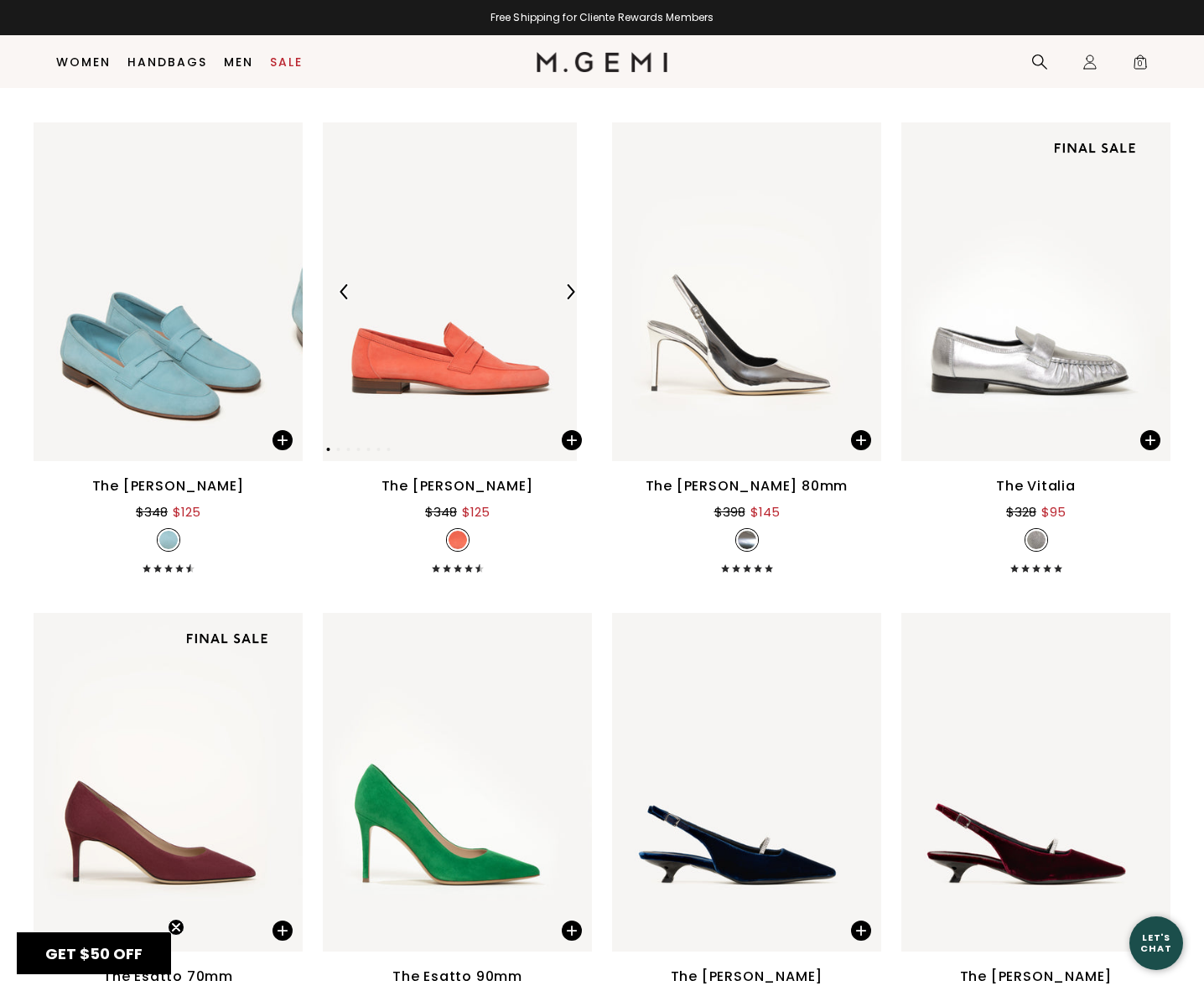
click at [570, 299] on img at bounding box center [570, 291] width 15 height 15
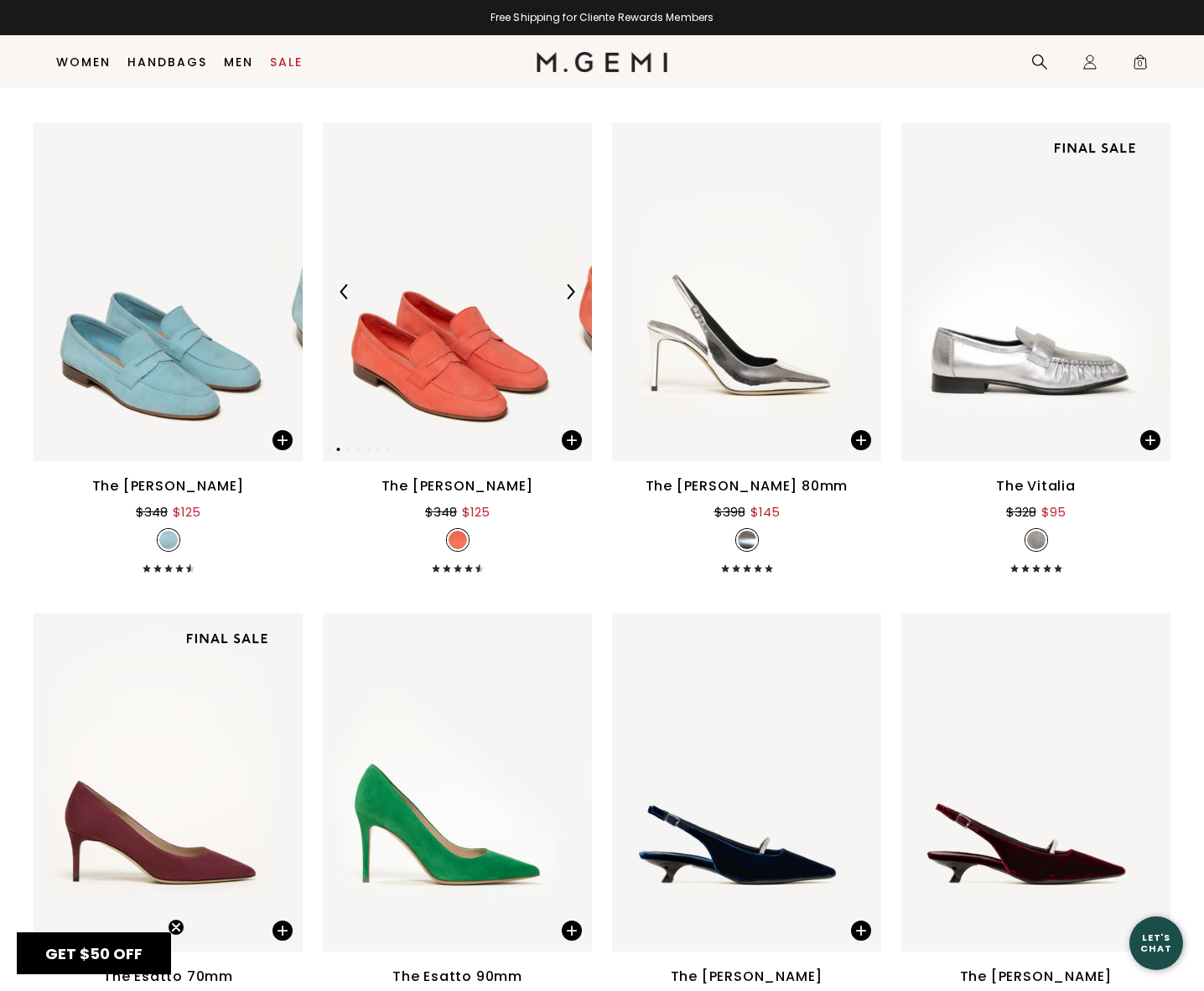
click at [570, 299] on img at bounding box center [570, 291] width 15 height 15
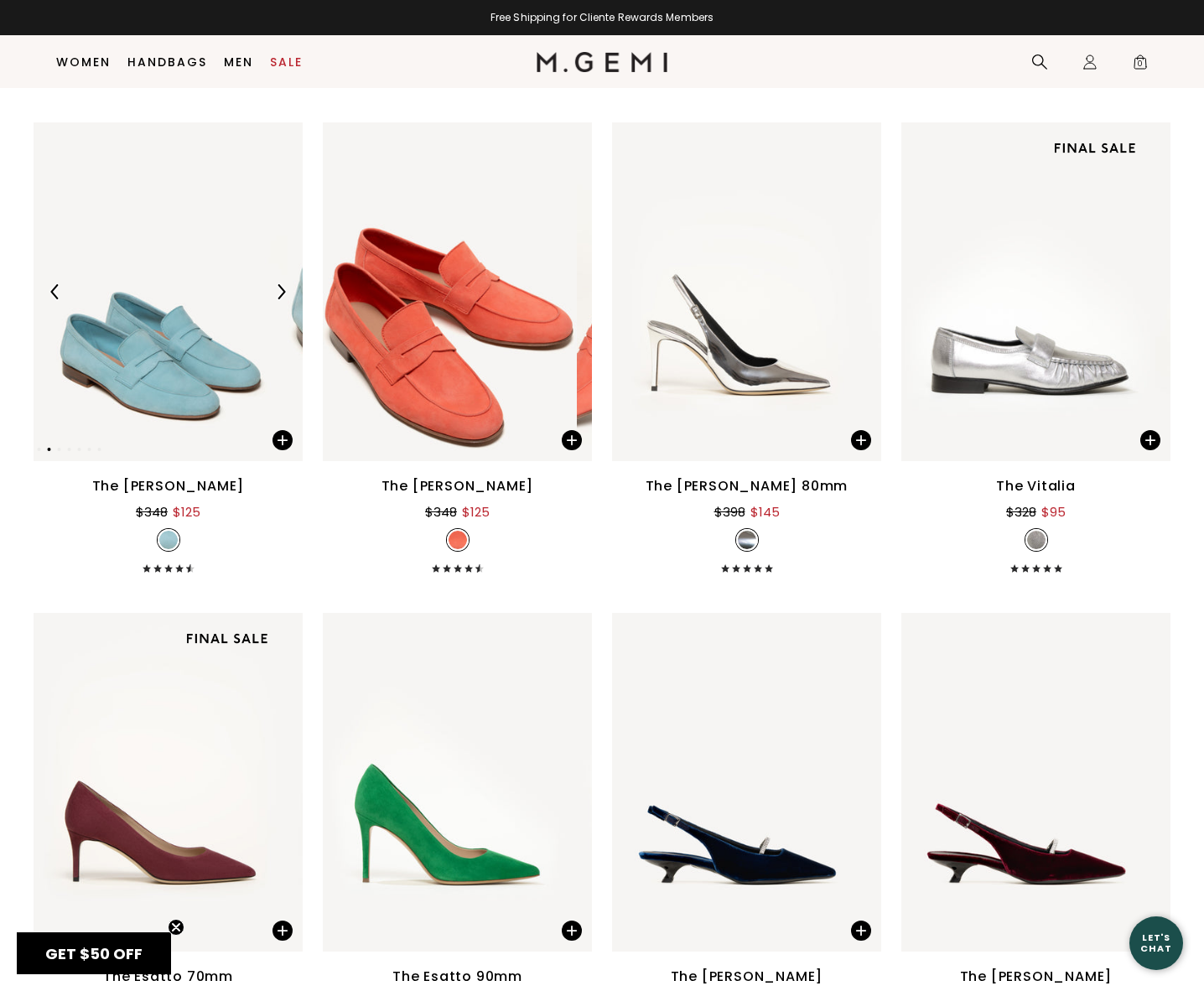
click at [285, 305] on div at bounding box center [280, 291] width 27 height 27
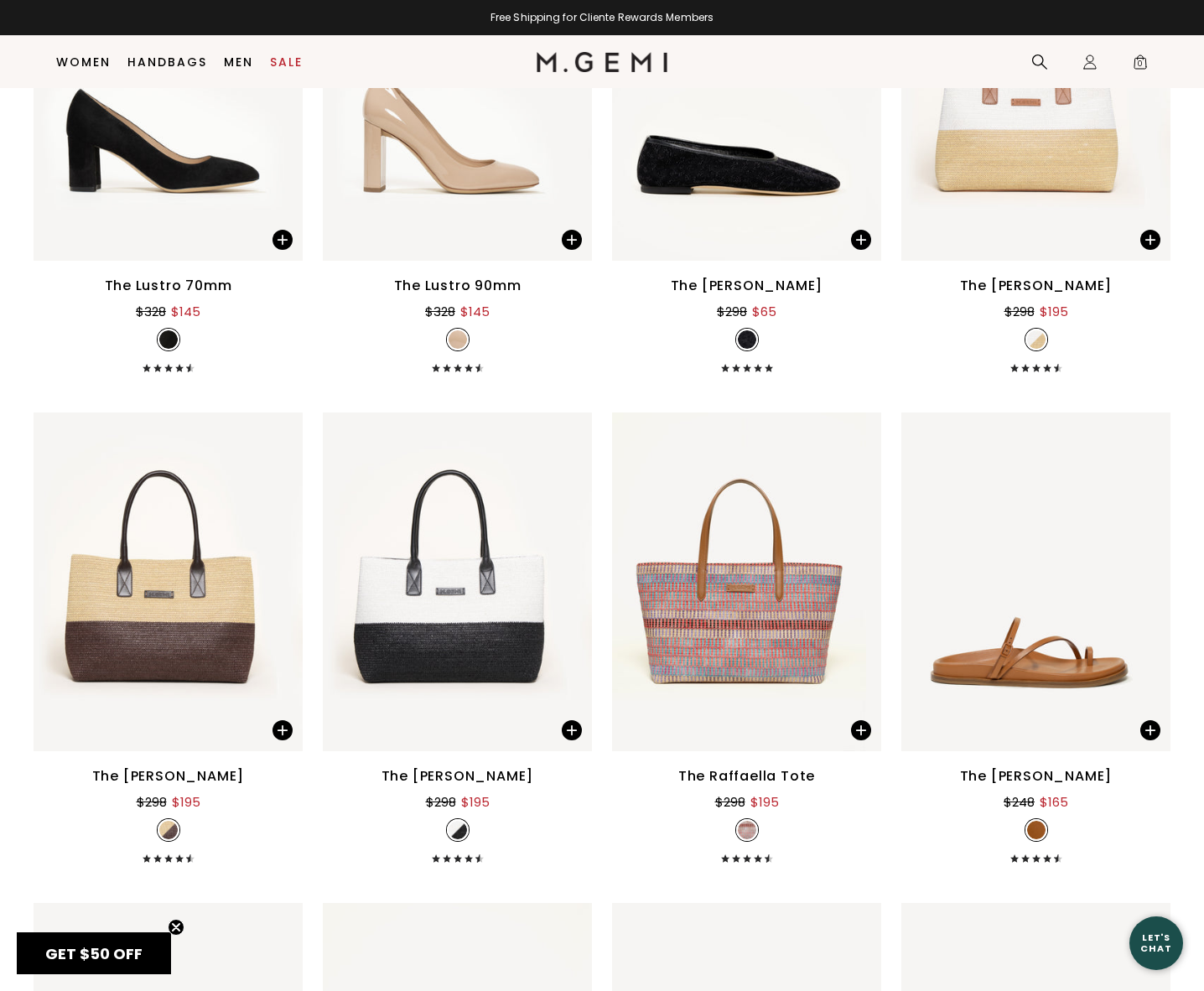
scroll to position [14533, 0]
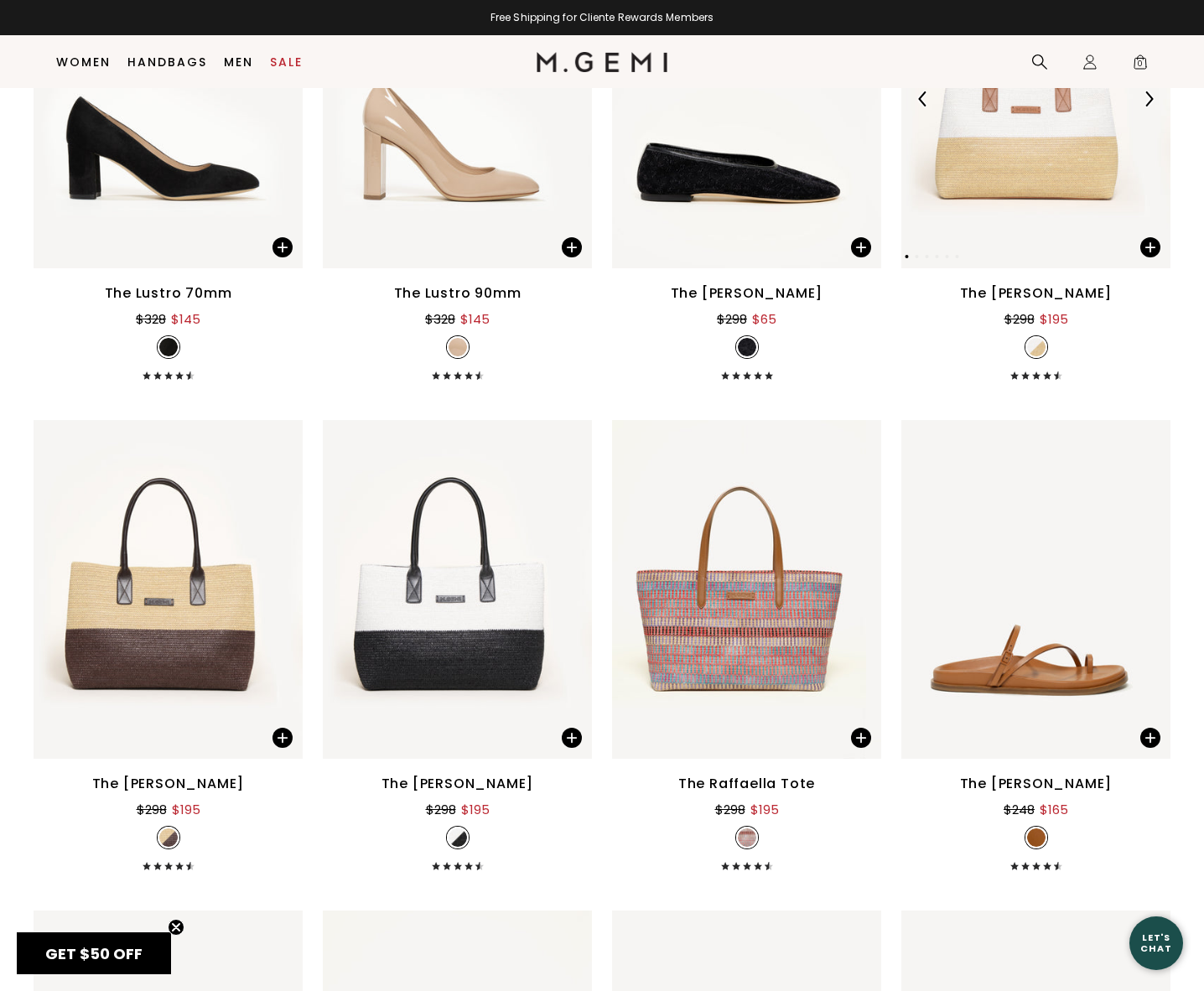
click at [1141, 106] on img at bounding box center [1148, 98] width 15 height 15
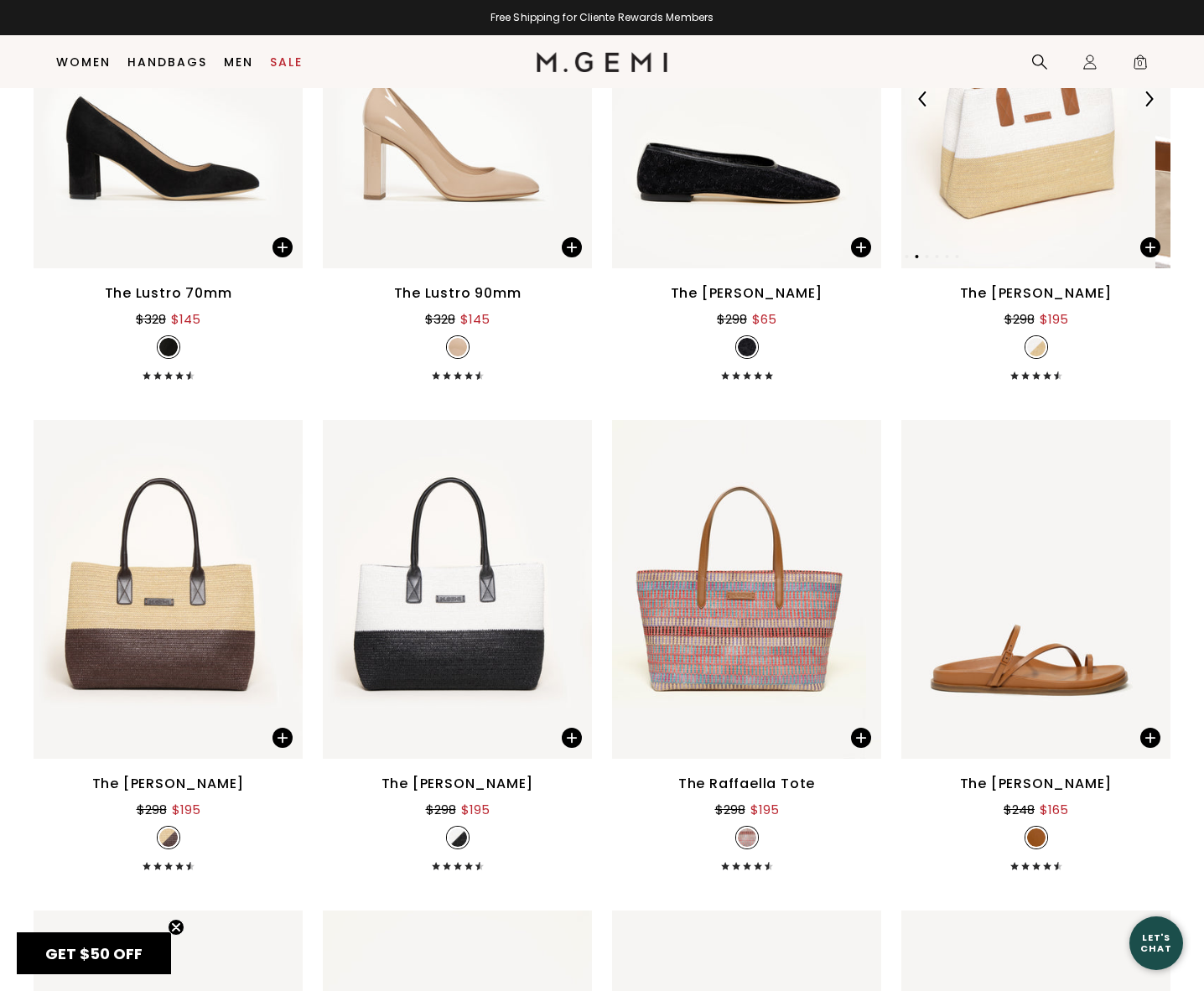
click at [1141, 106] on img at bounding box center [1148, 98] width 15 height 15
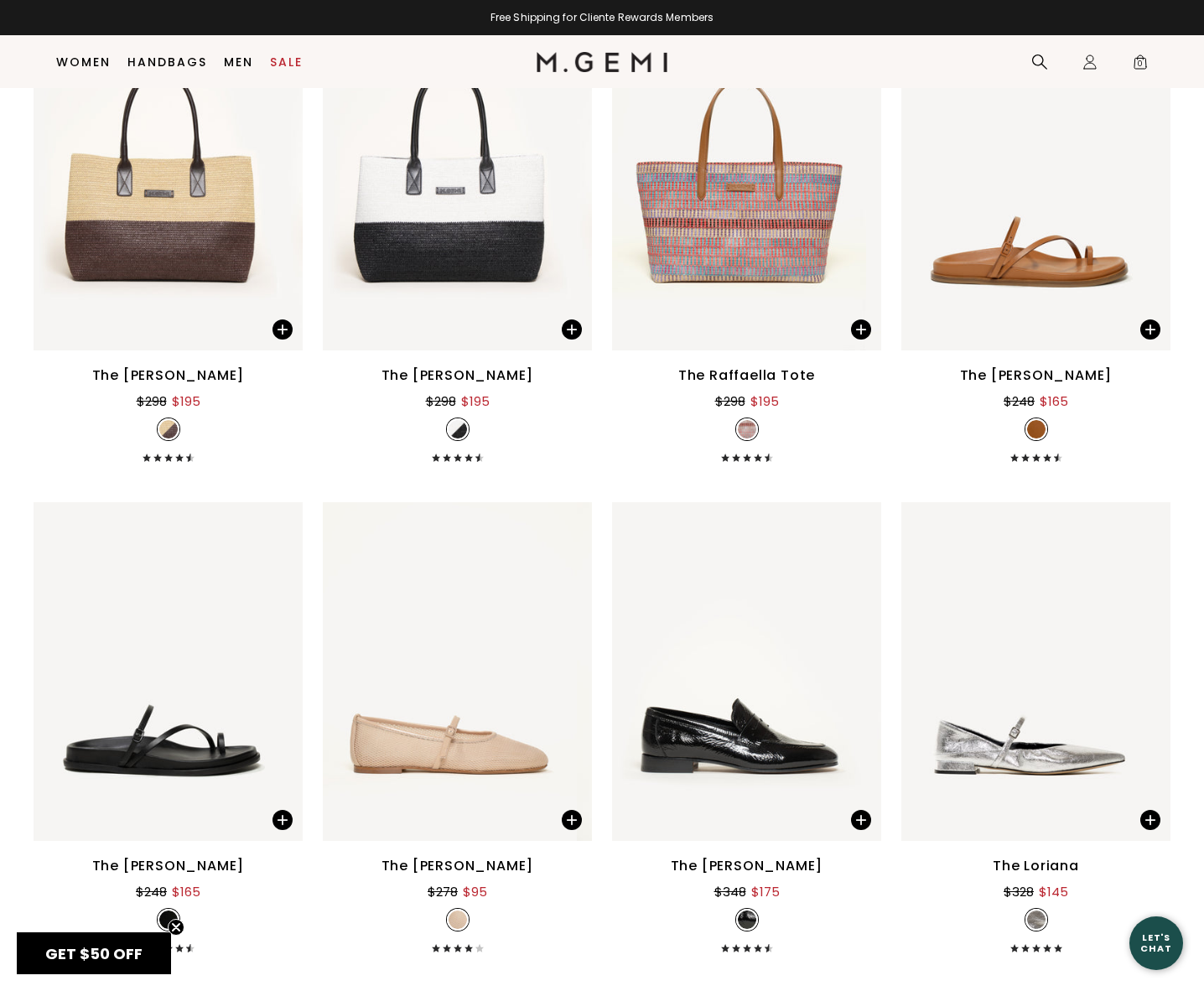
scroll to position [14952, 0]
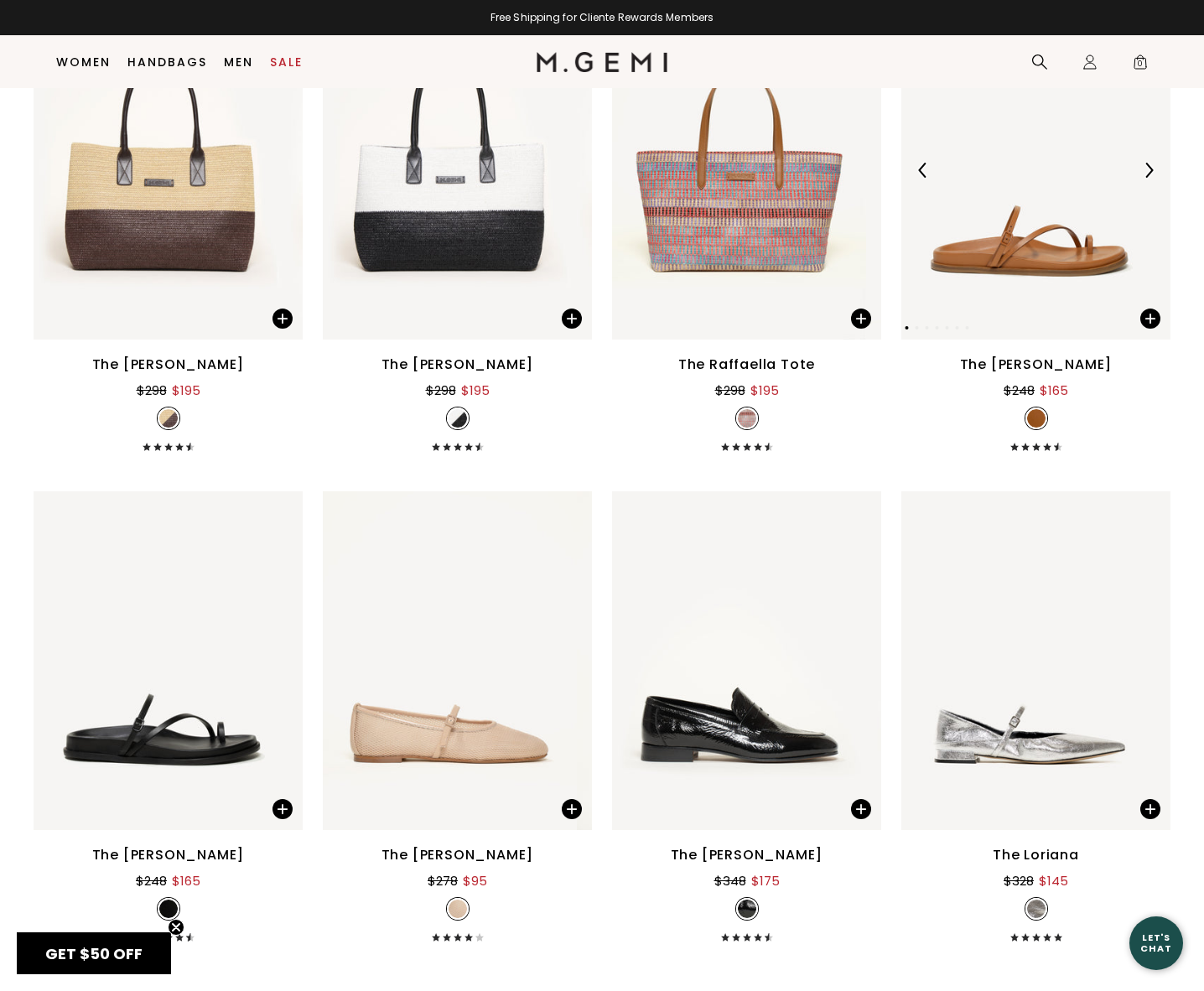
click at [1141, 178] on img at bounding box center [1148, 170] width 15 height 15
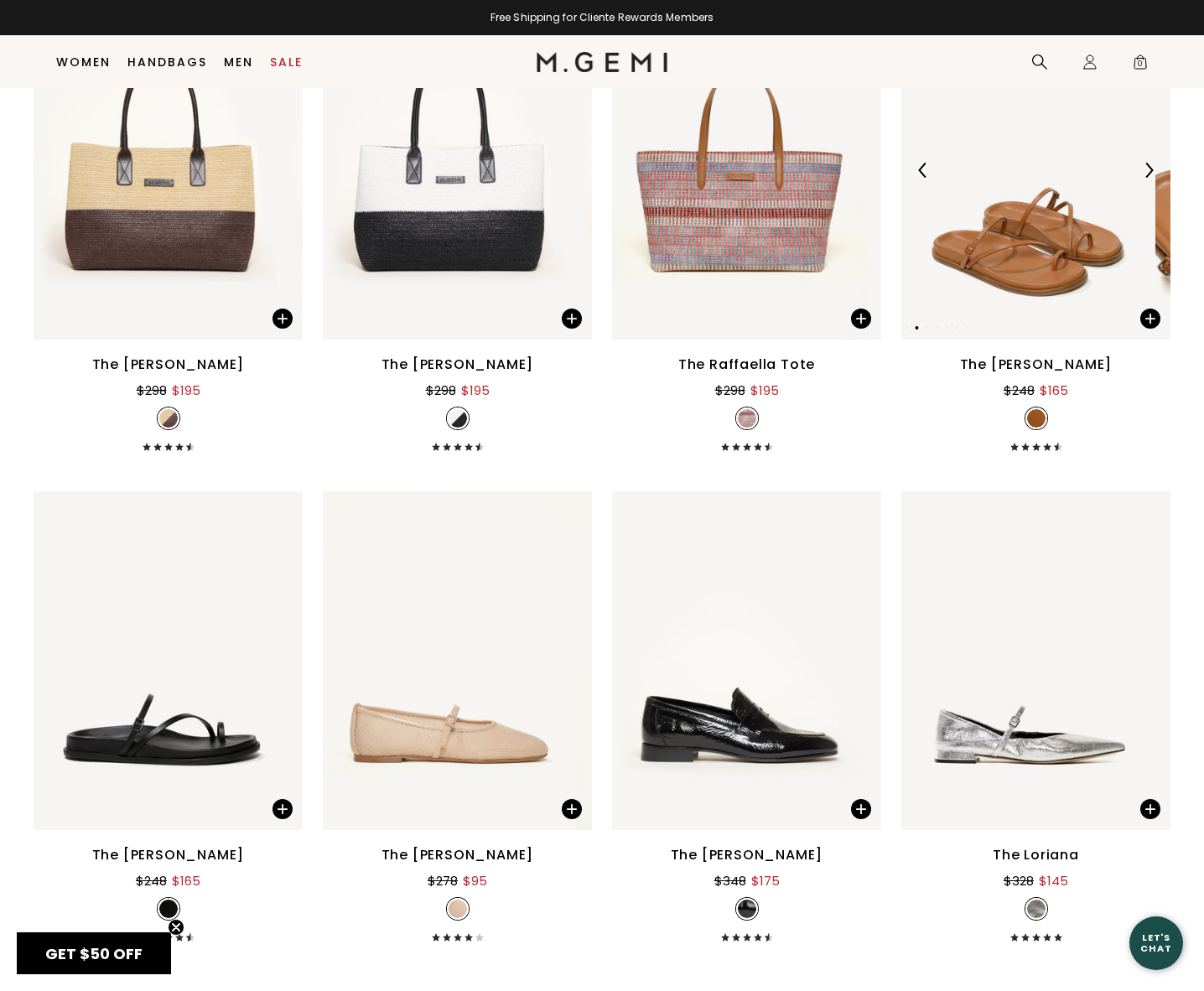
click at [1141, 178] on img at bounding box center [1148, 170] width 15 height 15
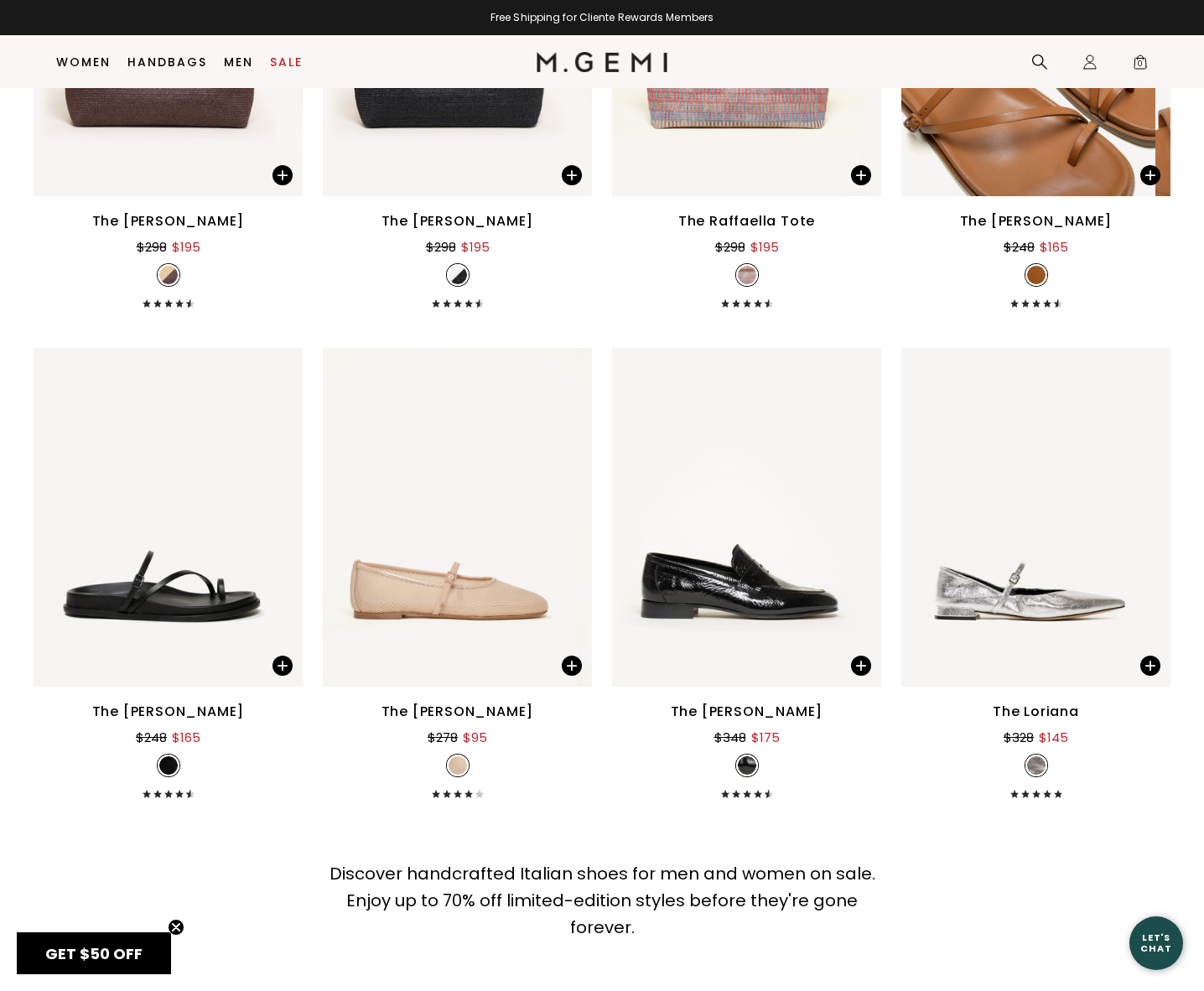
scroll to position [14784, 0]
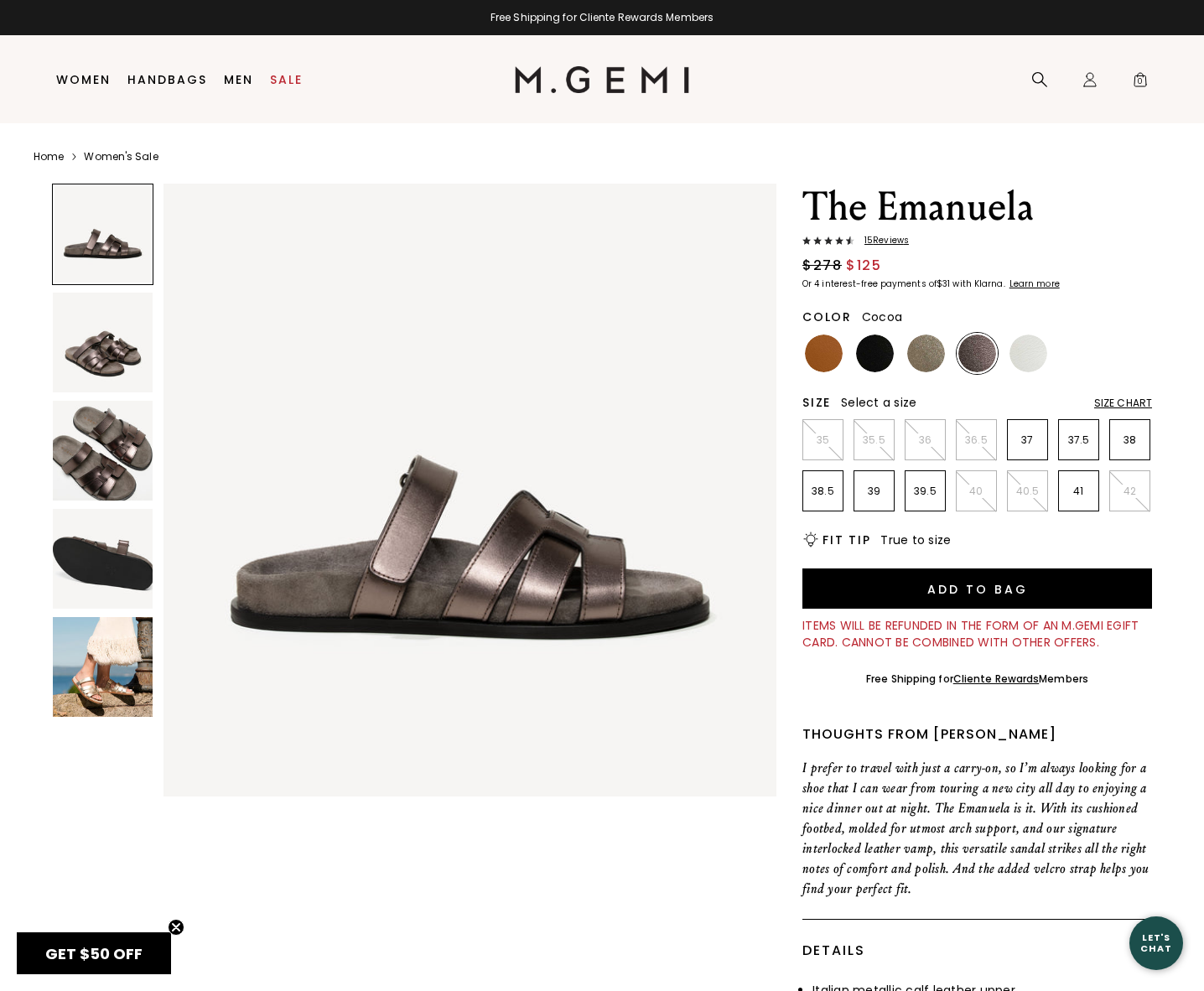
click at [85, 336] on img at bounding box center [102, 342] width 99 height 99
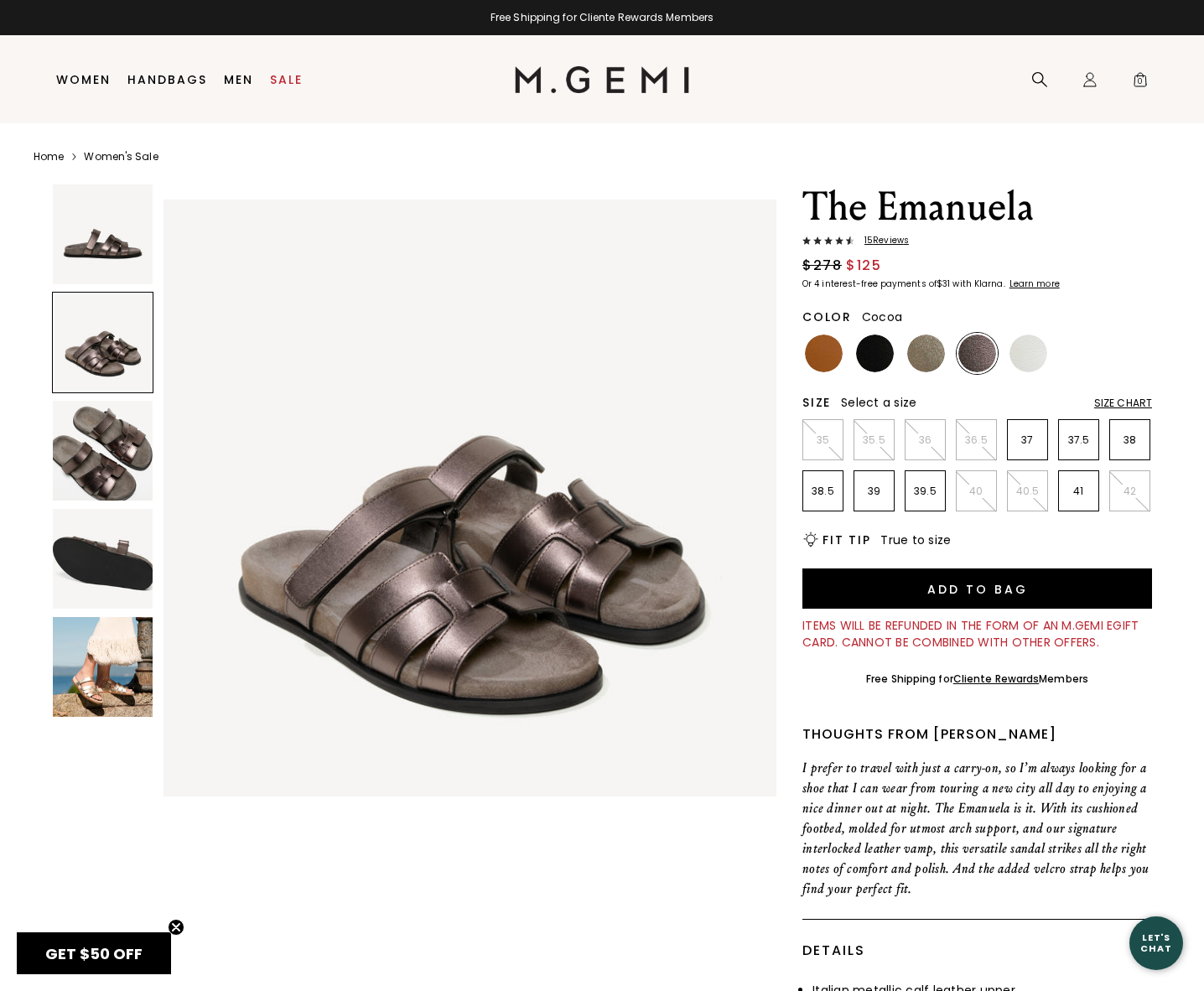
click at [102, 666] on img at bounding box center [102, 667] width 99 height 99
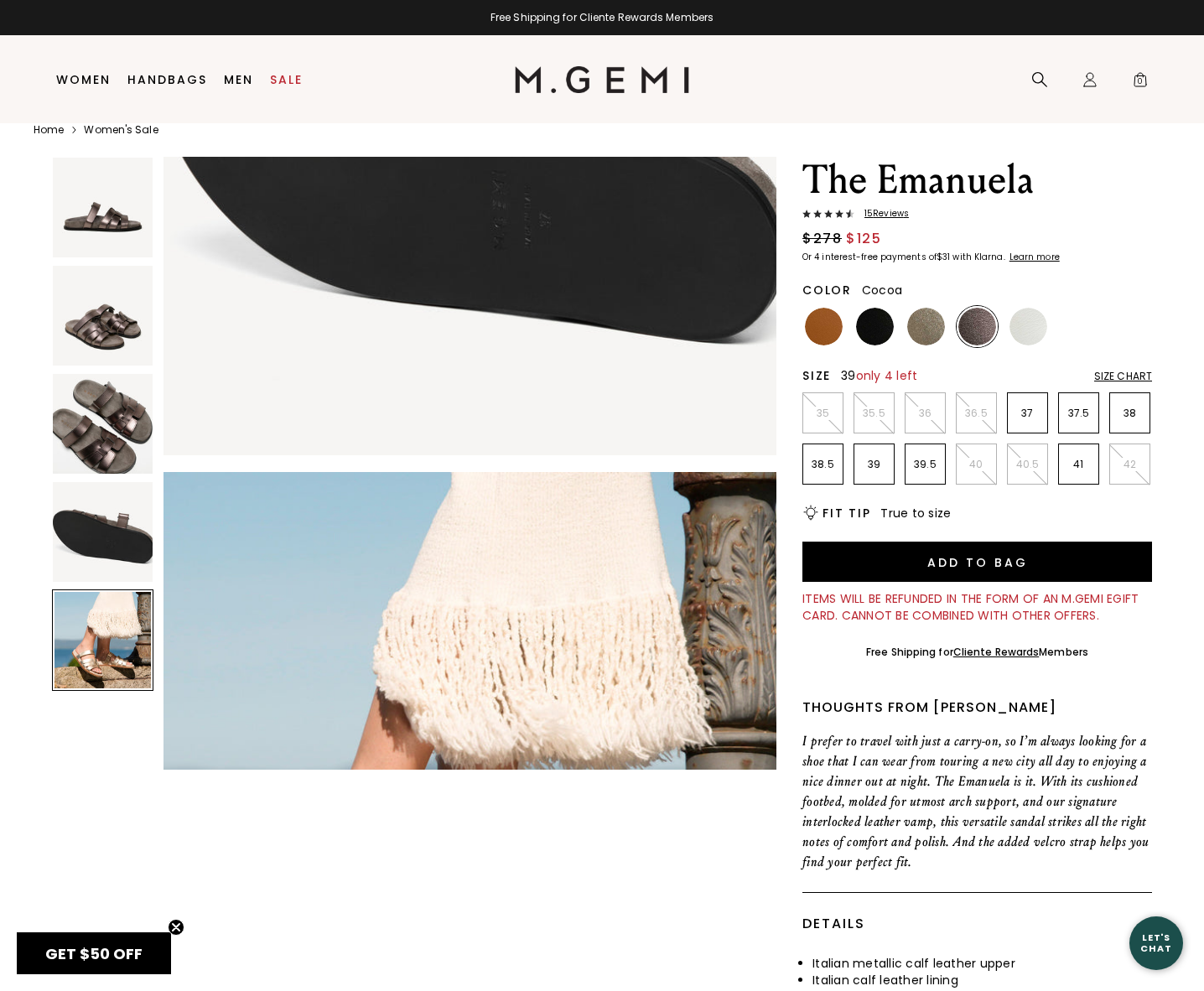
scroll to position [35, 0]
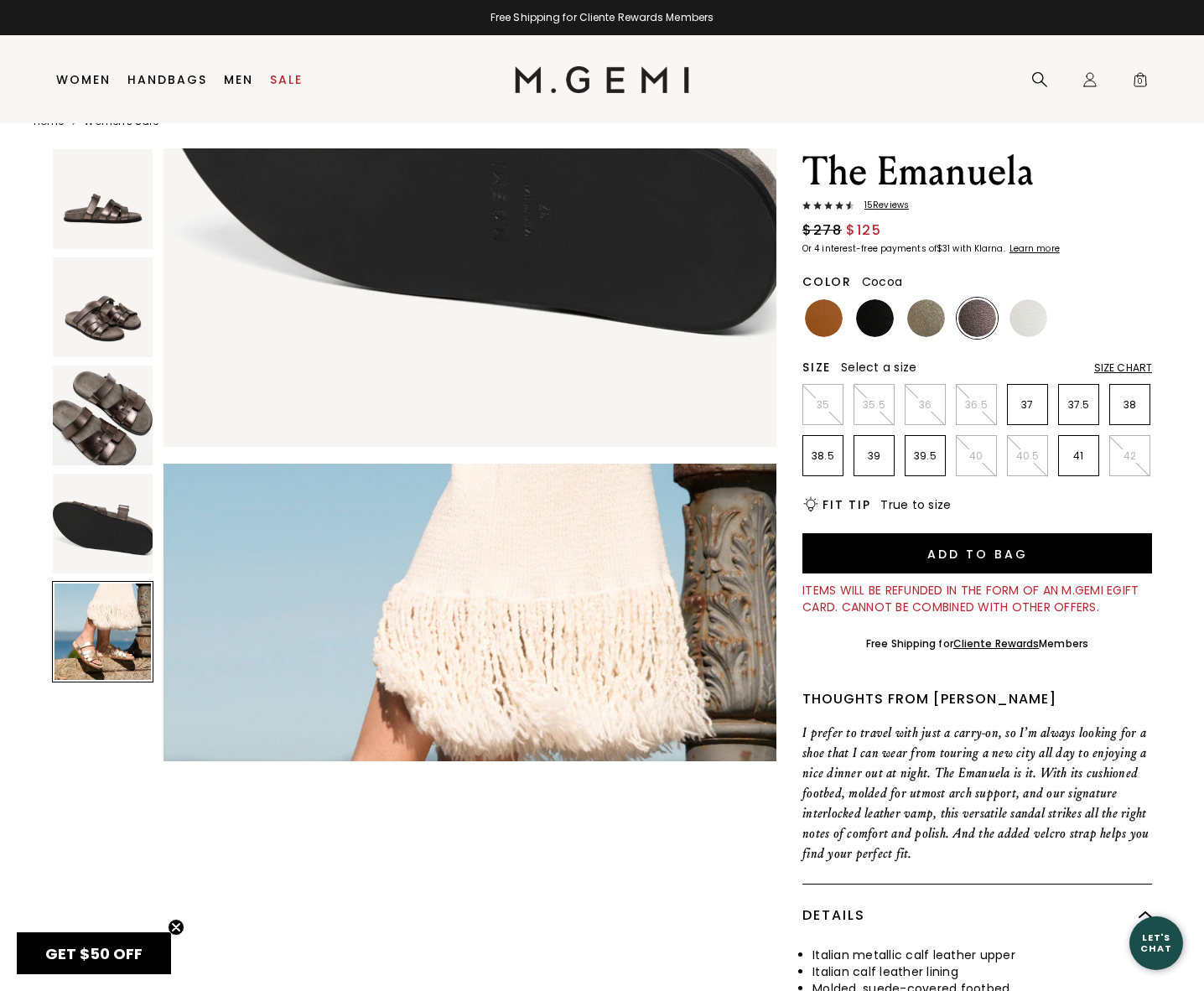
click at [889, 206] on span "15 Review s" at bounding box center [882, 206] width 55 height 10
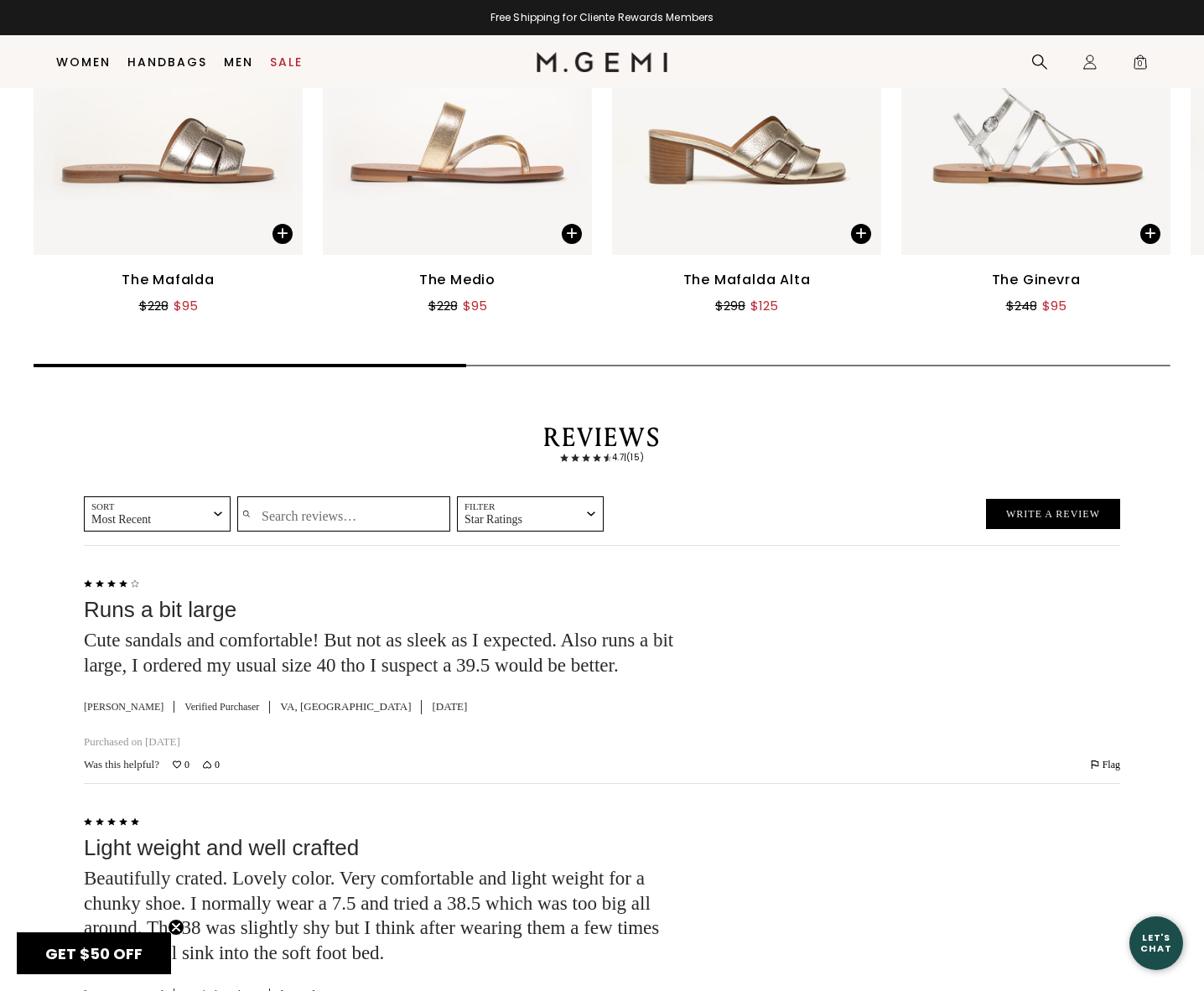
scroll to position [2479, 0]
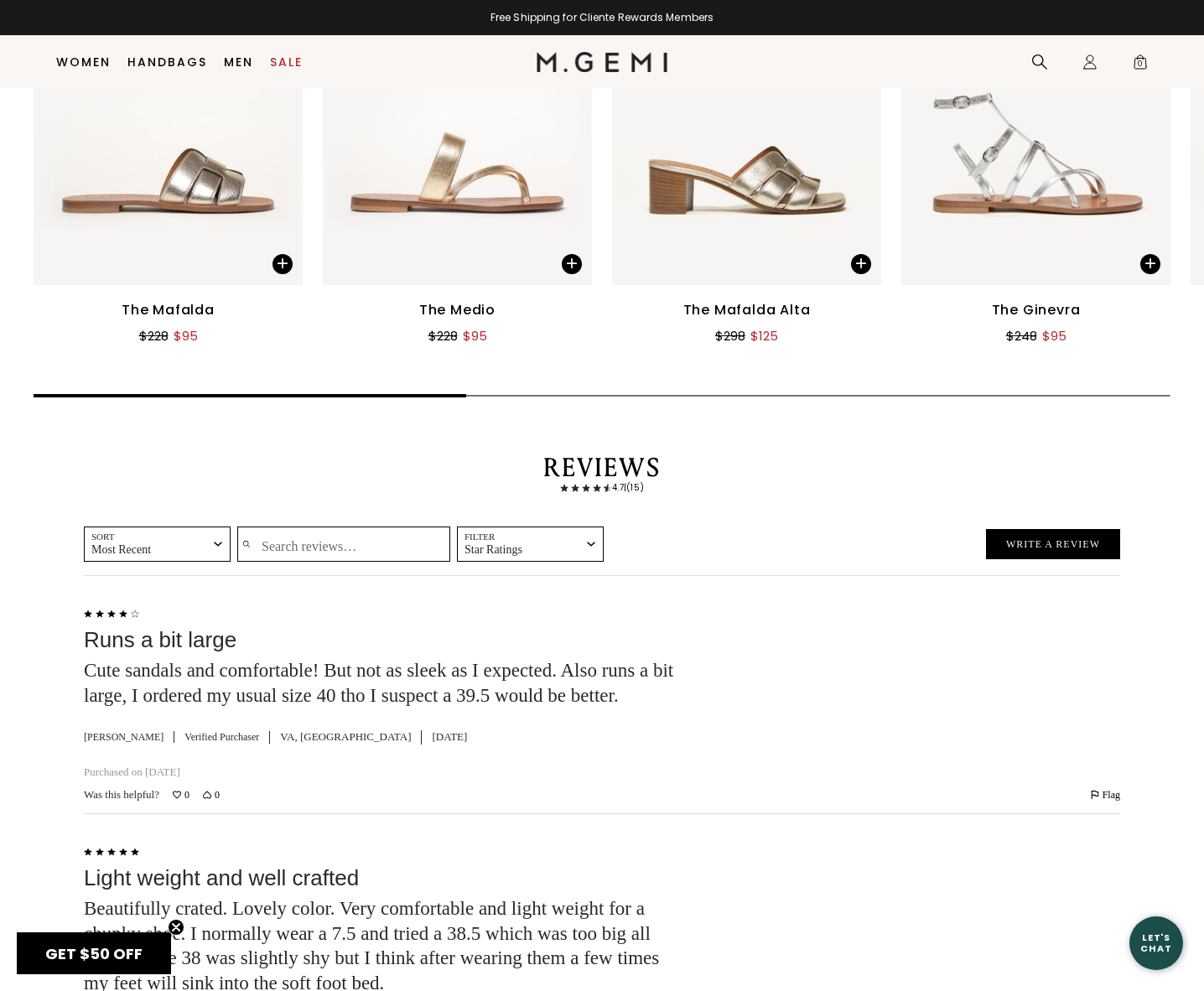
drag, startPoint x: 405, startPoint y: 530, endPoint x: 403, endPoint y: 521, distance: 9.2
click at [404, 527] on div "Sort Most Recent check Most Recent Most Helpful Oldest Highest Rated Lowest Rat…" at bounding box center [602, 546] width 1037 height 39
click at [400, 527] on input "Search reviews…" at bounding box center [344, 544] width 213 height 35
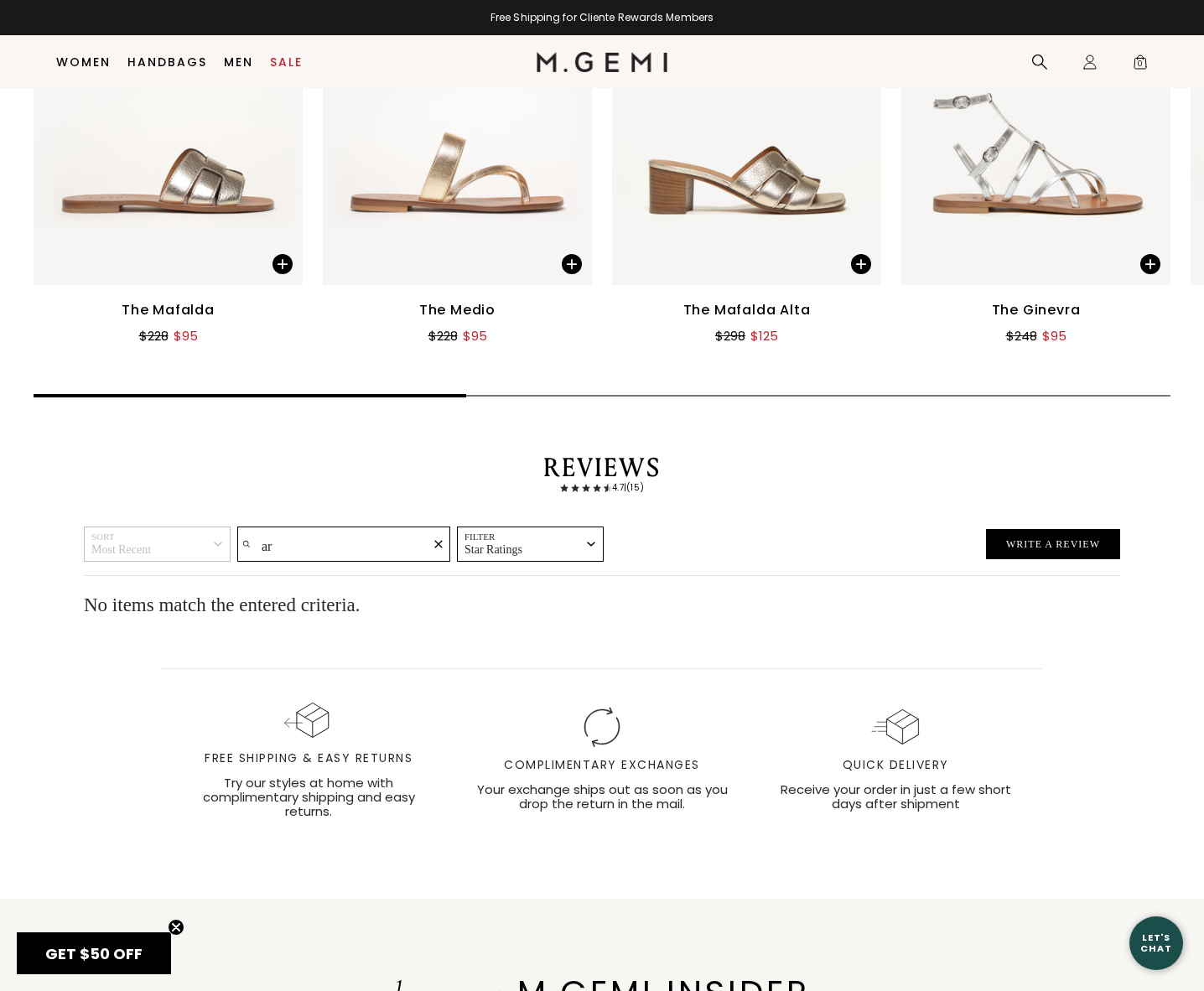
type input "a"
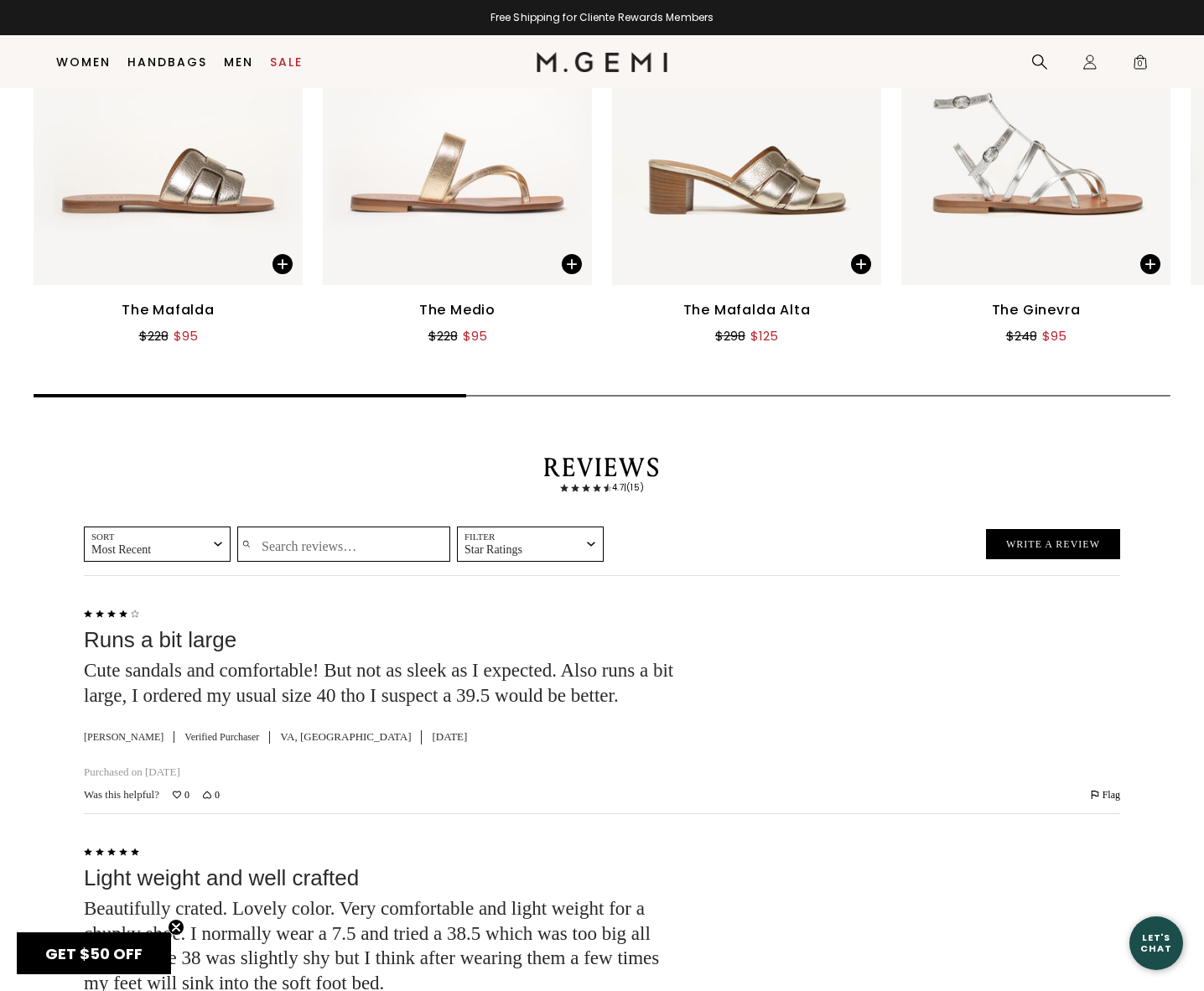
click at [662, 713] on div "Rated 4 out of 5 Runs a bit large Cute sandals and comfortable! But not as slee…" at bounding box center [384, 695] width 602 height 184
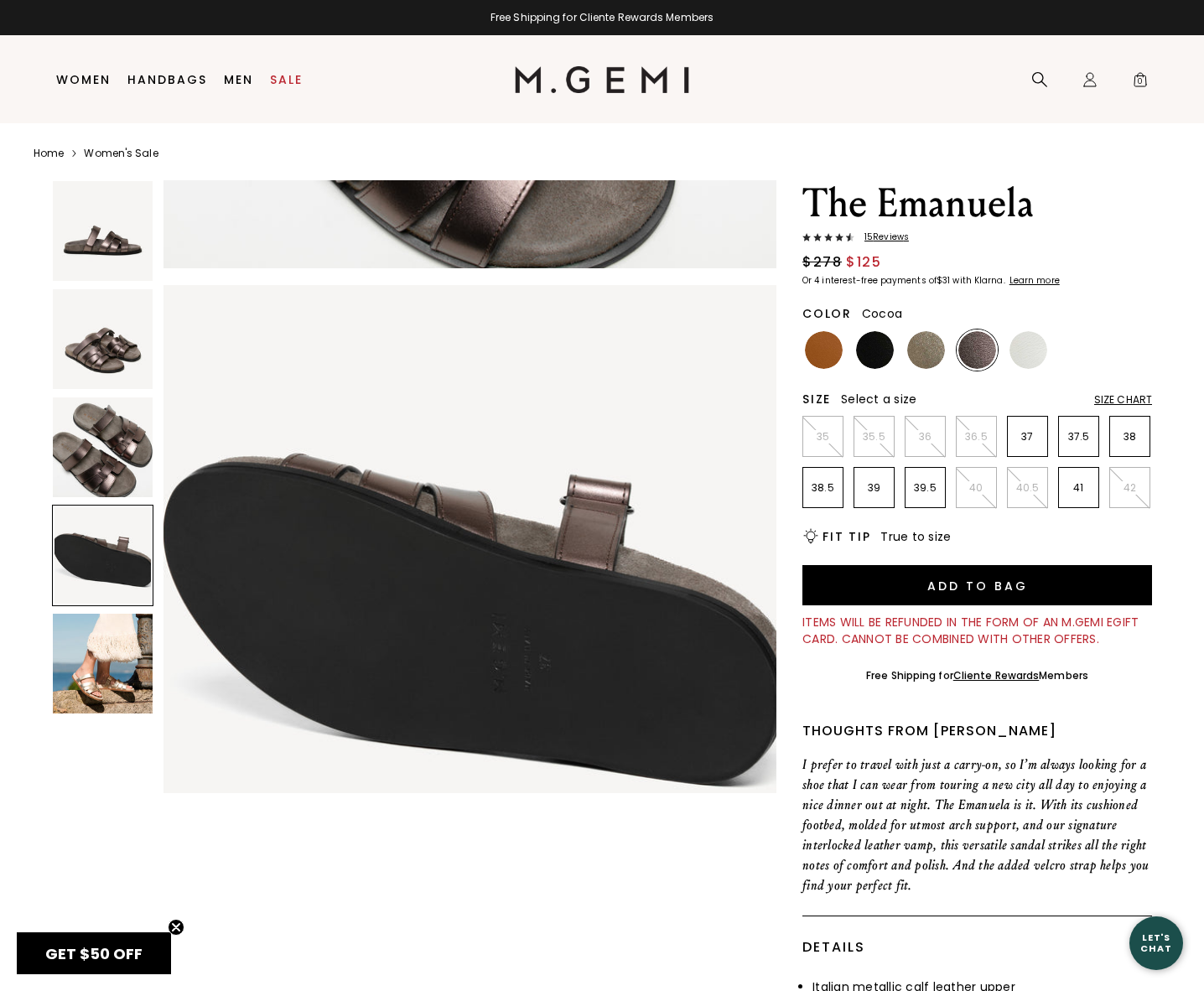
scroll to position [0, 0]
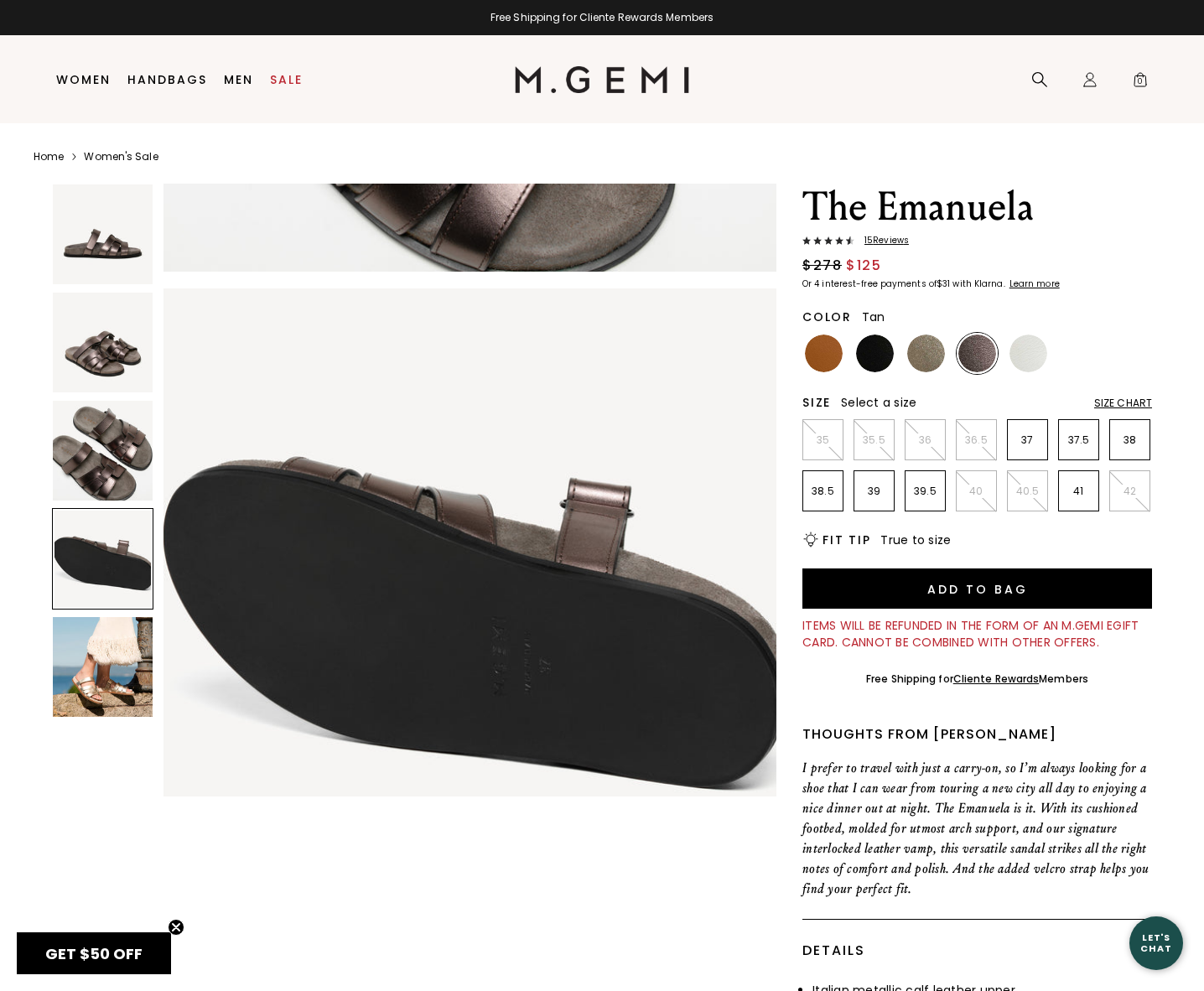
drag, startPoint x: 823, startPoint y: 367, endPoint x: 825, endPoint y: 357, distance: 10.2
click at [824, 367] on img at bounding box center [824, 354] width 38 height 38
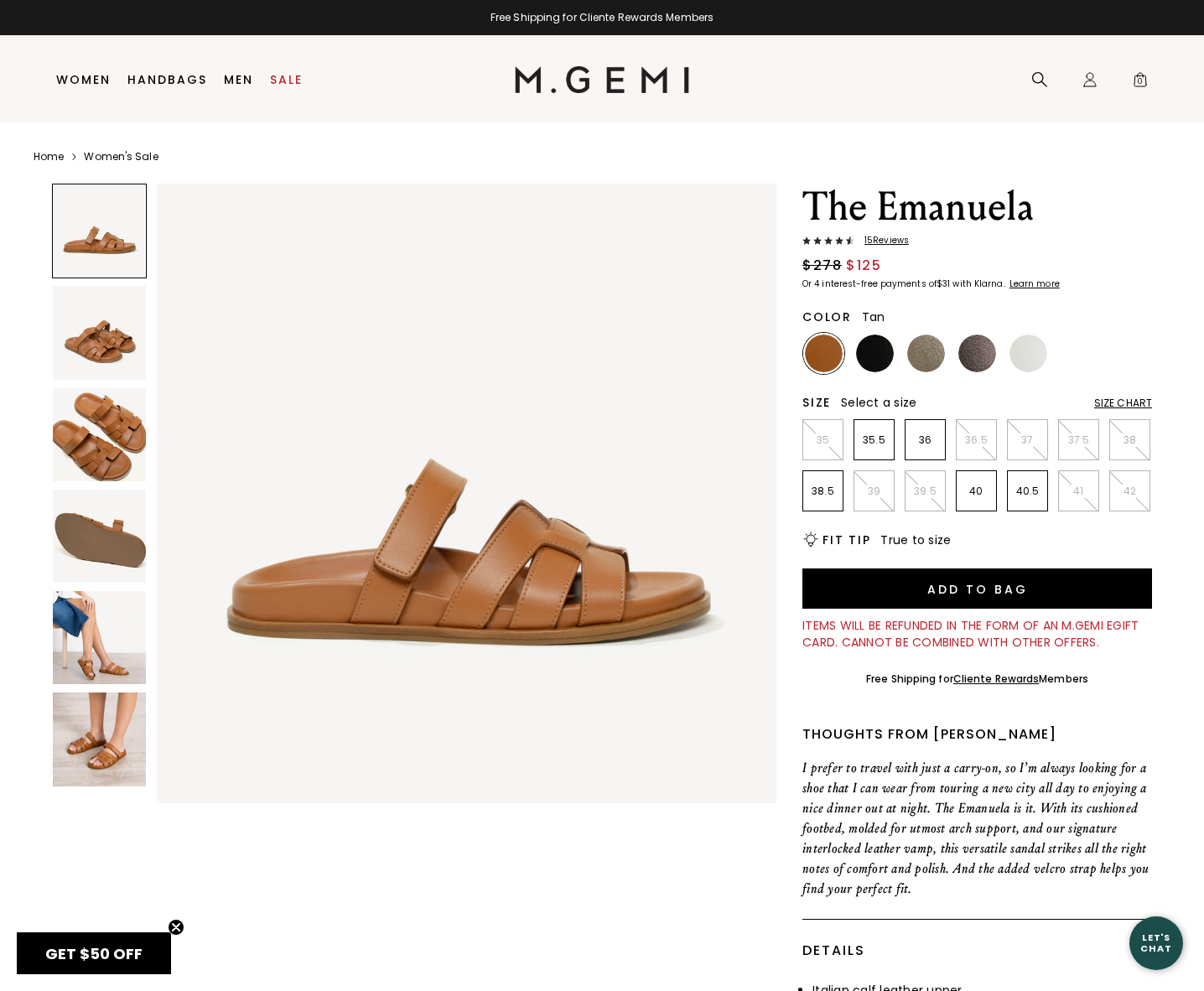
click at [110, 353] on img at bounding box center [99, 333] width 93 height 93
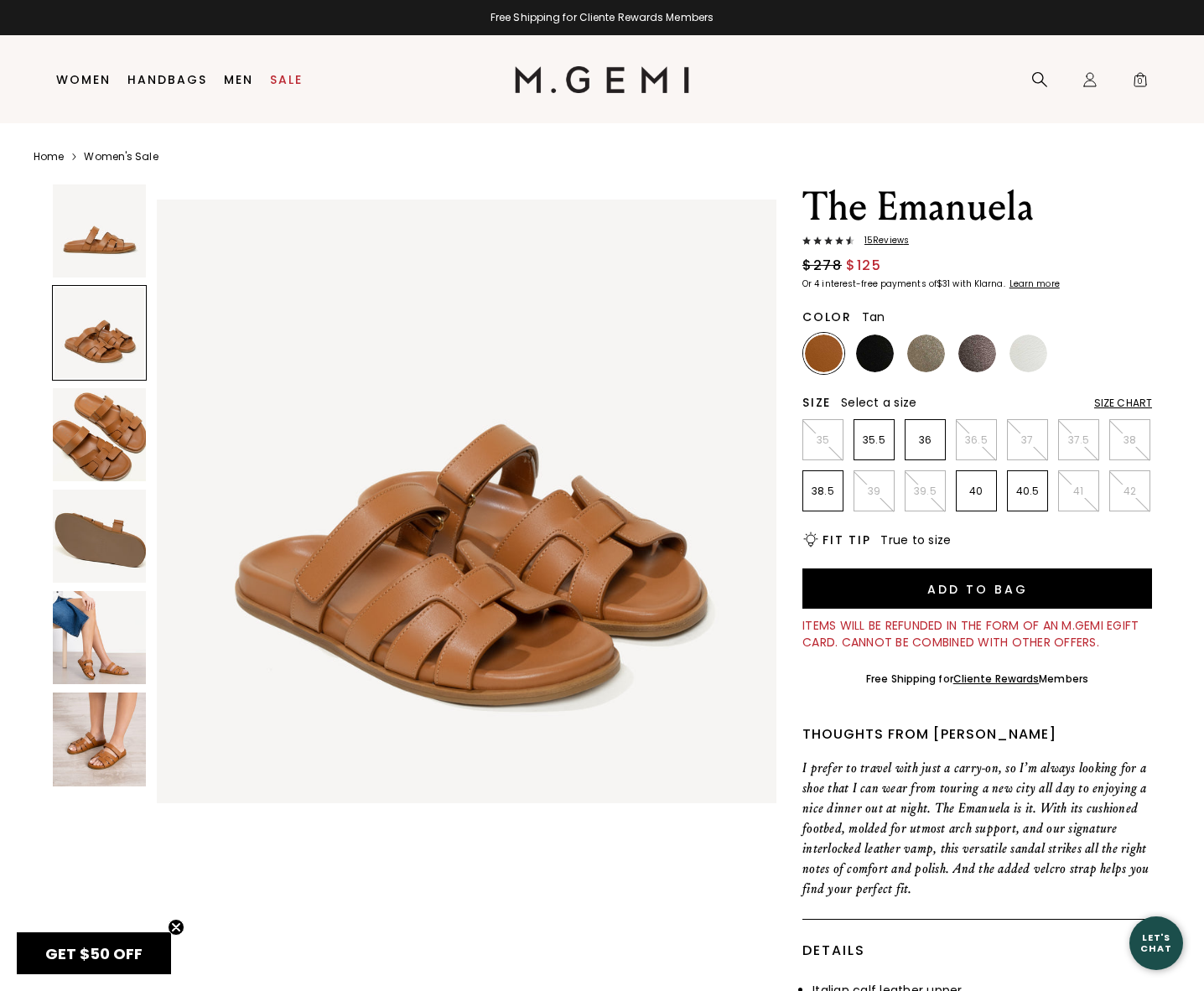
click at [107, 429] on img at bounding box center [99, 435] width 93 height 93
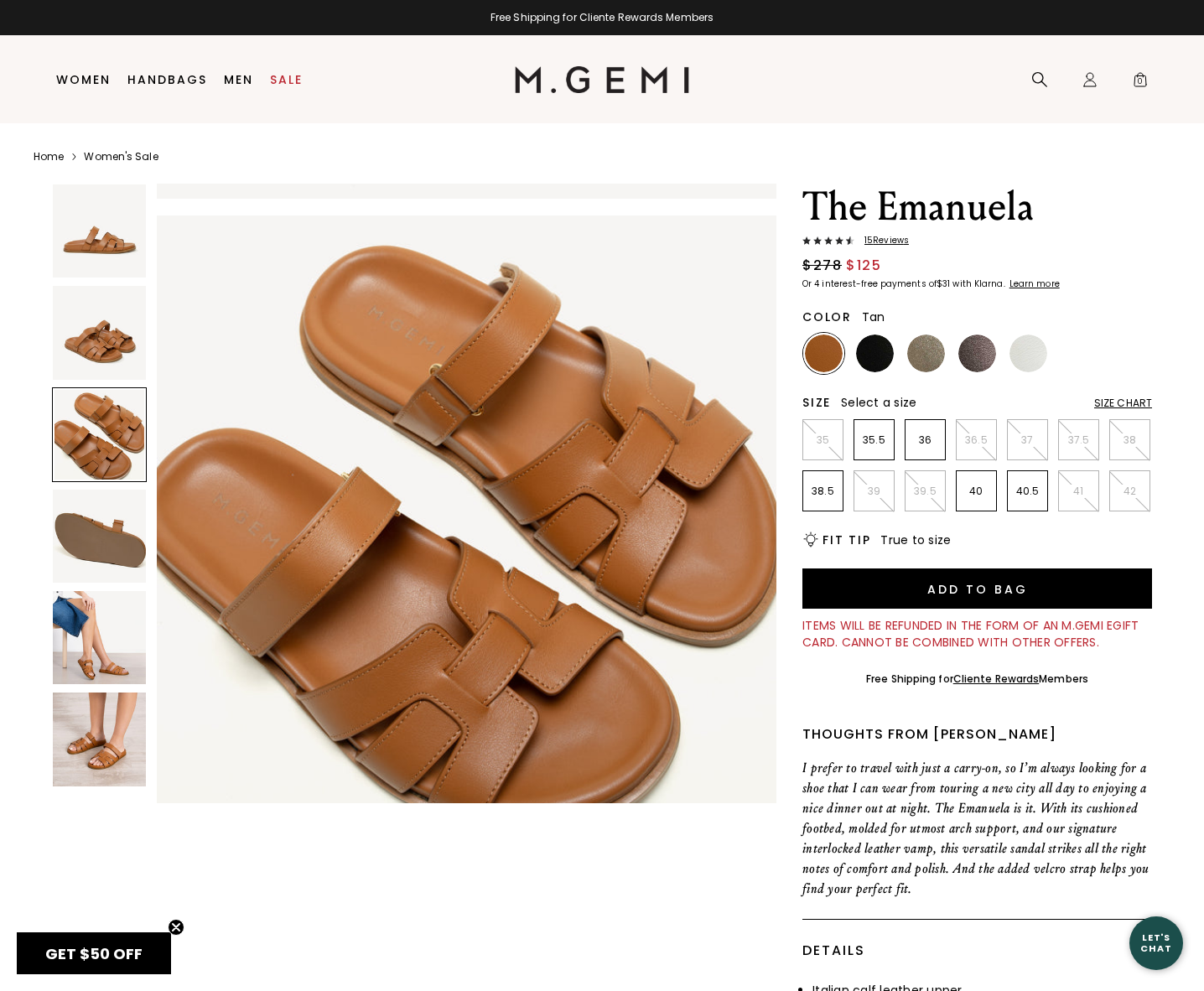
click at [87, 710] on img at bounding box center [99, 740] width 93 height 93
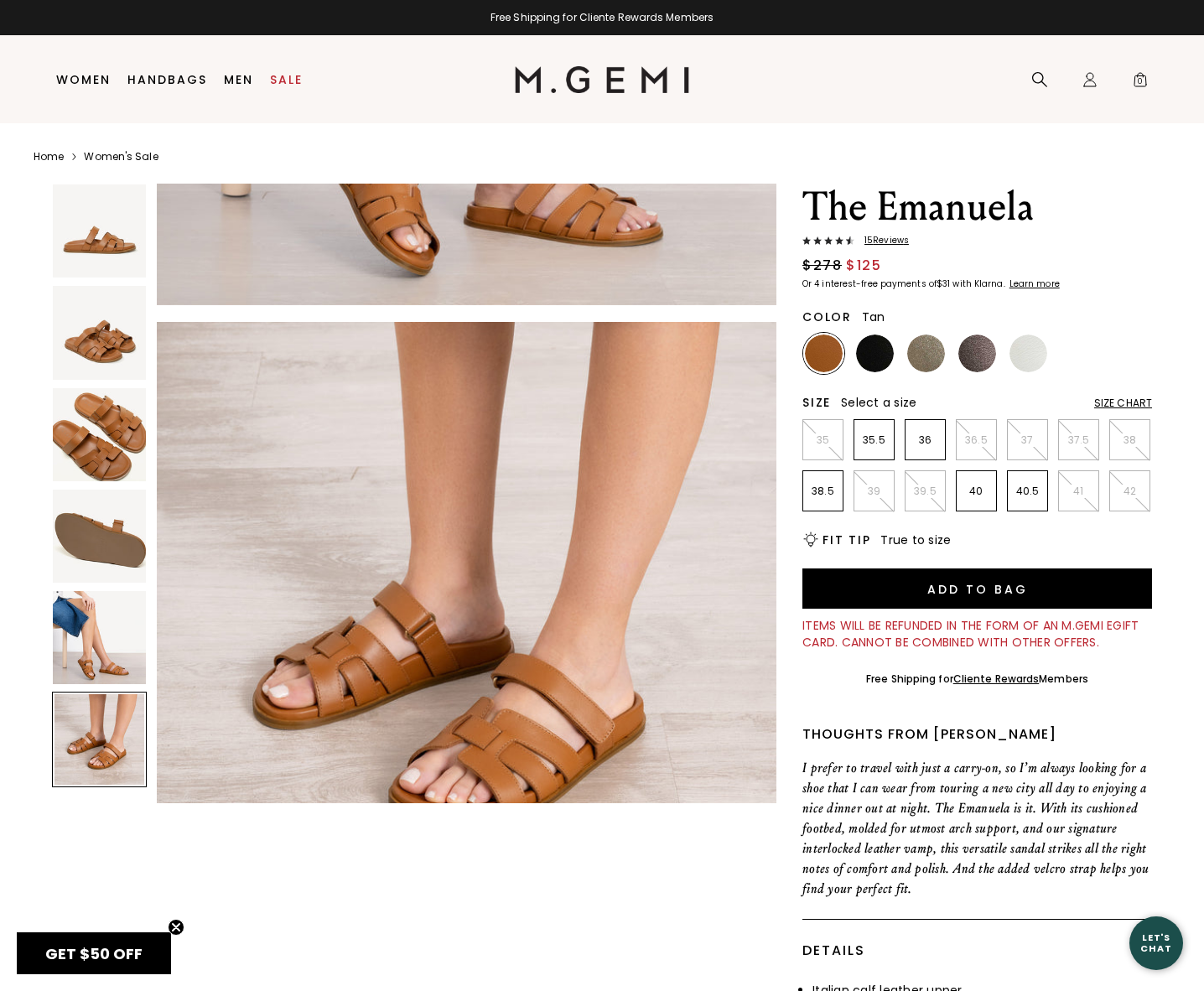
scroll to position [3101, 0]
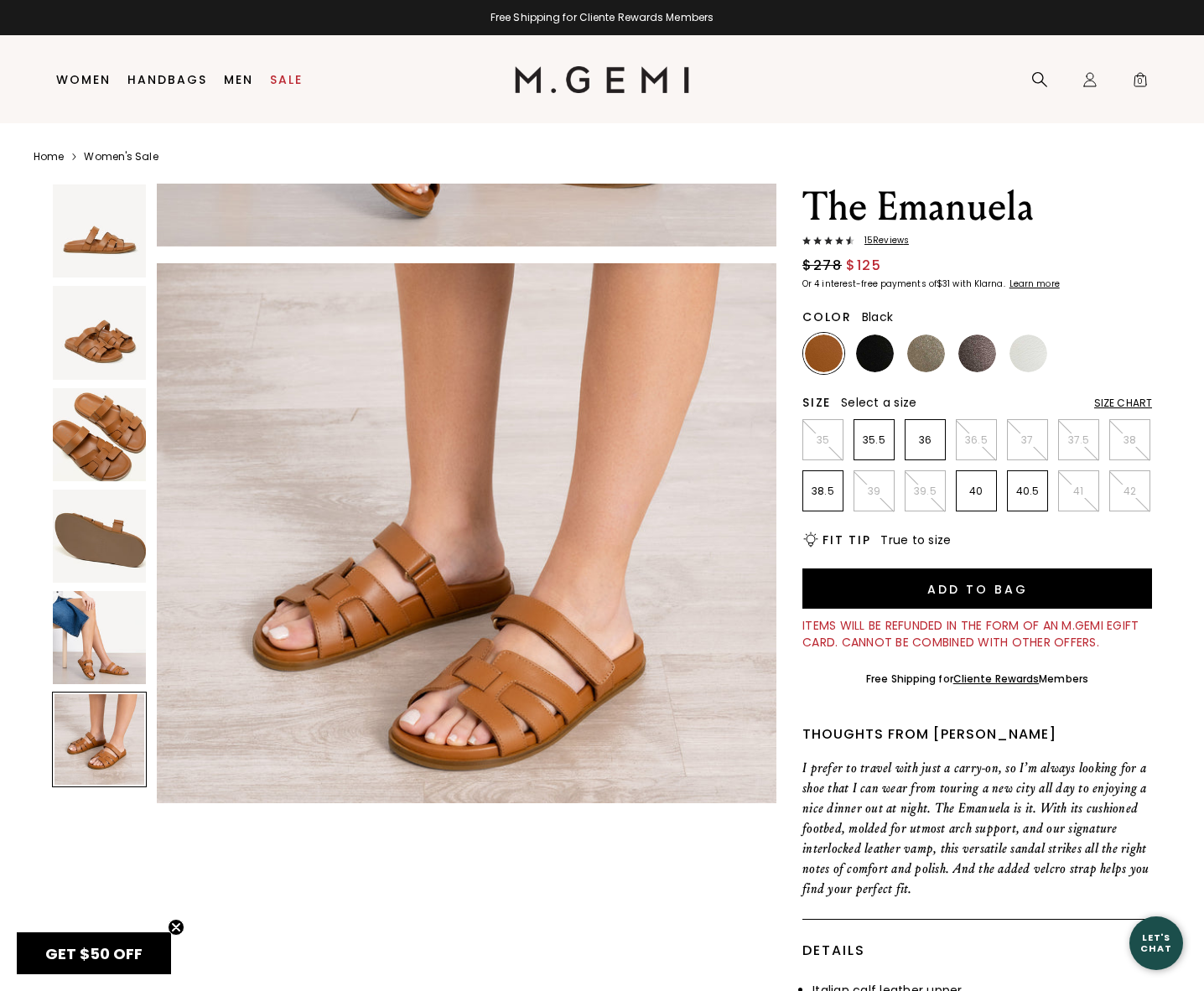
click at [872, 357] on img at bounding box center [875, 354] width 38 height 38
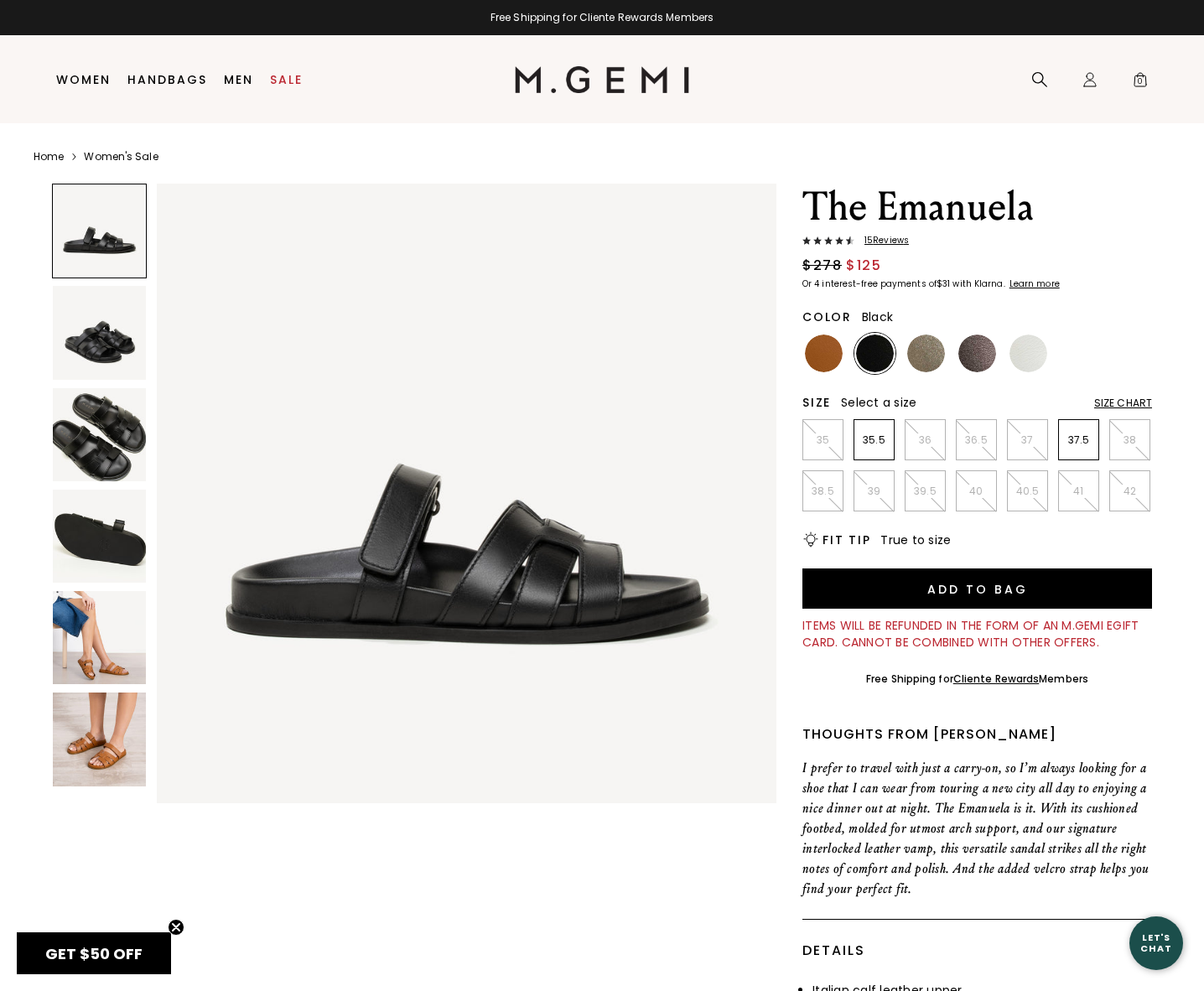
click at [91, 664] on img at bounding box center [99, 638] width 93 height 93
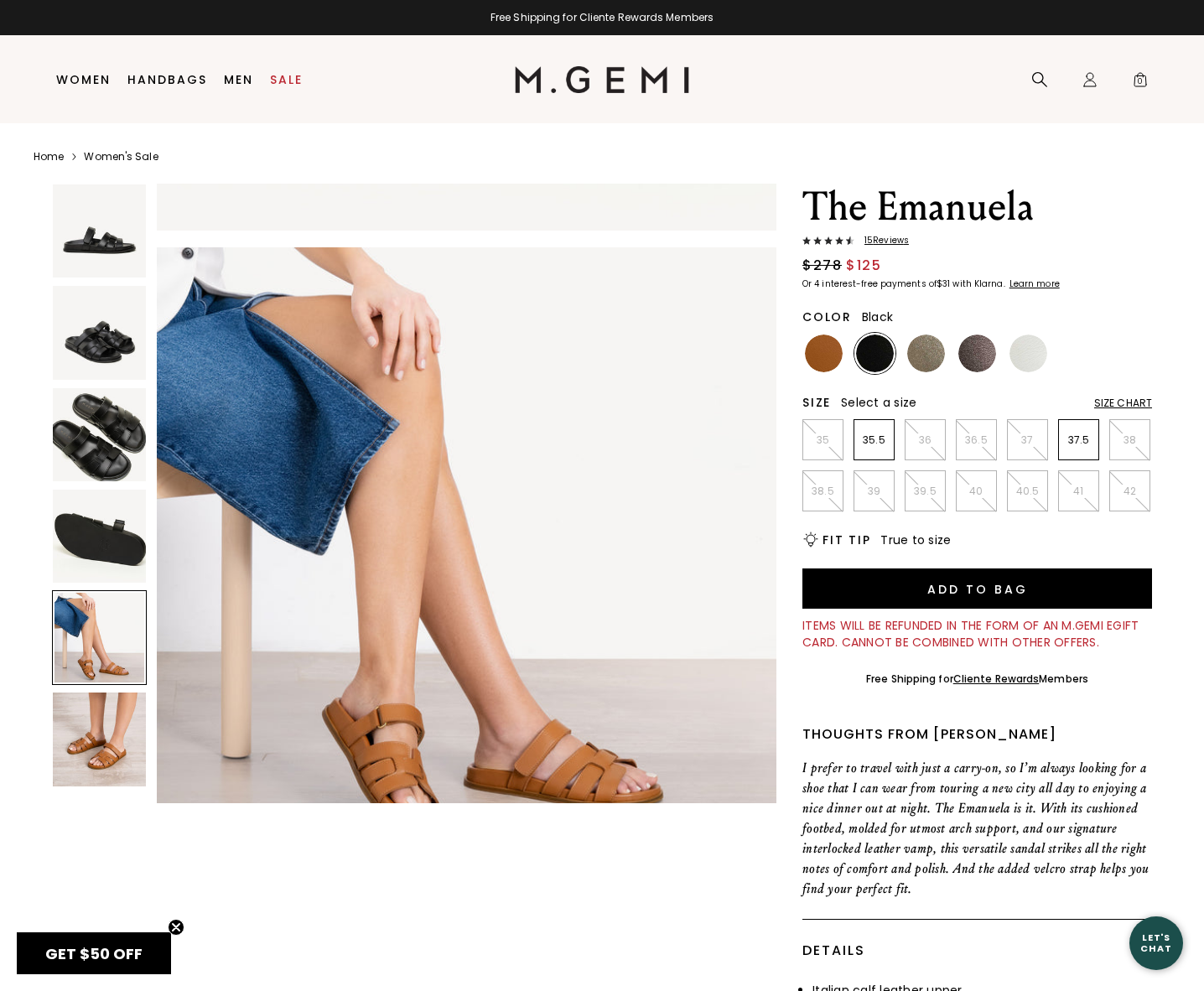
click at [108, 735] on img at bounding box center [99, 740] width 93 height 93
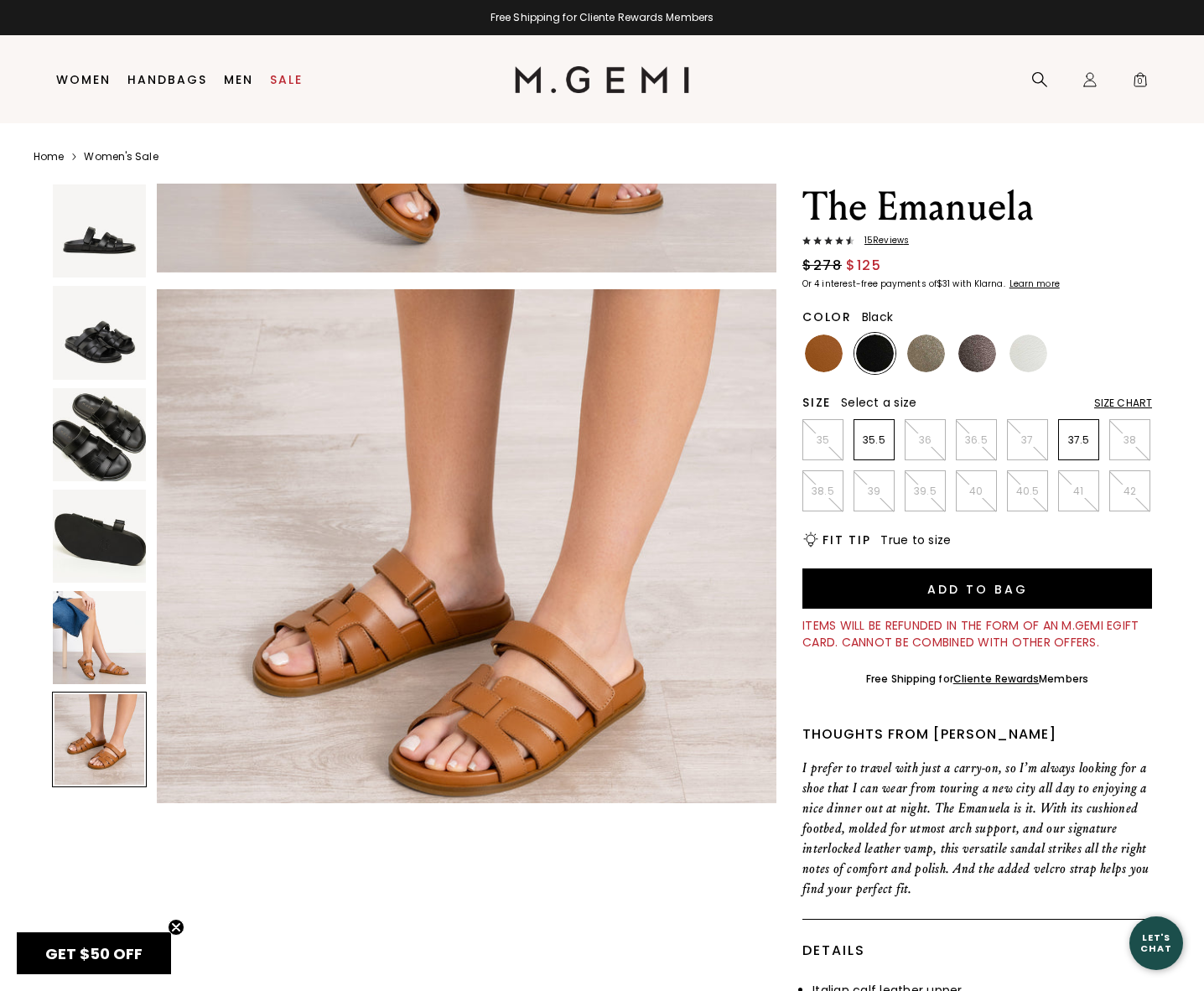
scroll to position [3101, 0]
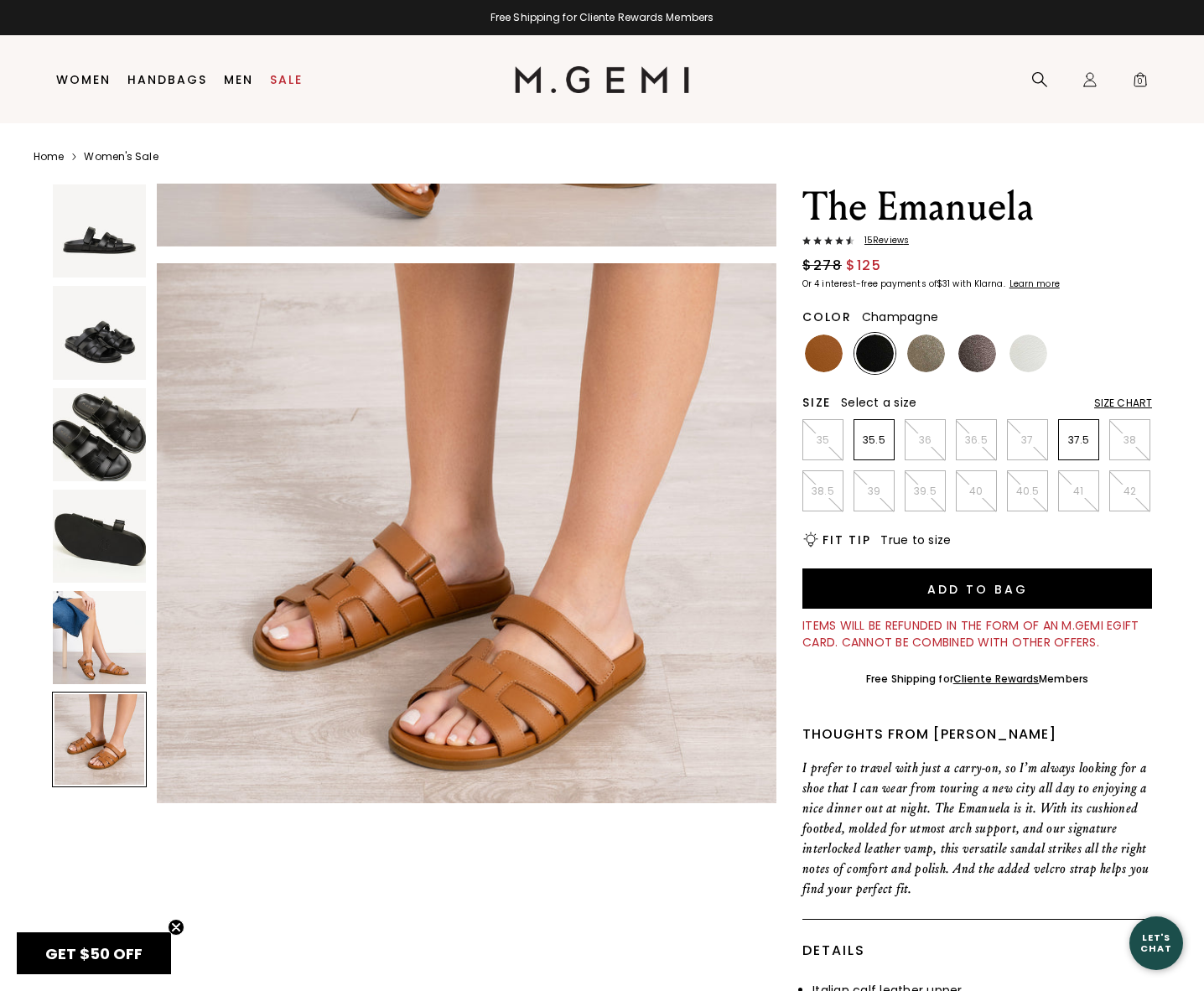
click at [912, 357] on img at bounding box center [927, 354] width 38 height 38
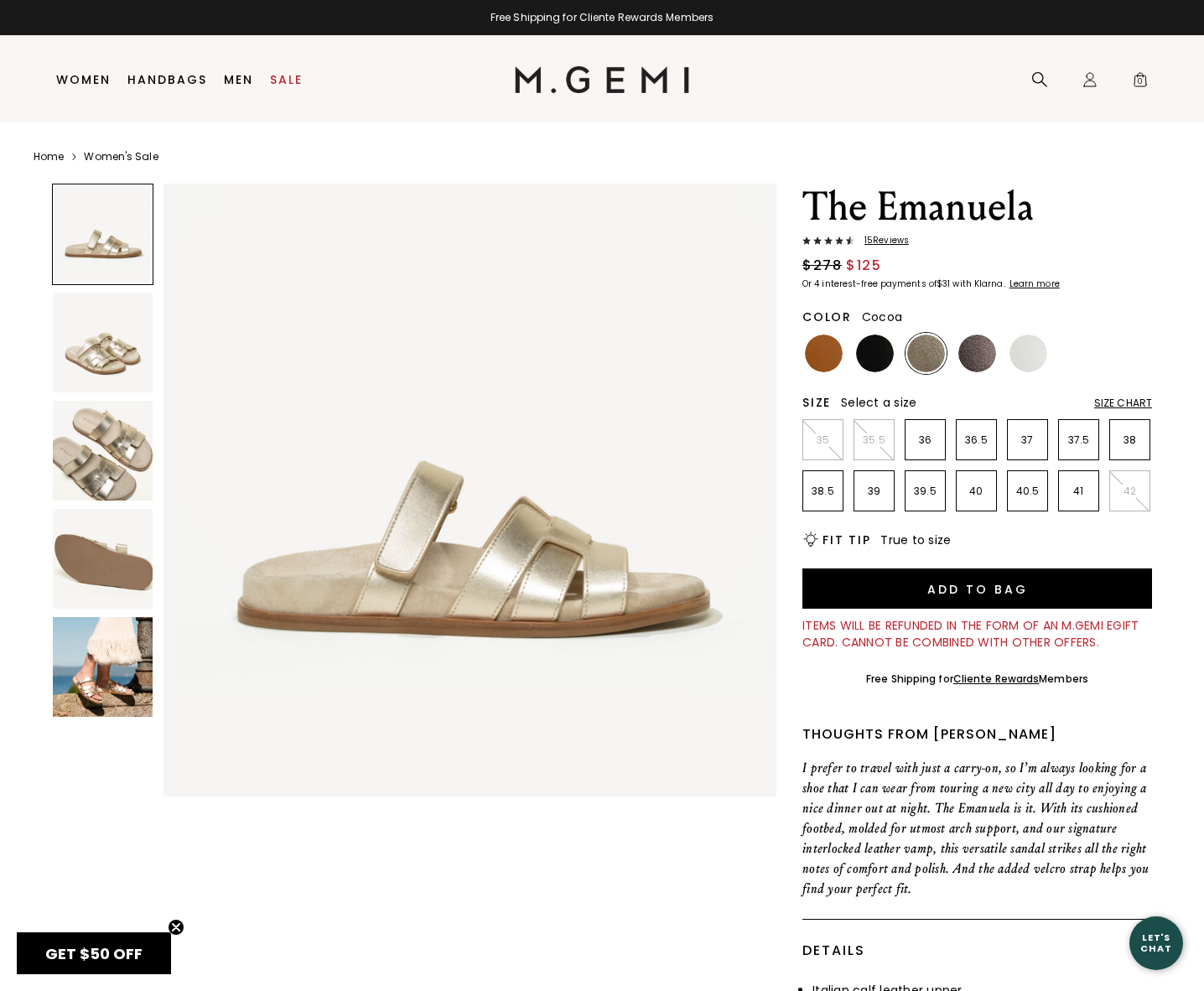
click at [974, 351] on img at bounding box center [977, 354] width 38 height 38
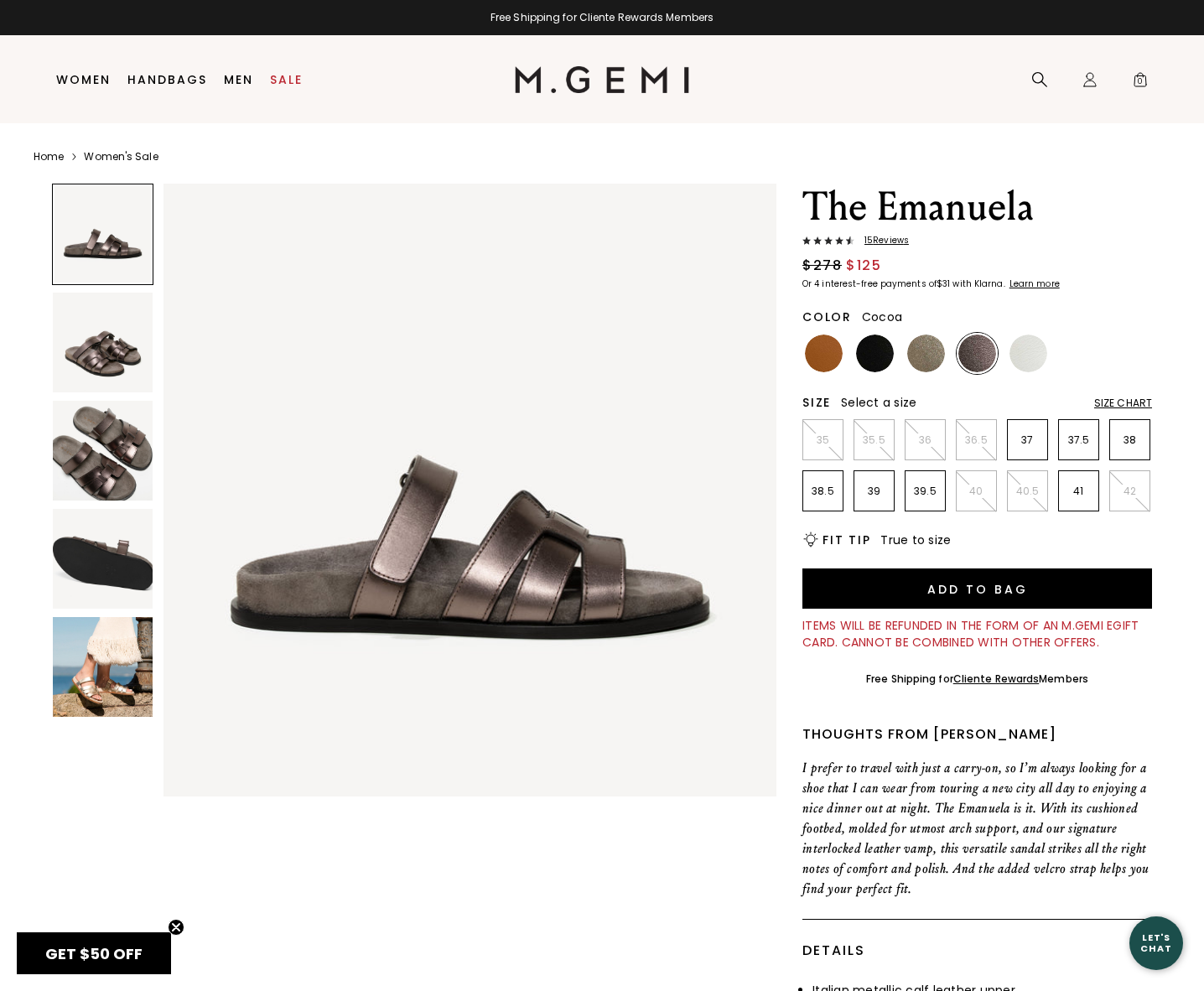
click at [66, 511] on img at bounding box center [102, 559] width 99 height 99
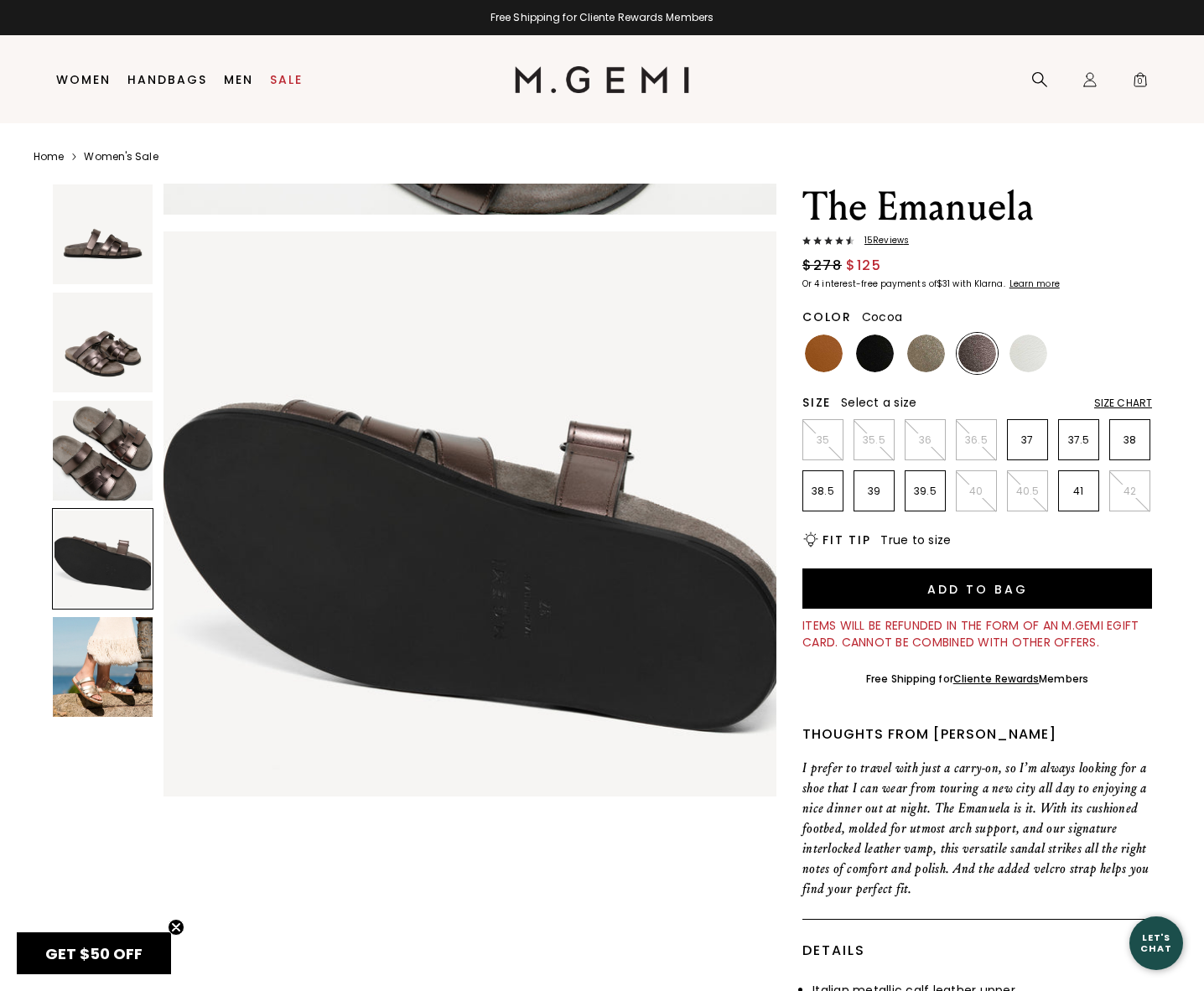
click at [91, 367] on img at bounding box center [102, 342] width 99 height 99
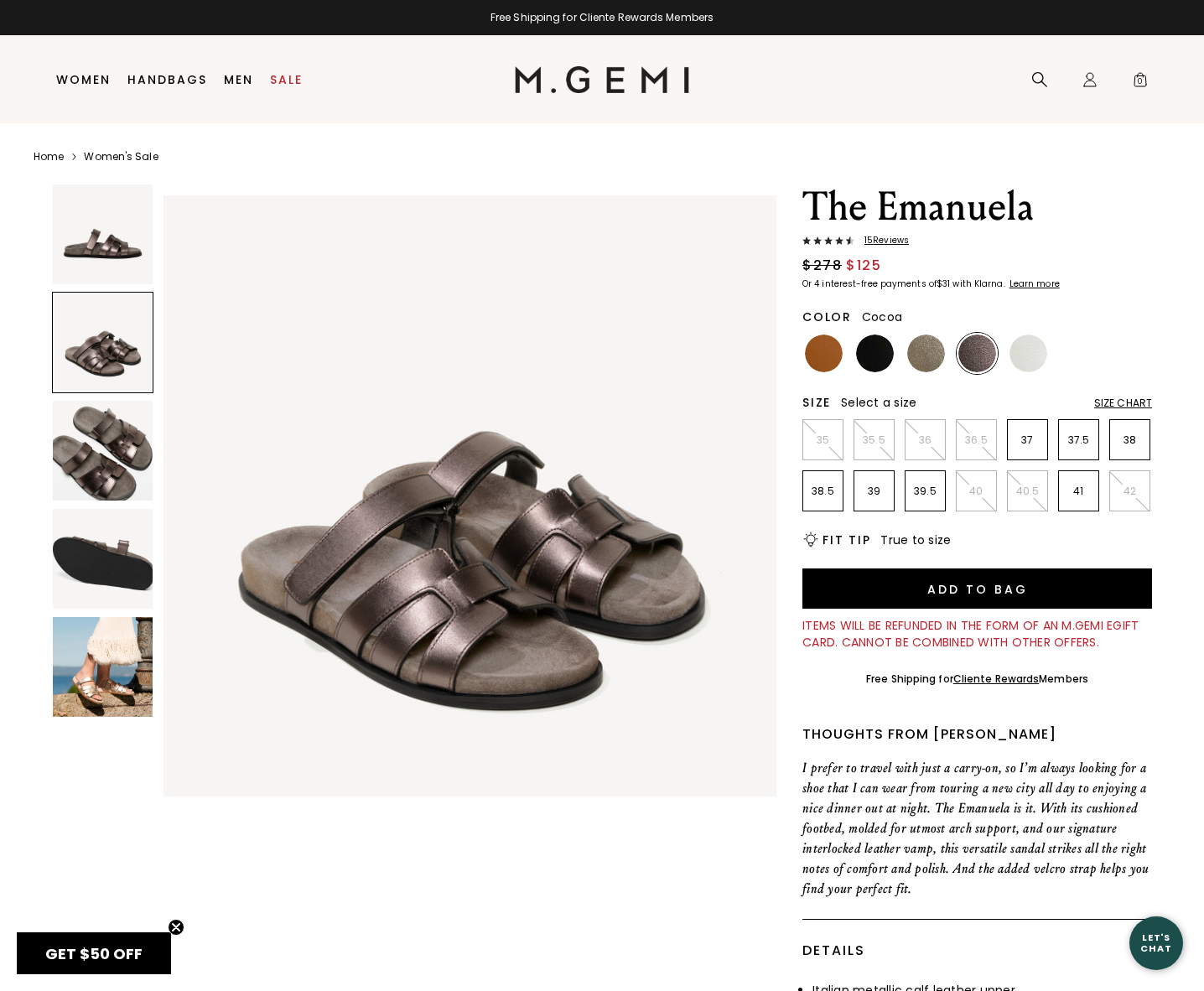
scroll to position [613, 0]
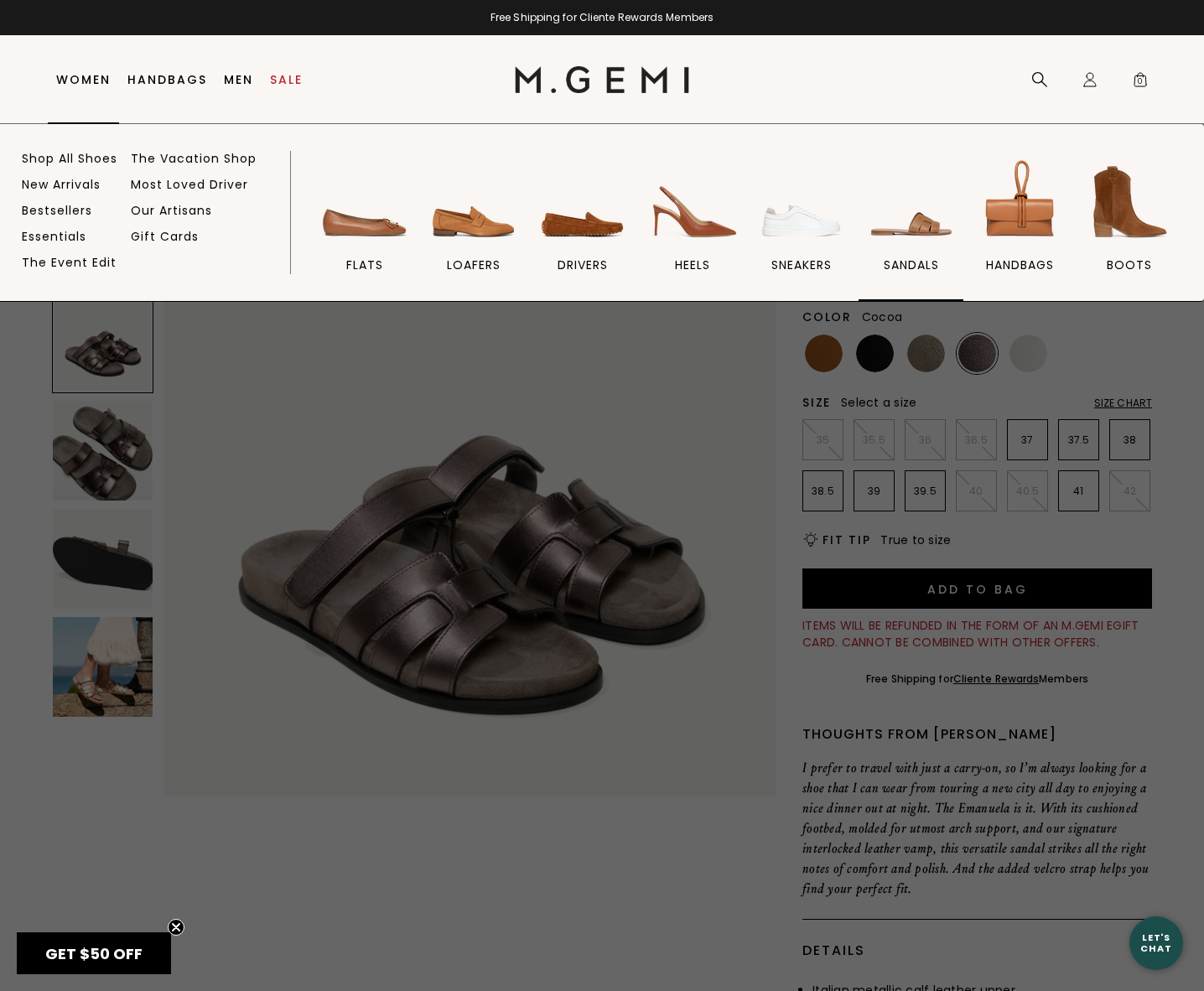
click at [903, 239] on img at bounding box center [912, 202] width 93 height 93
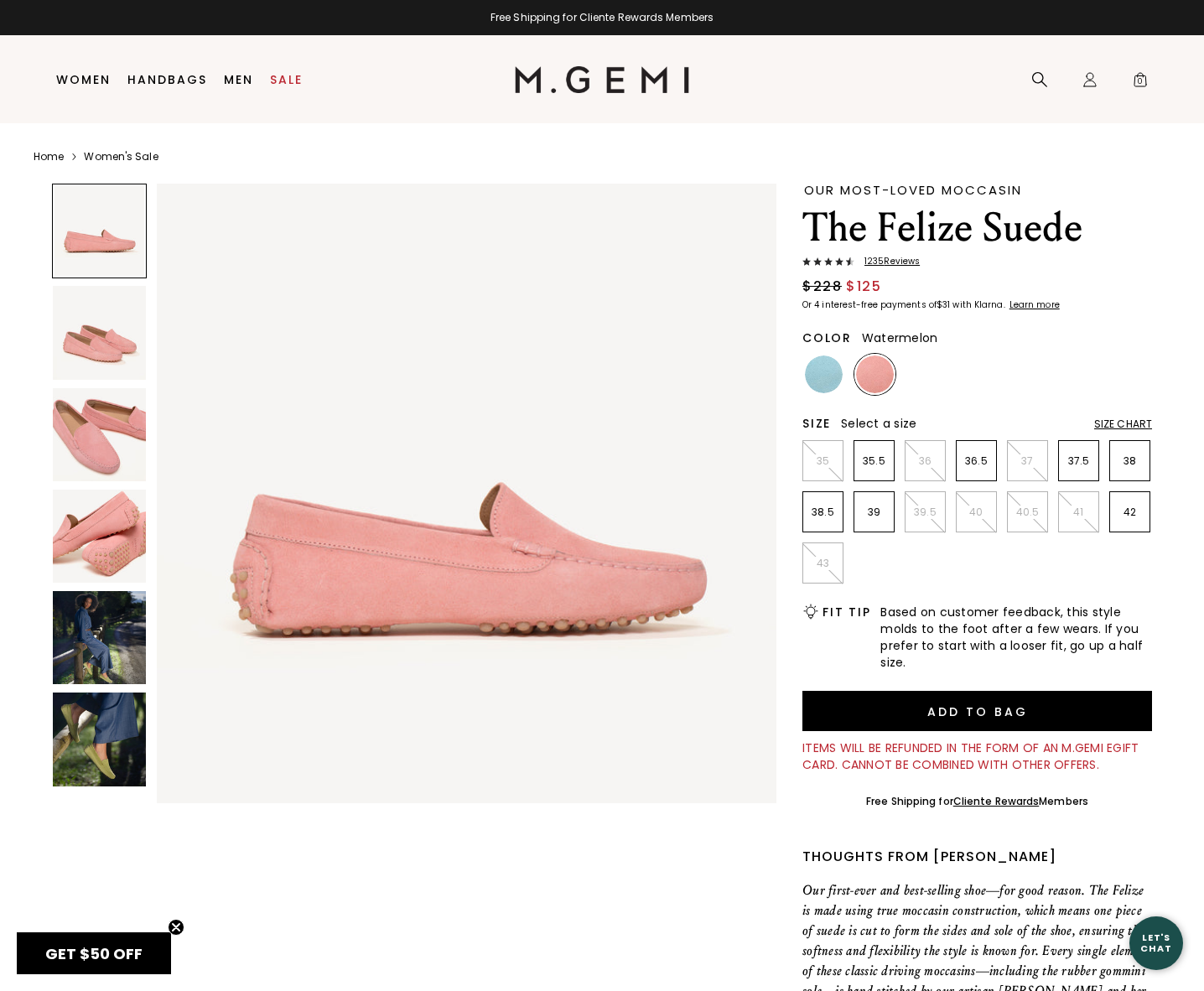
click at [136, 353] on img at bounding box center [99, 333] width 93 height 93
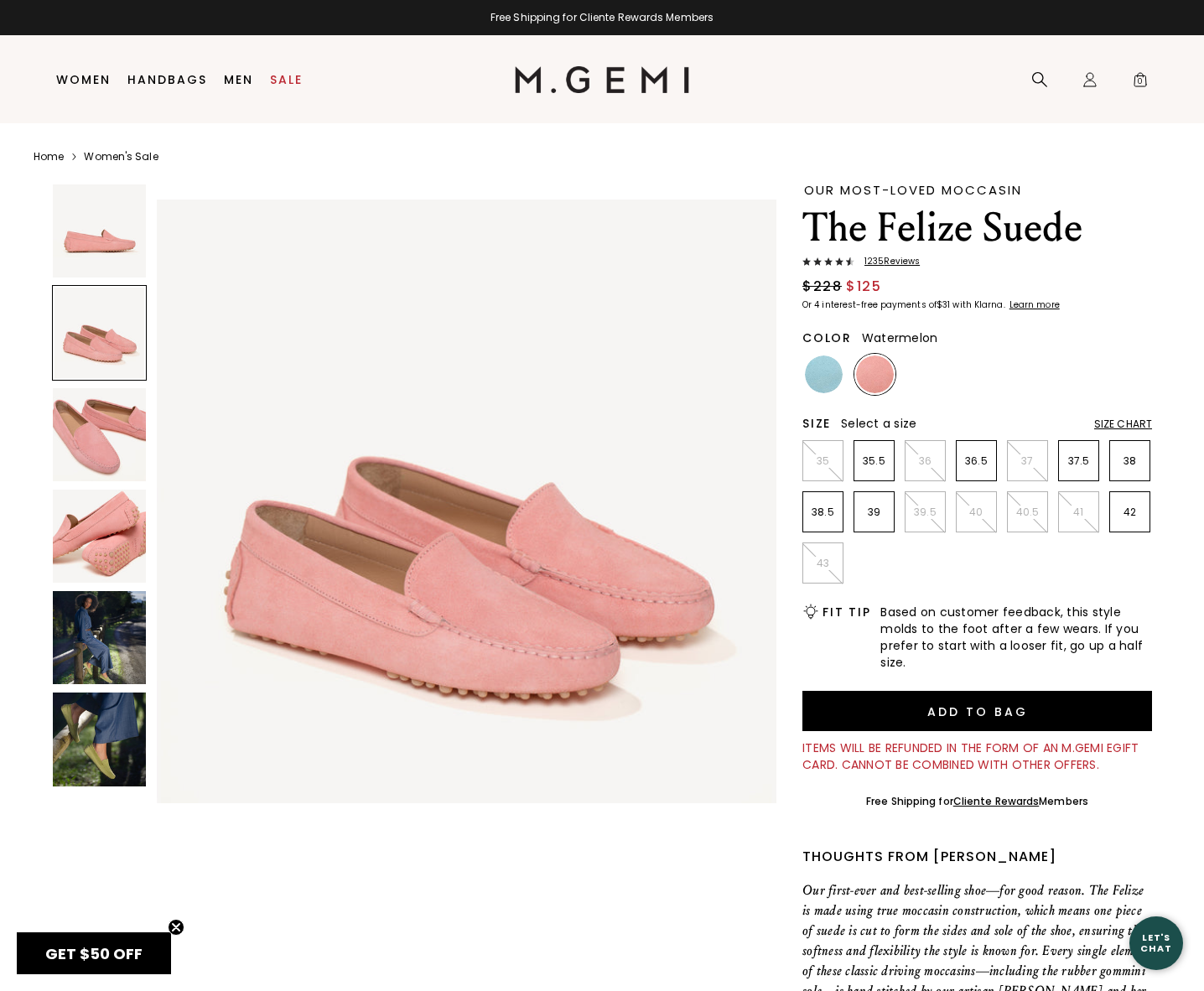
click at [115, 394] on img at bounding box center [99, 435] width 93 height 93
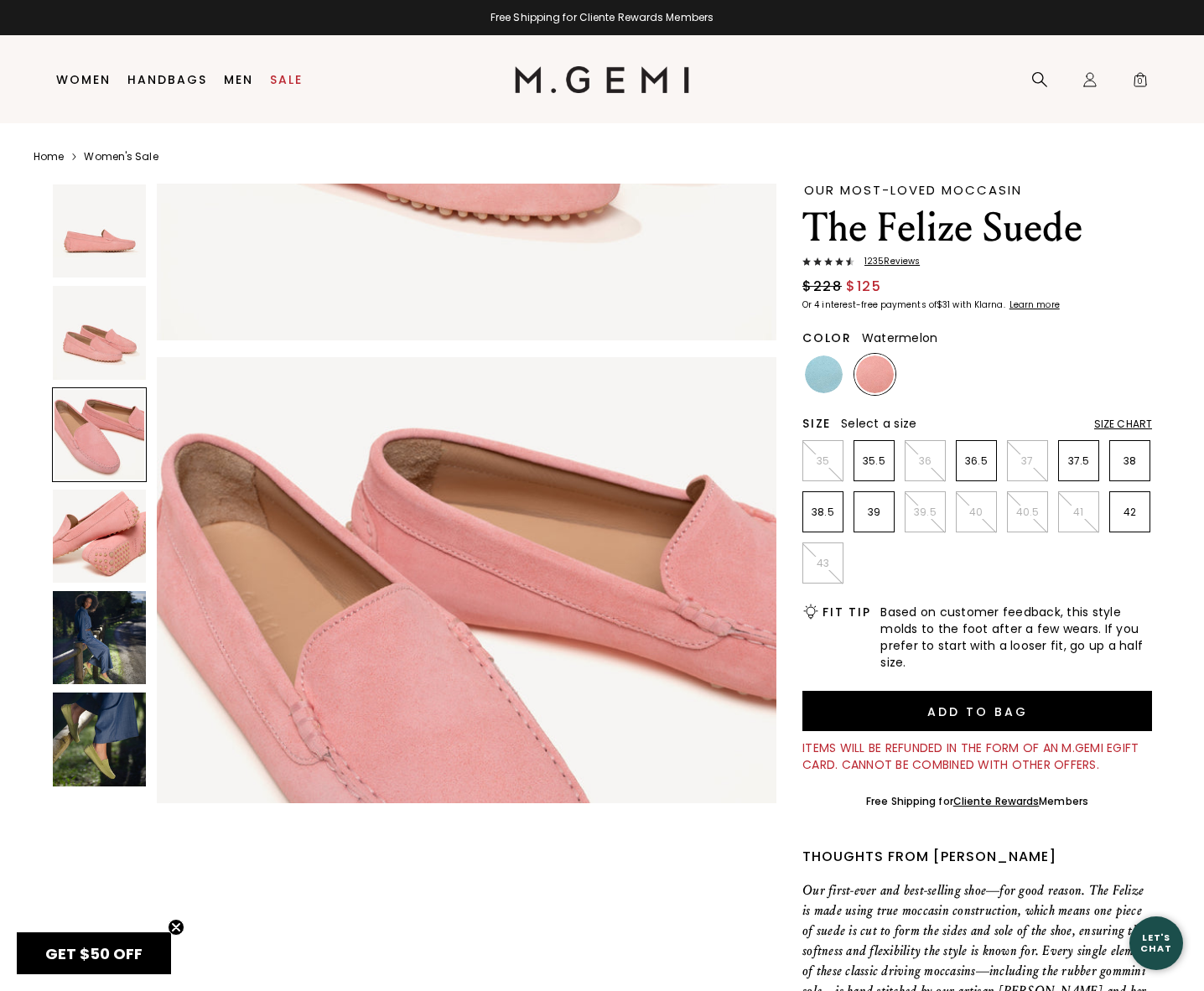
scroll to position [1240, 0]
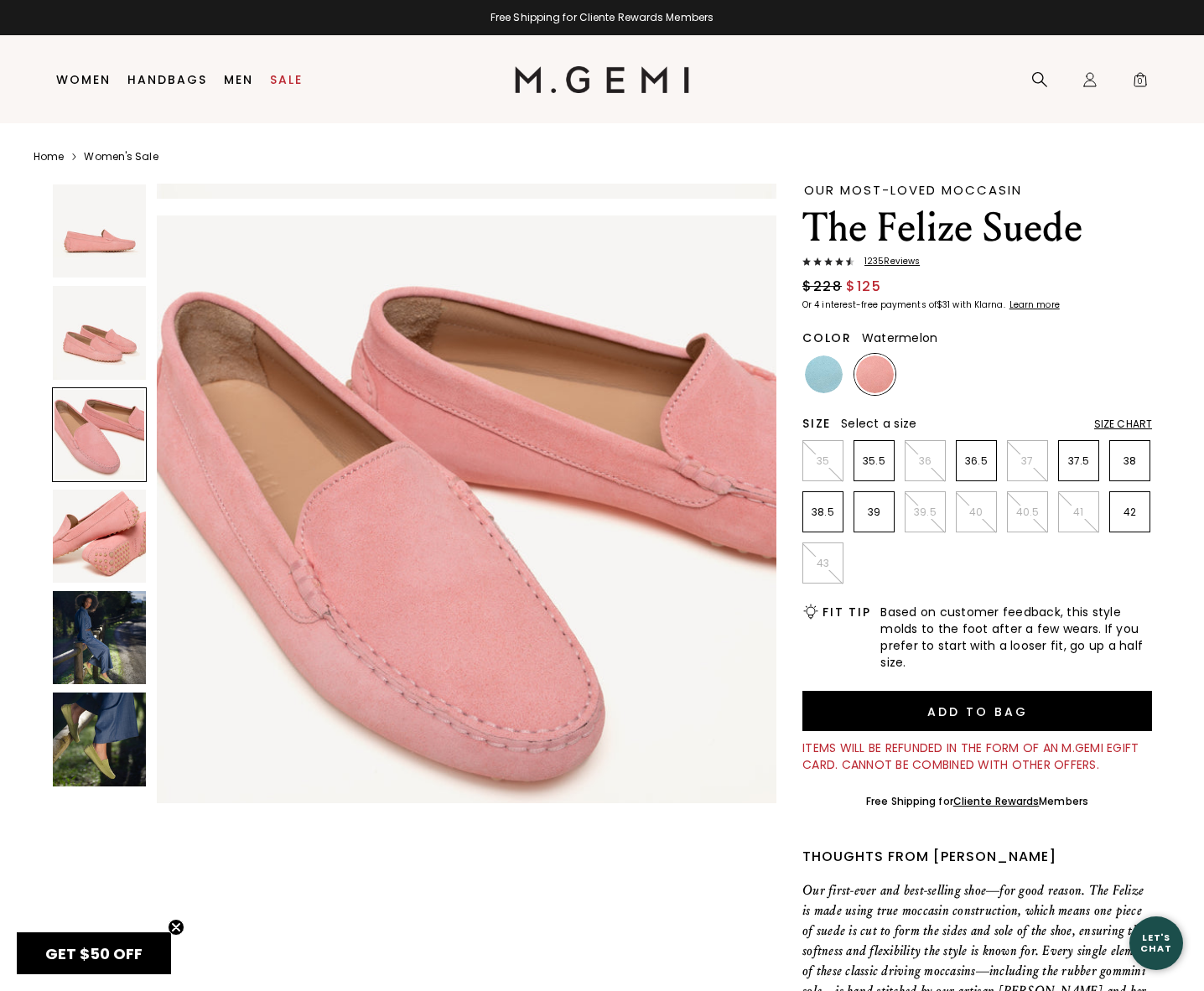
click at [101, 502] on img at bounding box center [99, 537] width 93 height 93
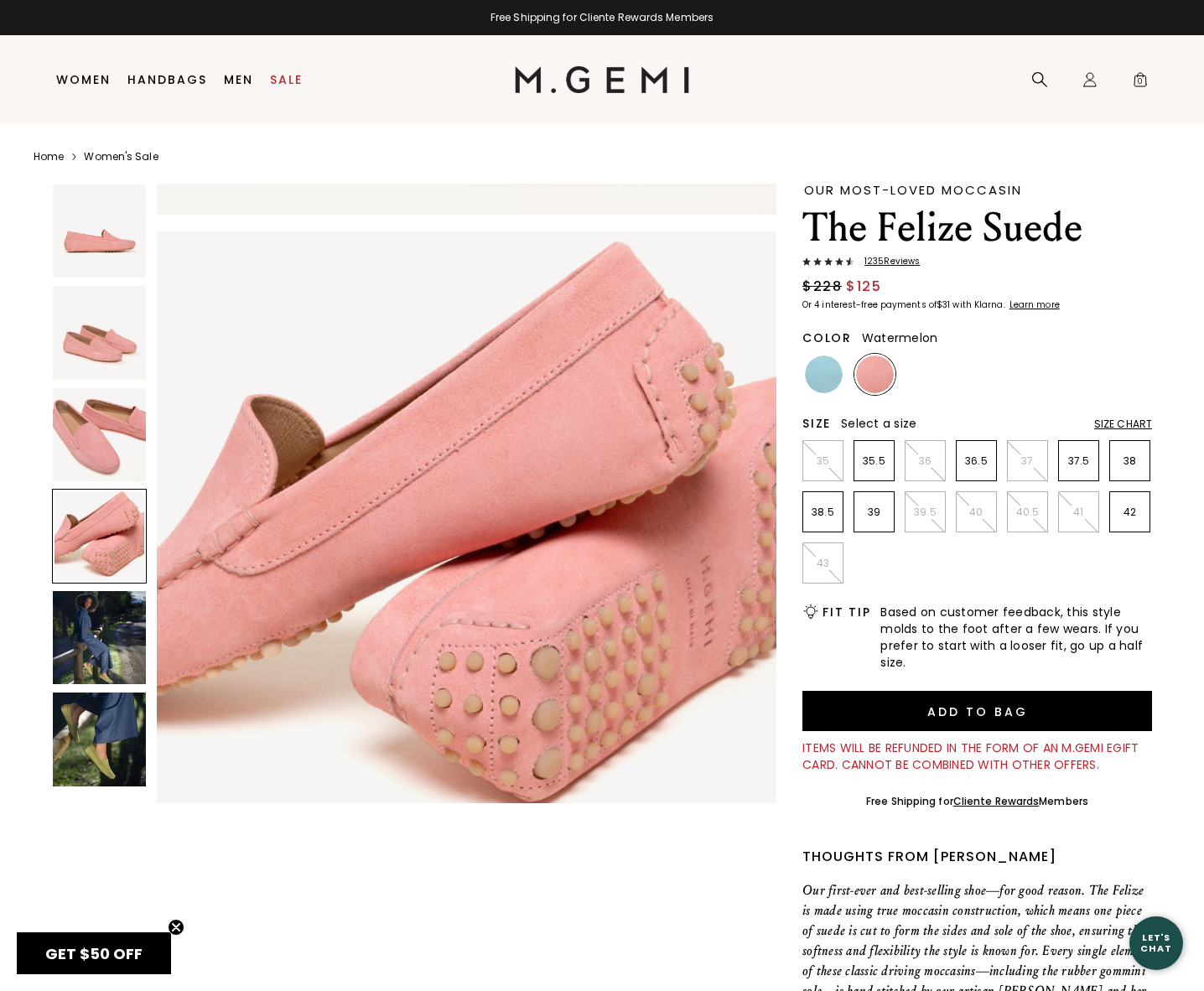
click at [96, 599] on div at bounding box center [98, 637] width 94 height 94
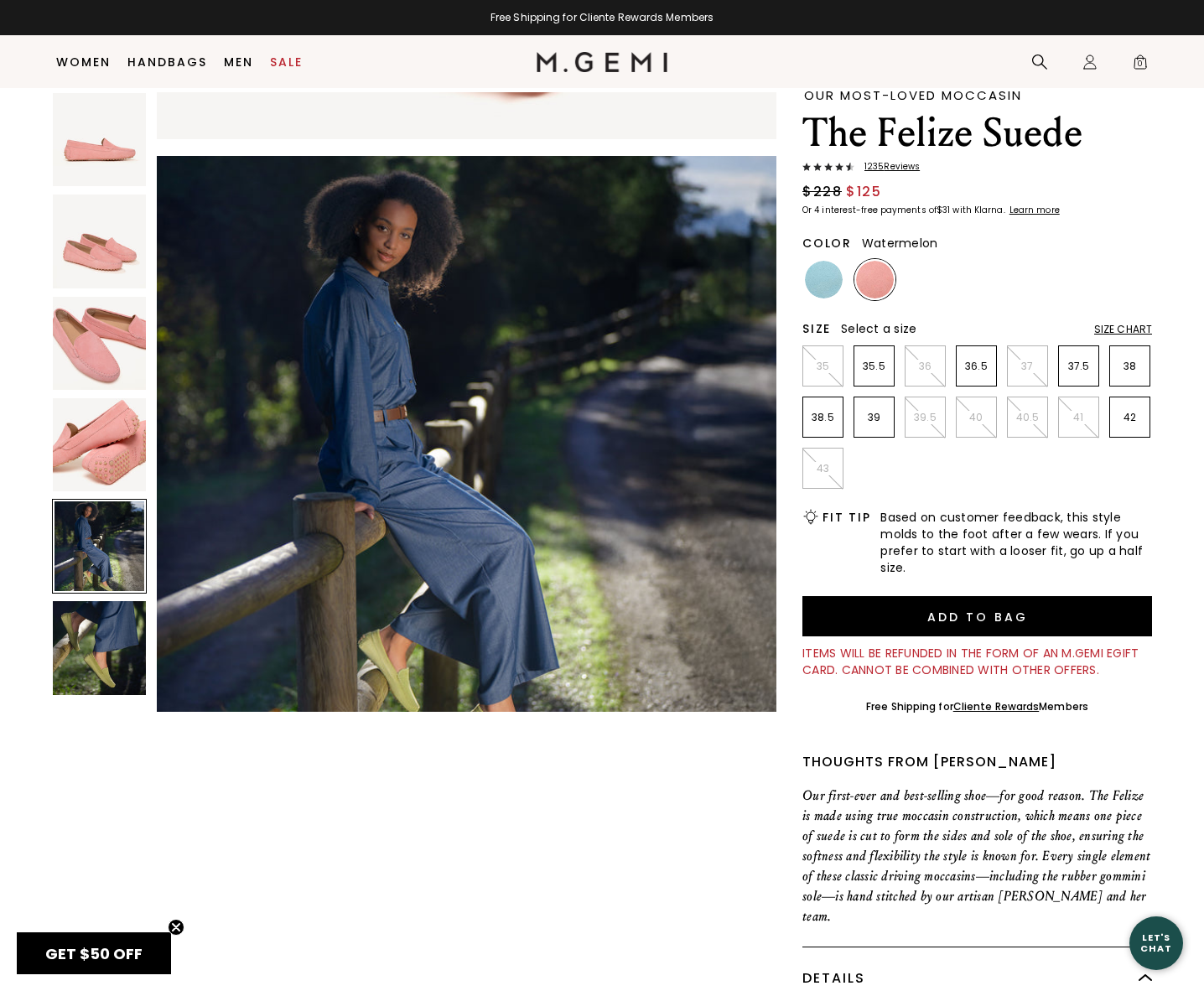
scroll to position [49, 0]
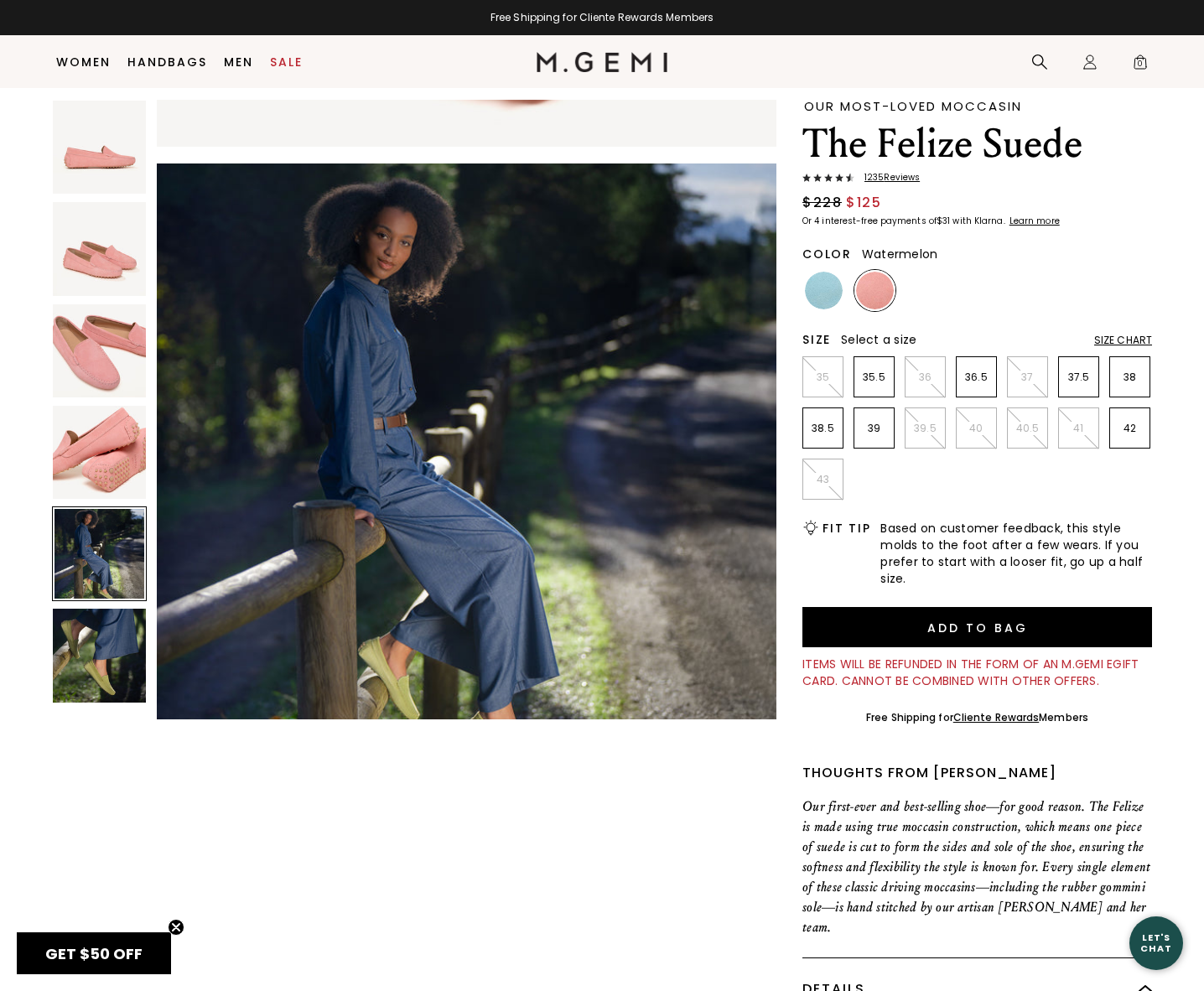
click at [116, 624] on img at bounding box center [99, 655] width 93 height 93
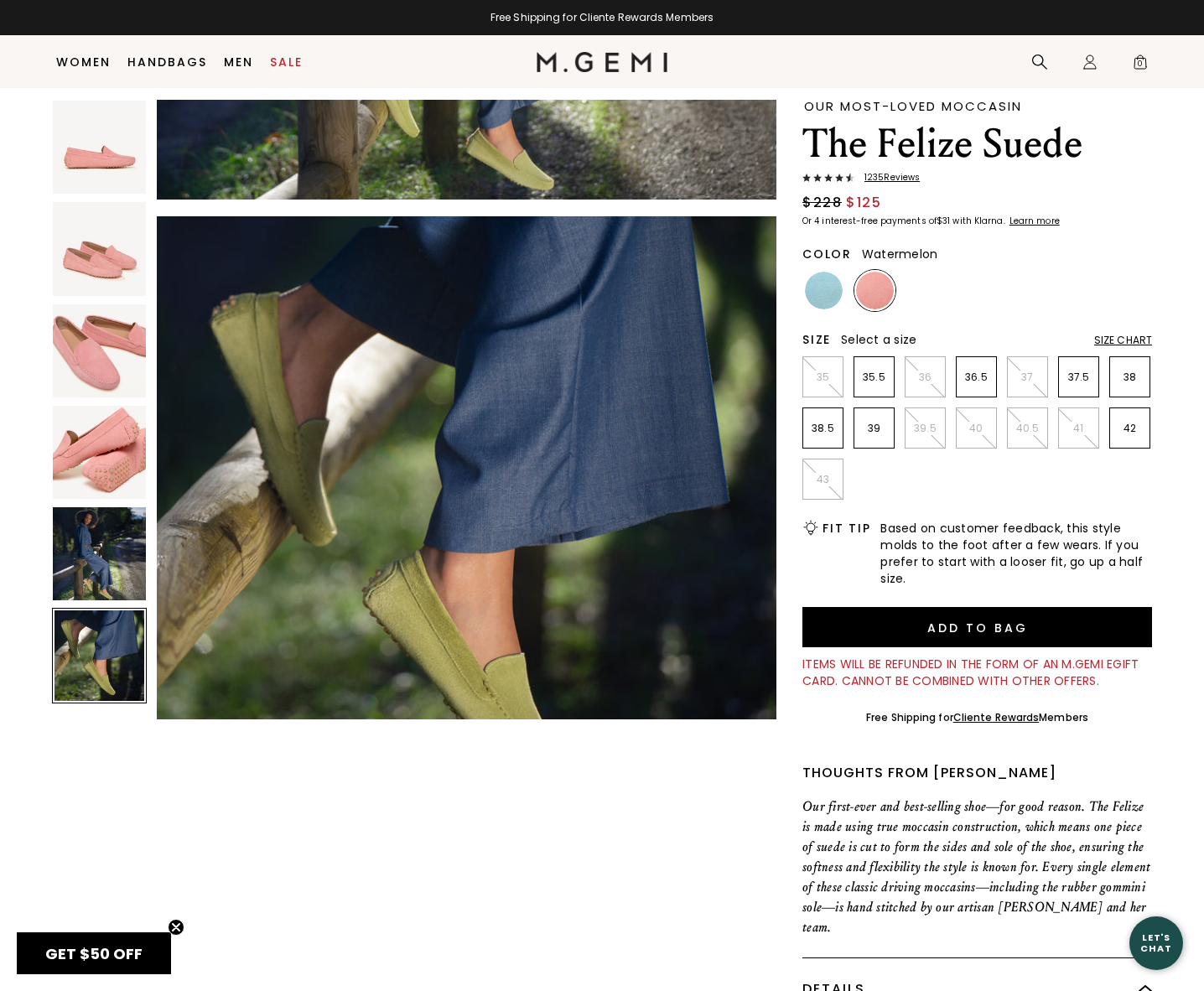
scroll to position [3101, 0]
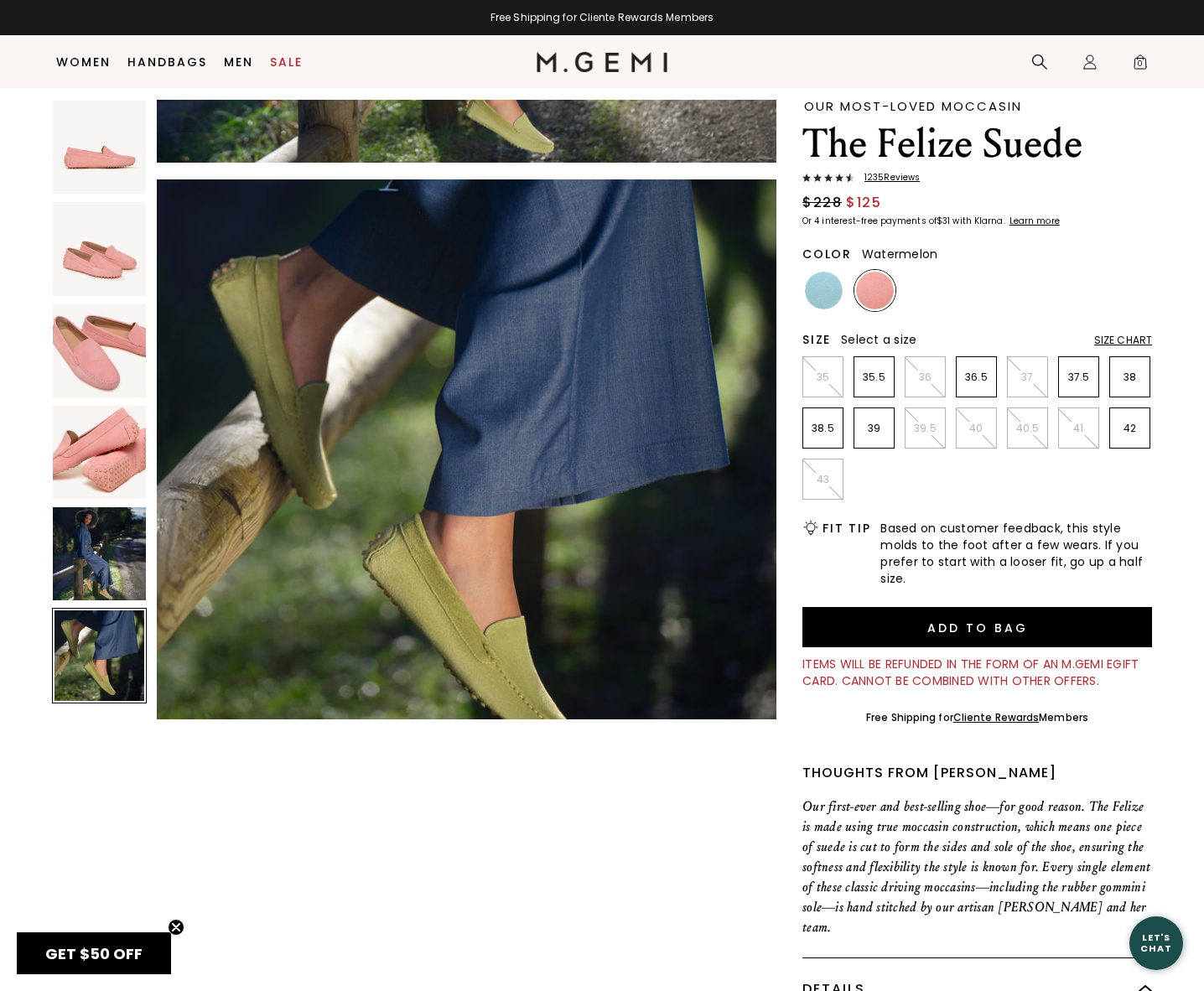
click at [111, 522] on img at bounding box center [99, 554] width 93 height 93
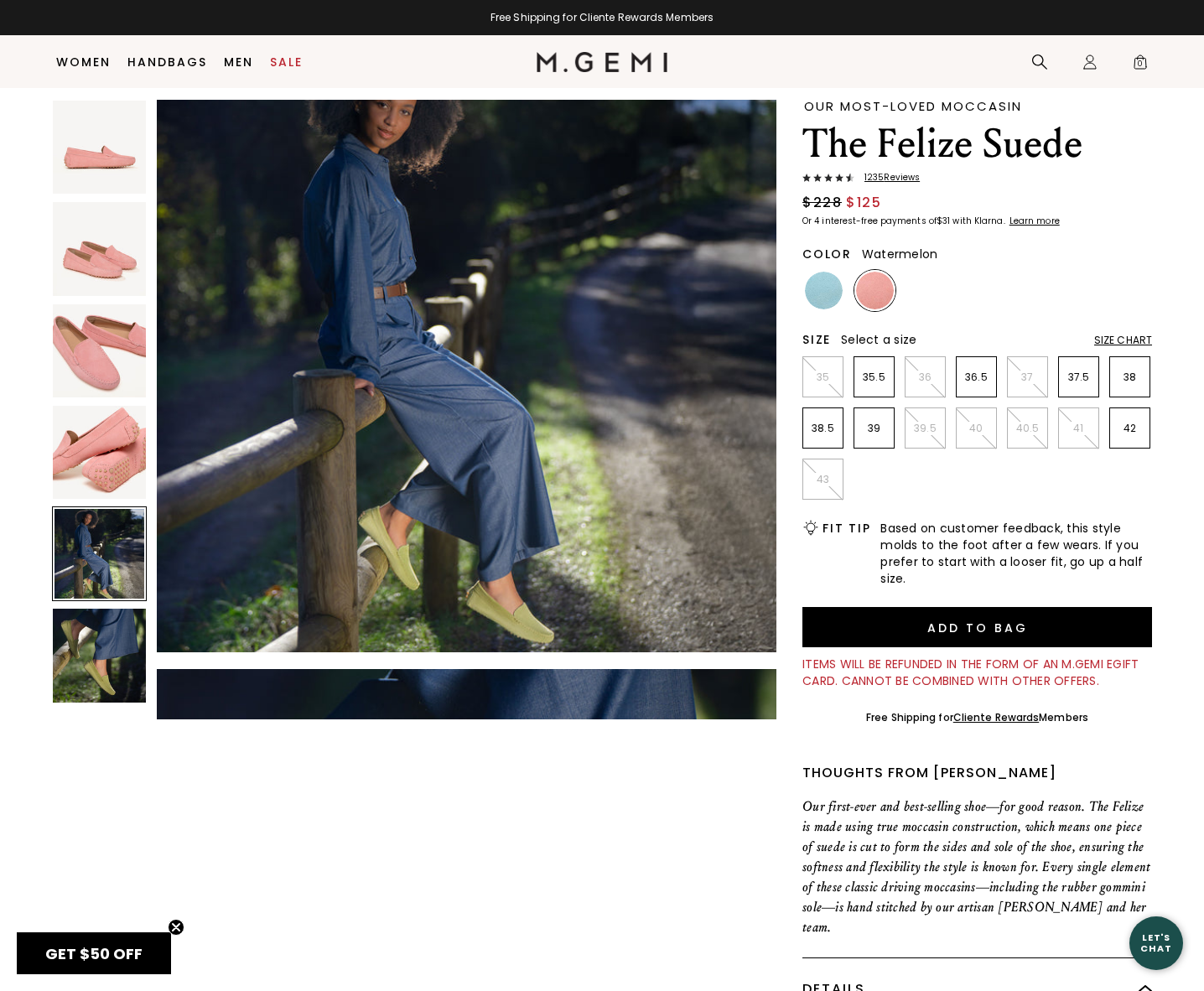
scroll to position [2481, 0]
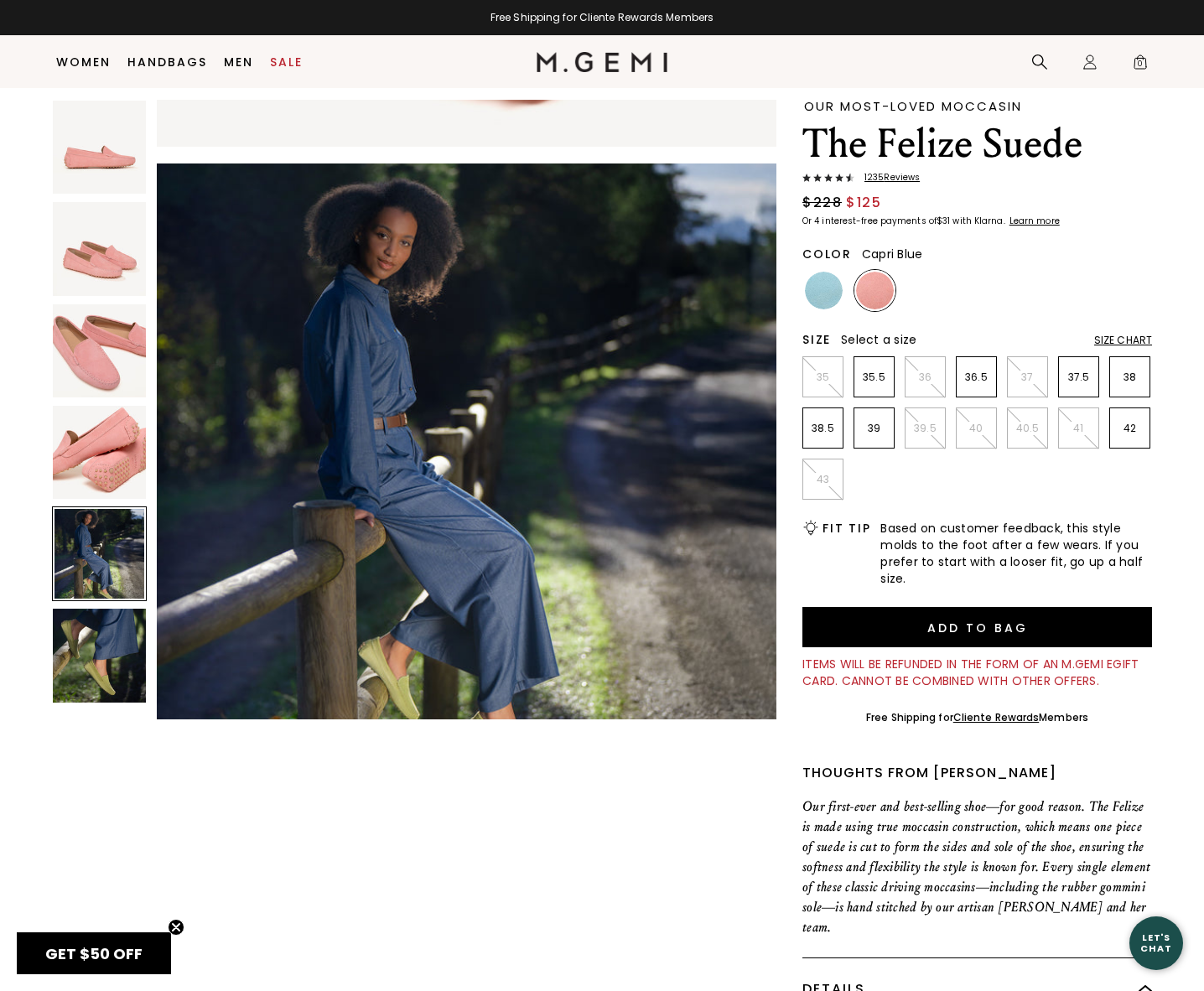
click at [830, 286] on img at bounding box center [824, 290] width 38 height 38
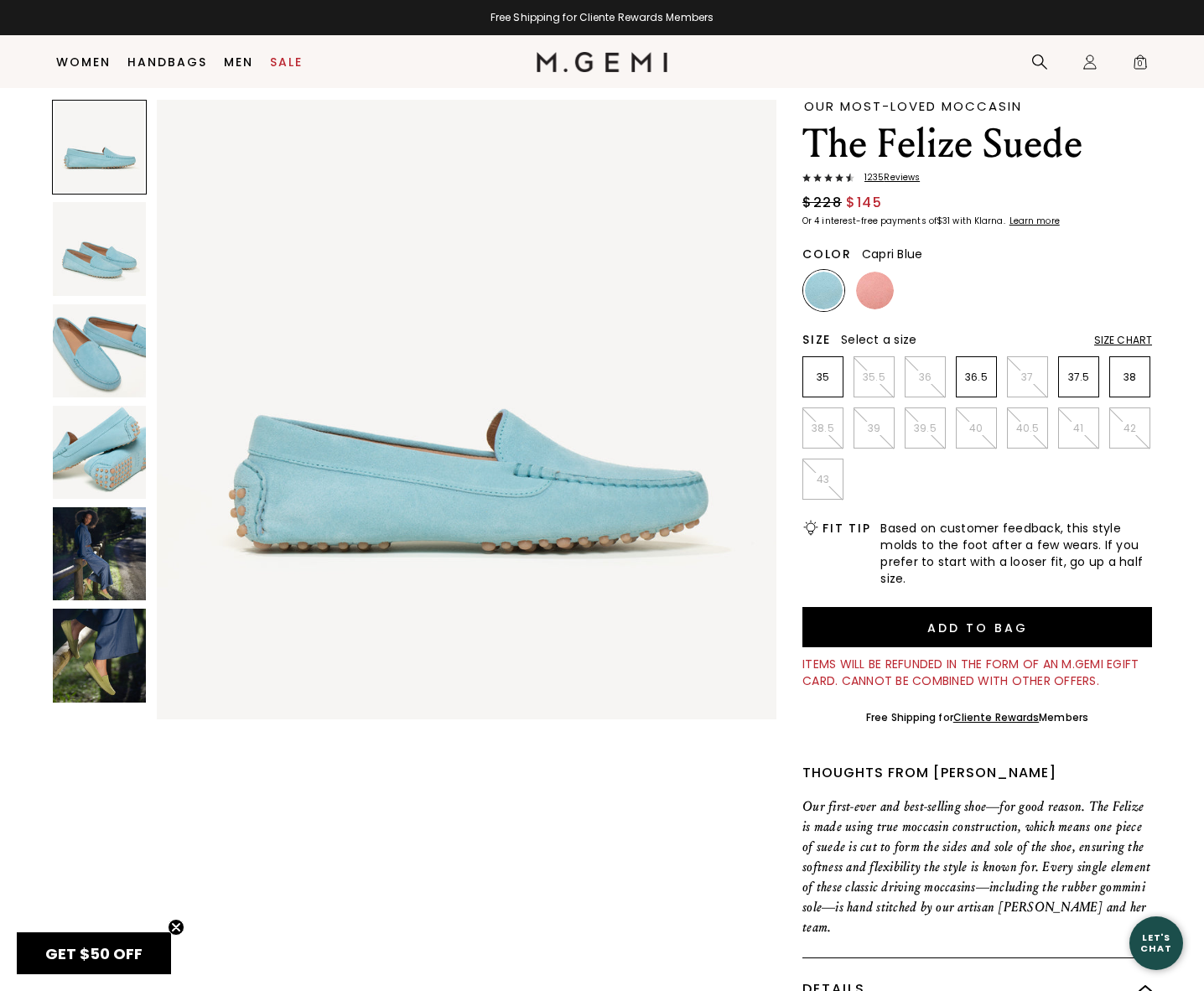
click at [84, 588] on img at bounding box center [99, 554] width 93 height 93
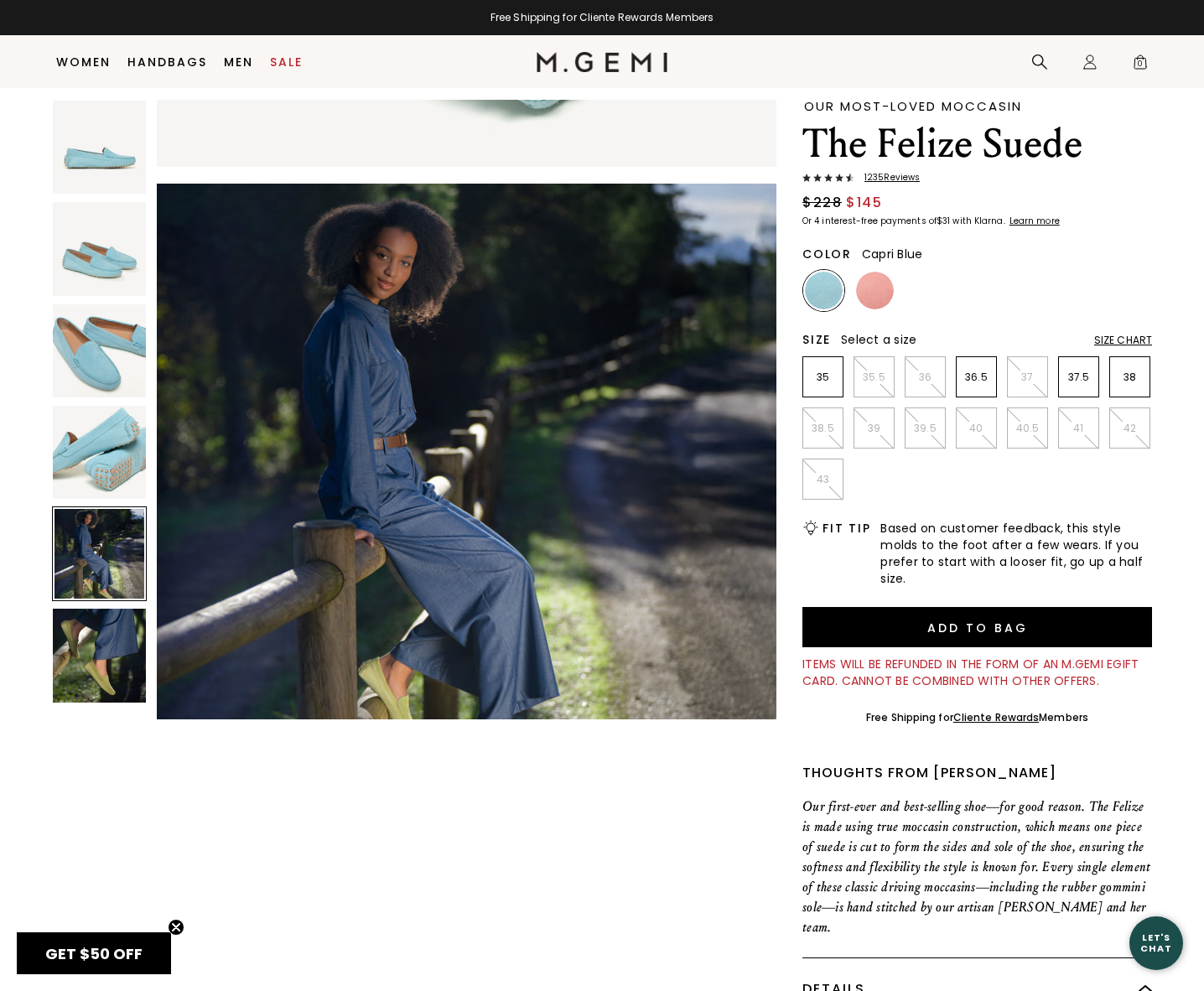
scroll to position [2481, 0]
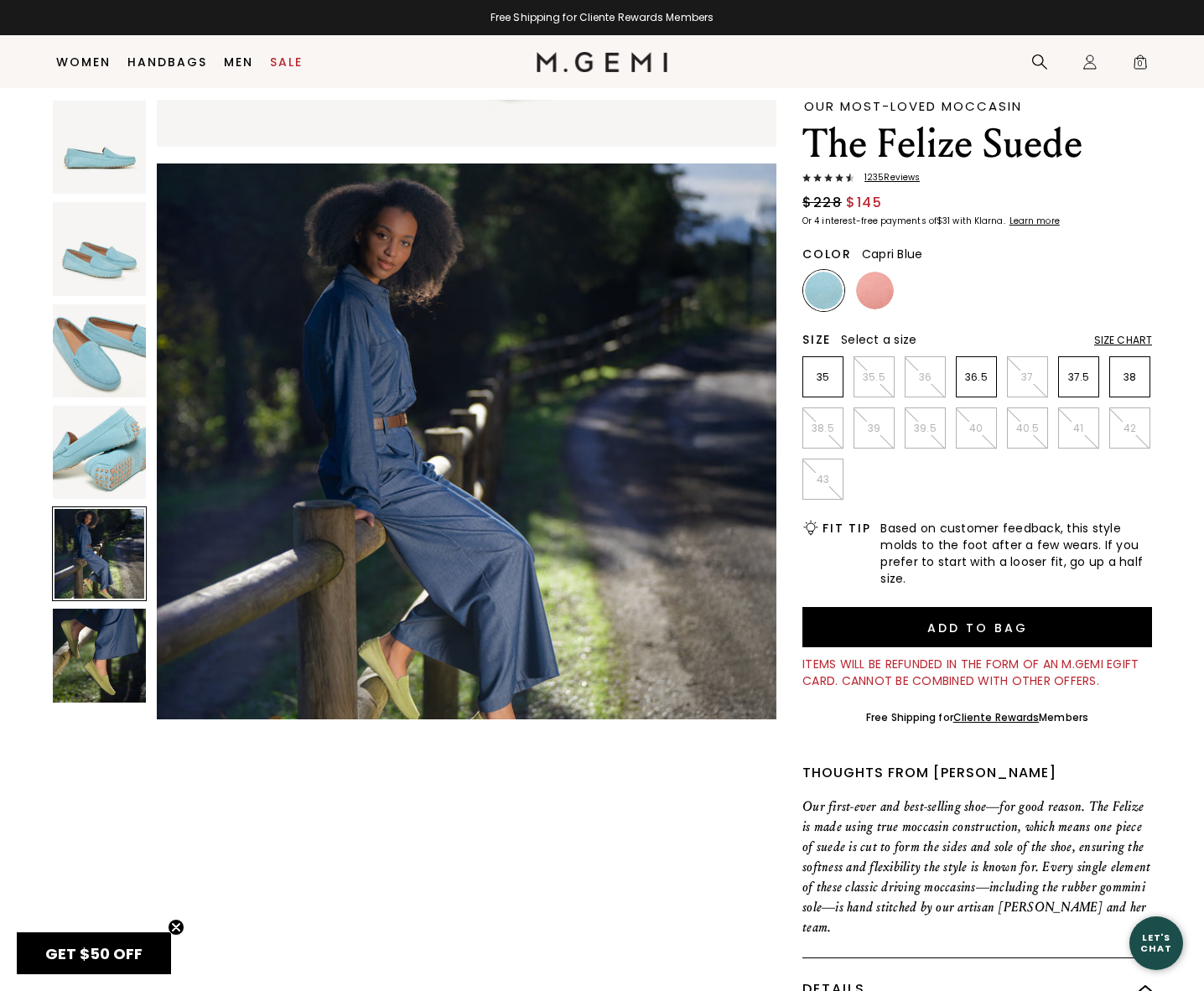
click at [880, 176] on span "1235 Review s" at bounding box center [888, 178] width 66 height 10
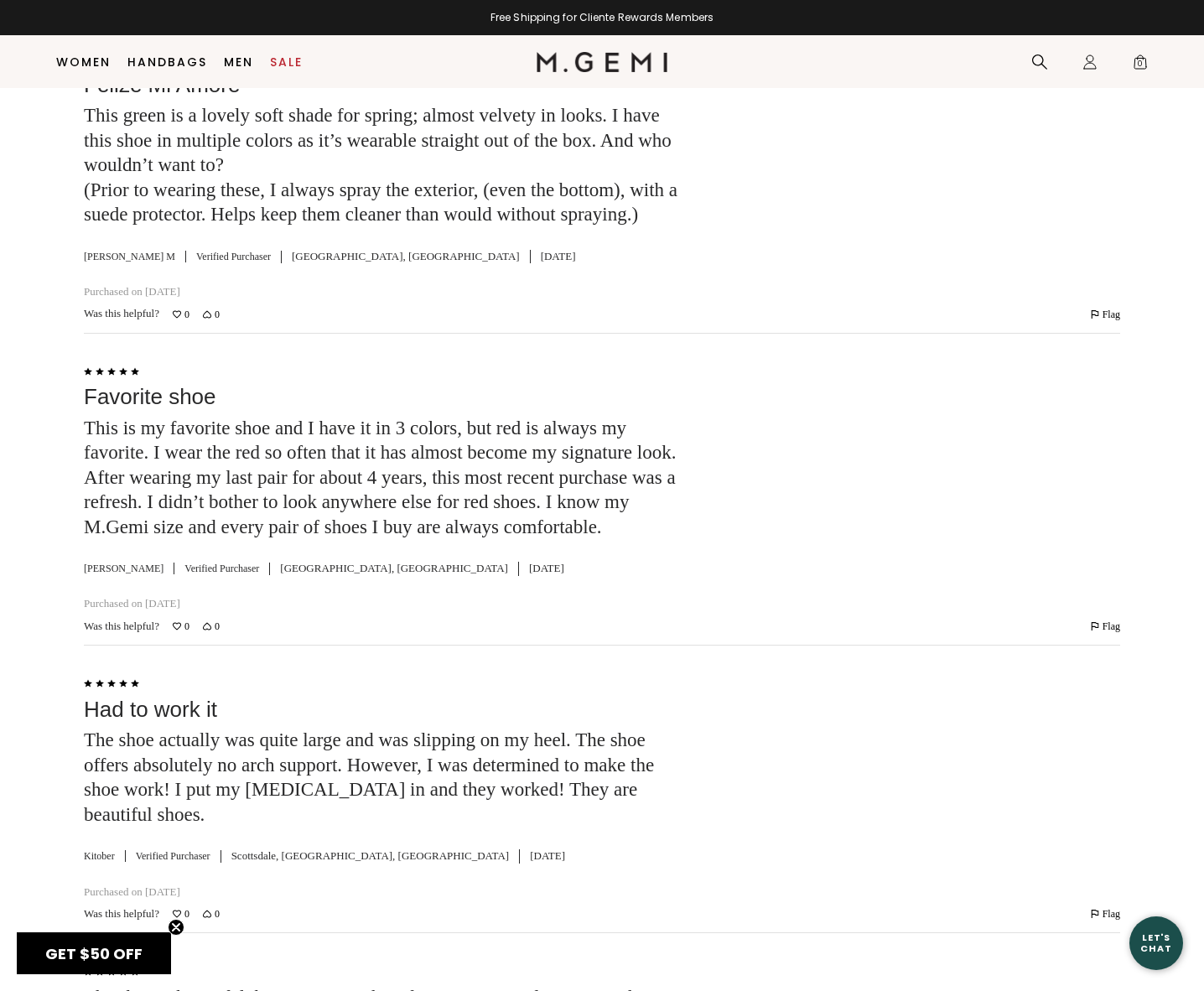
scroll to position [4987, 0]
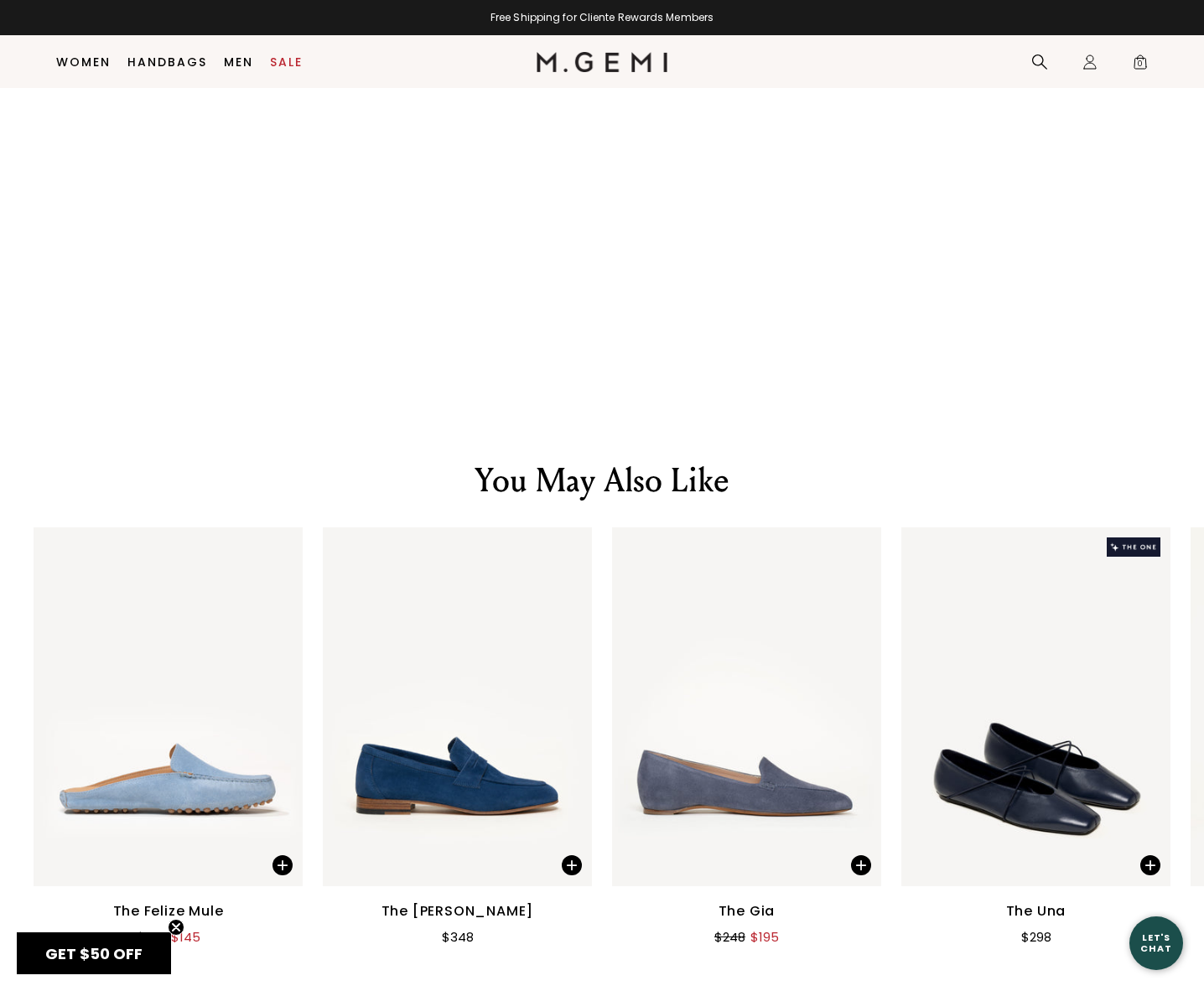
scroll to position [2280, 0]
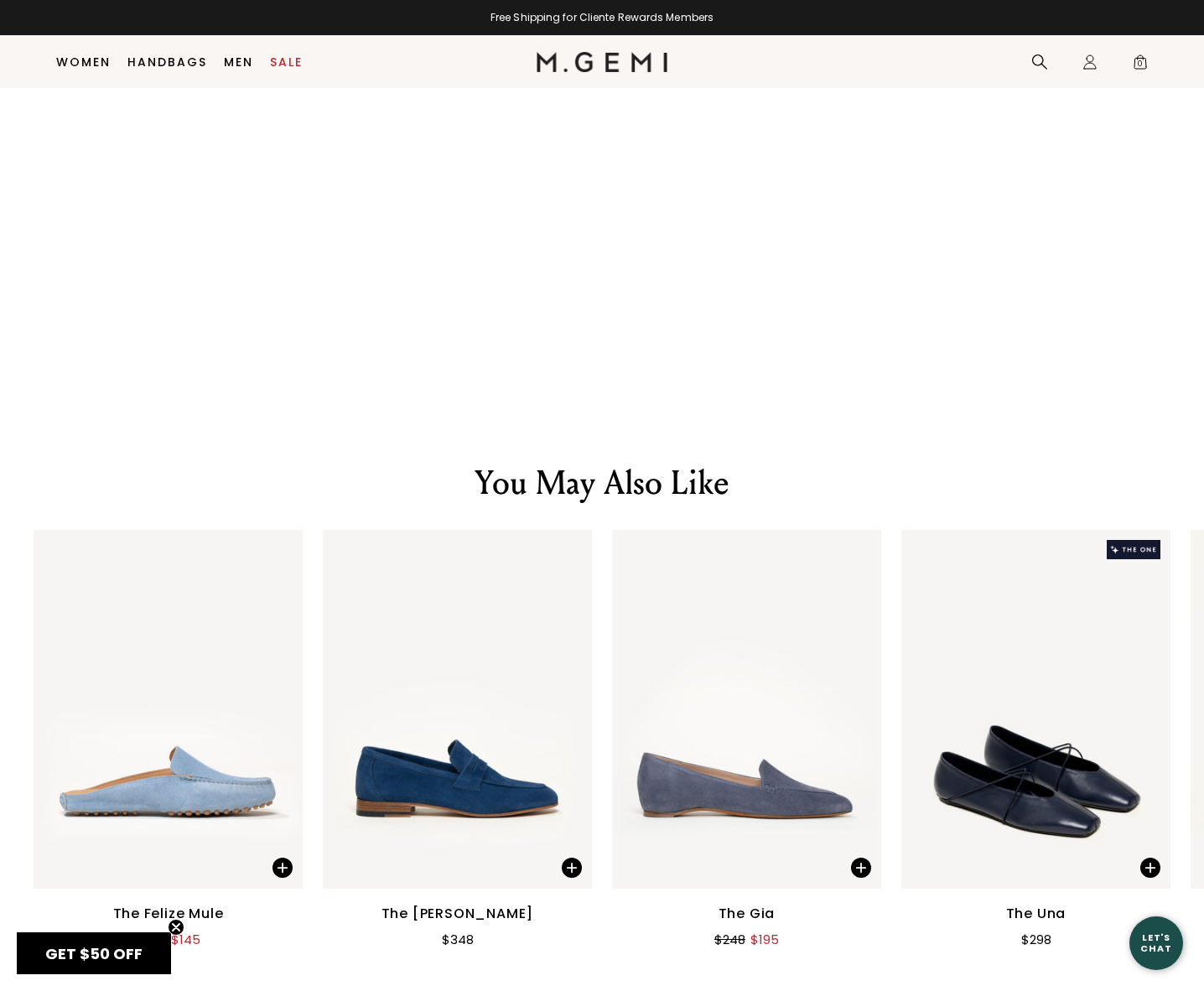
type input "arch"
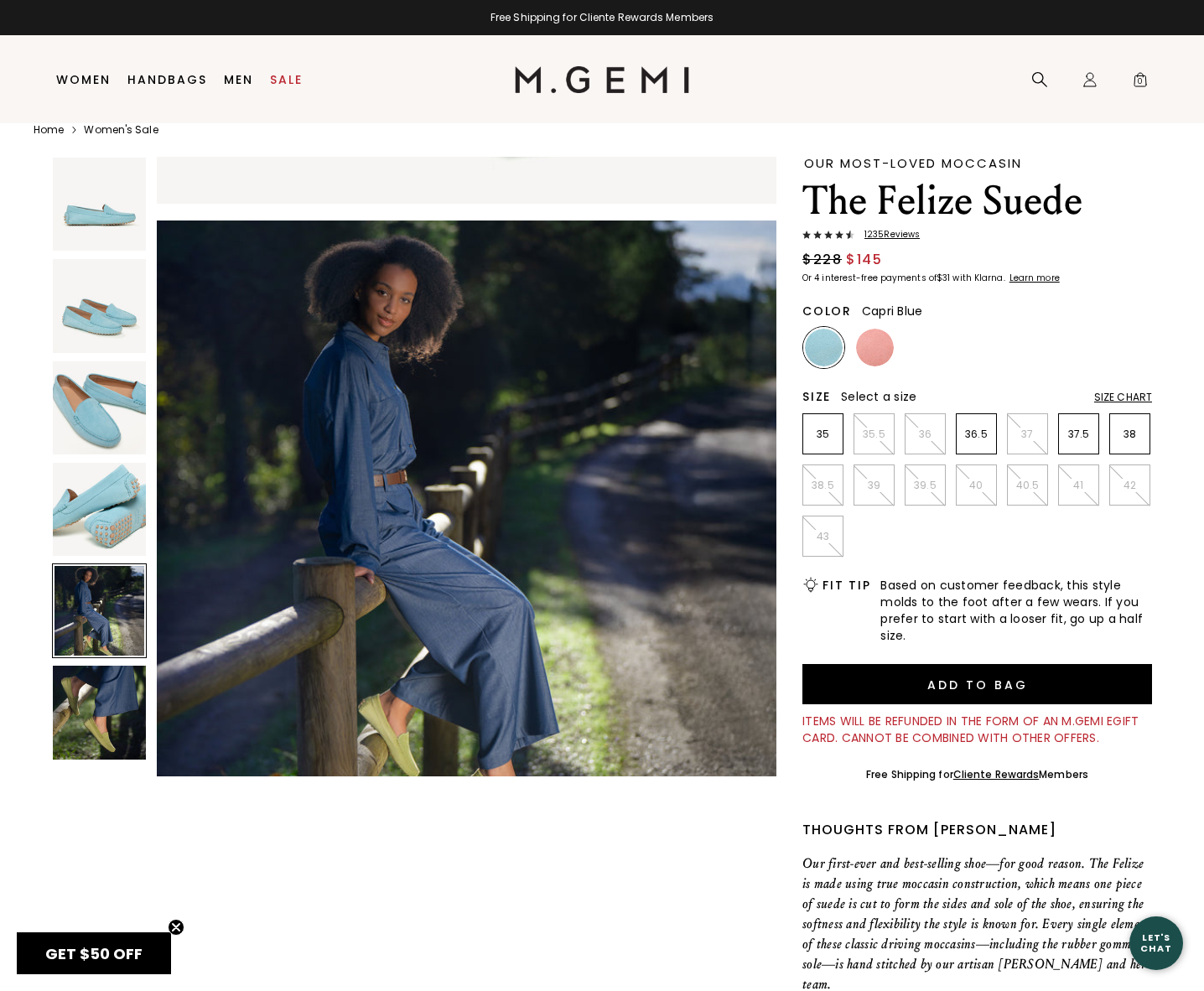
scroll to position [35, 0]
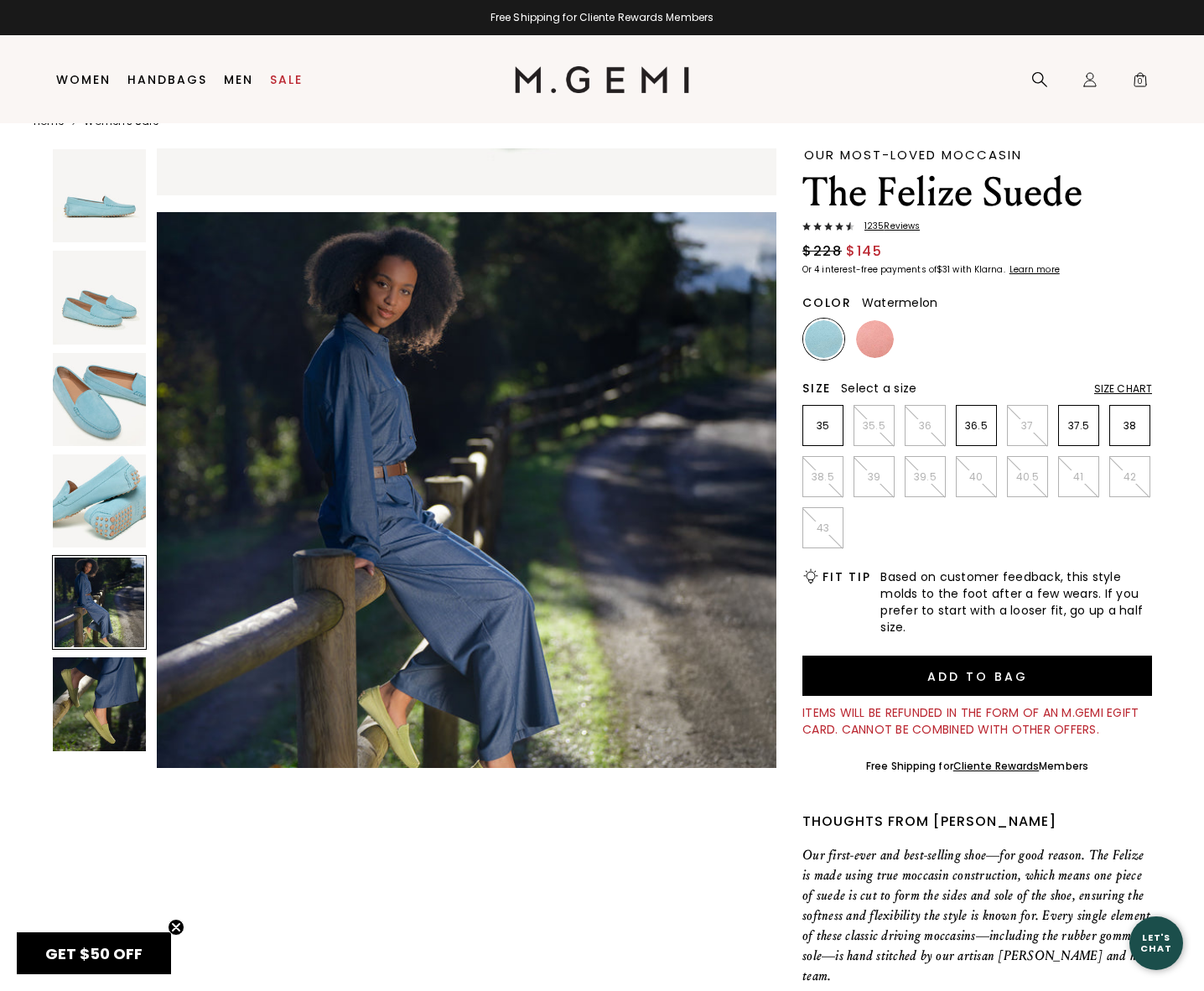
click at [888, 351] on img at bounding box center [875, 339] width 38 height 38
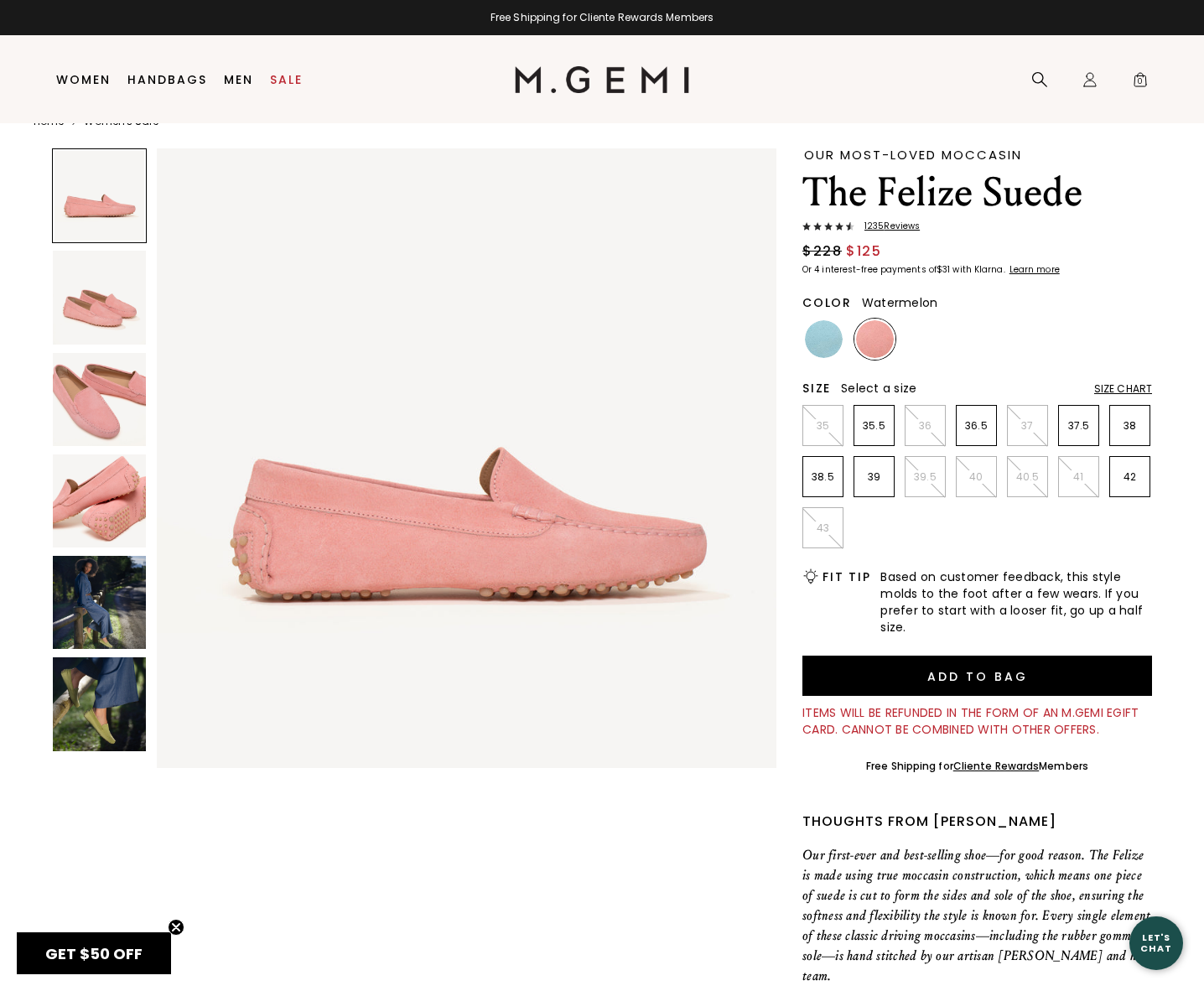
click at [109, 619] on img at bounding box center [99, 602] width 93 height 93
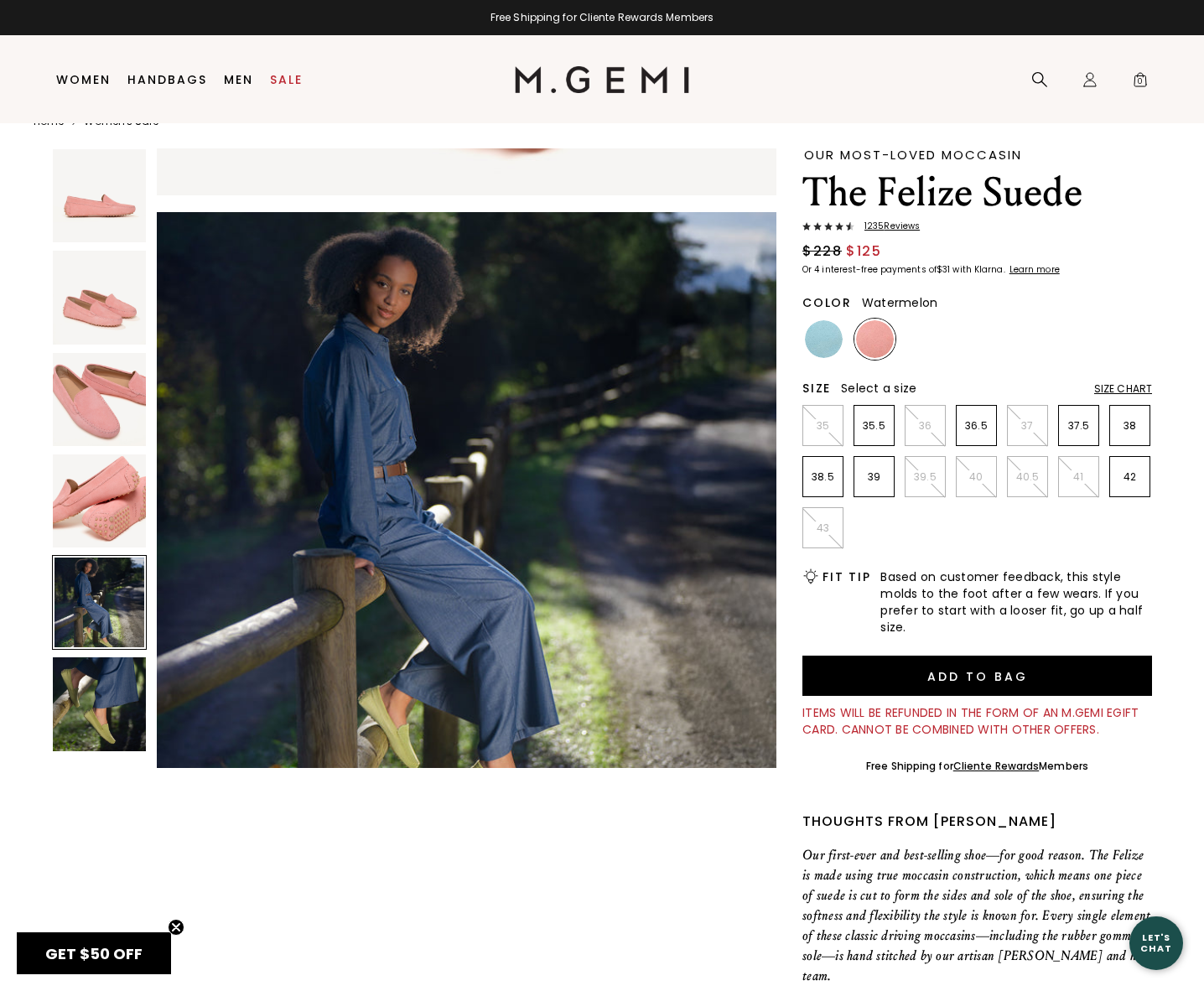
click at [131, 691] on img at bounding box center [99, 704] width 93 height 93
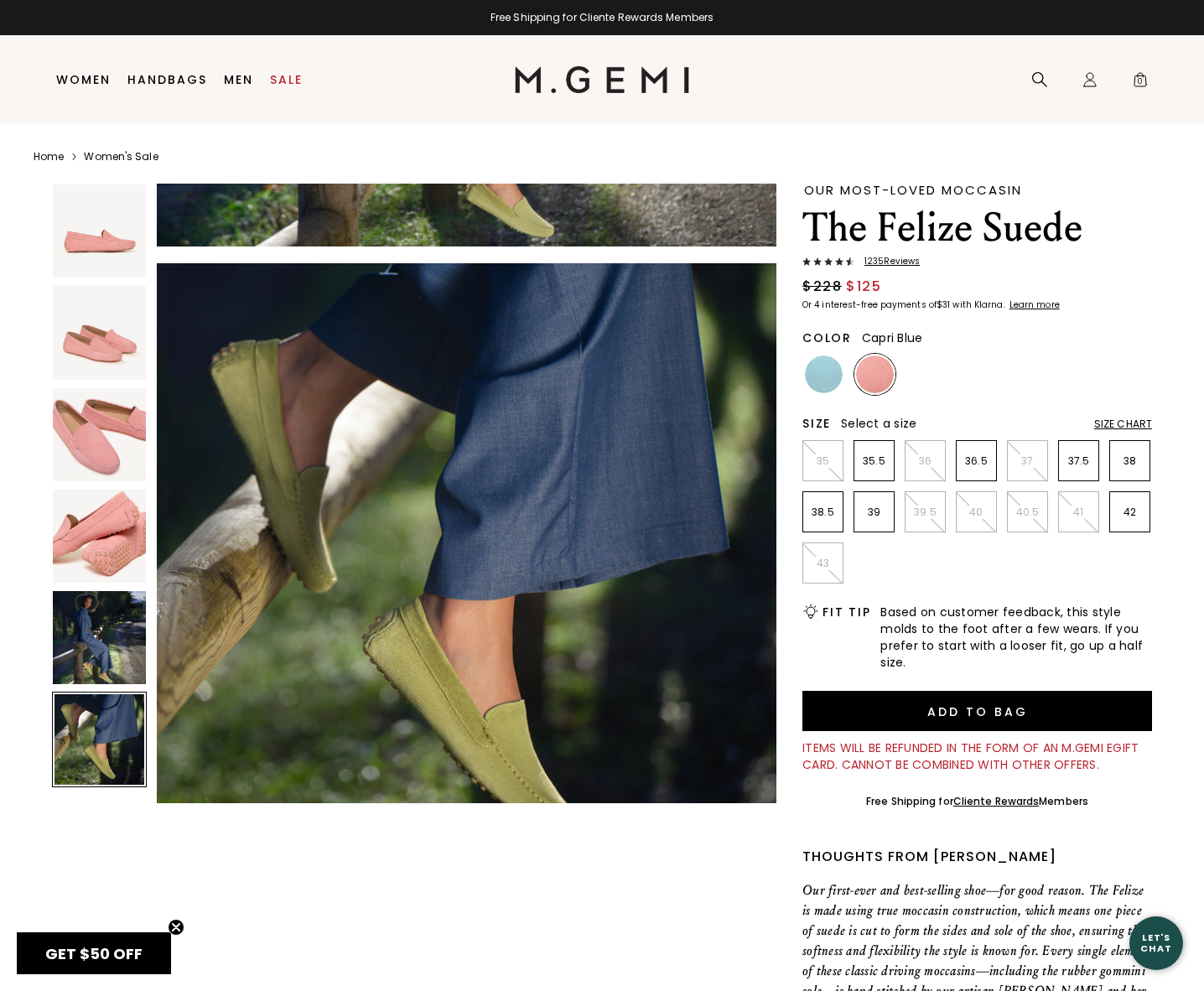
click at [814, 373] on img at bounding box center [824, 375] width 38 height 38
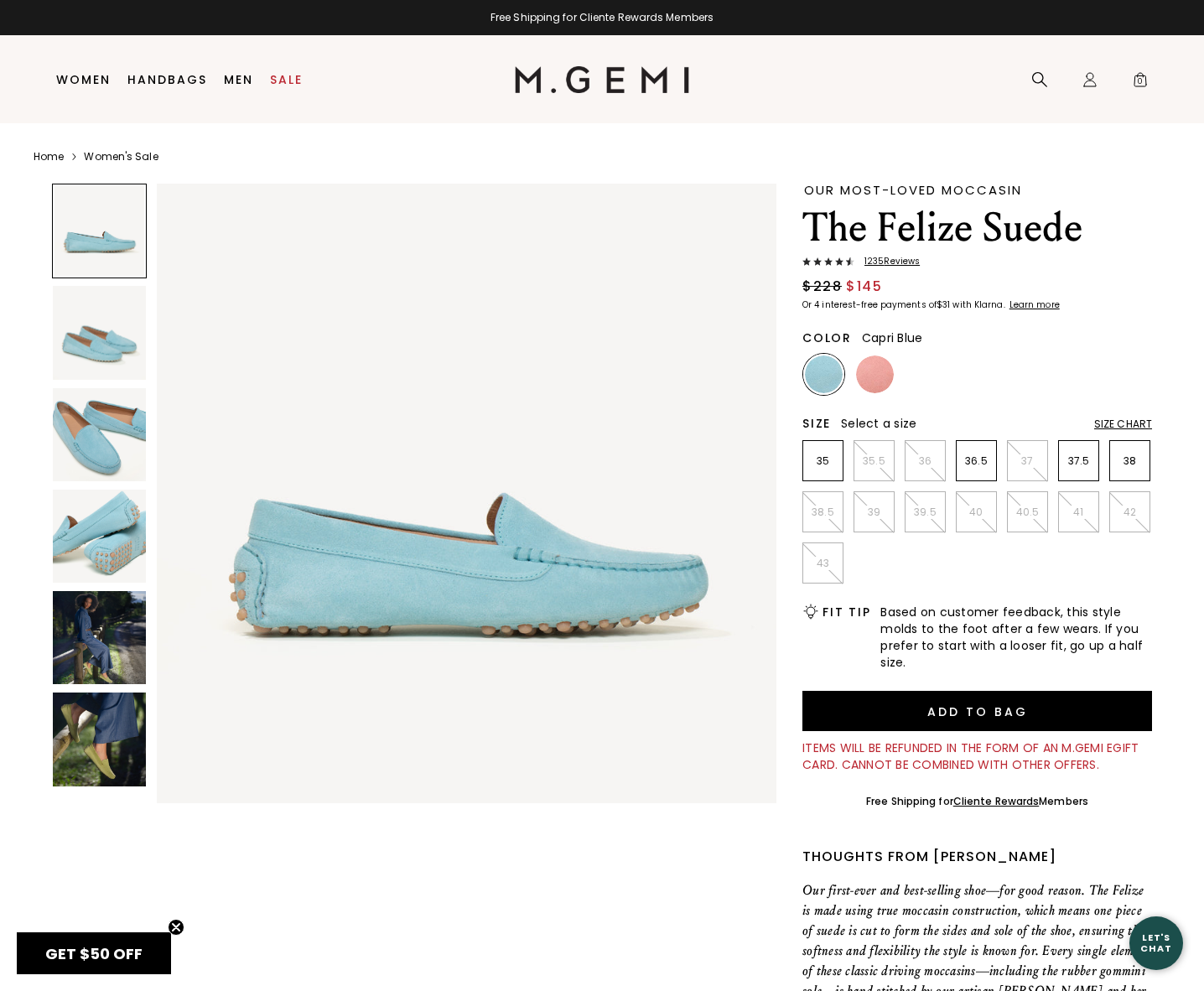
click at [88, 665] on img at bounding box center [99, 638] width 93 height 93
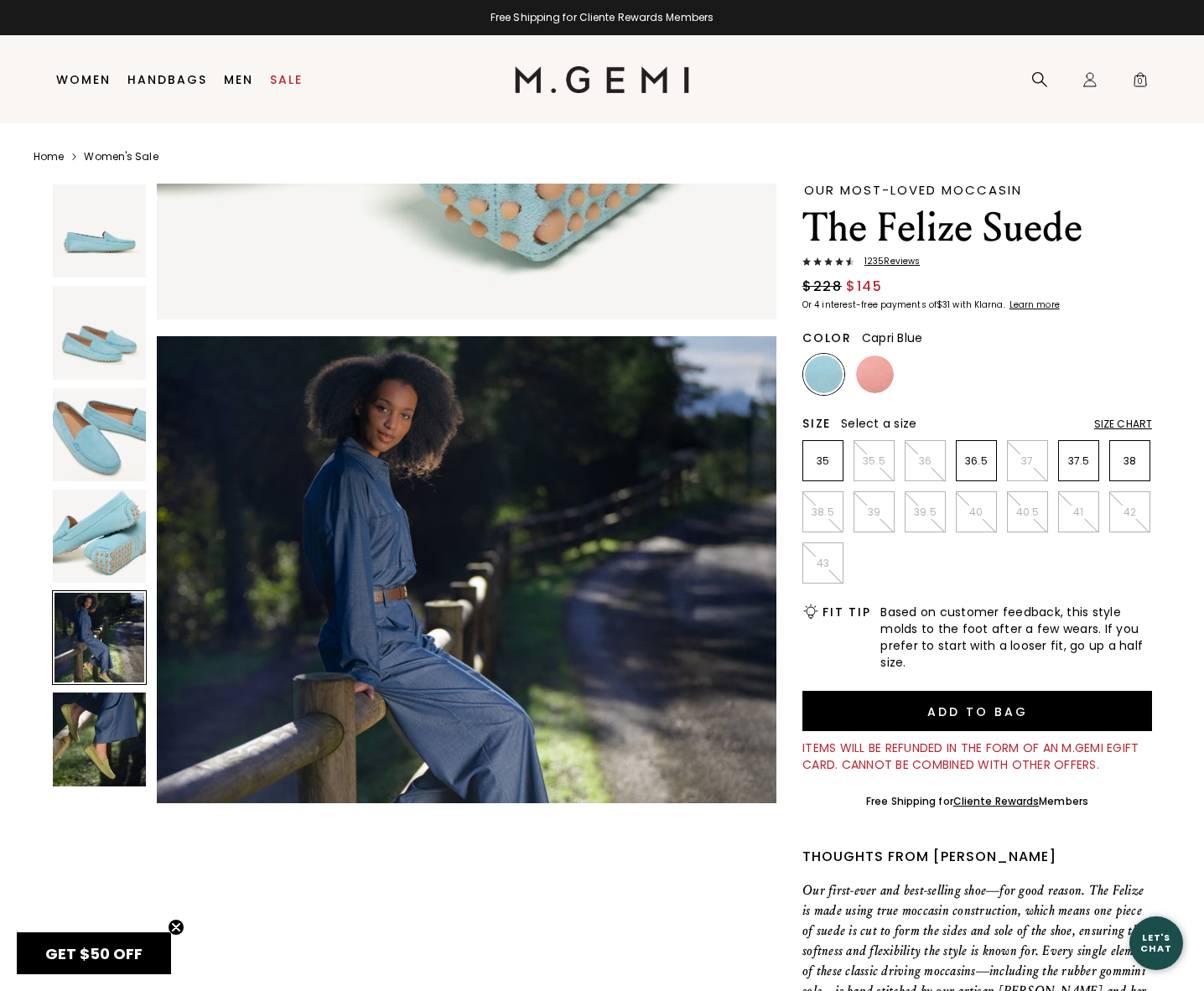
scroll to position [2481, 0]
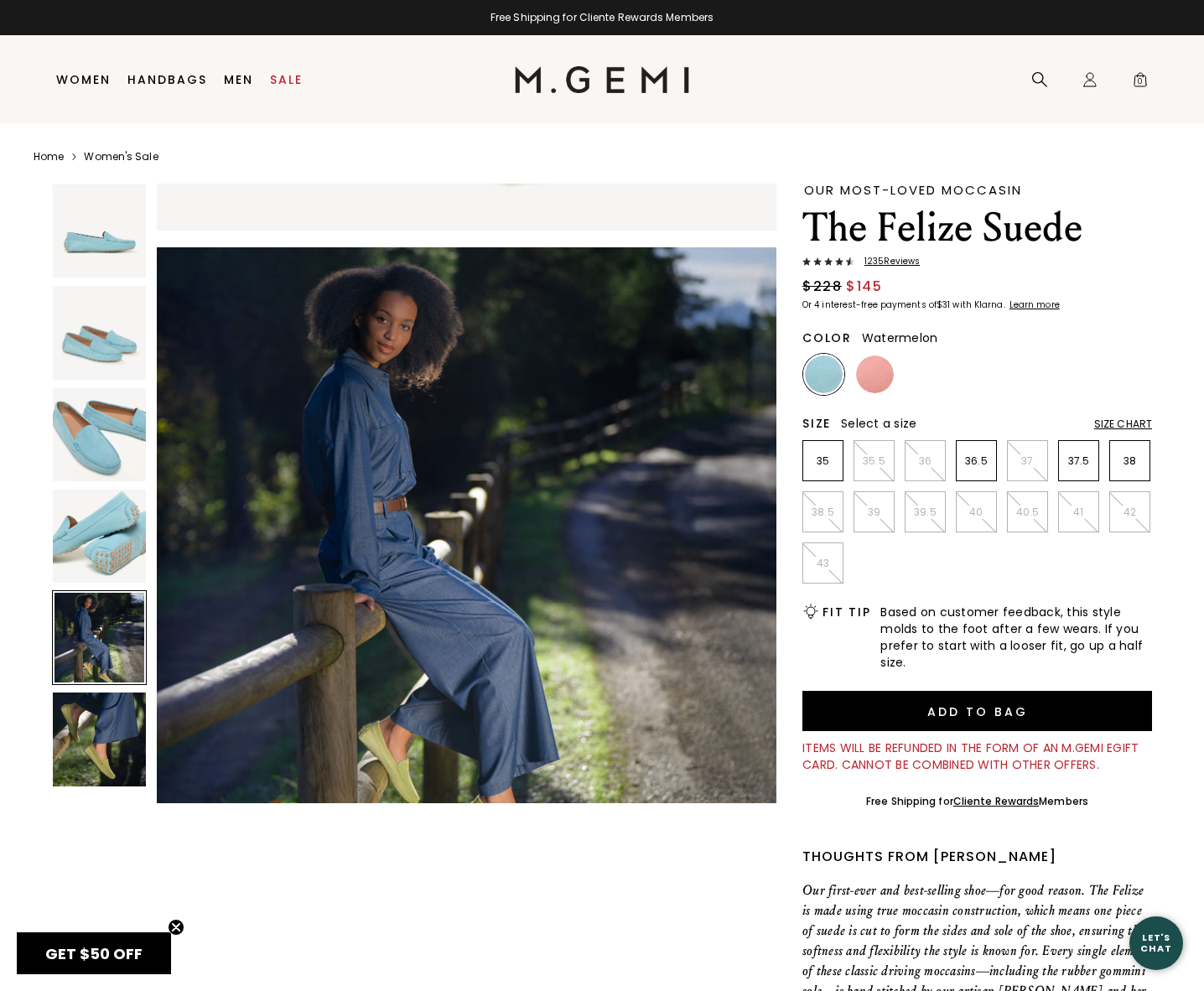
click at [889, 388] on div at bounding box center [875, 374] width 41 height 41
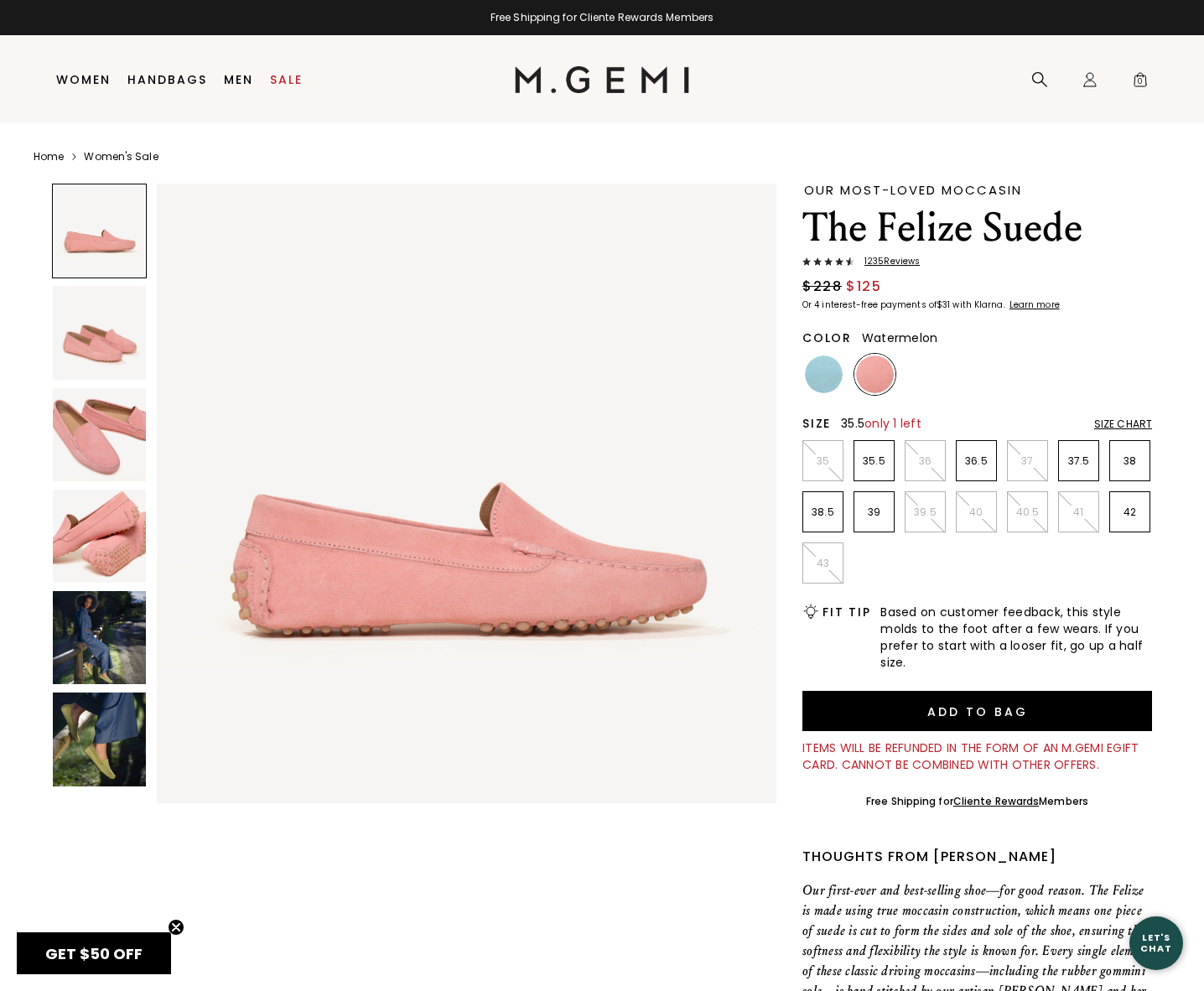
click at [875, 466] on p "35.5" at bounding box center [875, 460] width 40 height 13
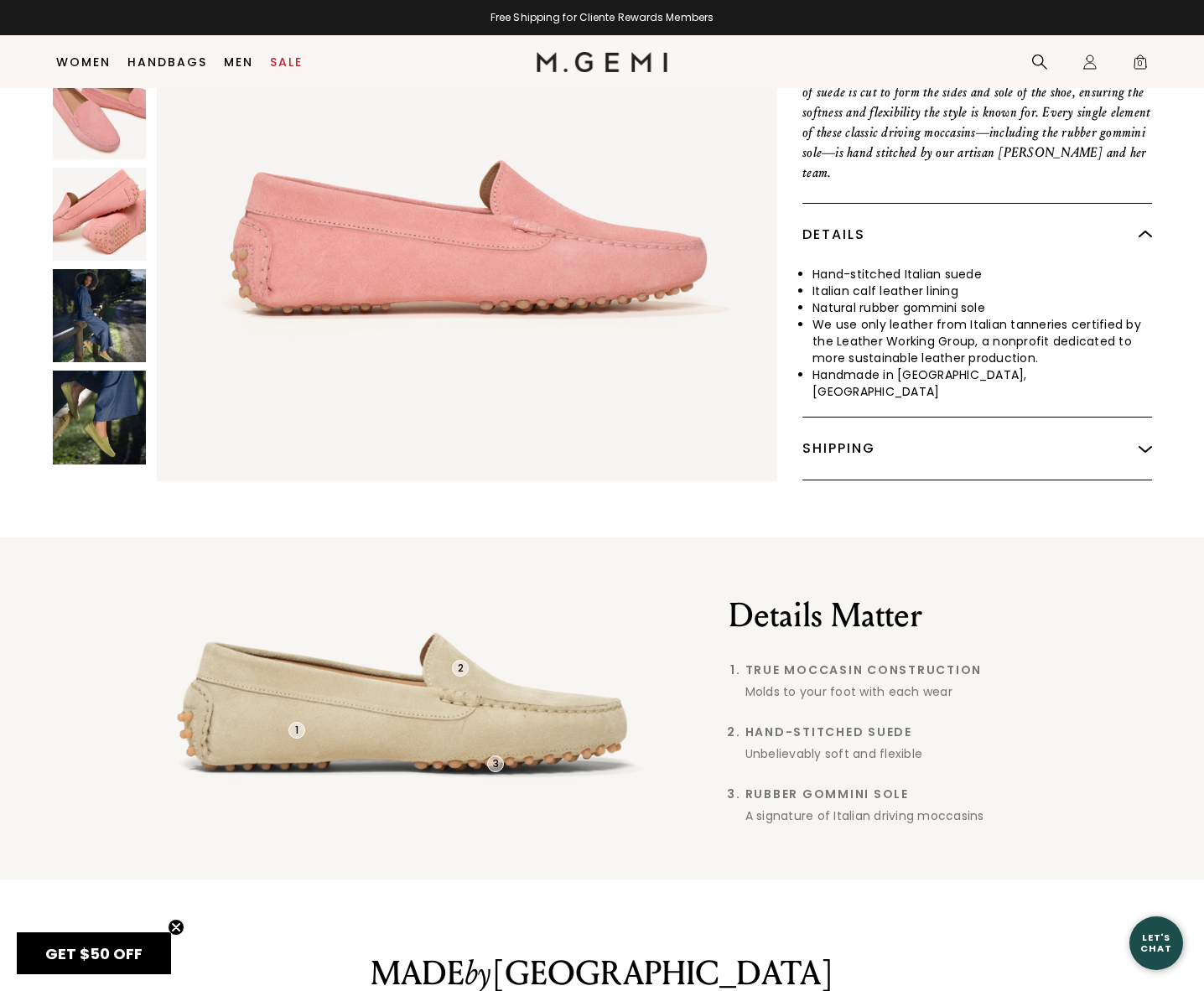
scroll to position [468, 0]
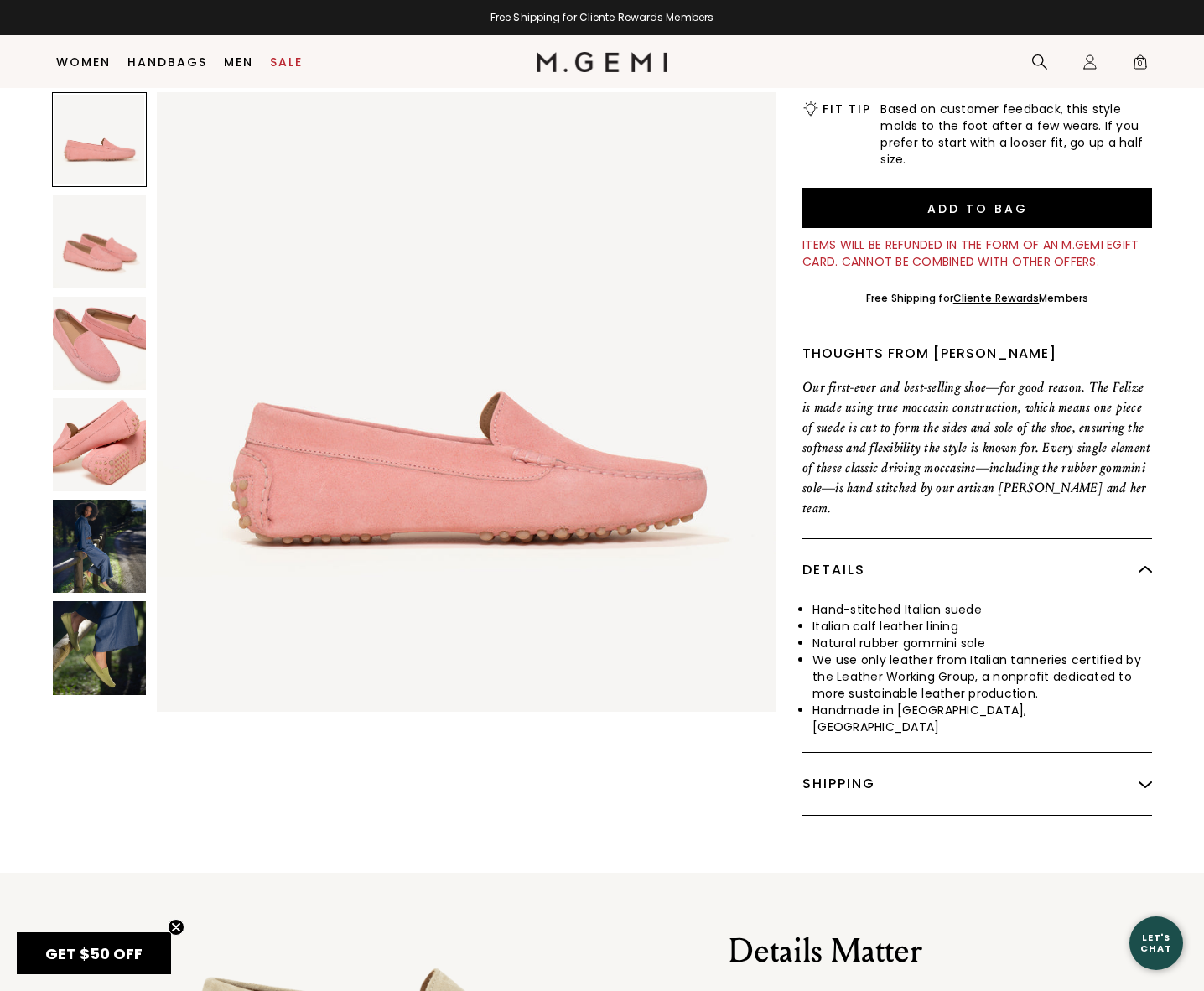
click at [79, 357] on img at bounding box center [99, 344] width 93 height 93
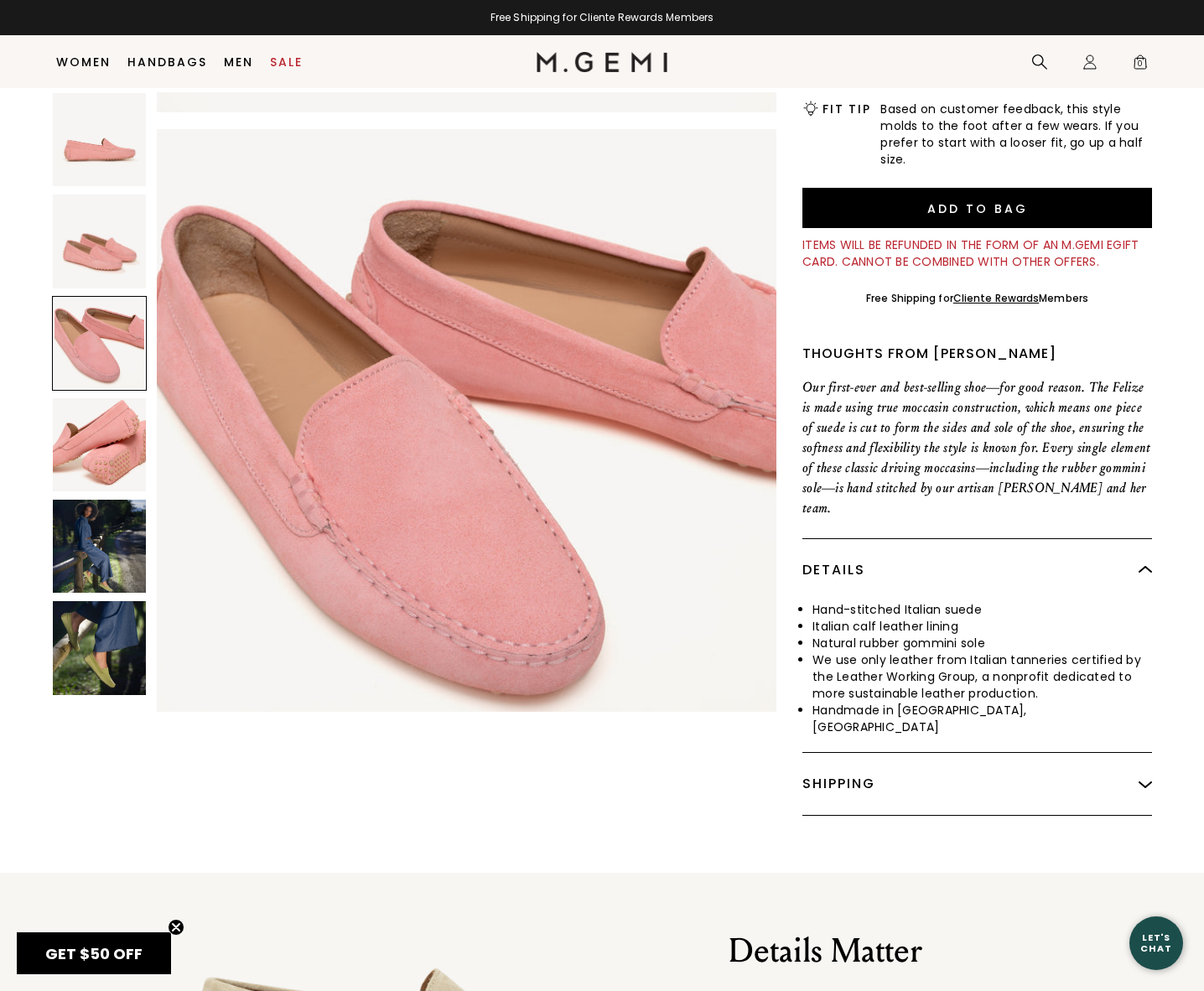
scroll to position [1240, 0]
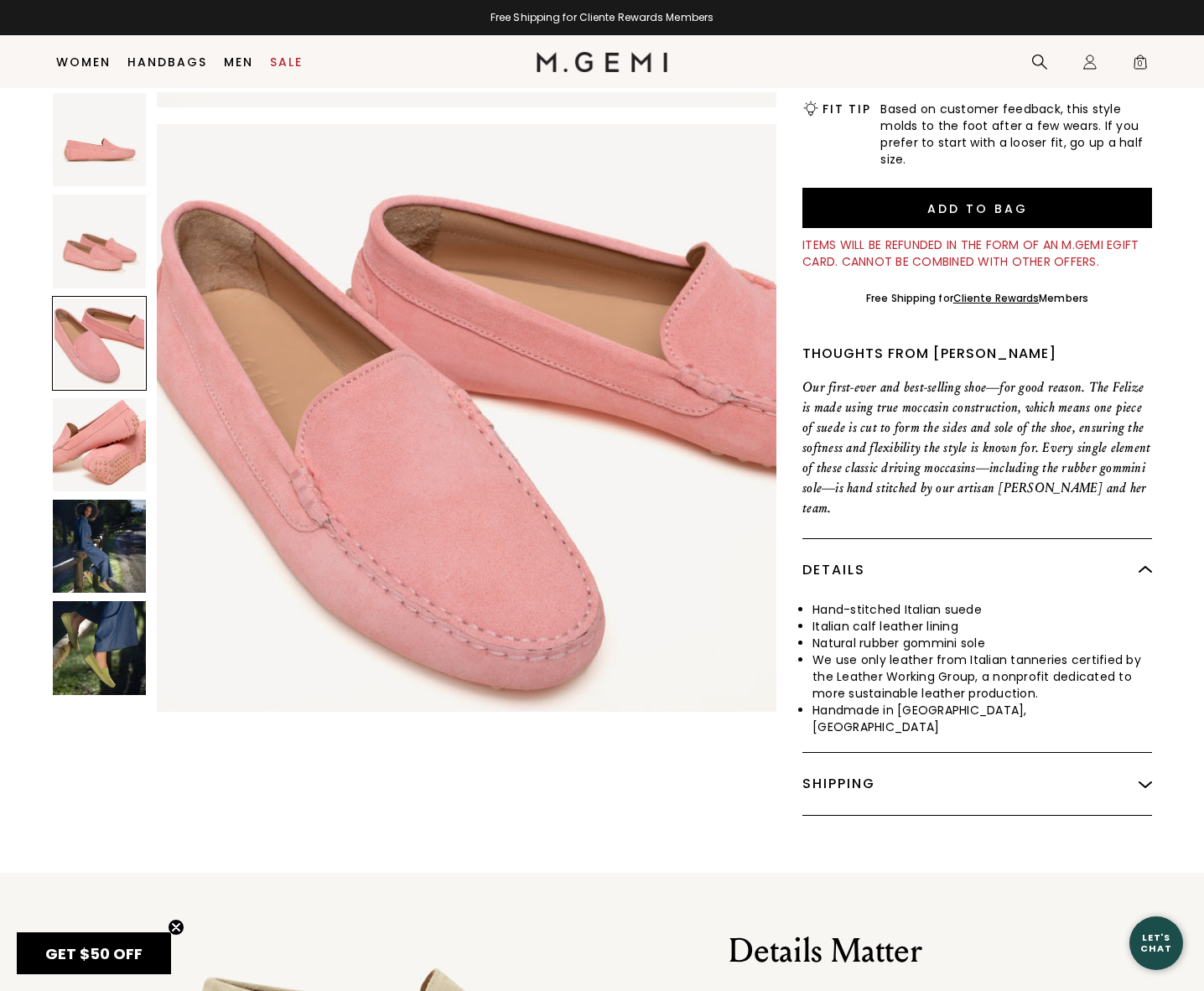
click at [102, 489] on img at bounding box center [99, 445] width 93 height 93
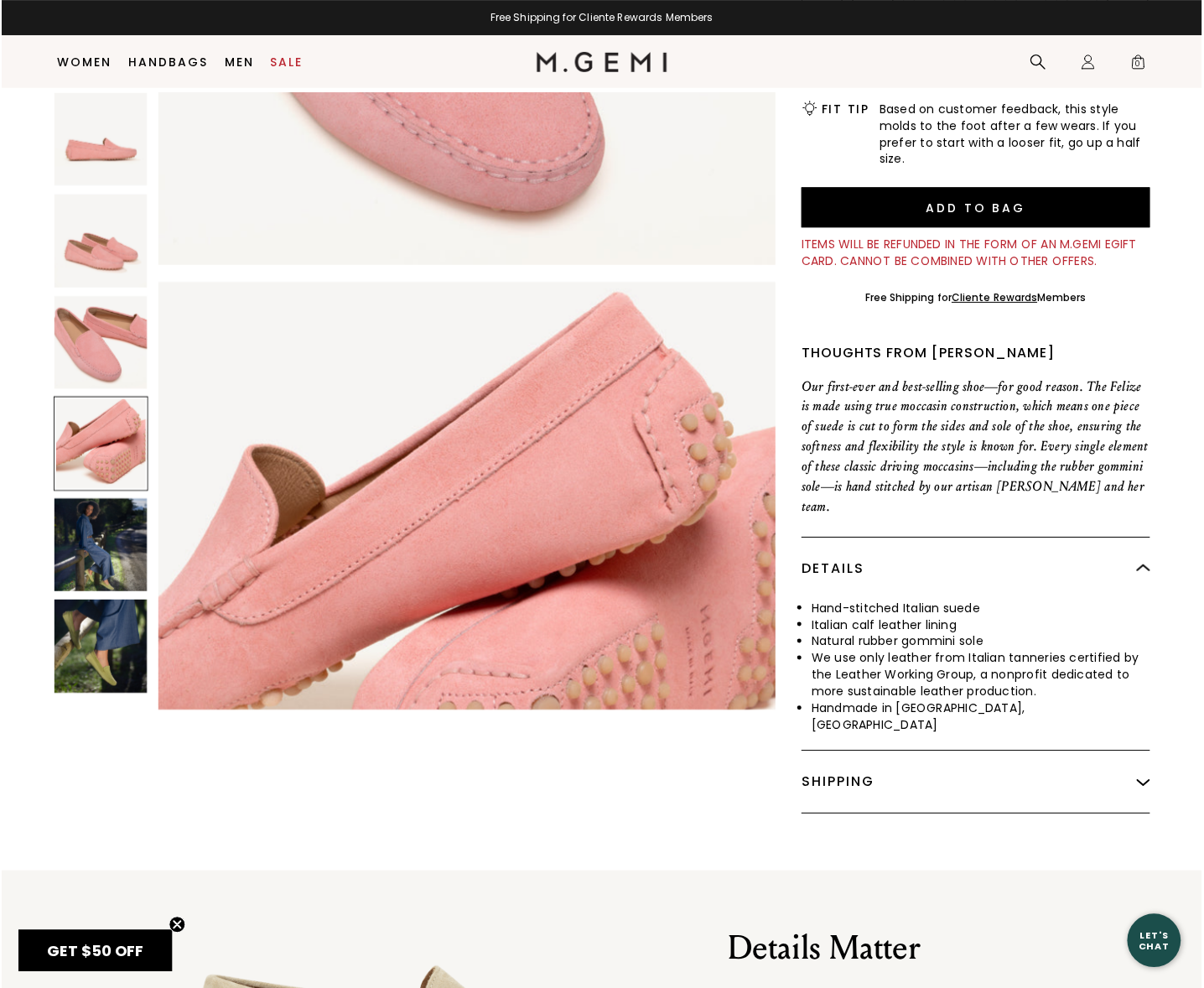
scroll to position [1861, 0]
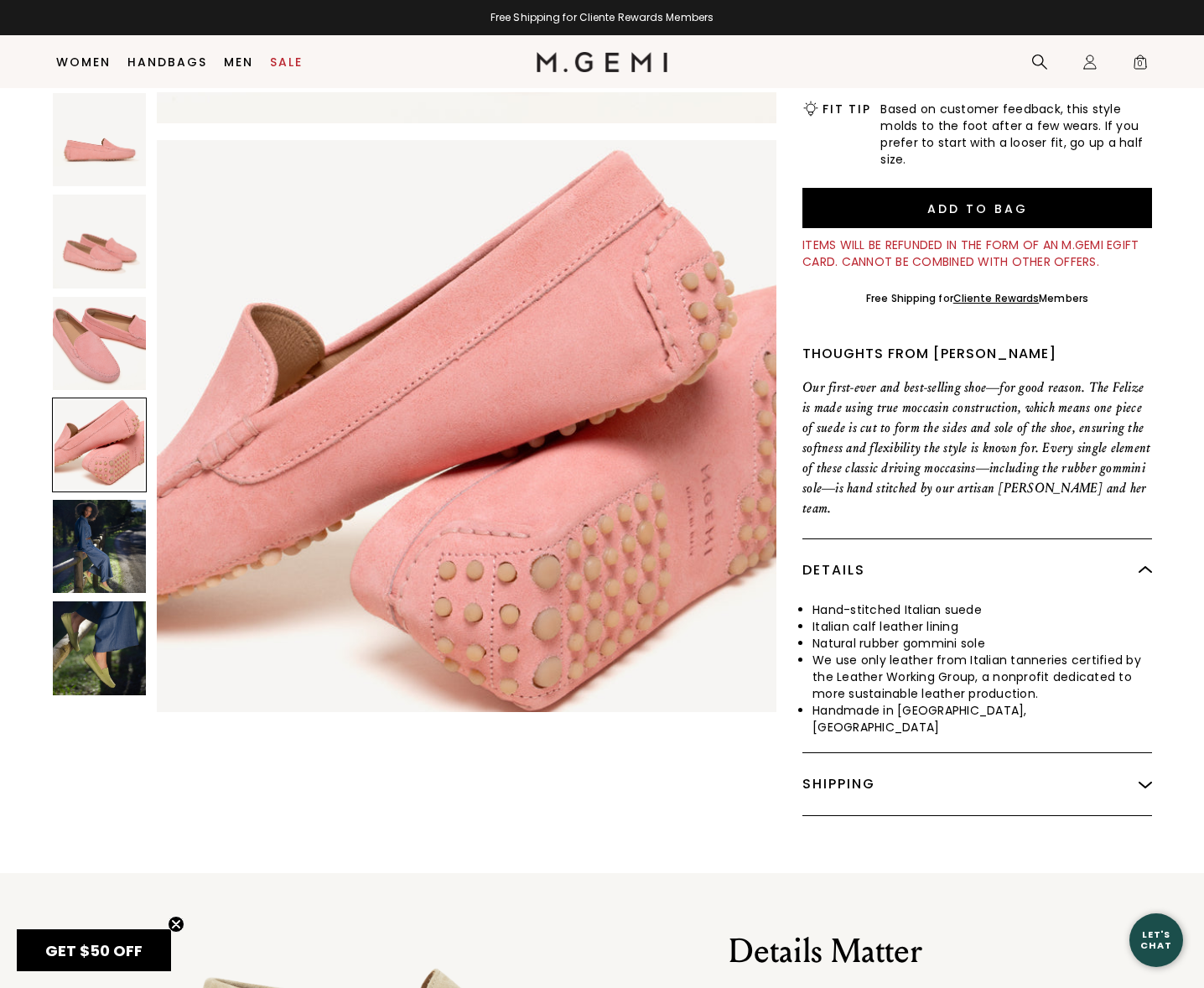
click at [86, 351] on img at bounding box center [99, 344] width 93 height 93
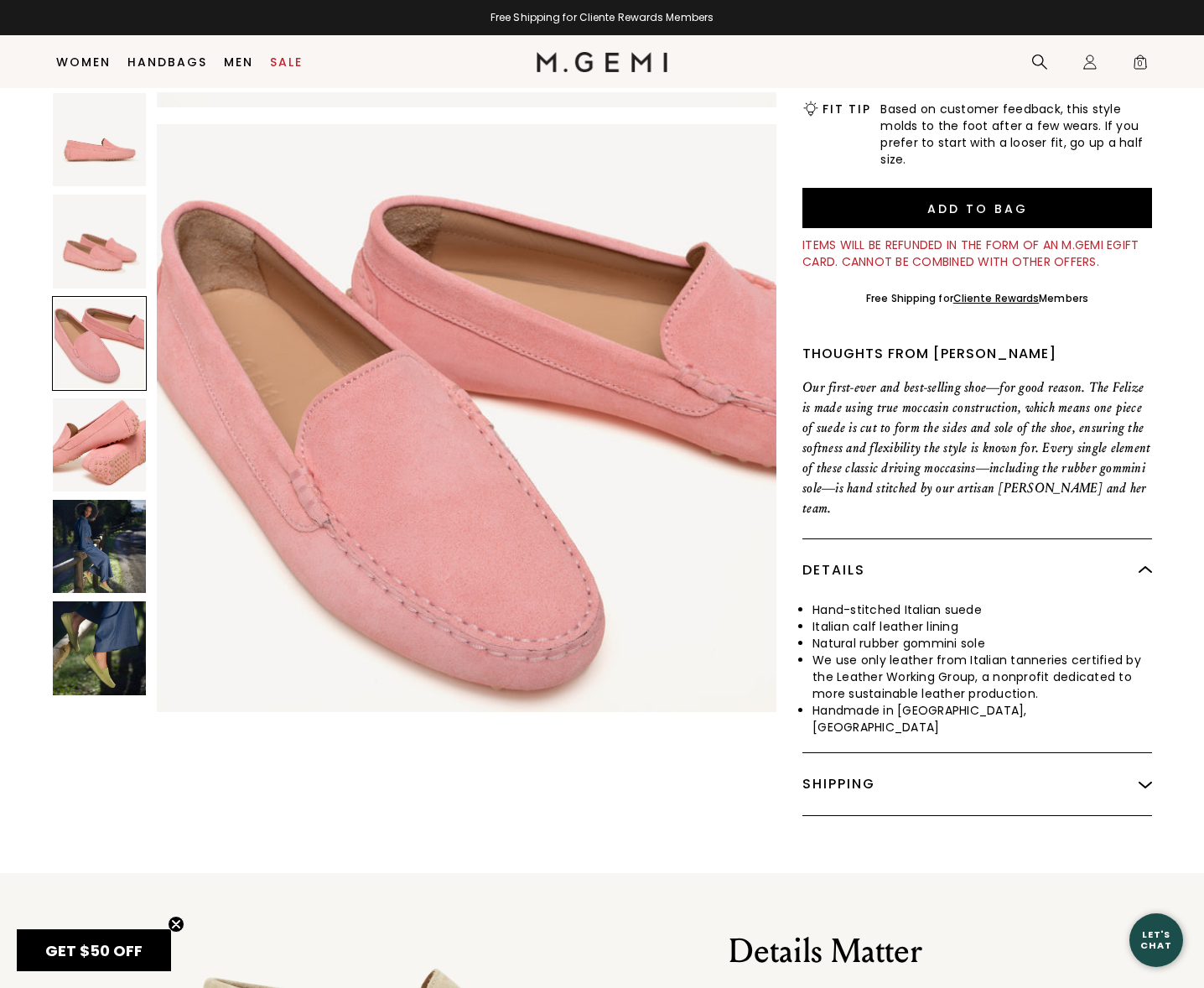
click at [85, 426] on img at bounding box center [99, 445] width 93 height 93
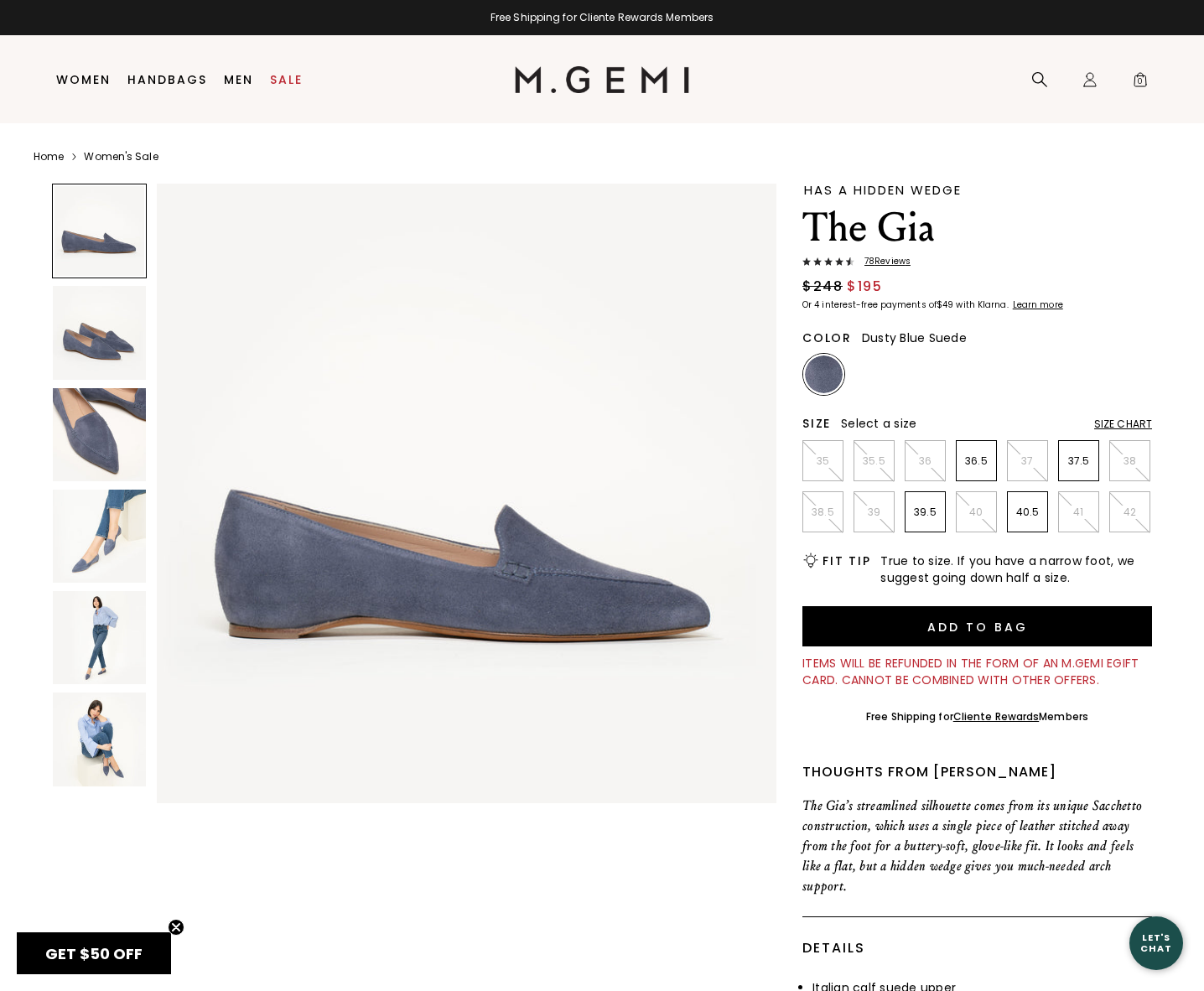
click at [73, 443] on img at bounding box center [99, 435] width 93 height 93
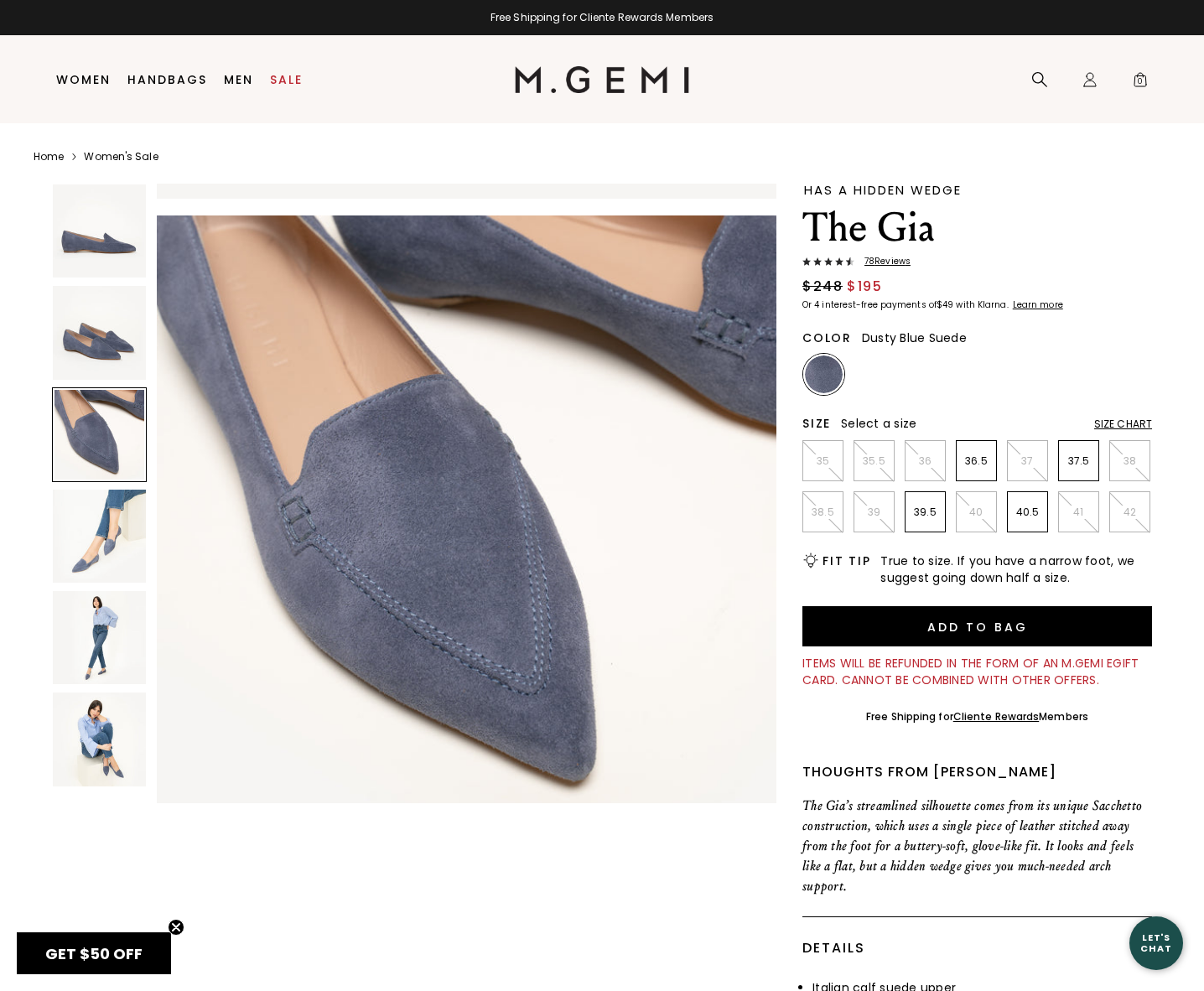
click at [98, 541] on img at bounding box center [99, 537] width 93 height 93
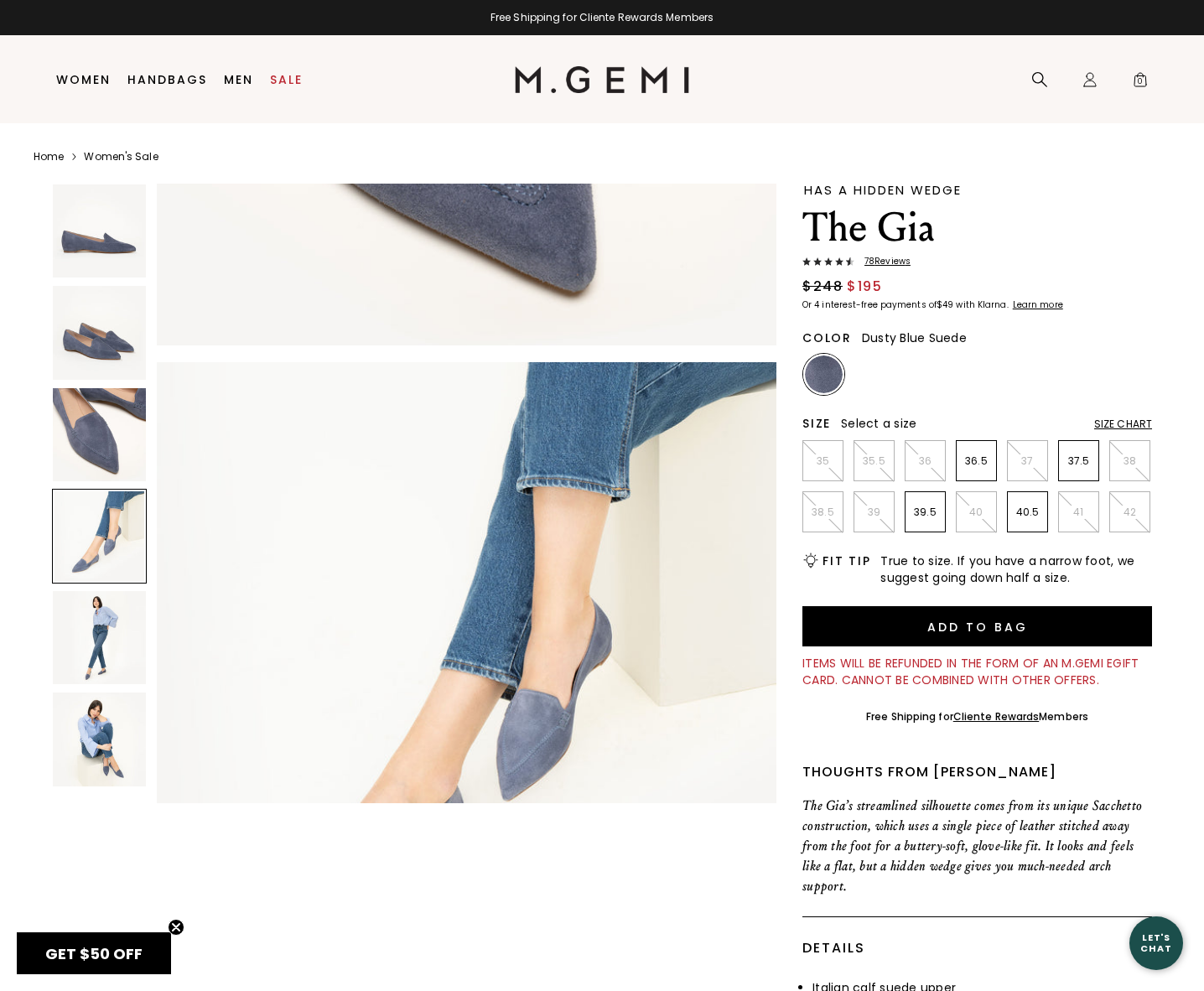
scroll to position [1861, 0]
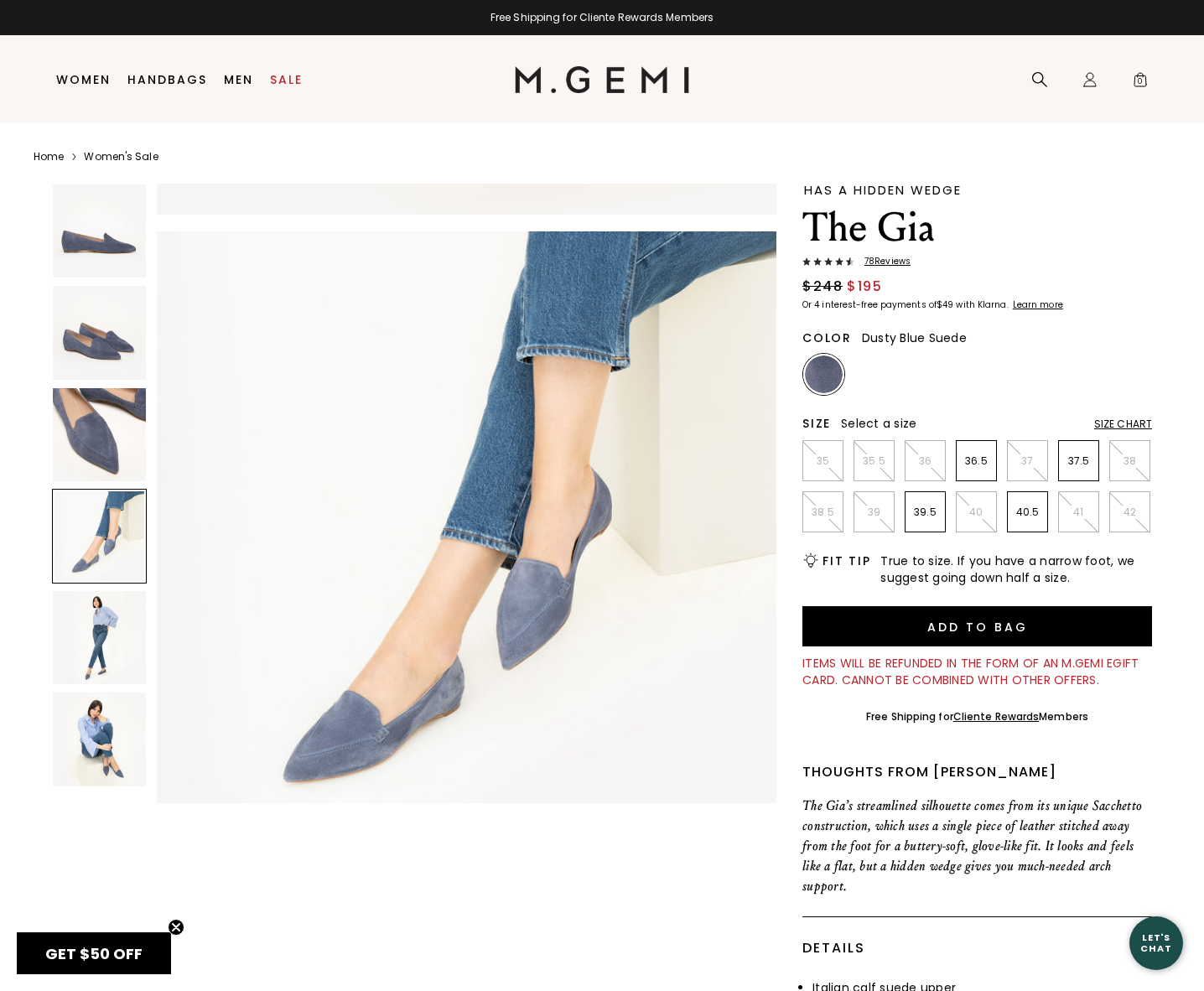
click at [889, 252] on div "HAS A HIDDEN WEDGE The Gia 78 Review s $248 $195 Or 4 interest-free payments of…" at bounding box center [977, 247] width 350 height 126
click at [888, 256] on span "78 Review s" at bounding box center [883, 261] width 57 height 10
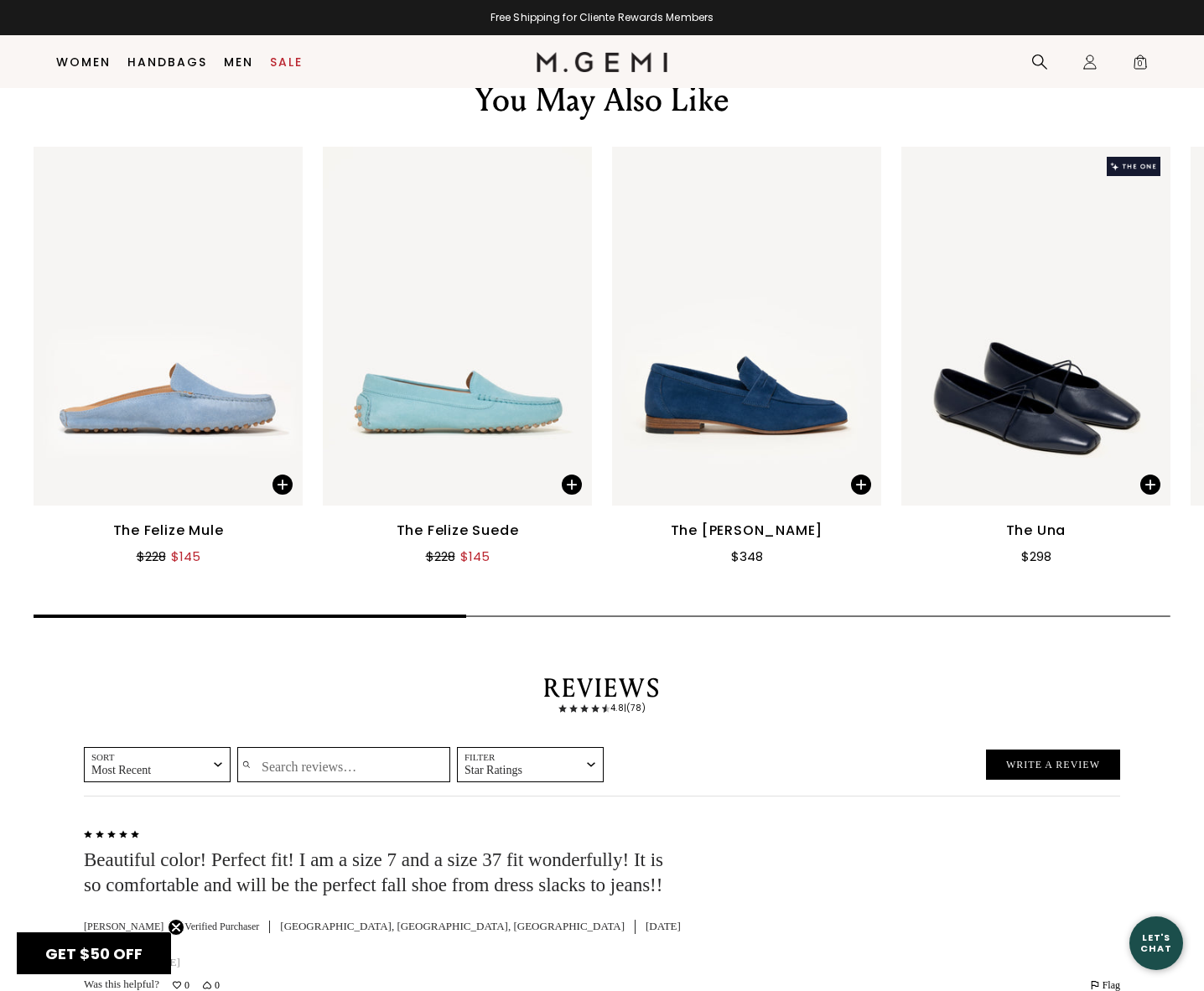
scroll to position [2445, 0]
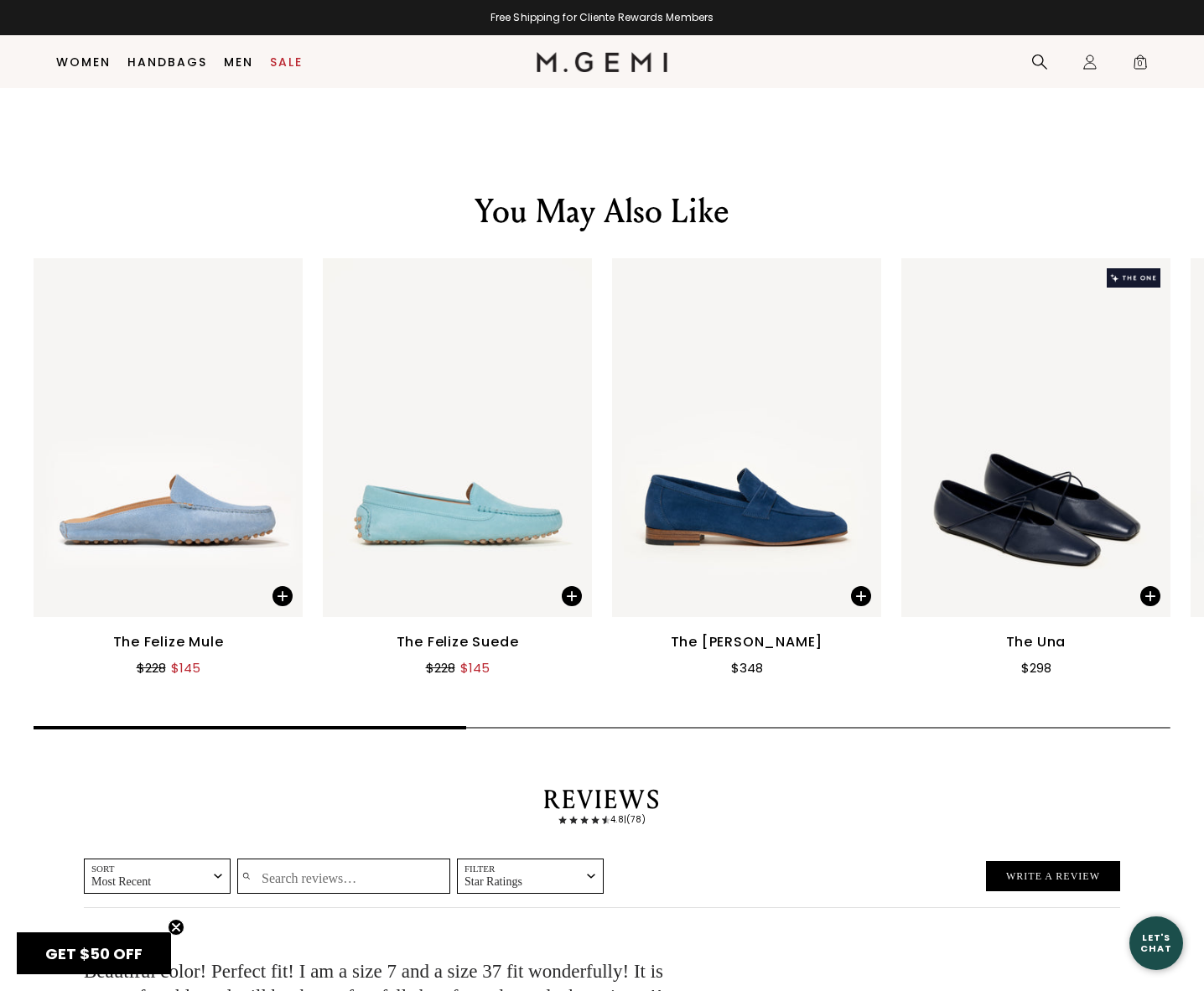
click at [286, 859] on input "Search reviews…" at bounding box center [344, 876] width 213 height 35
type input "arch"
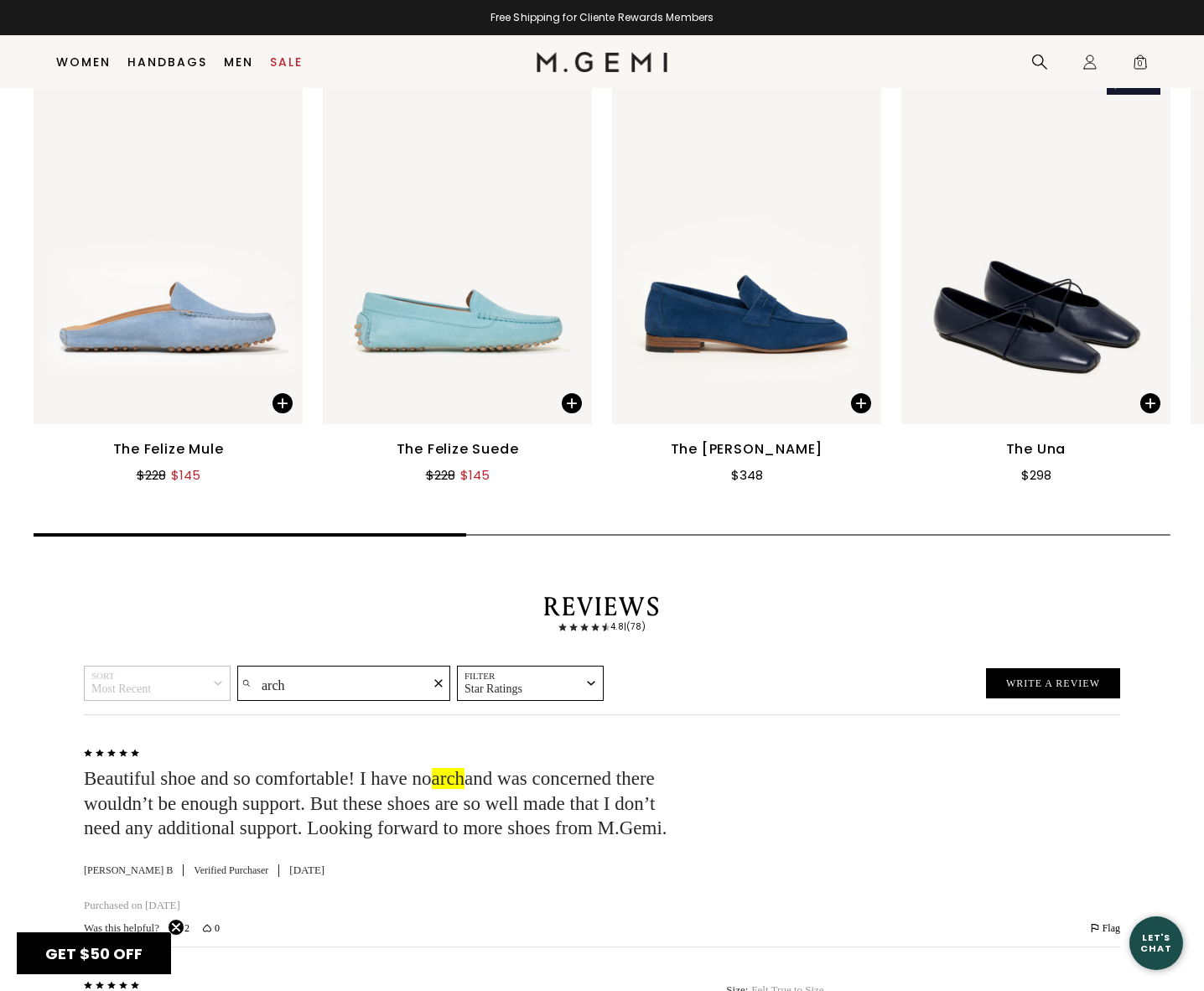
scroll to position [2697, 0]
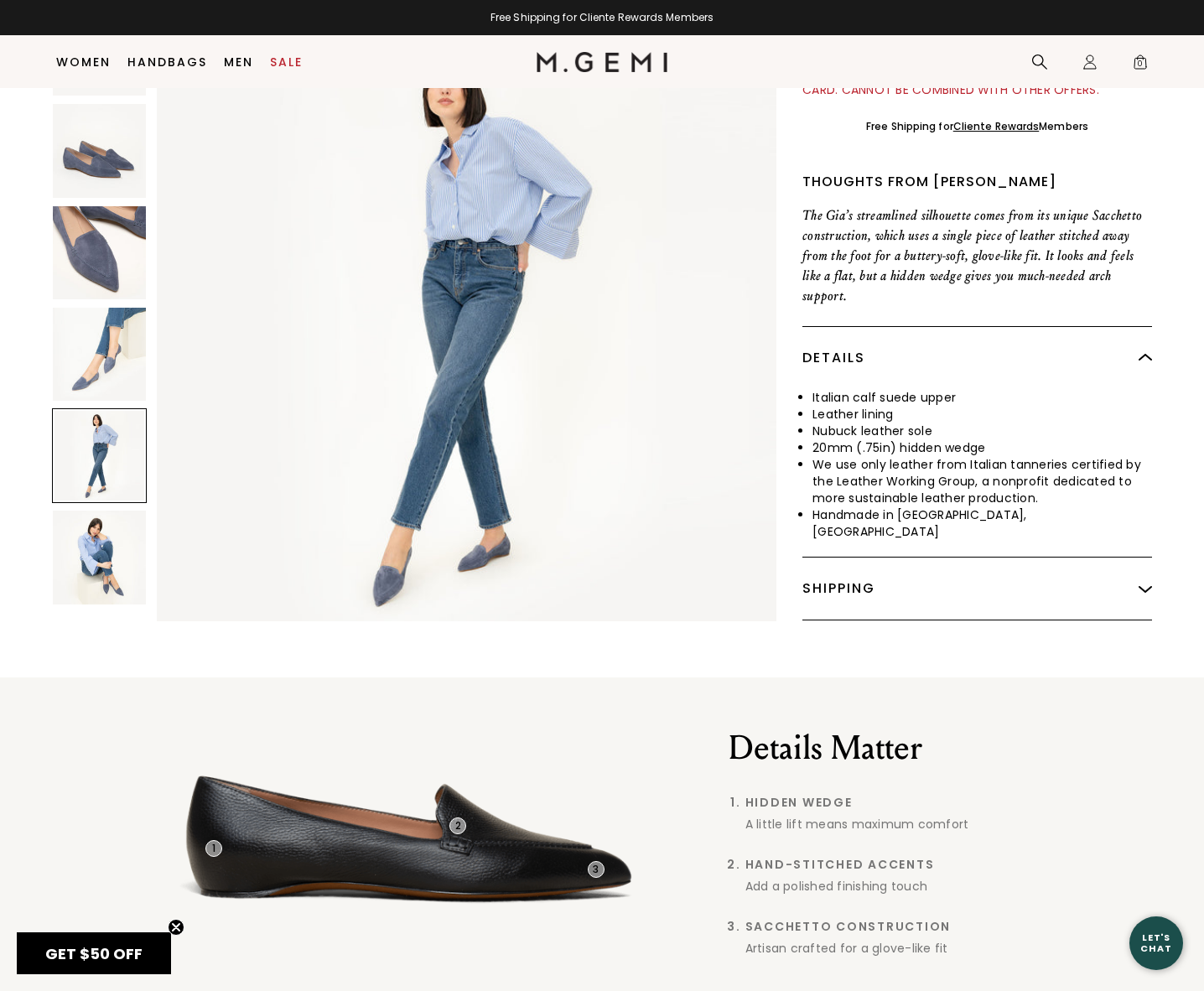
scroll to position [600, 0]
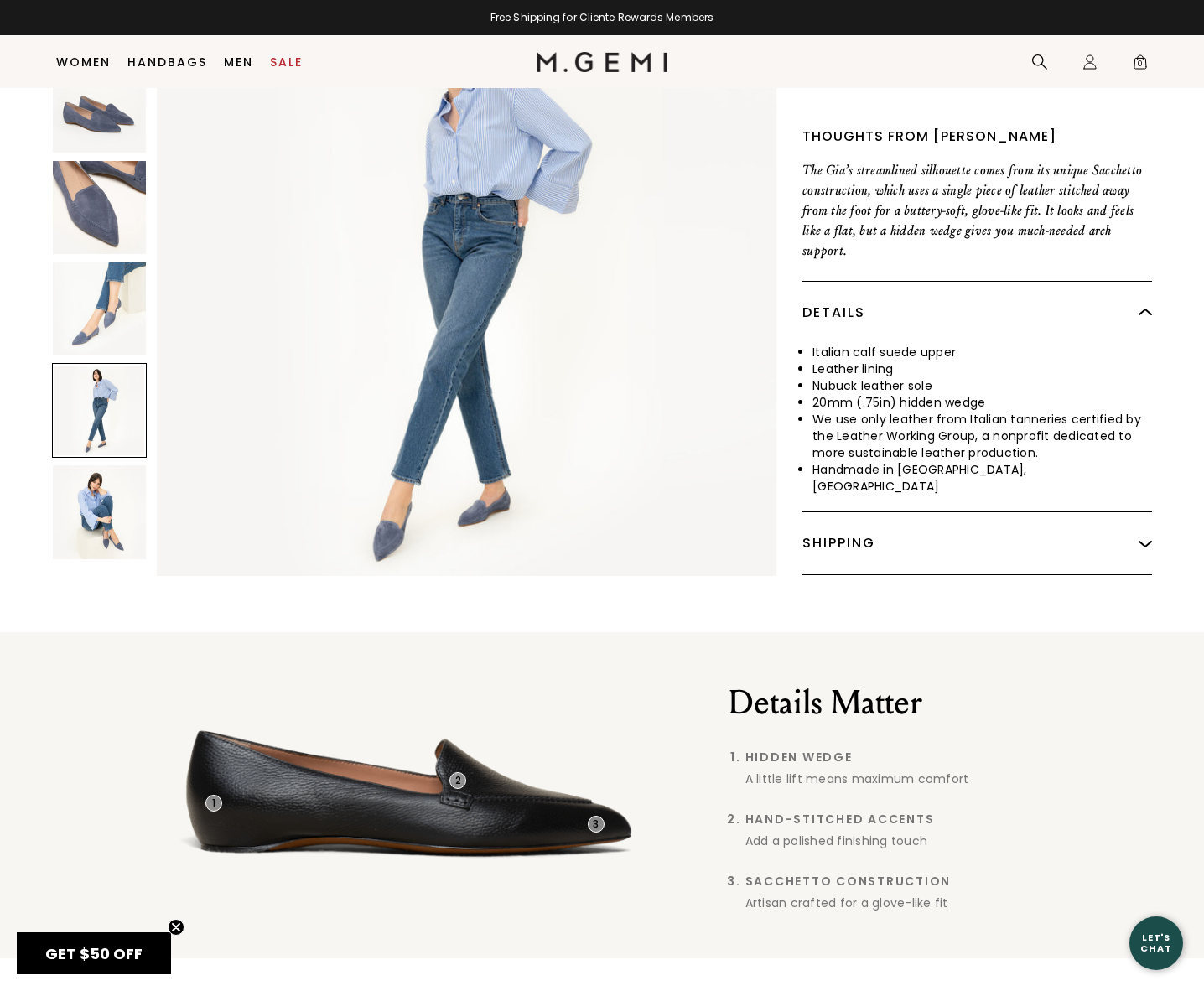
click at [84, 271] on img at bounding box center [99, 309] width 93 height 93
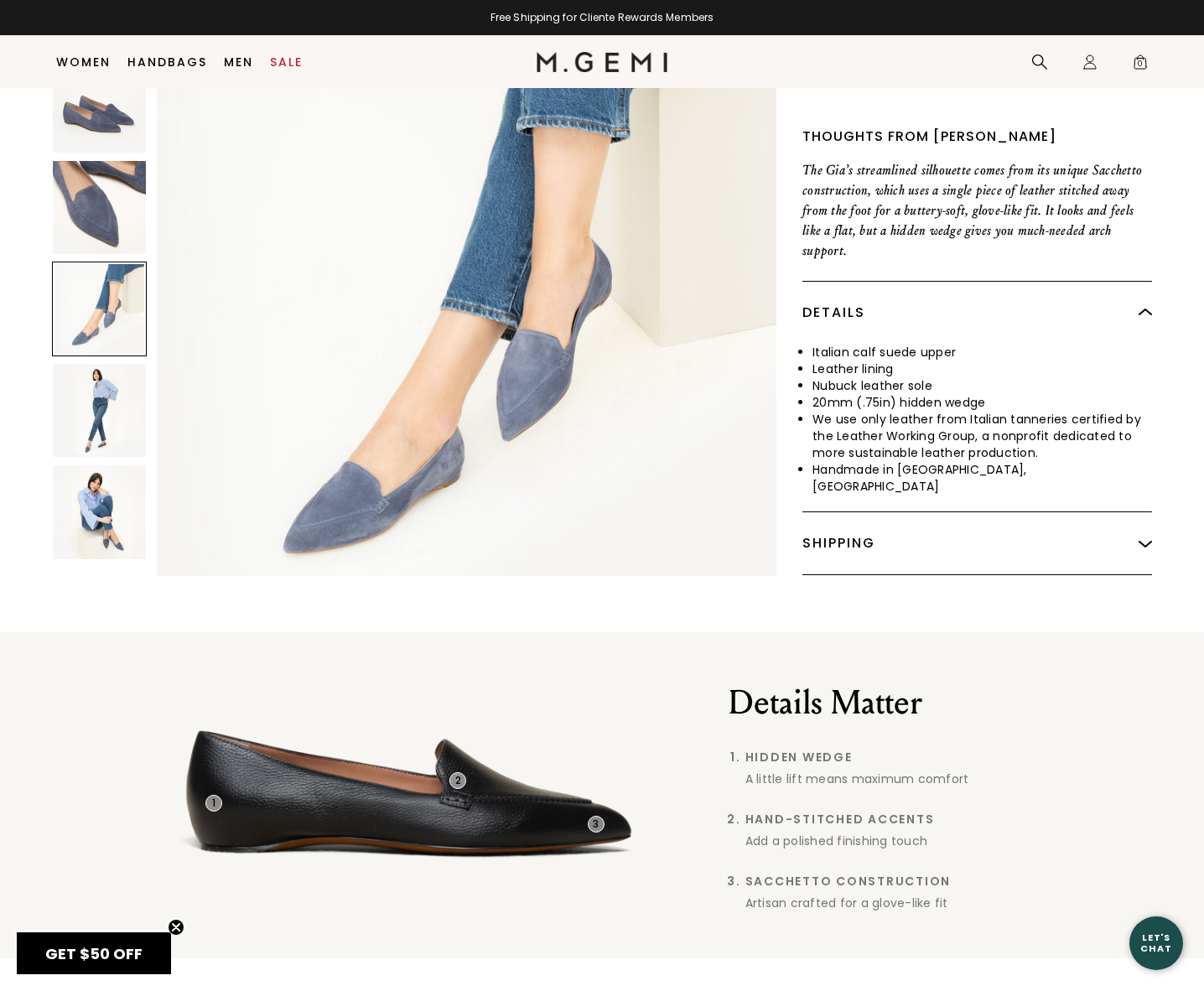
scroll to position [1861, 0]
click at [102, 212] on img at bounding box center [99, 207] width 93 height 93
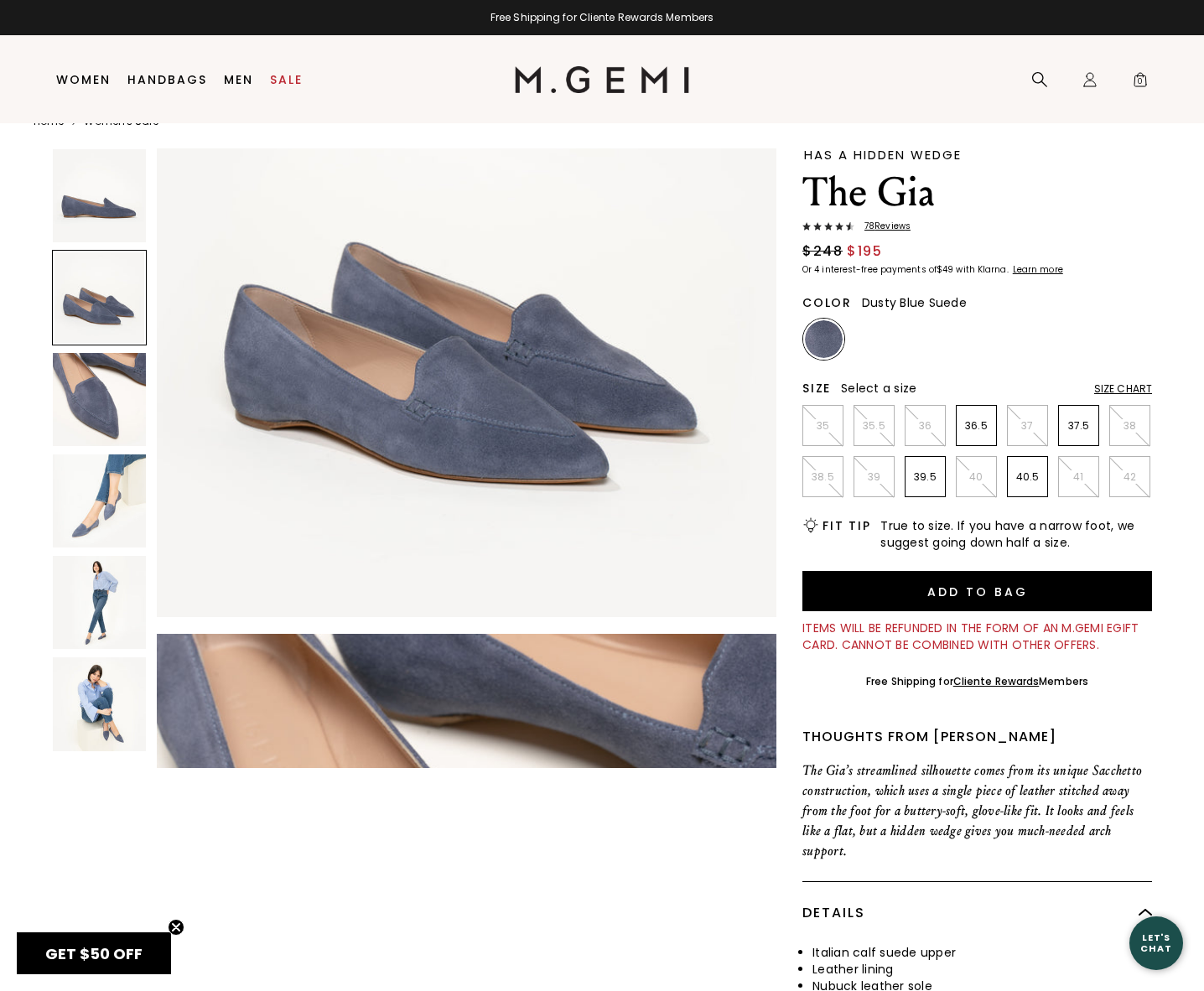
scroll to position [737, 0]
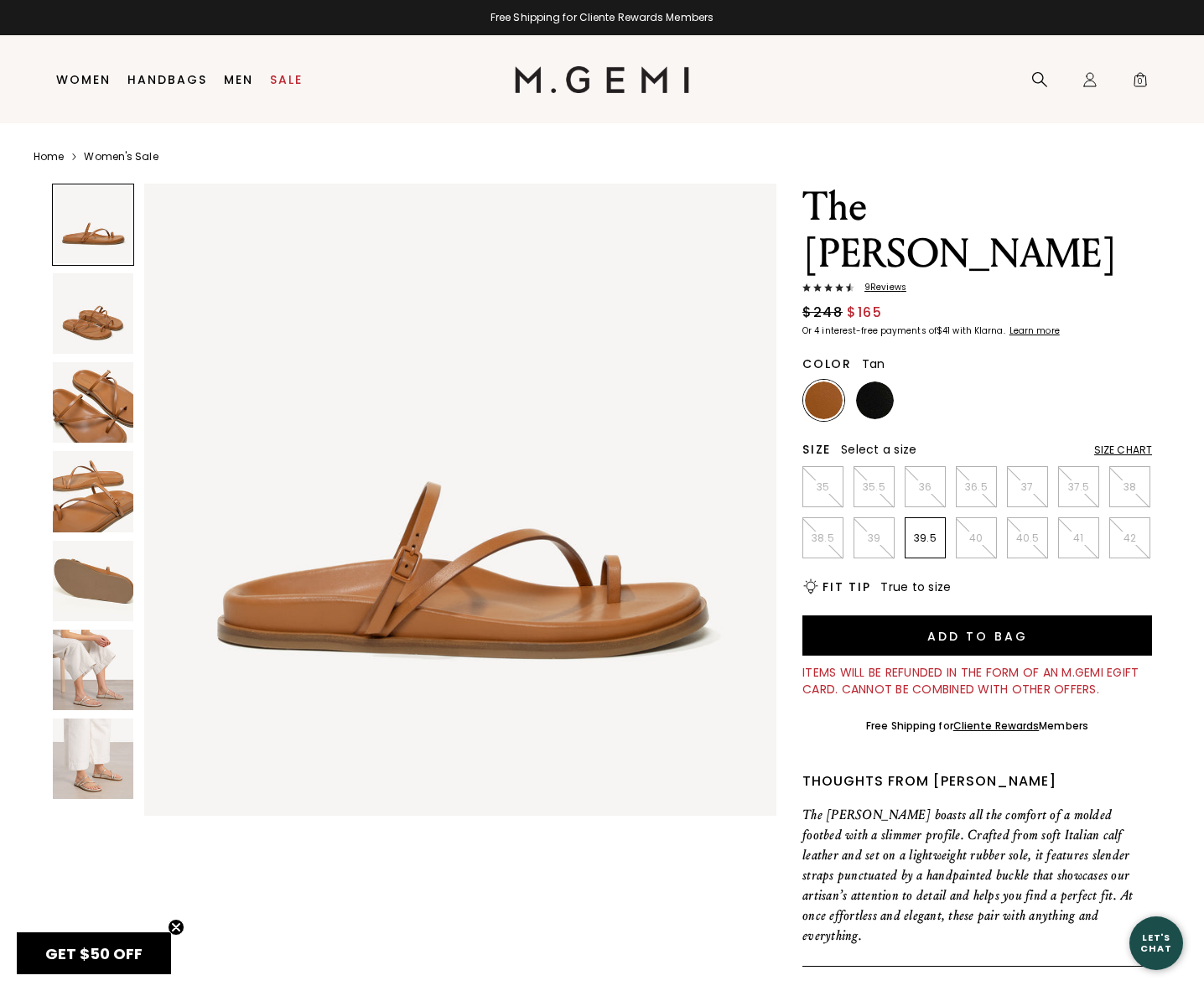
click at [88, 324] on img at bounding box center [92, 313] width 81 height 81
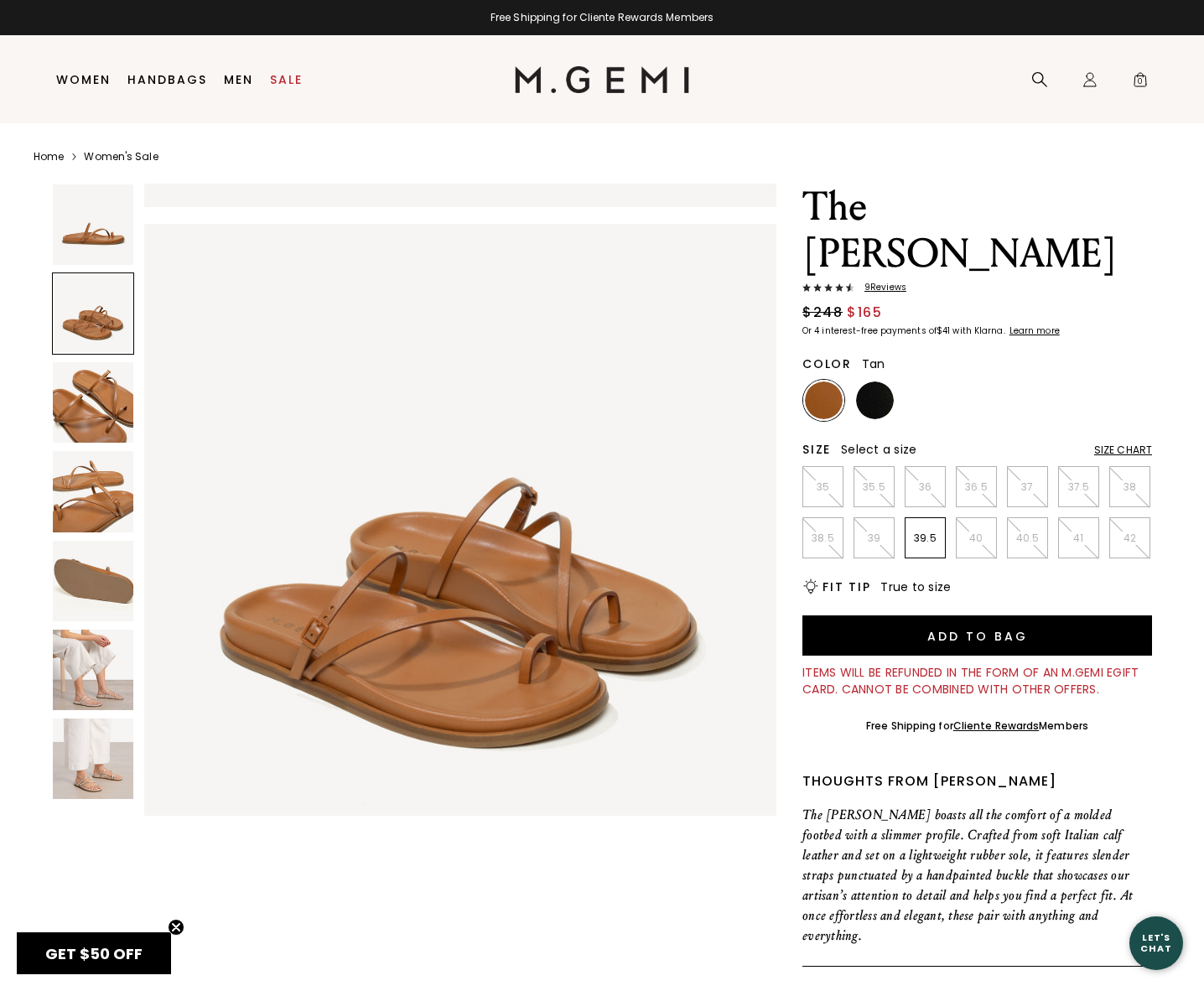
scroll to position [633, 0]
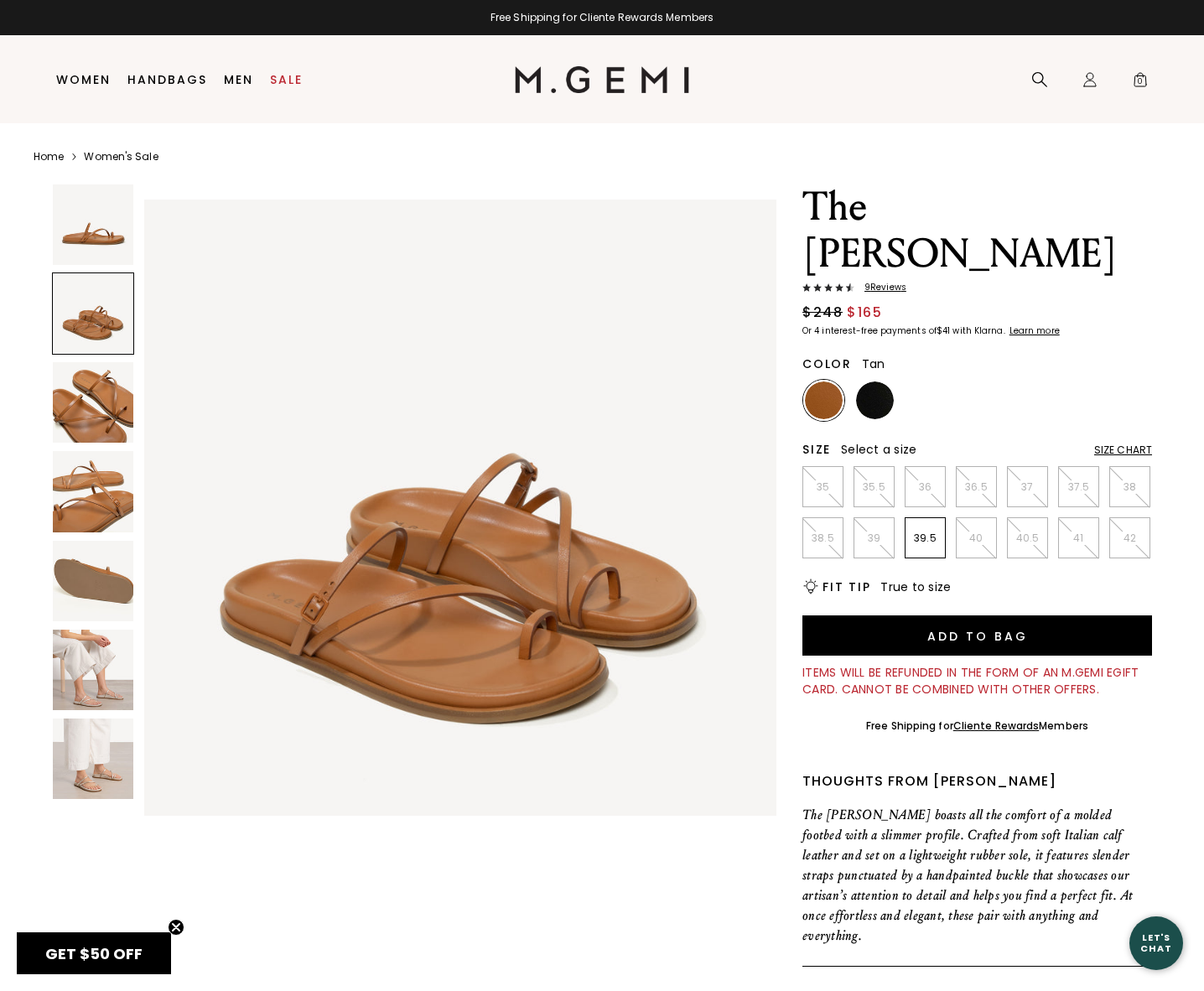
click at [92, 363] on img at bounding box center [92, 402] width 81 height 81
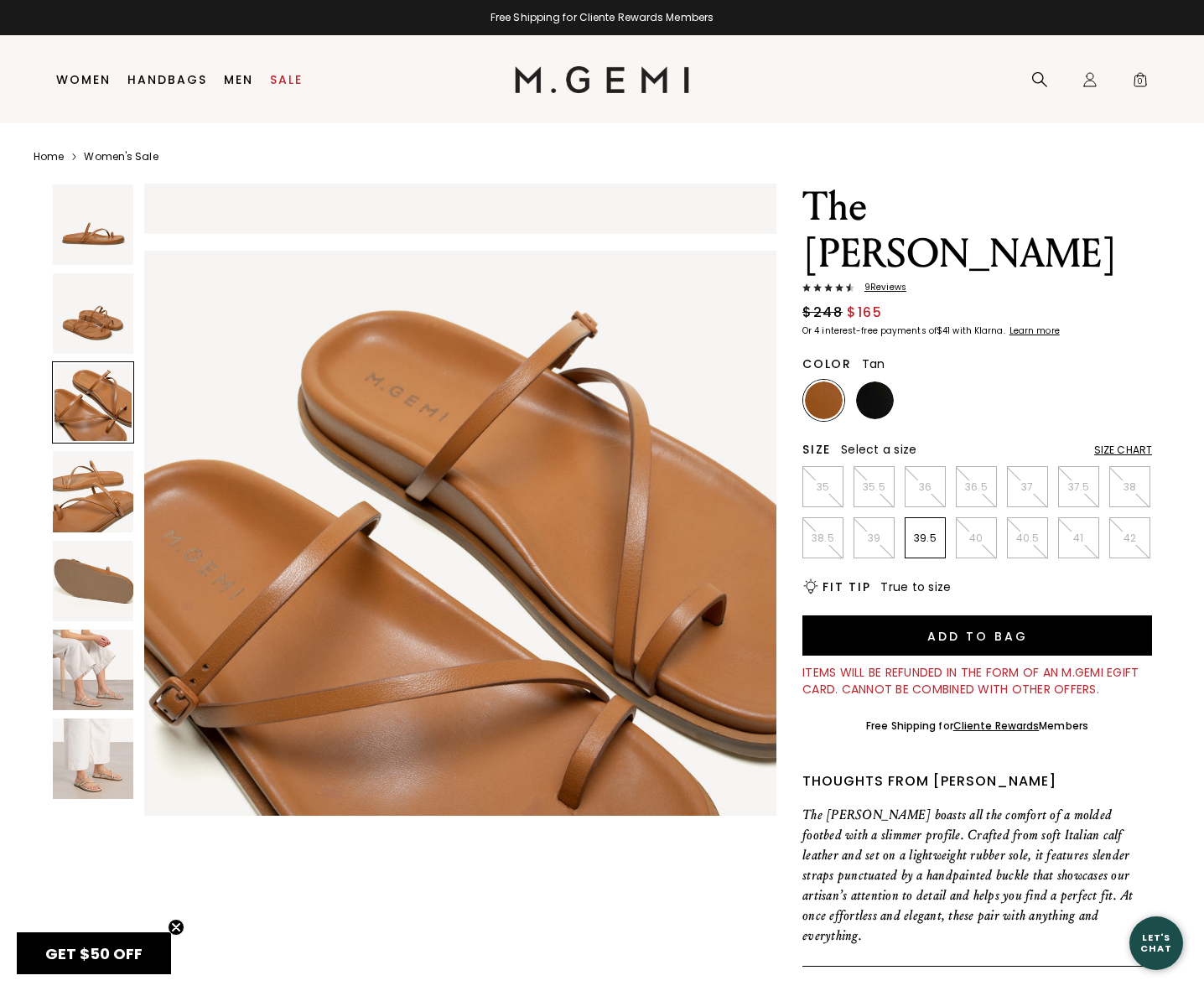
scroll to position [1266, 0]
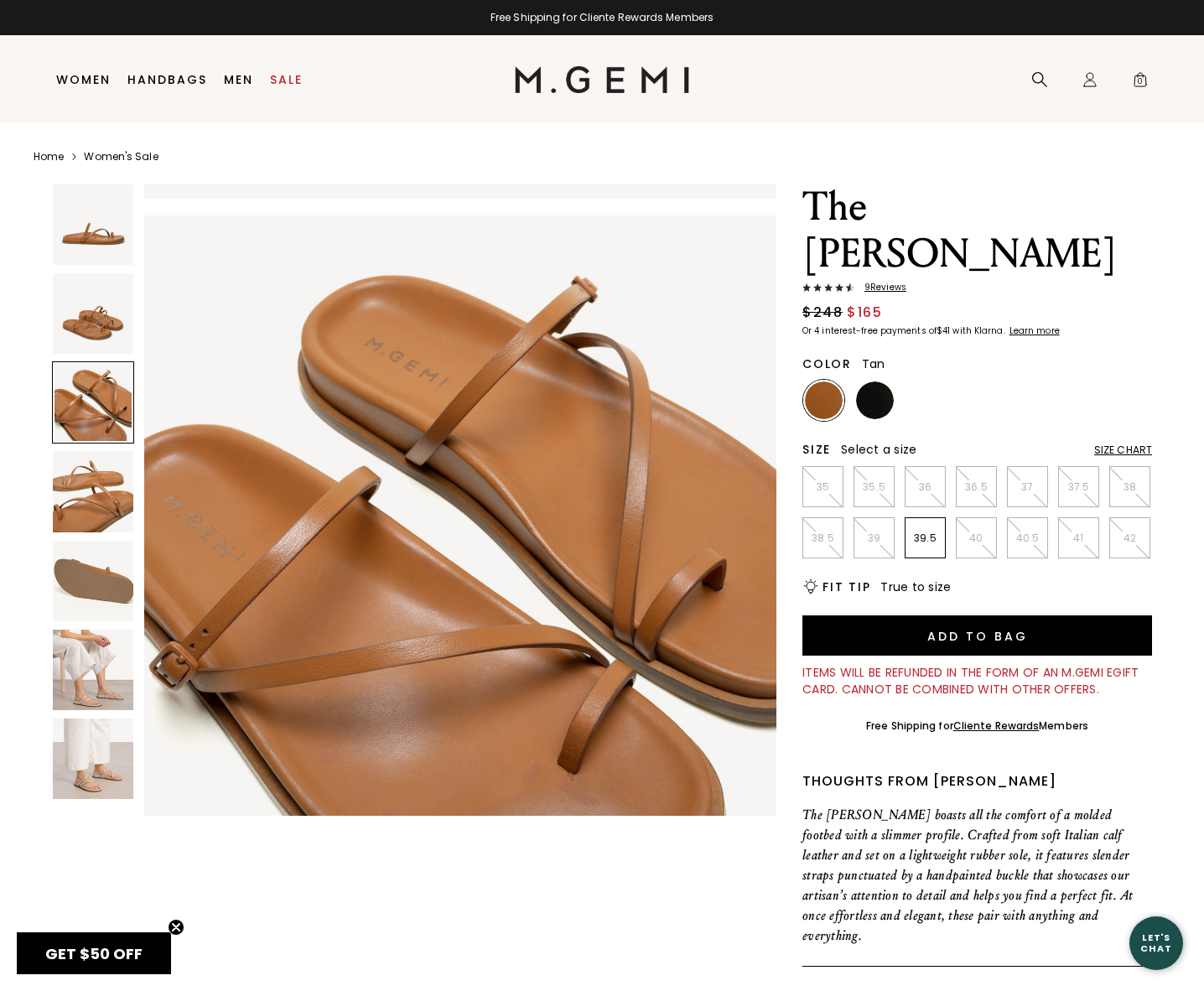
click at [877, 282] on span "9 Review s" at bounding box center [881, 287] width 52 height 10
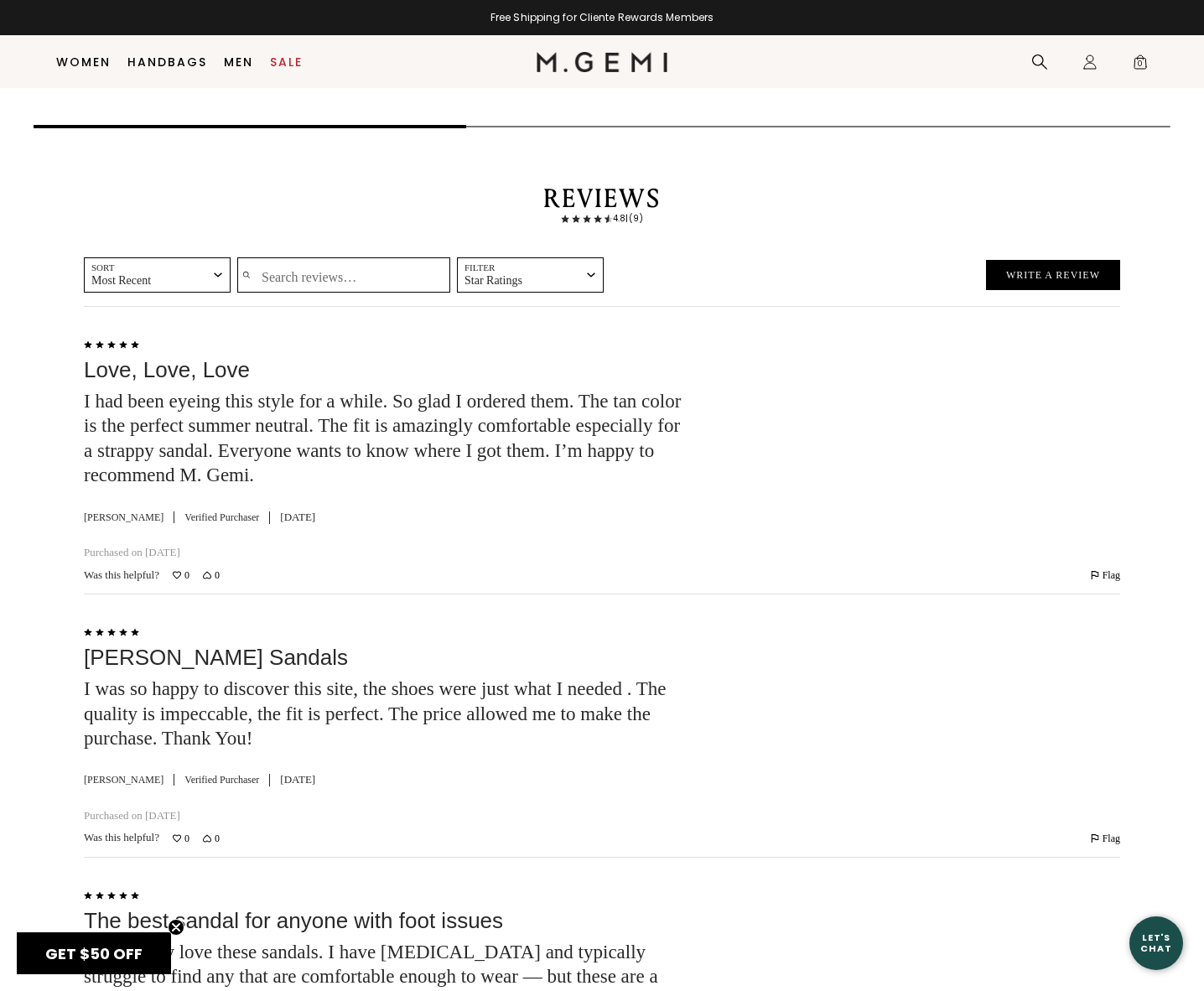
scroll to position [2674, 0]
click at [270, 258] on input "Search reviews…" at bounding box center [344, 275] width 213 height 35
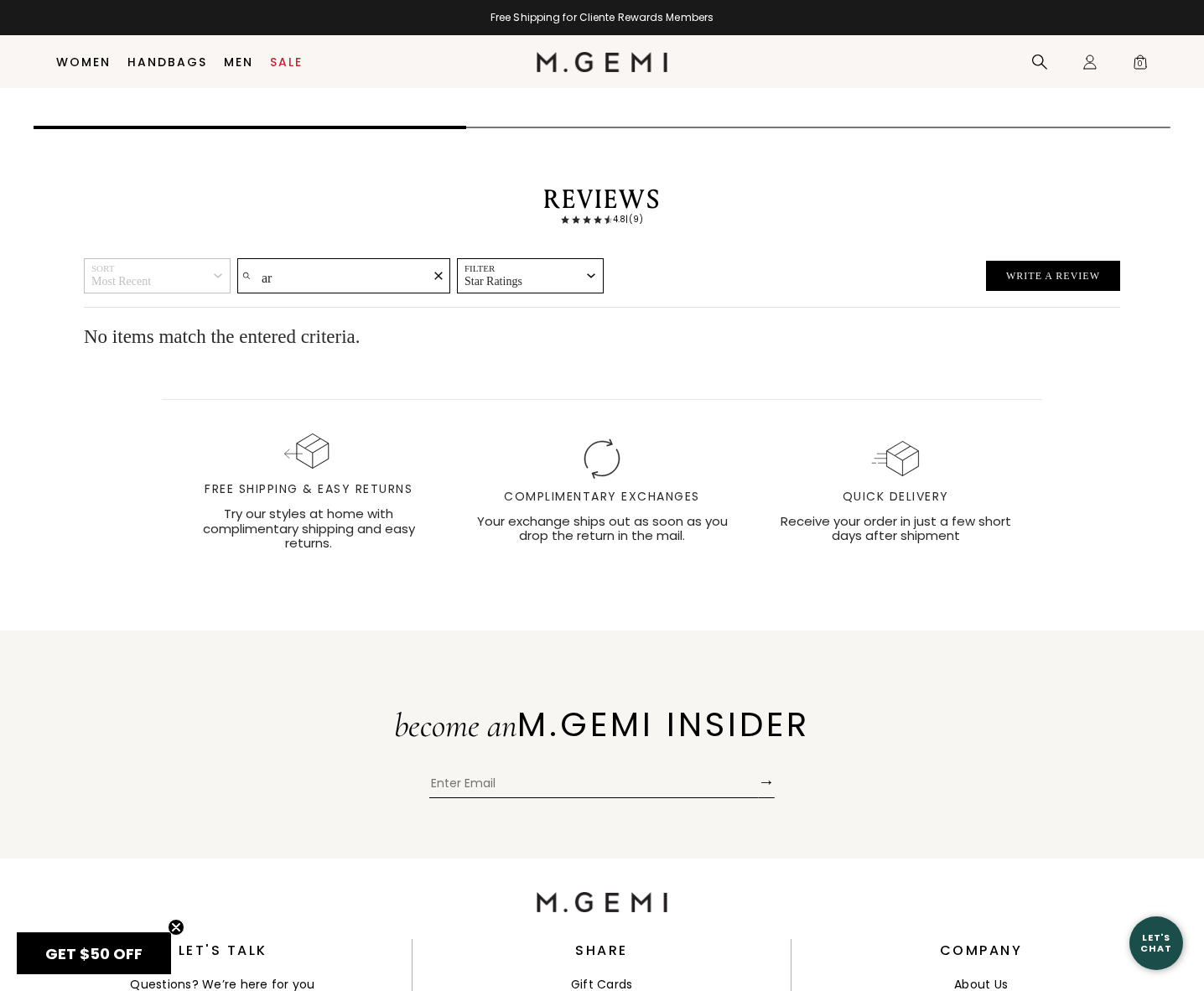
type input "a"
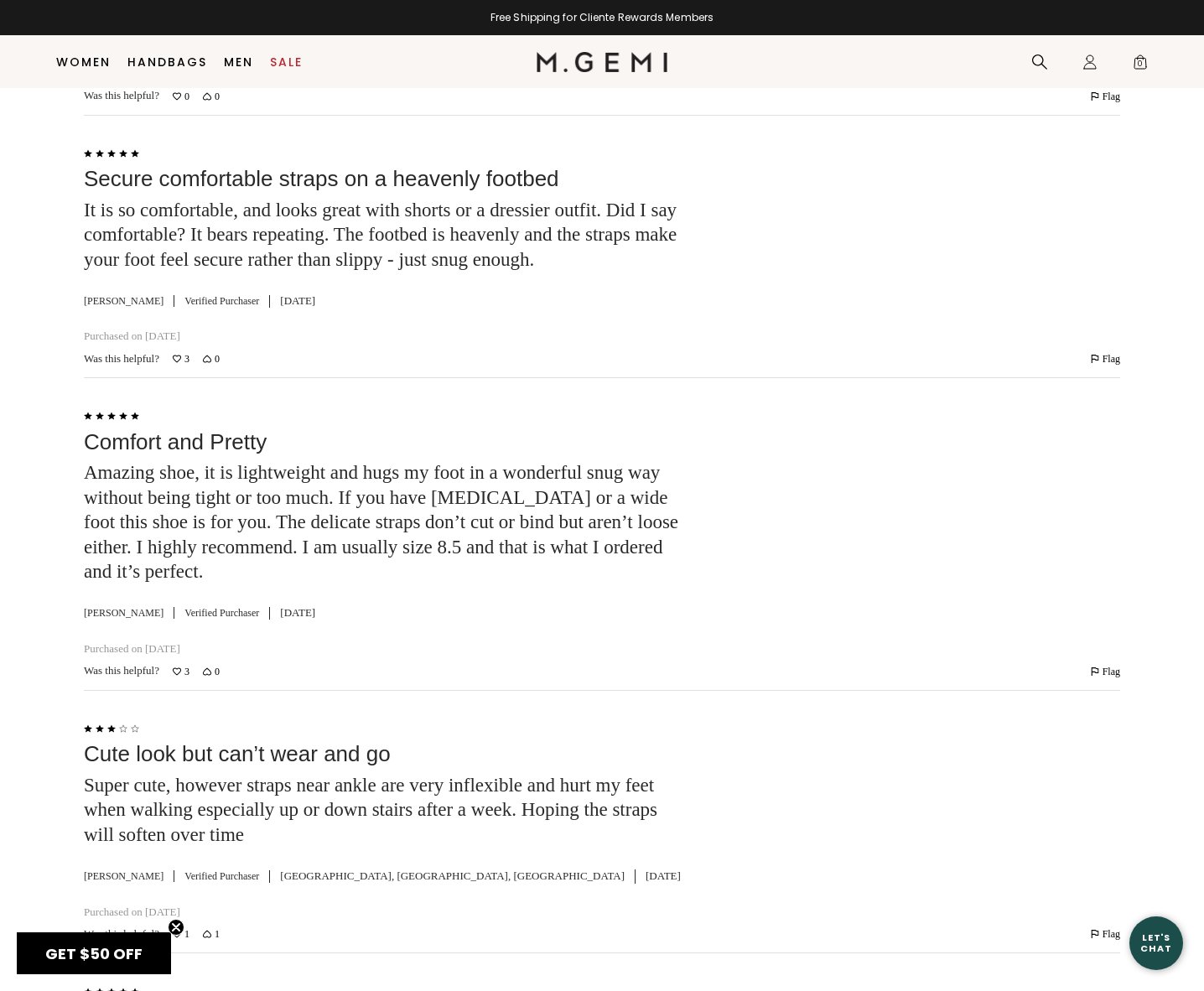
scroll to position [4099, 0]
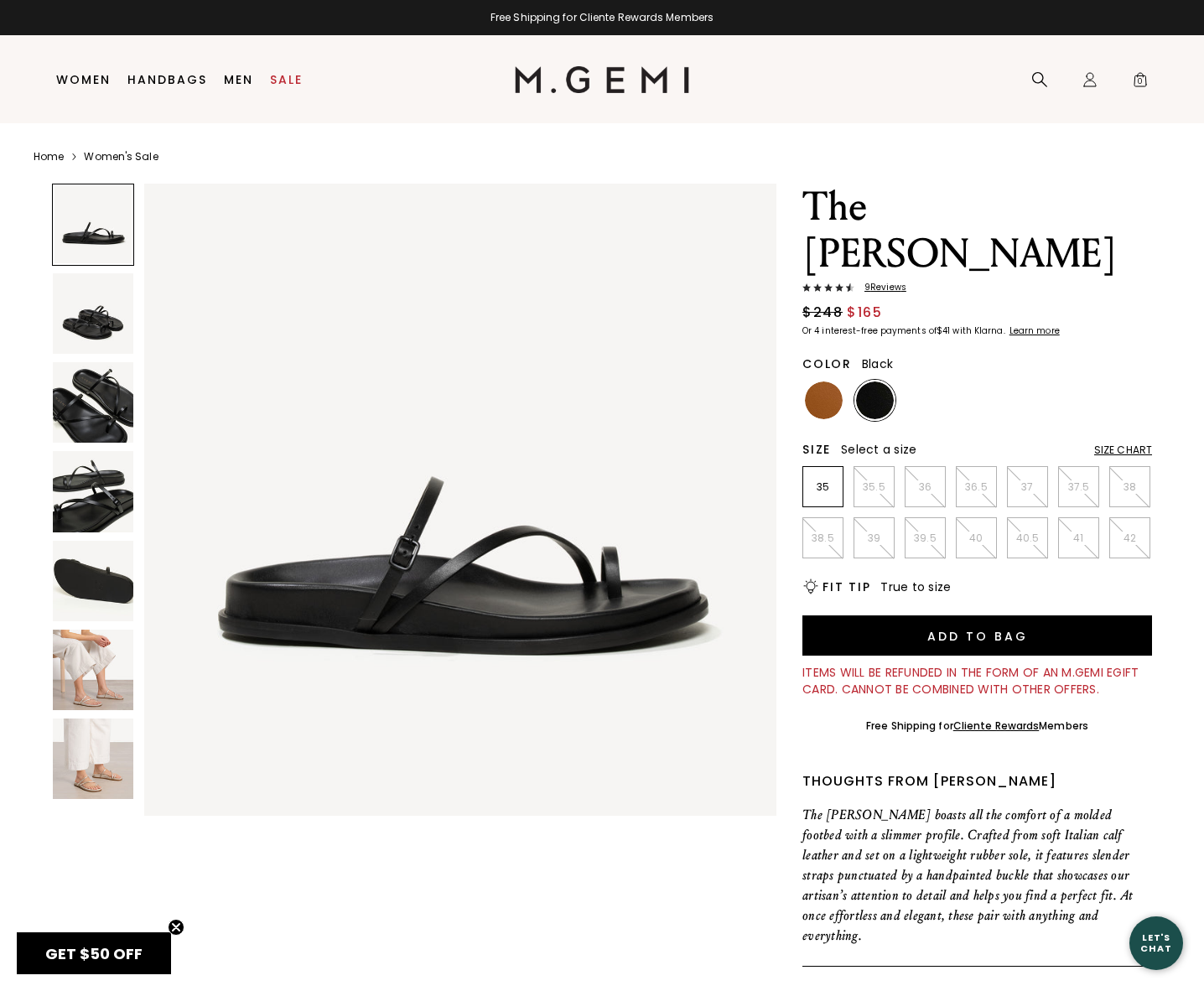
click at [73, 335] on img at bounding box center [92, 313] width 81 height 81
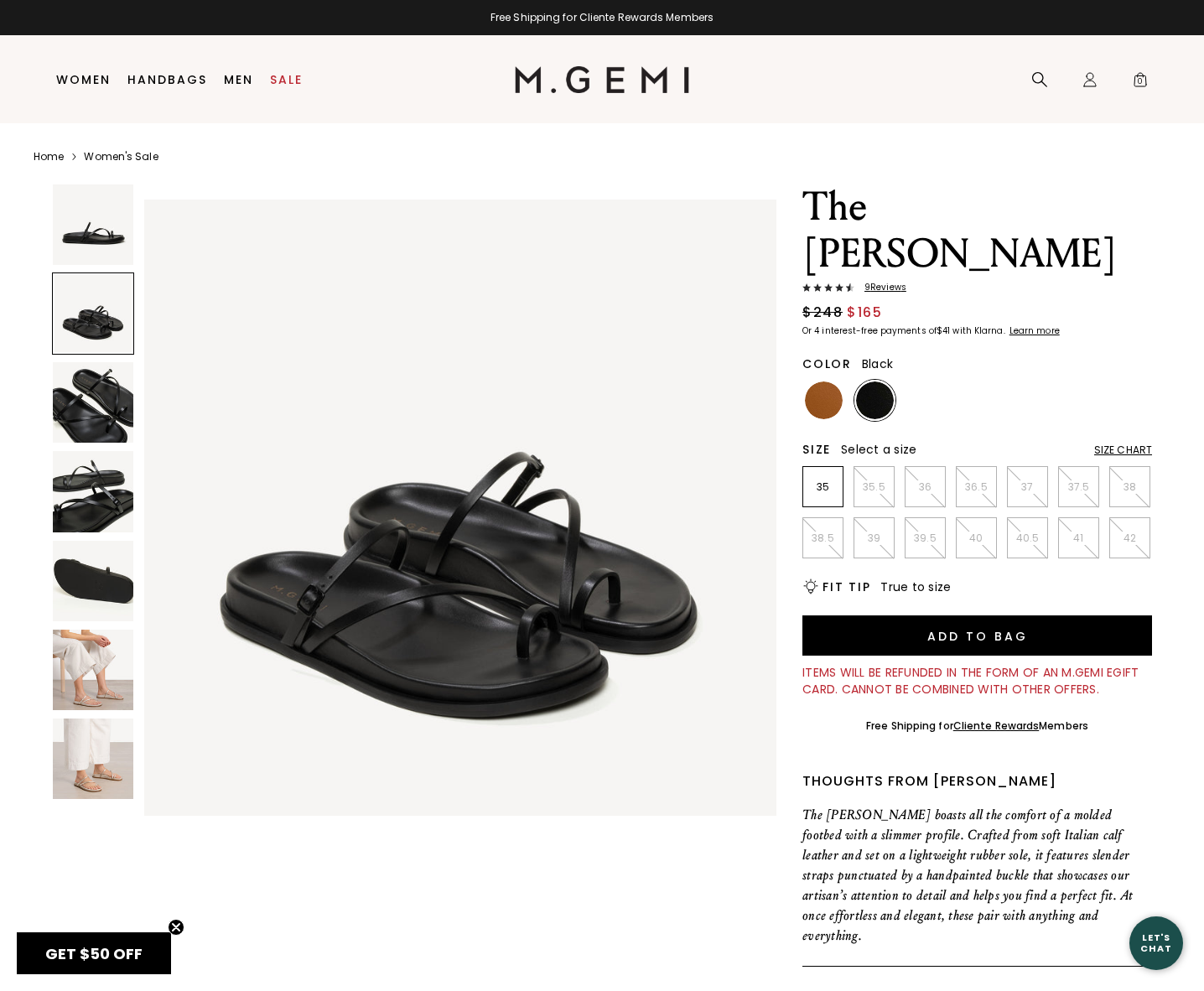
click at [88, 399] on img at bounding box center [92, 402] width 81 height 81
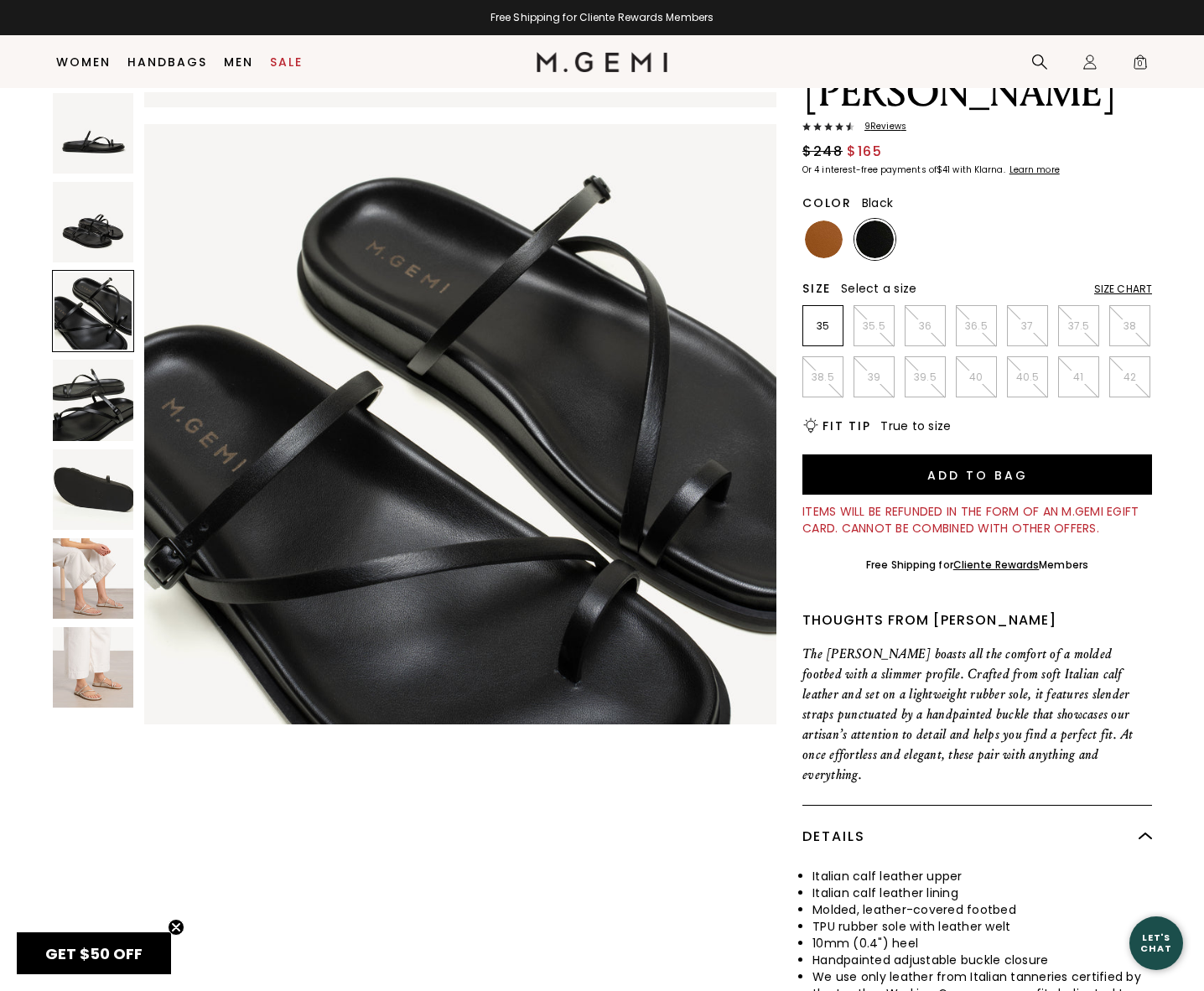
scroll to position [132, 0]
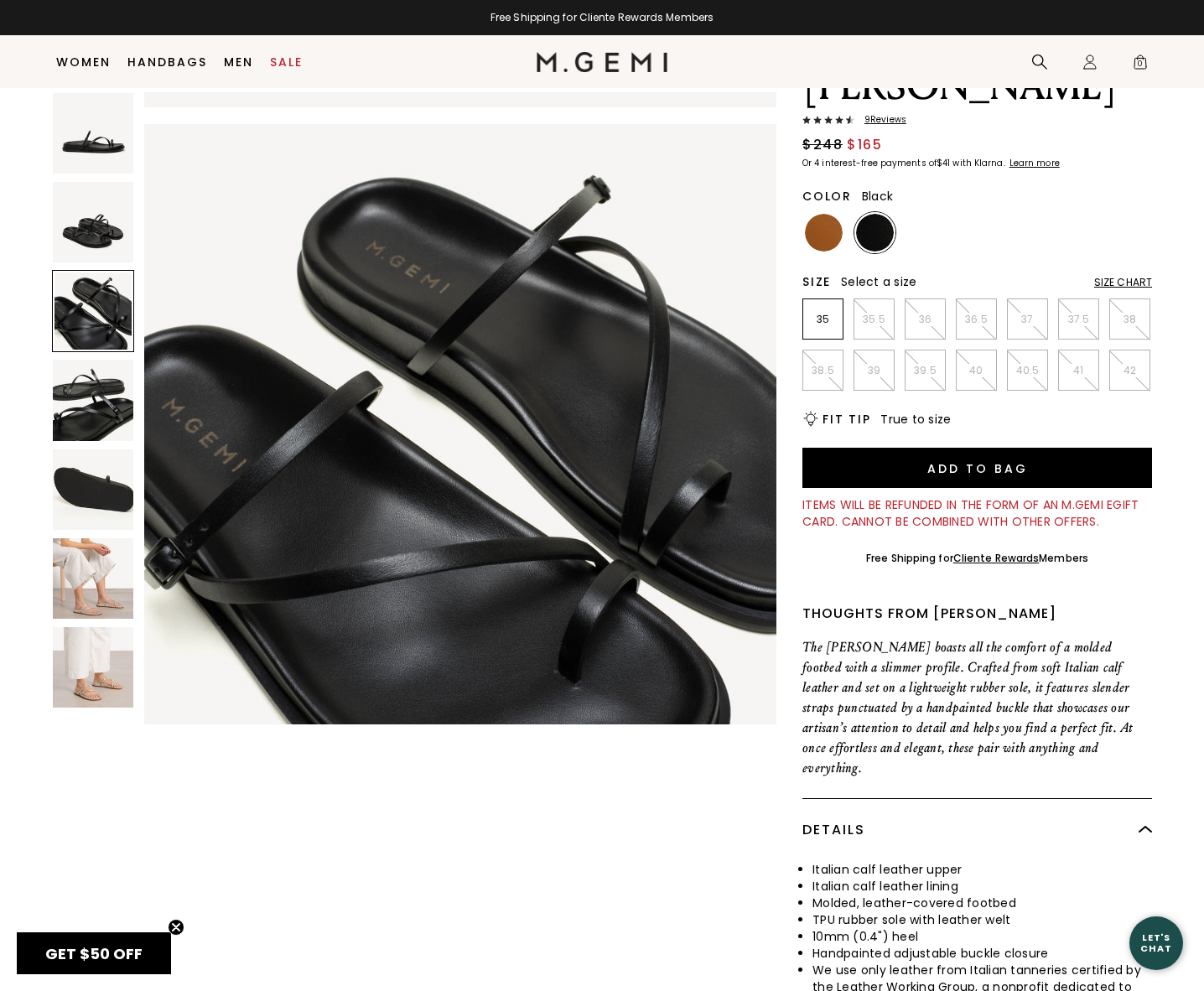
click at [88, 566] on img at bounding box center [92, 578] width 81 height 81
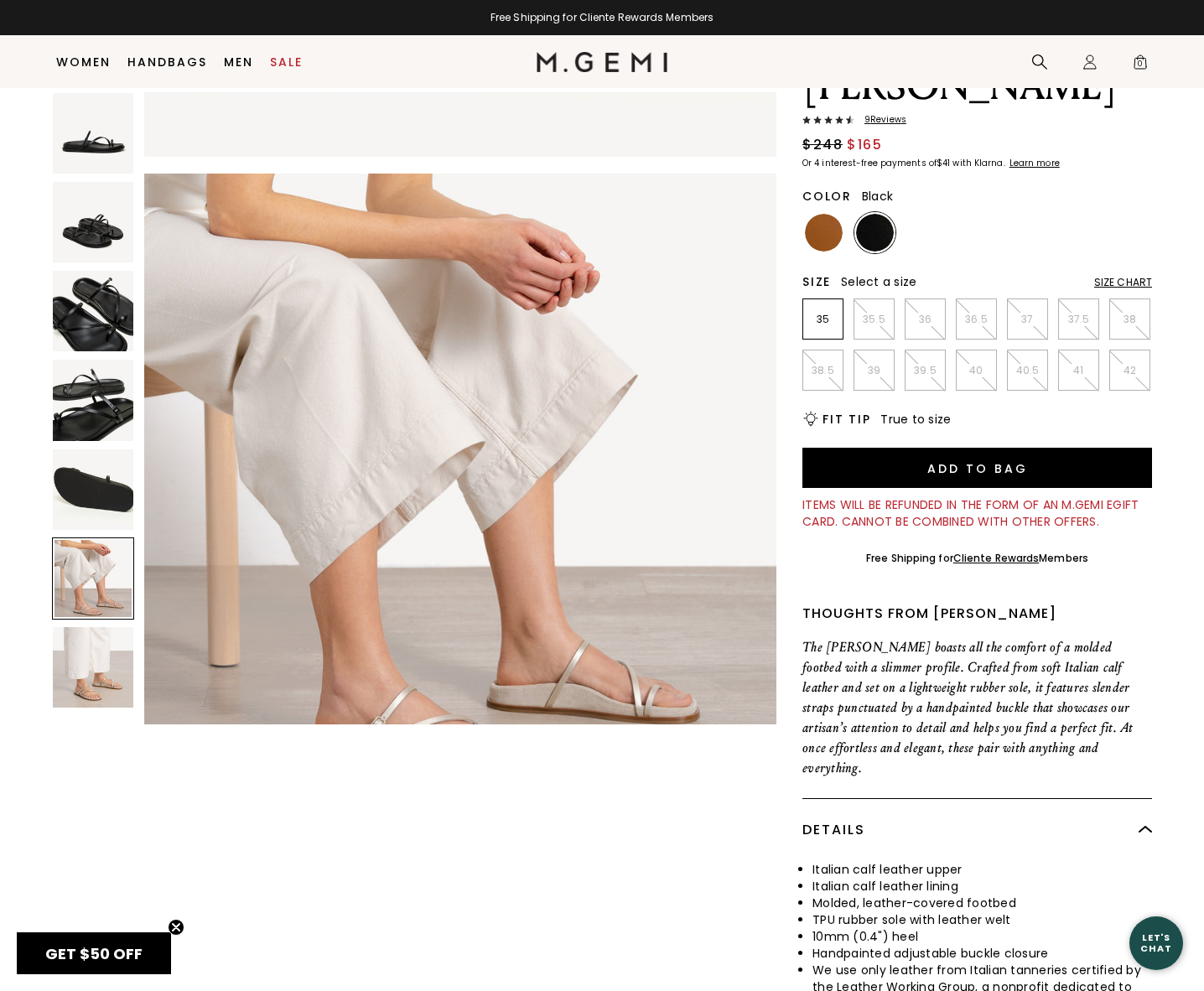
scroll to position [3165, 0]
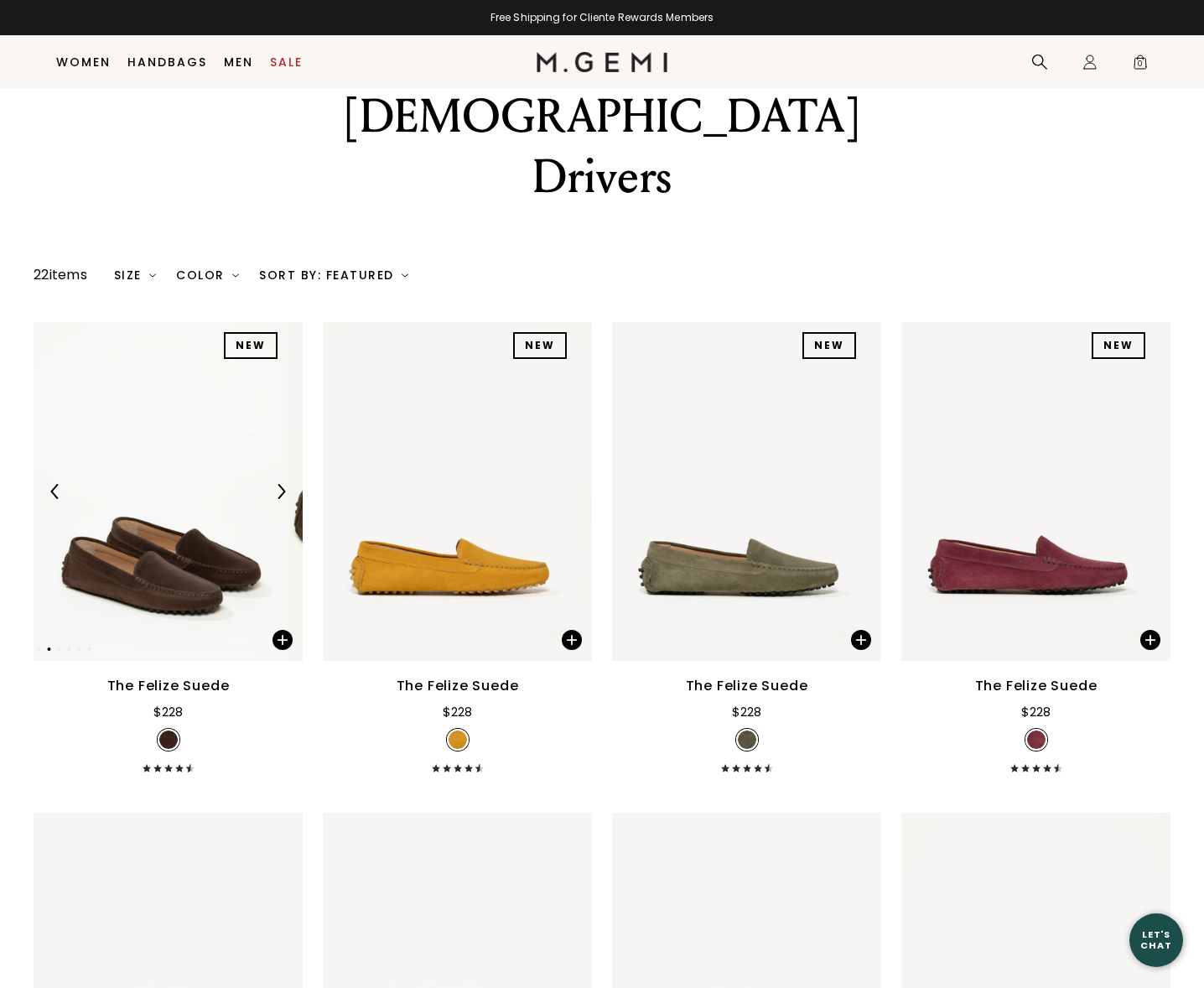
scroll to position [132, 0]
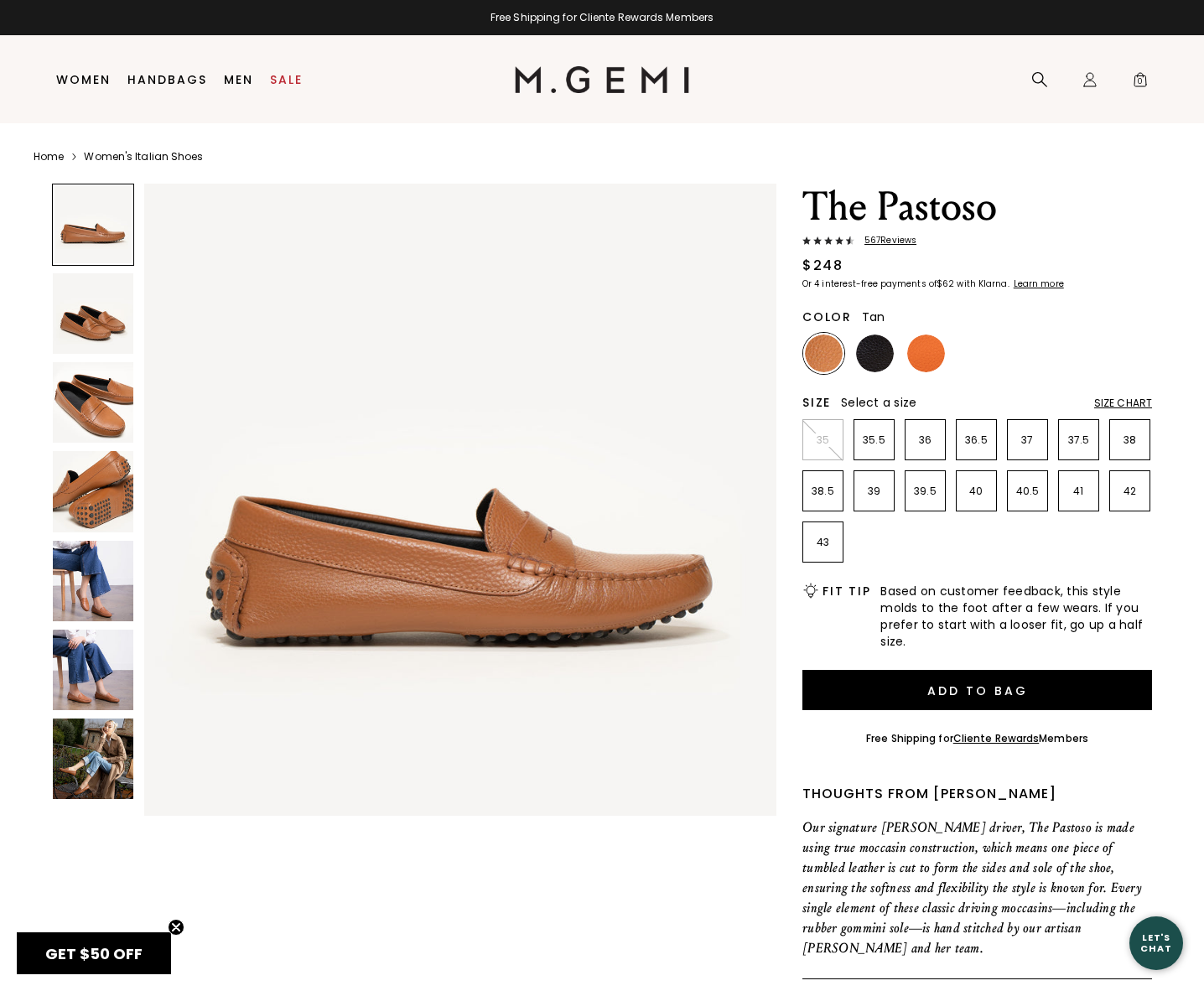
click at [84, 386] on img at bounding box center [92, 402] width 81 height 81
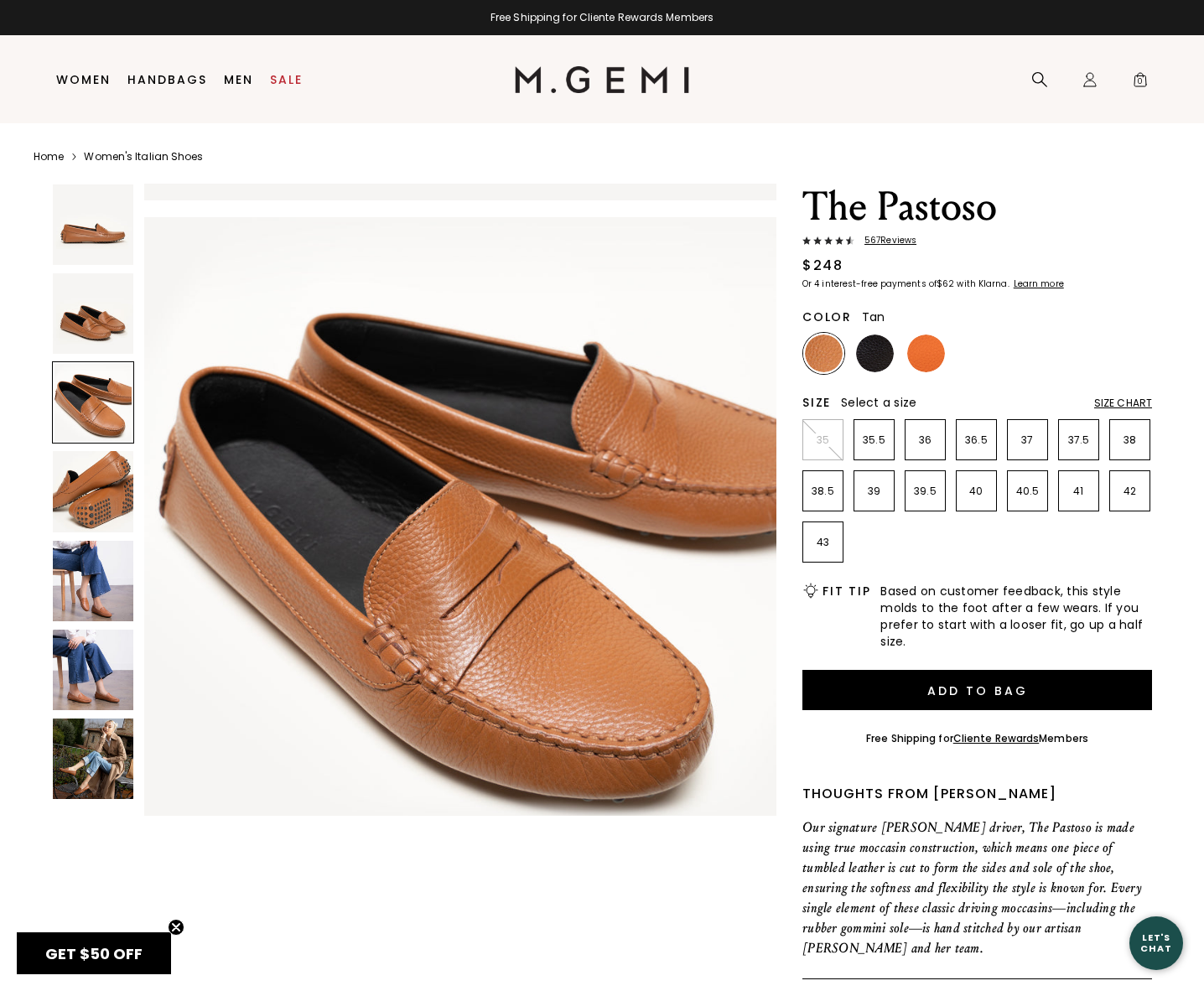
scroll to position [1266, 0]
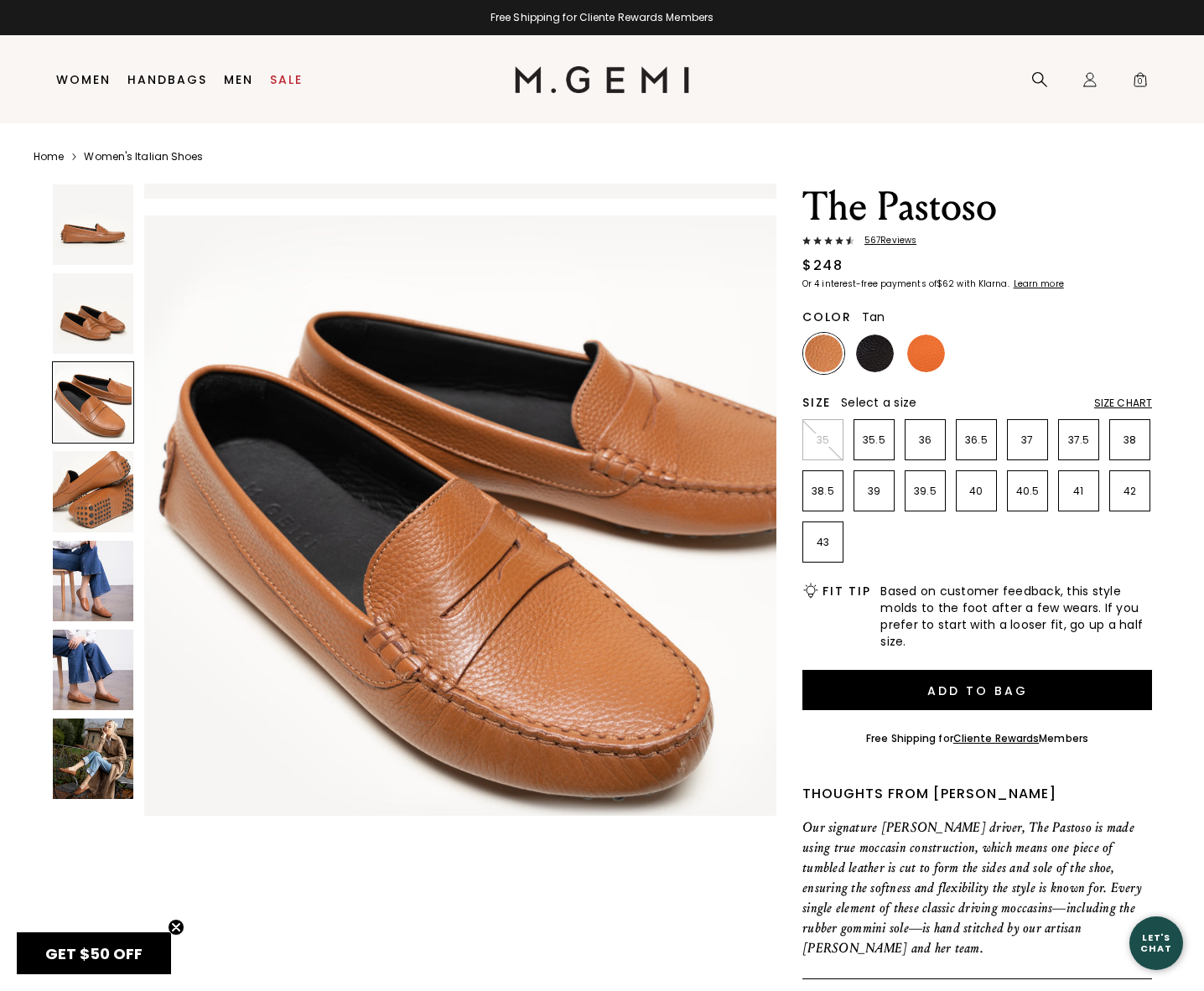
click at [88, 442] on div at bounding box center [92, 403] width 83 height 83
click at [104, 494] on img at bounding box center [92, 491] width 81 height 81
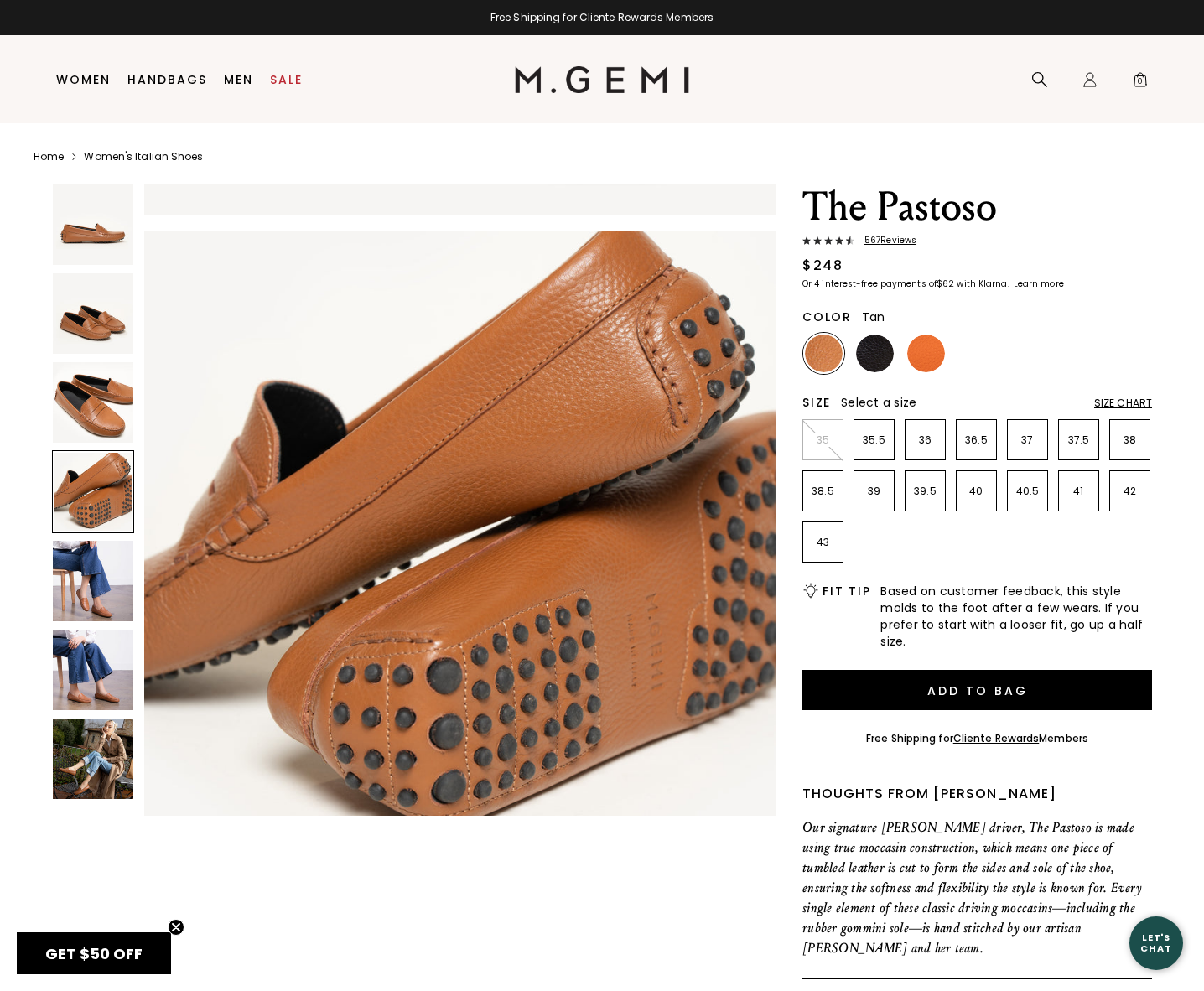
click at [80, 388] on img at bounding box center [92, 402] width 81 height 81
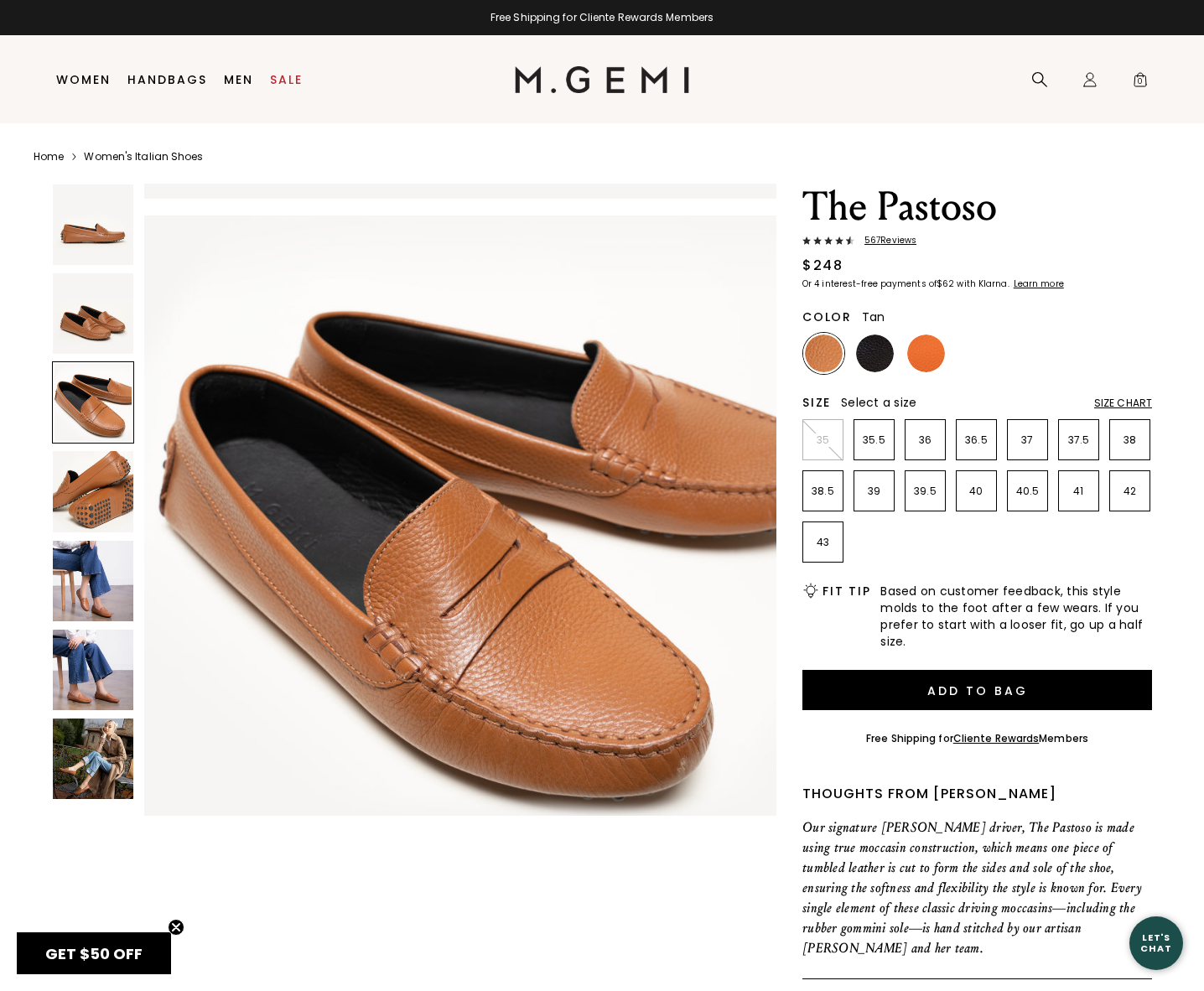
click at [80, 585] on img at bounding box center [92, 580] width 81 height 81
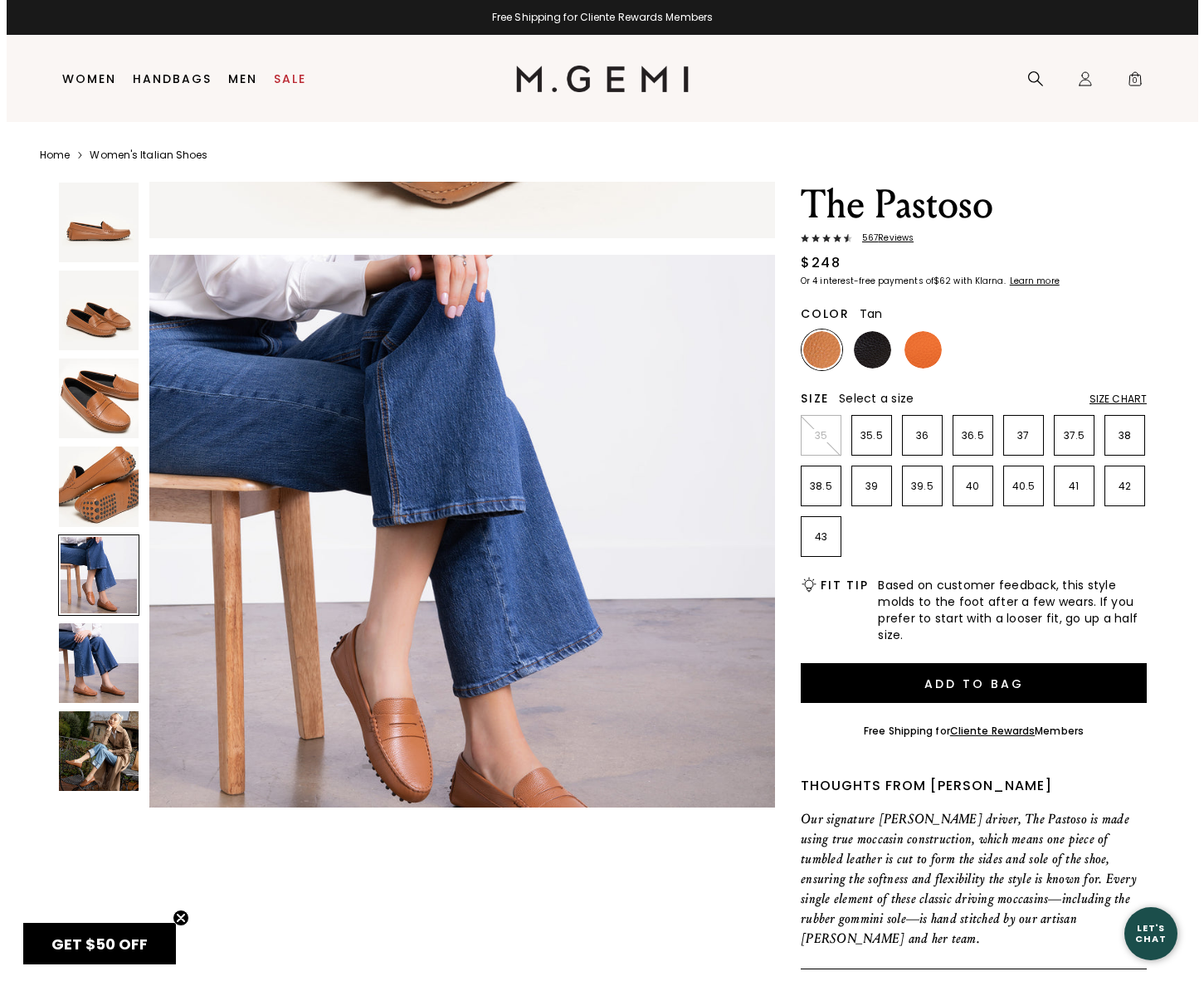
scroll to position [2507, 0]
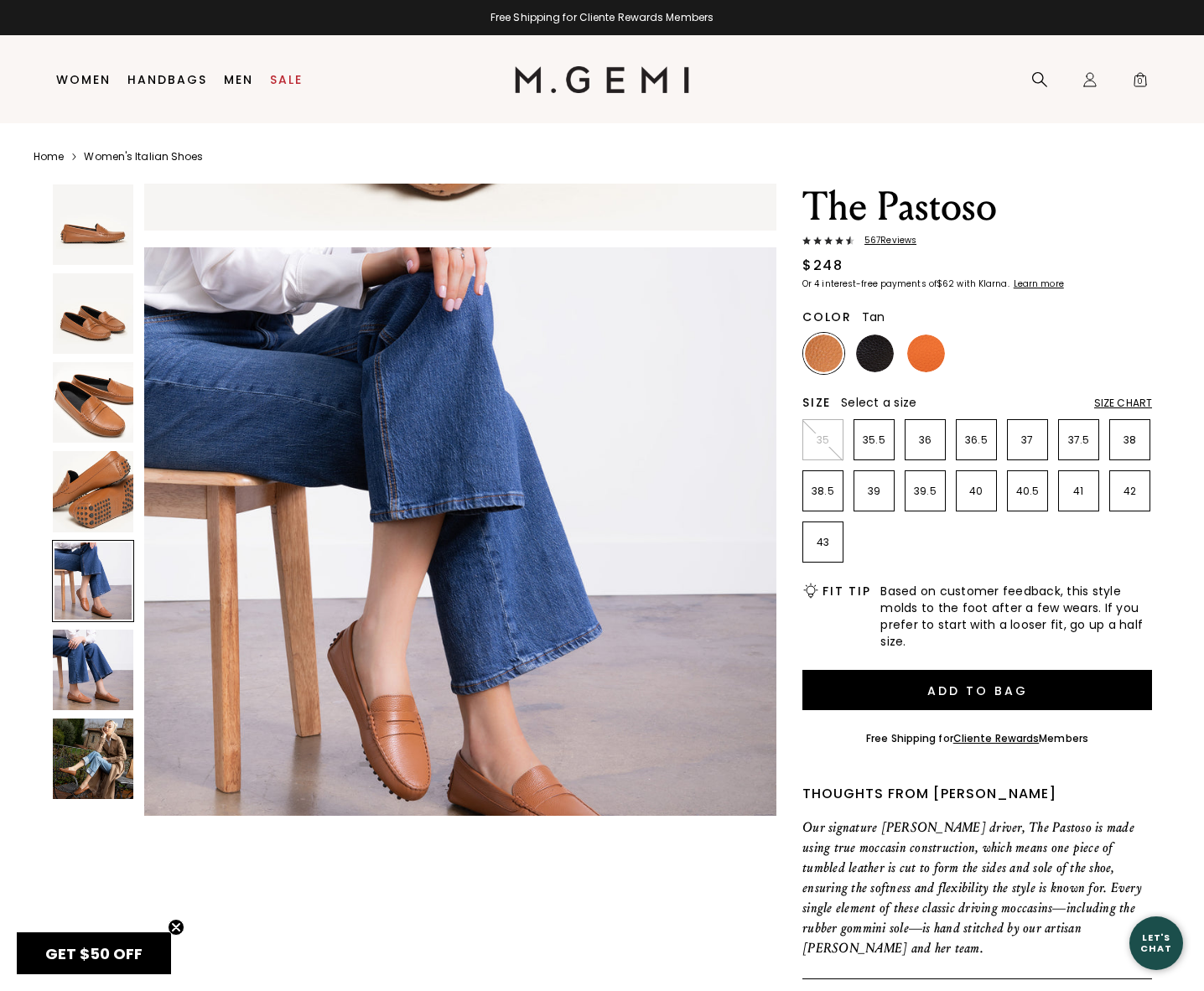
click at [923, 216] on h1 "The Pastoso" at bounding box center [977, 207] width 350 height 47
copy h1 "Pastoso"
click at [1047, 79] on icon at bounding box center [1040, 80] width 17 height 17
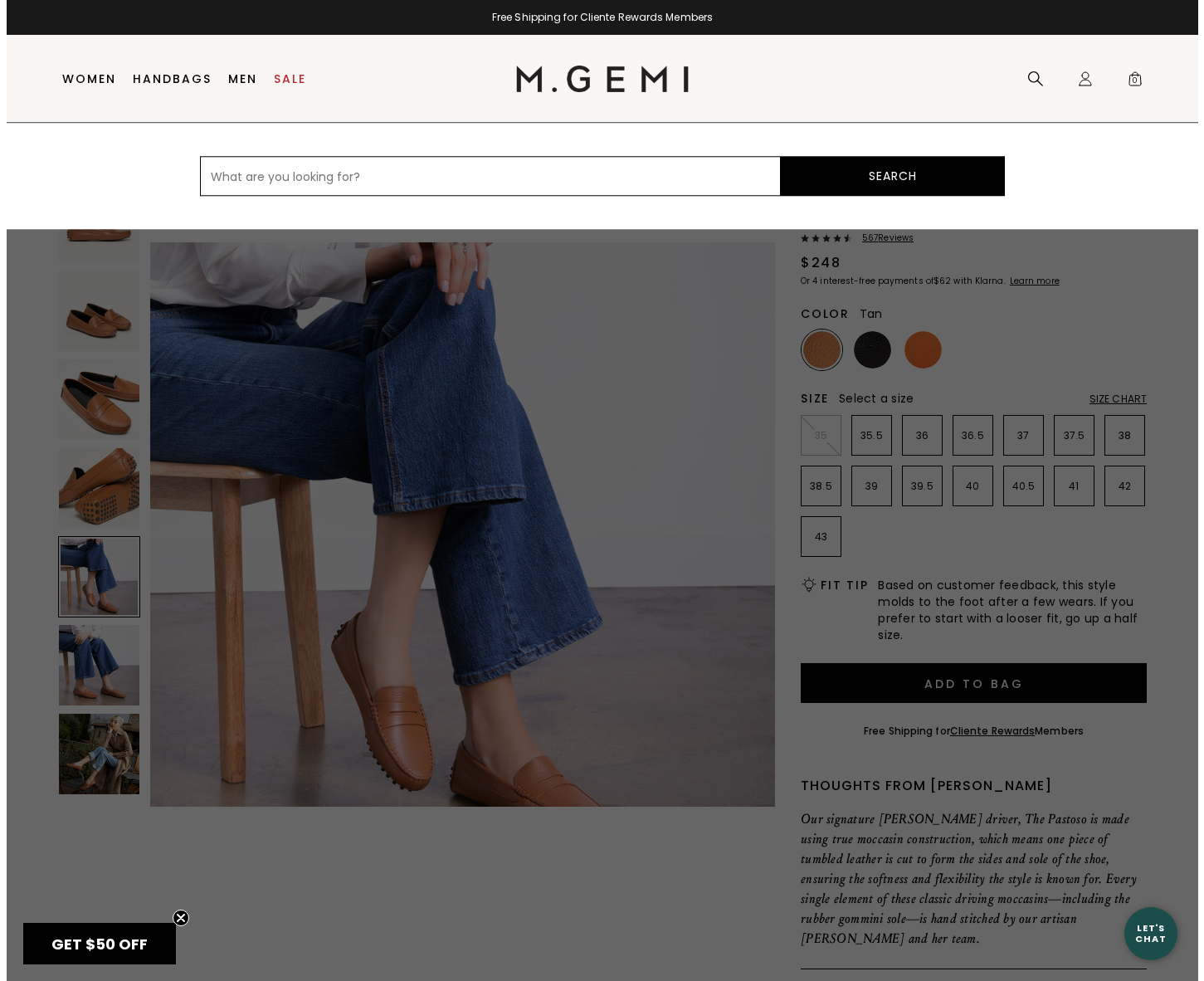
scroll to position [2518, 0]
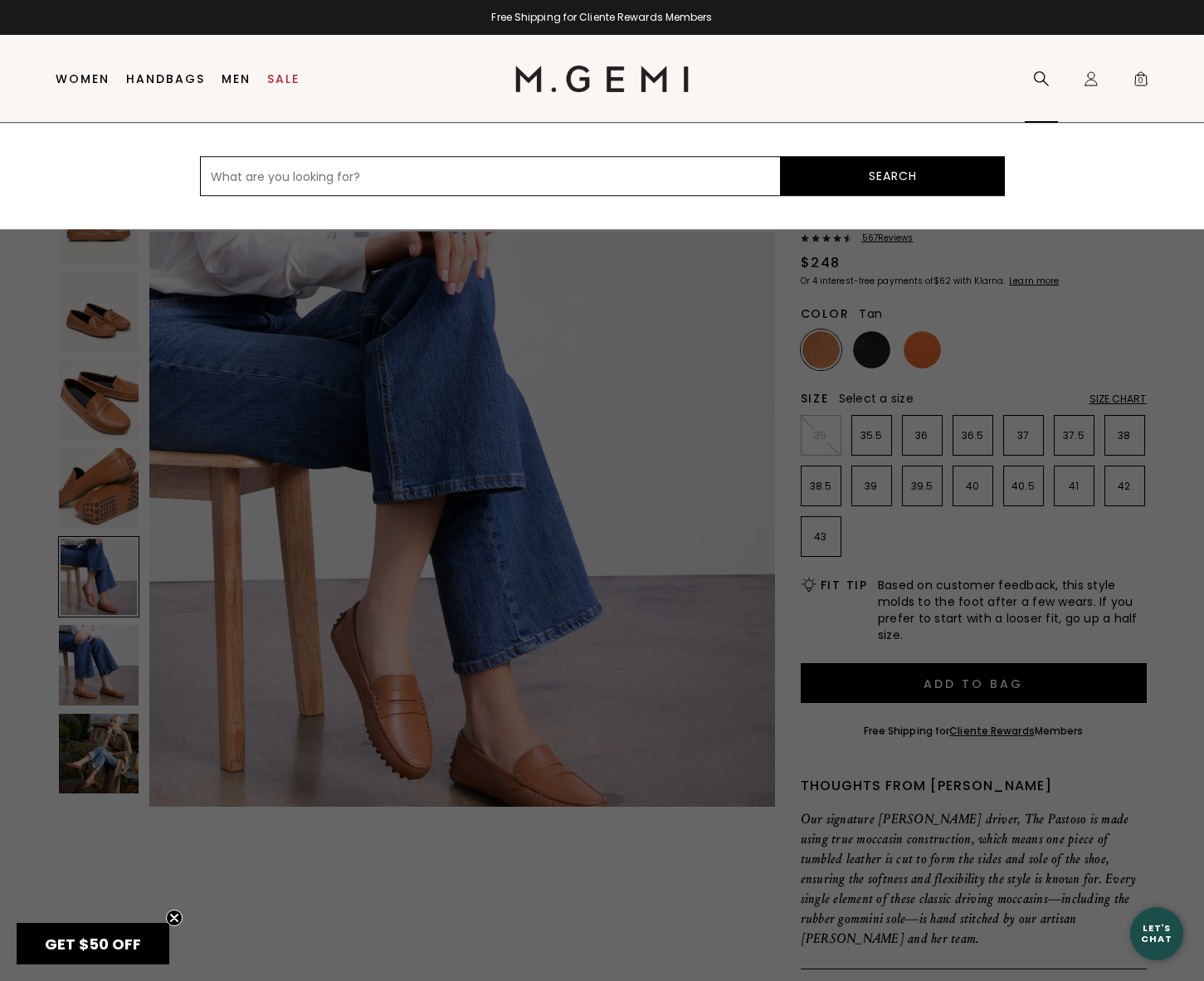
paste input "Pastoso"
type input "Pastoso"
click at [850, 176] on button "Search" at bounding box center [893, 176] width 224 height 39
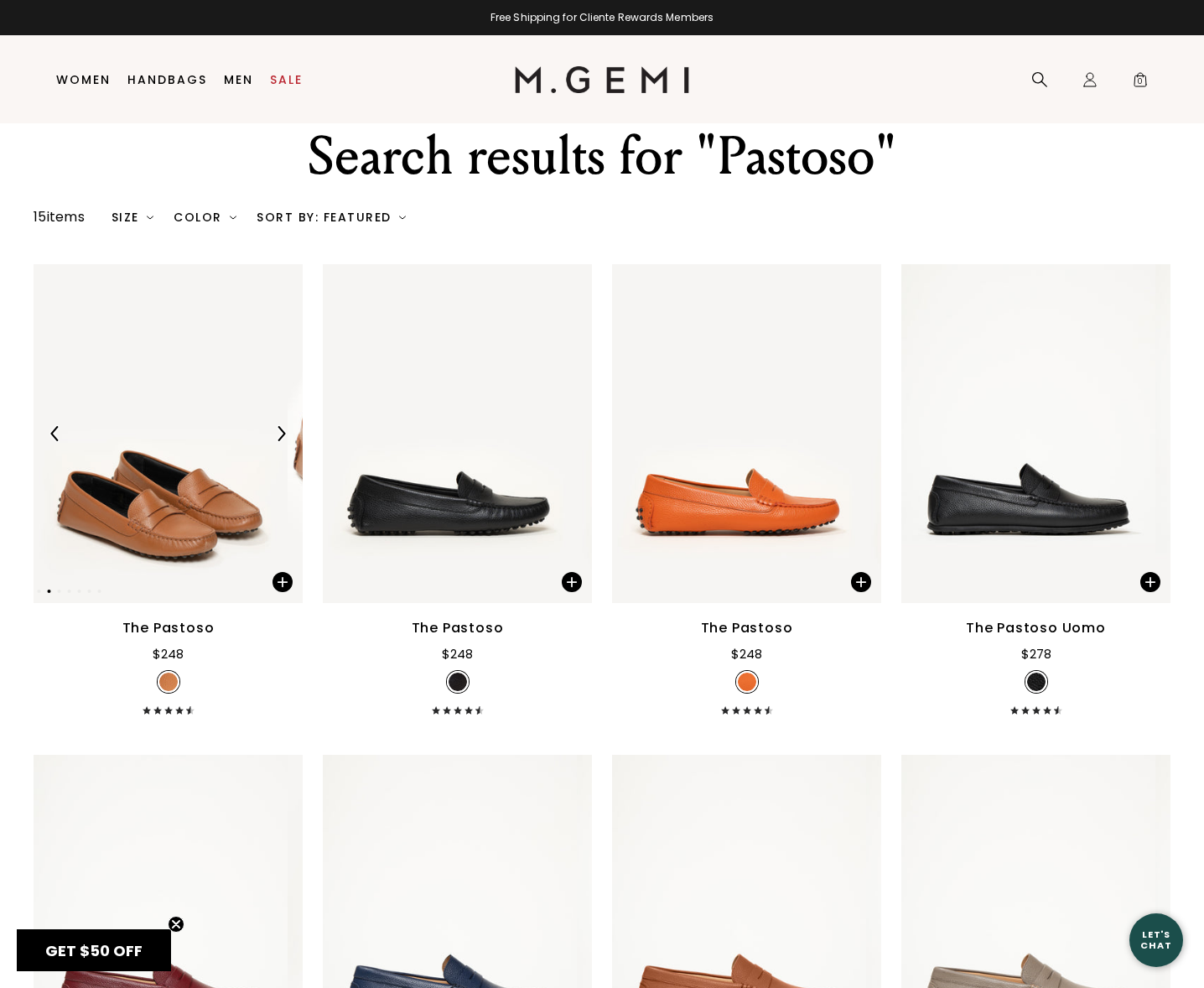
scroll to position [35, 0]
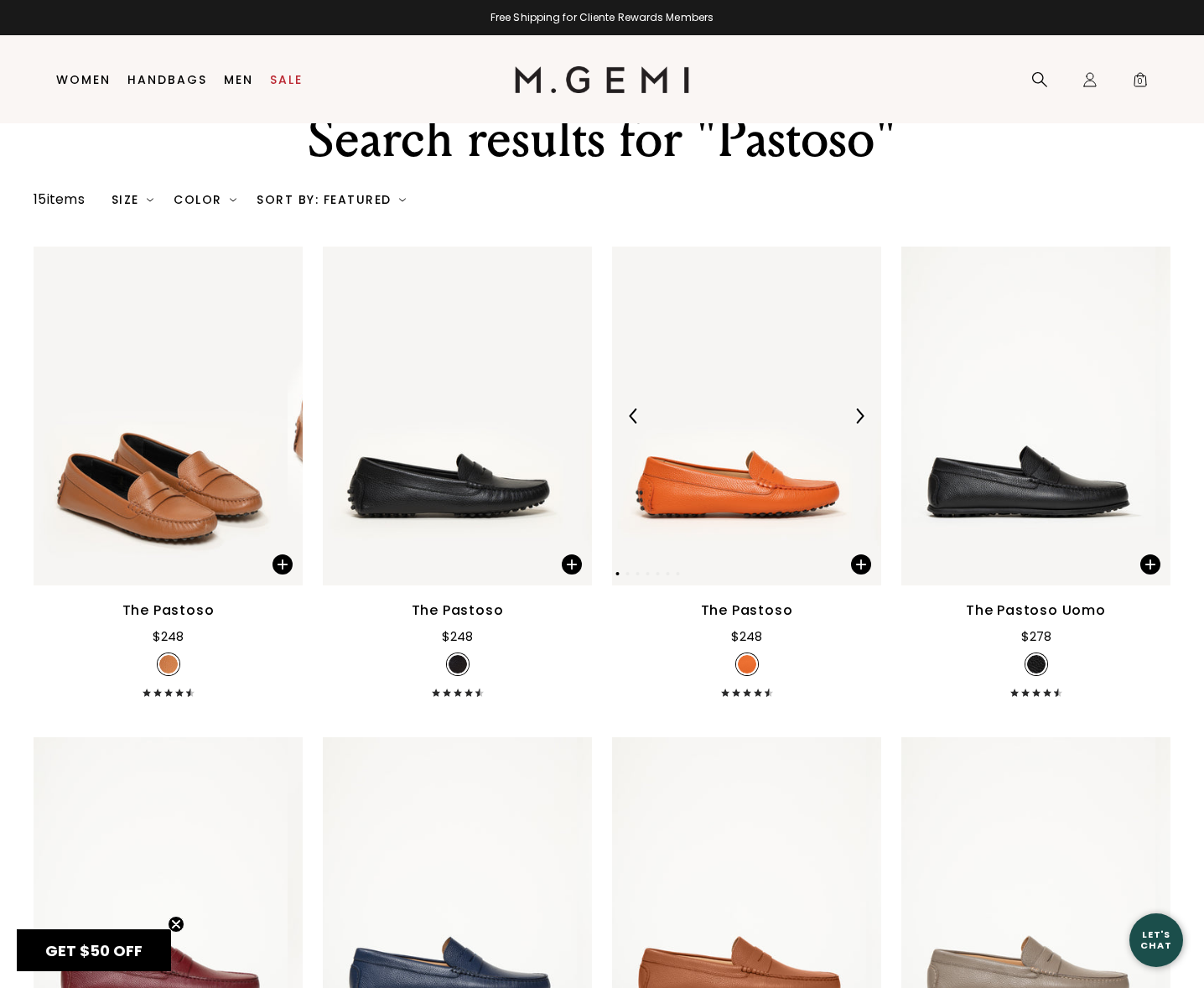
click at [852, 423] on img at bounding box center [859, 415] width 15 height 15
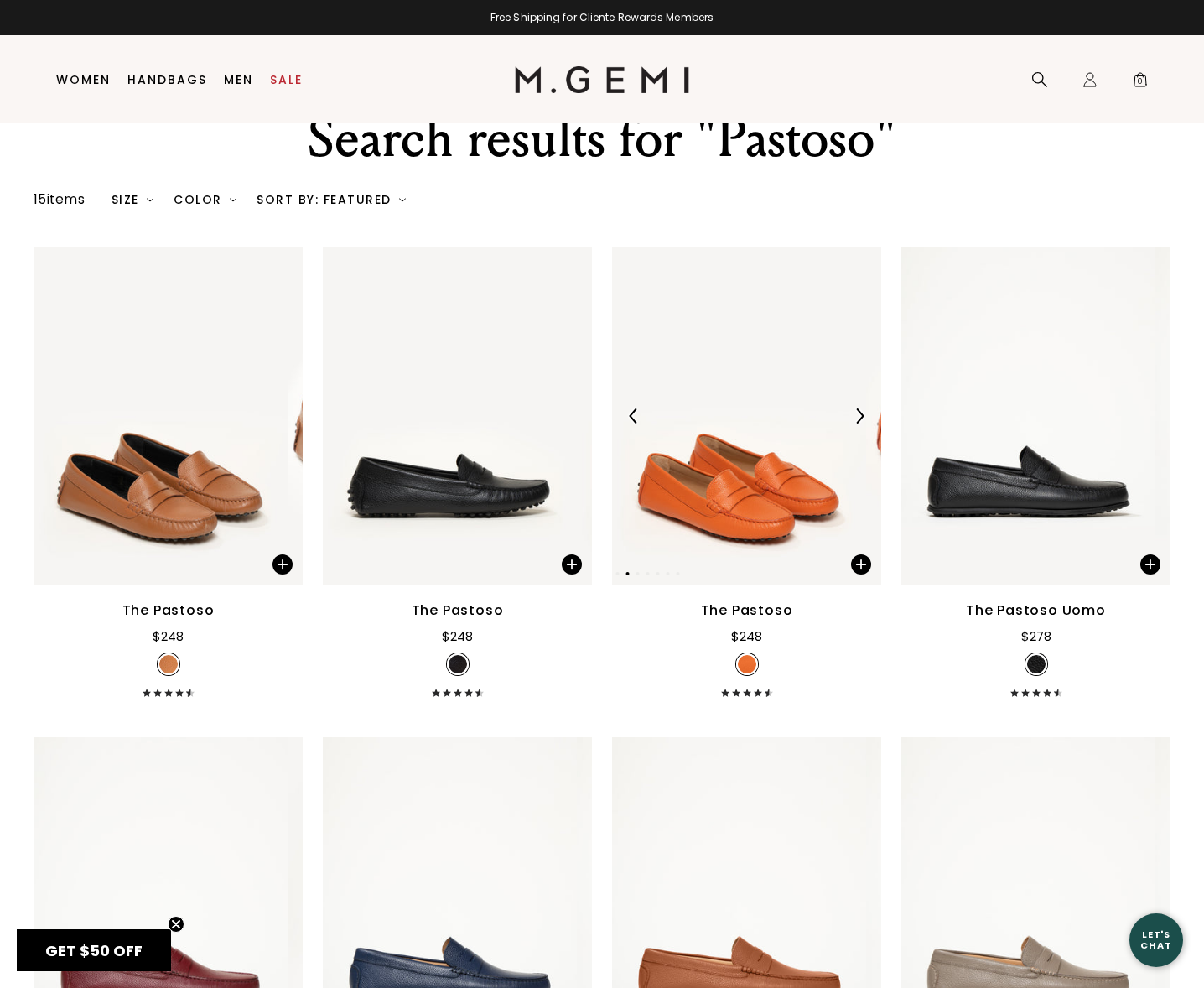
click at [852, 423] on img at bounding box center [859, 415] width 15 height 15
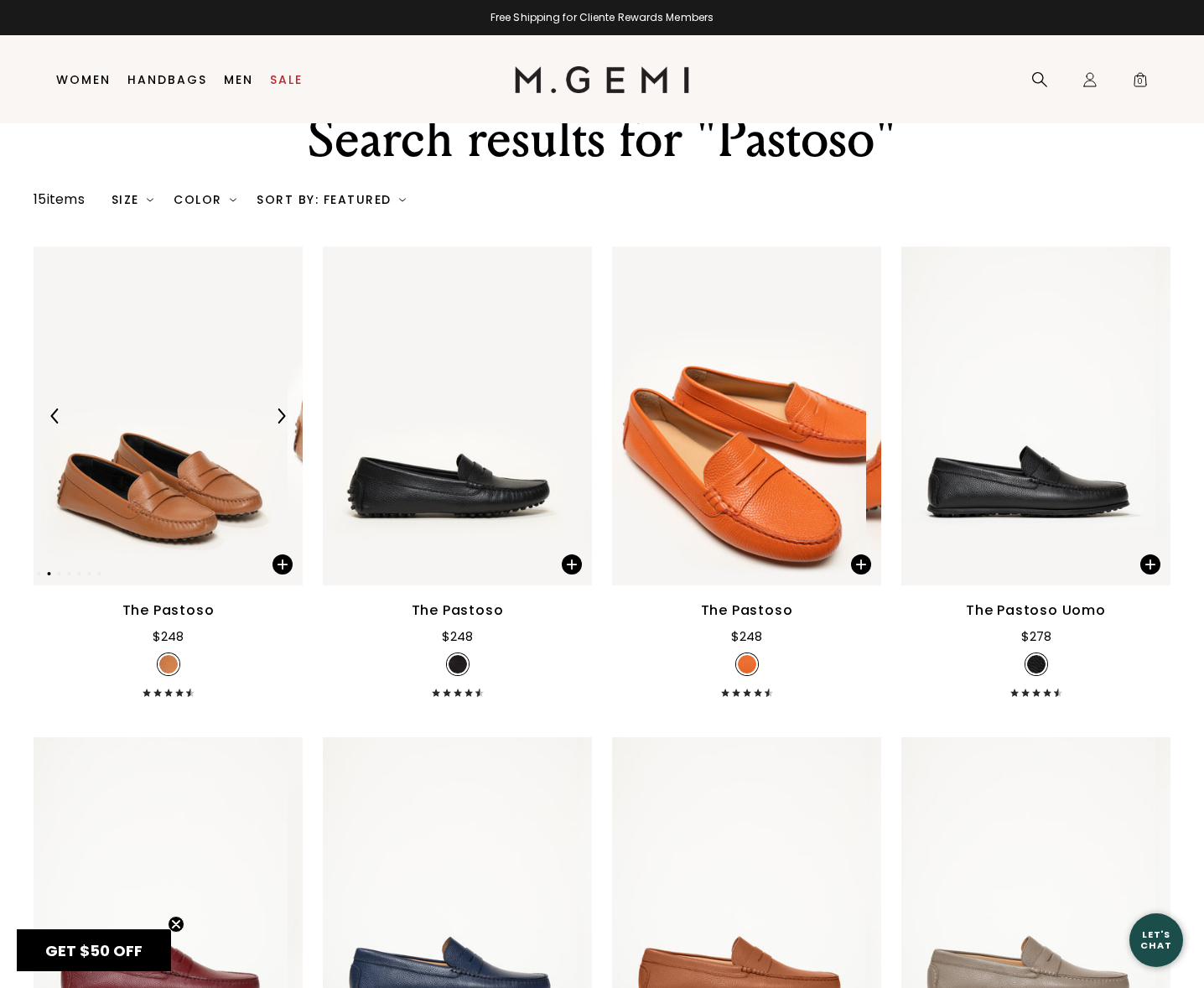
click at [286, 423] on img at bounding box center [280, 415] width 15 height 15
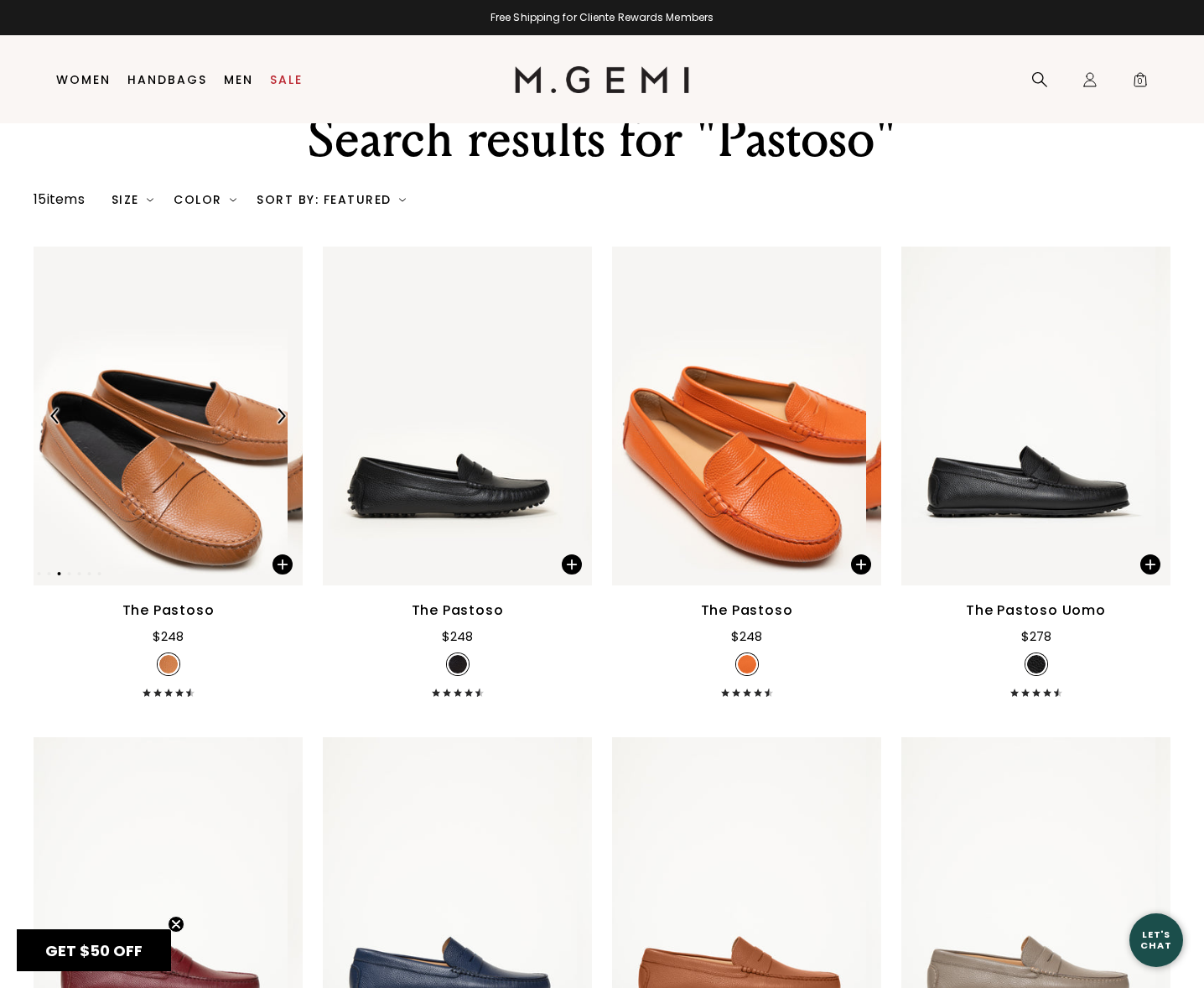
click at [286, 423] on img at bounding box center [280, 415] width 15 height 15
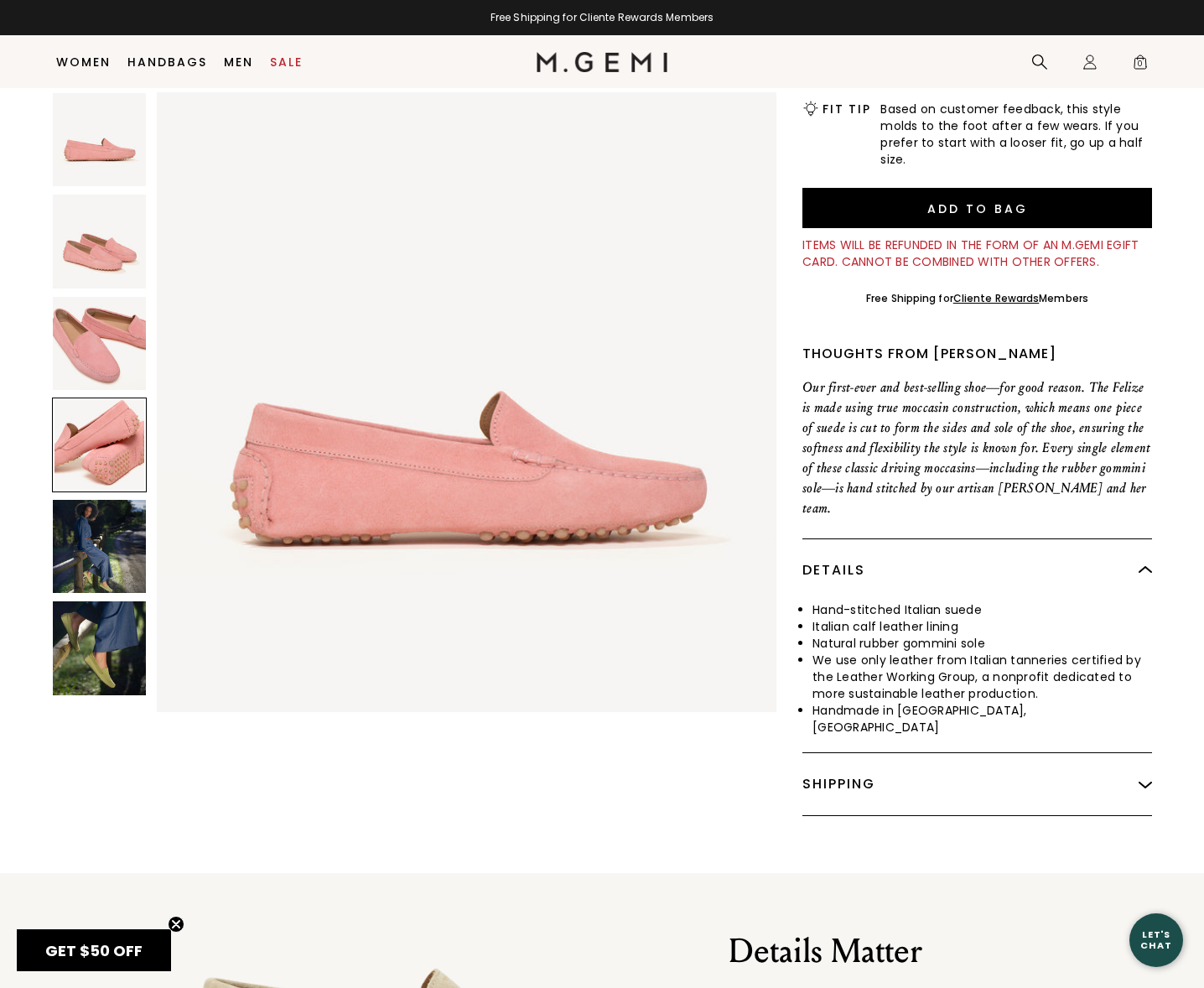
scroll to position [1861, 0]
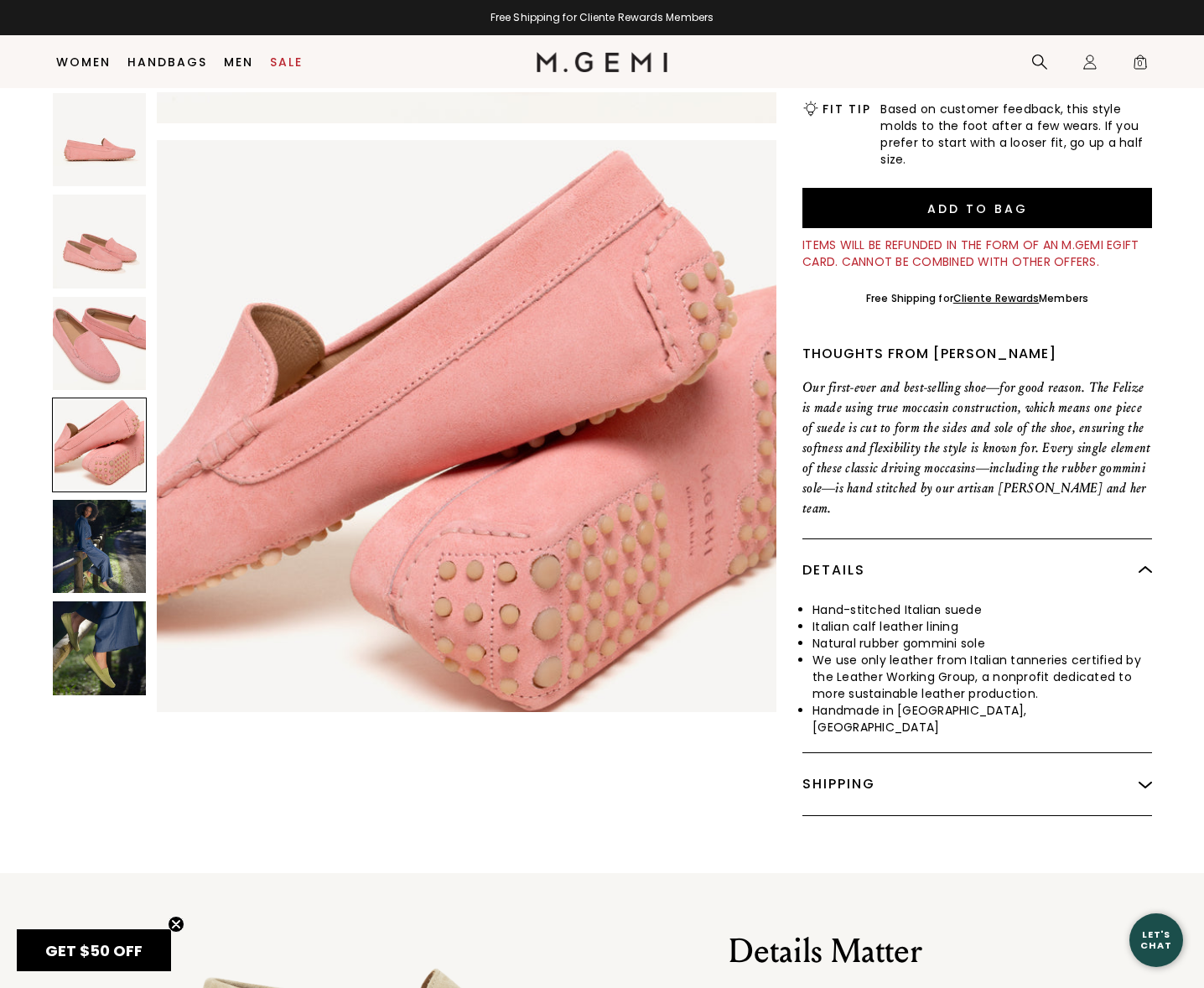
click at [118, 245] on img at bounding box center [99, 242] width 93 height 93
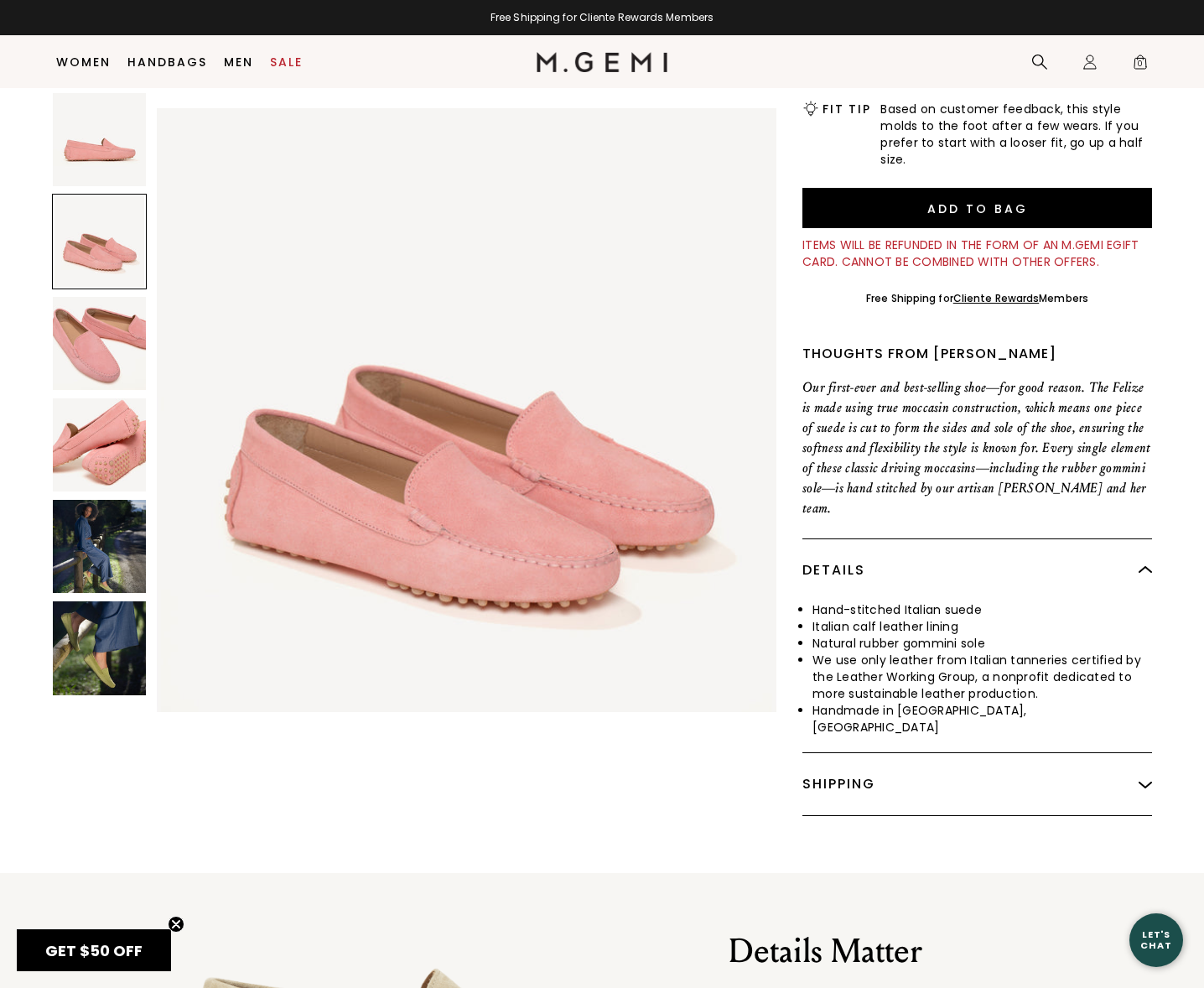
scroll to position [0, 0]
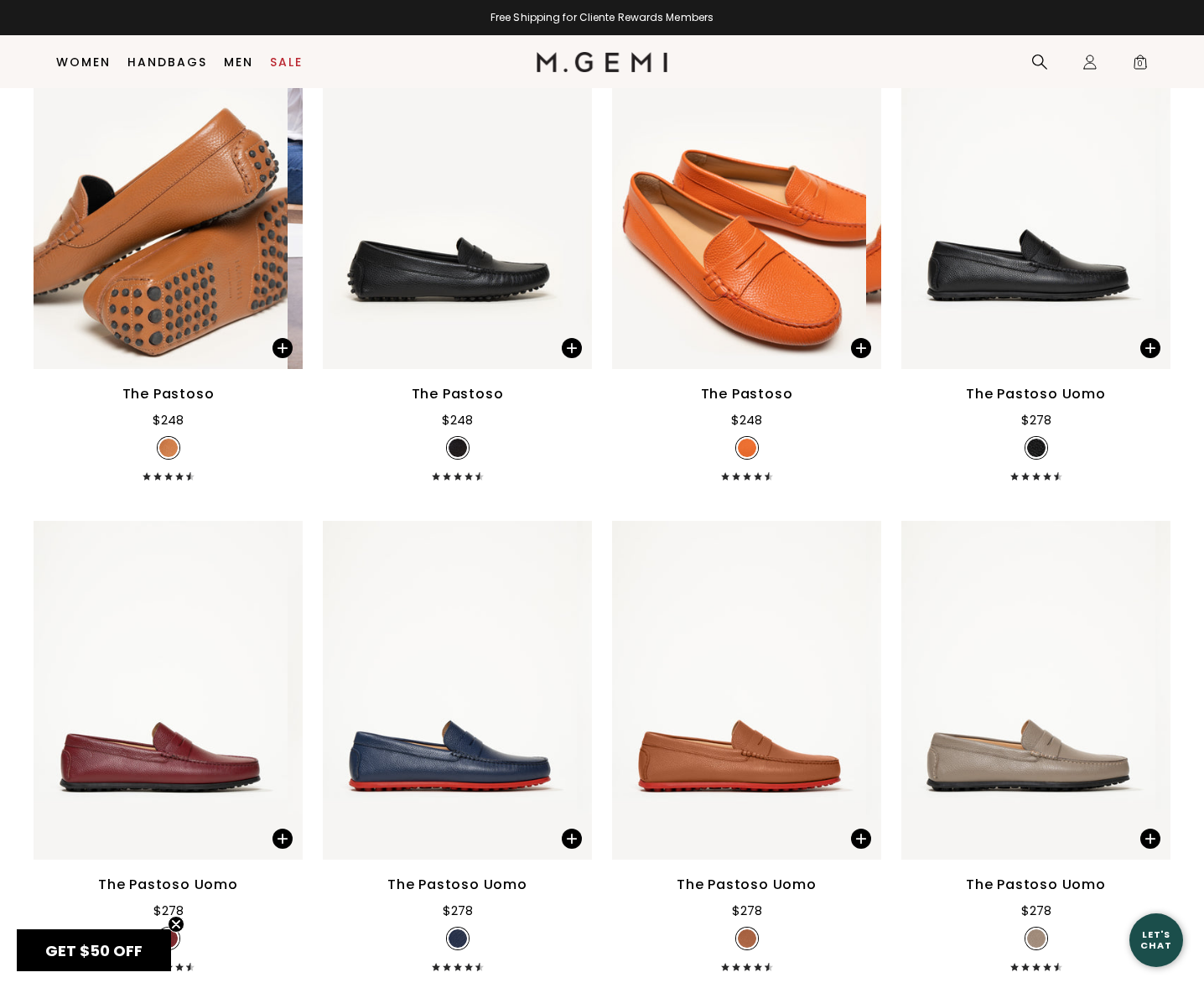
scroll to position [251, 0]
